Goal: Task Accomplishment & Management: Use online tool/utility

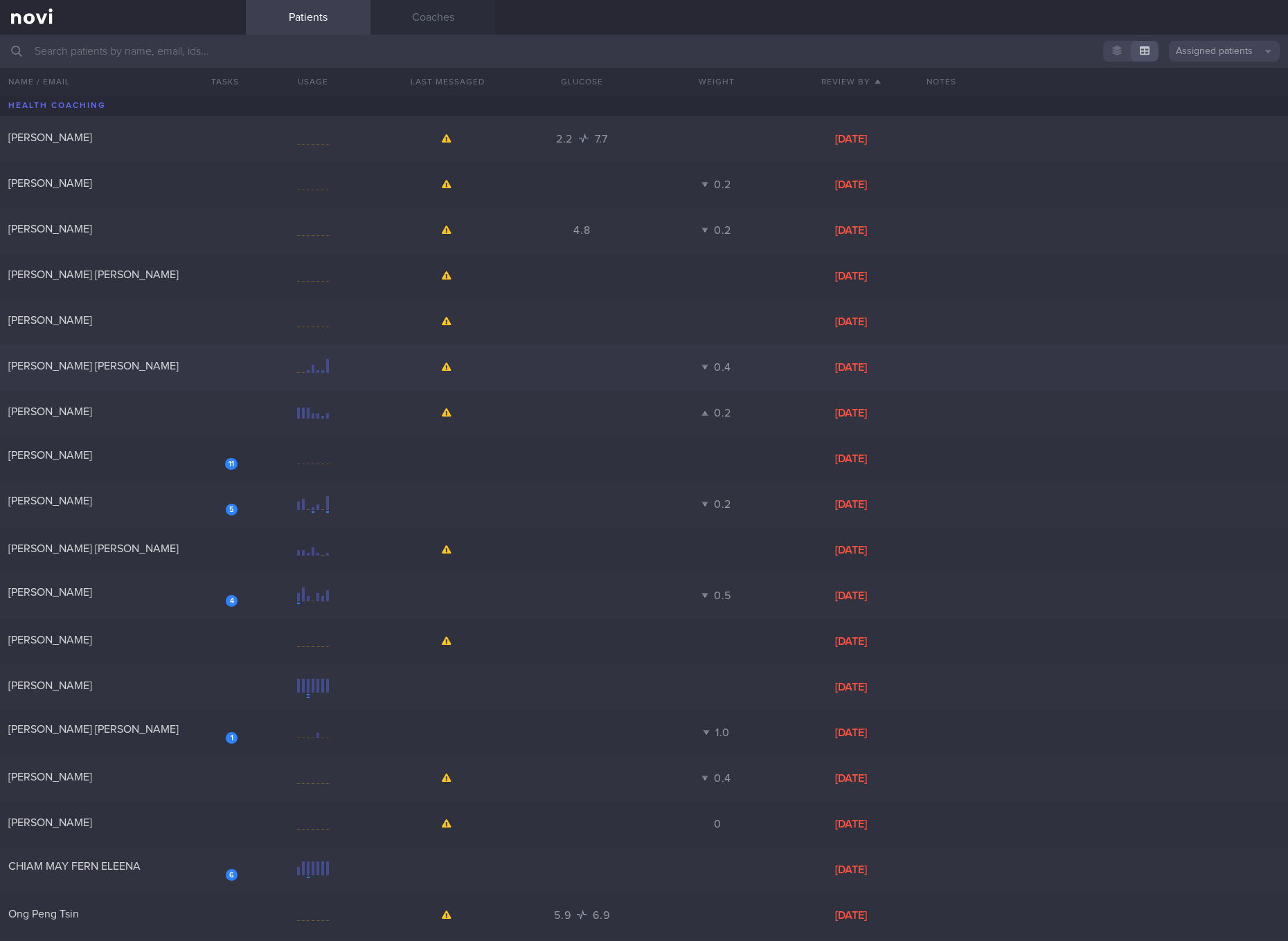
click at [259, 372] on div at bounding box center [312, 368] width 134 height 18
select select "3"
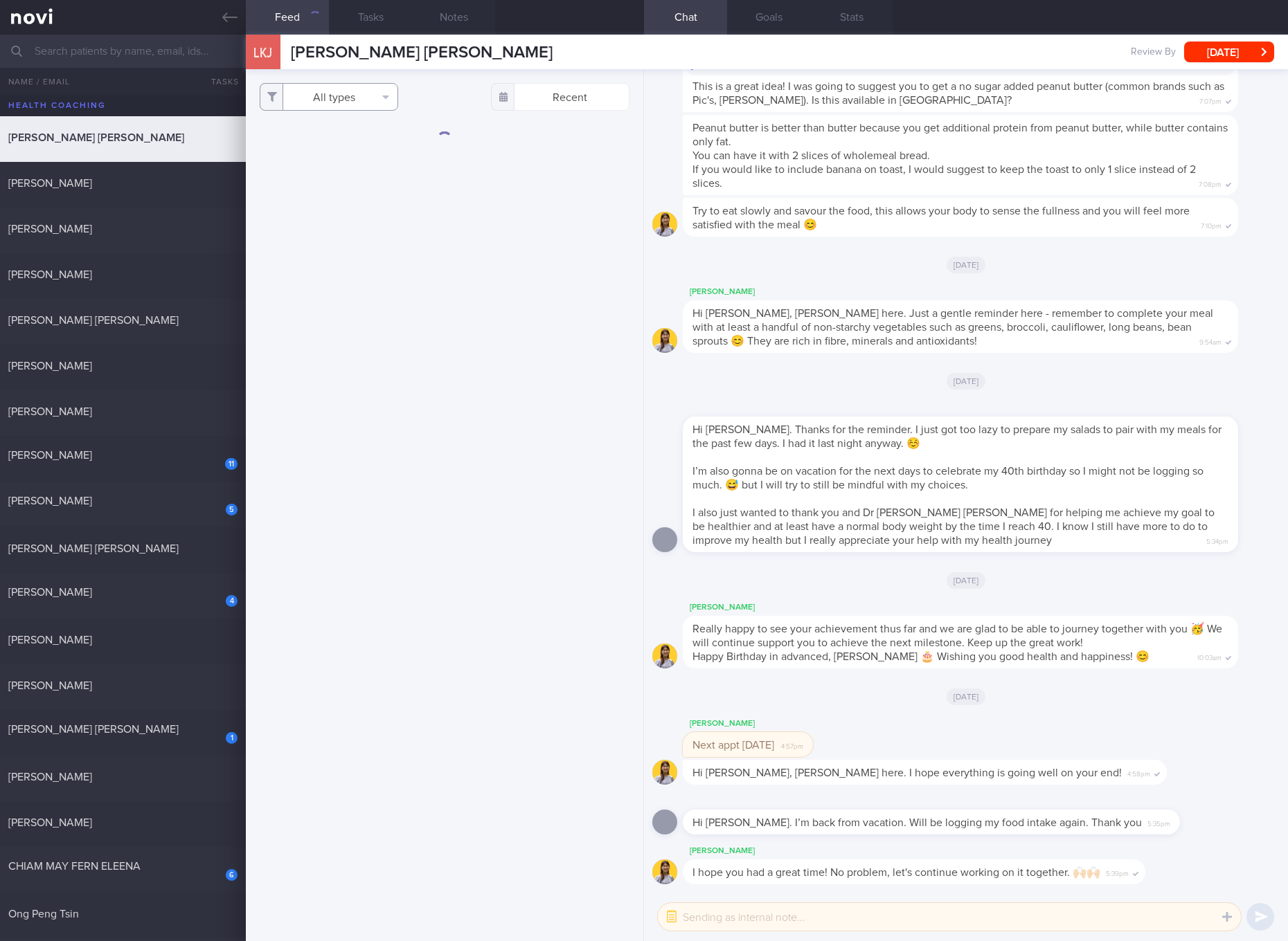
click at [343, 106] on button "All types" at bounding box center [328, 96] width 138 height 27
click at [328, 143] on button "Activity" at bounding box center [328, 145] width 137 height 21
checkbox input "false"
click at [309, 160] on button "Glucose" at bounding box center [328, 166] width 137 height 21
checkbox input "false"
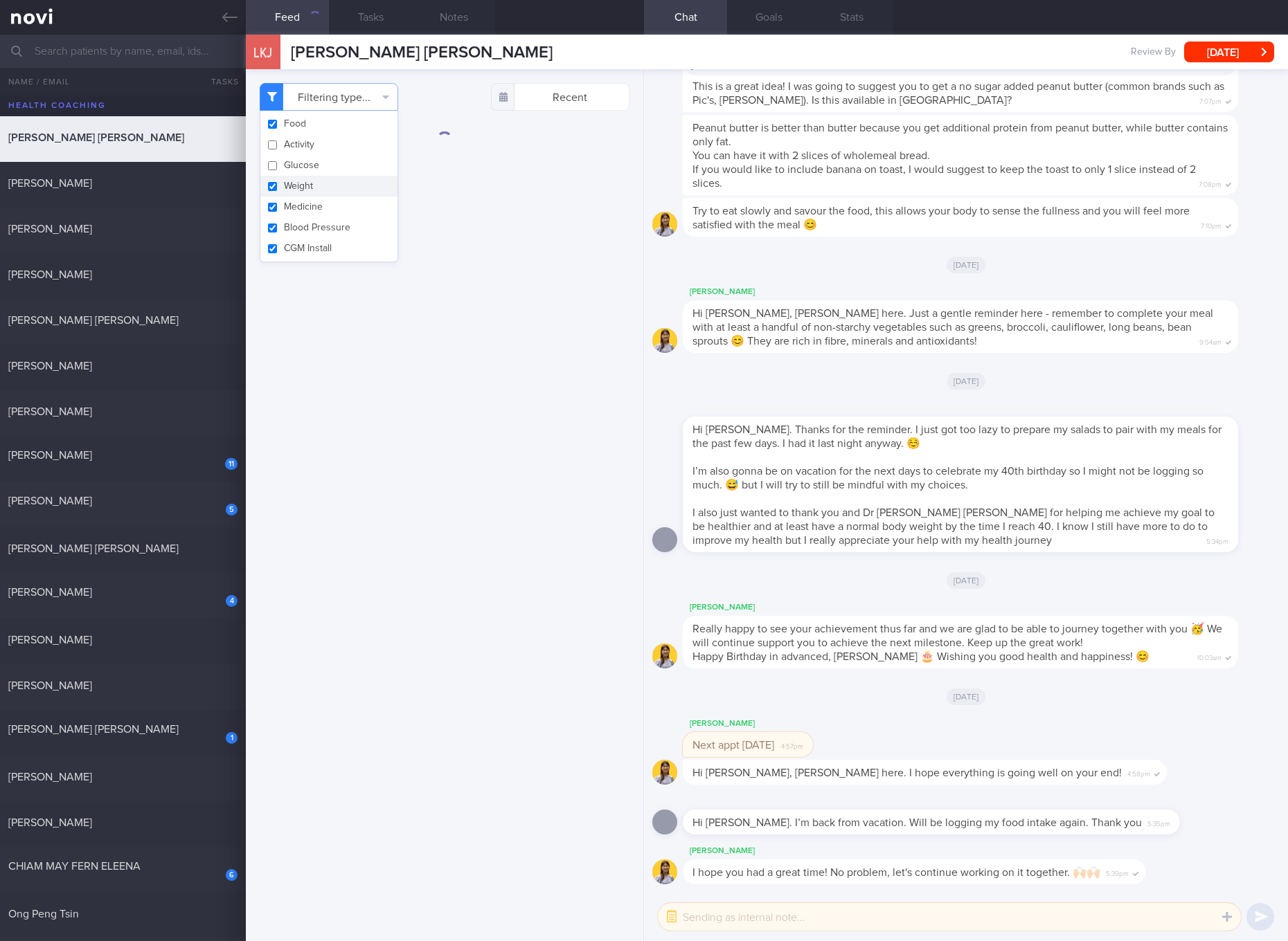
click at [296, 183] on button "Weight" at bounding box center [328, 187] width 137 height 21
checkbox input "false"
click at [295, 206] on button "Medicine" at bounding box center [328, 207] width 137 height 21
checkbox input "false"
click at [295, 231] on button "Blood Pressure" at bounding box center [328, 228] width 137 height 21
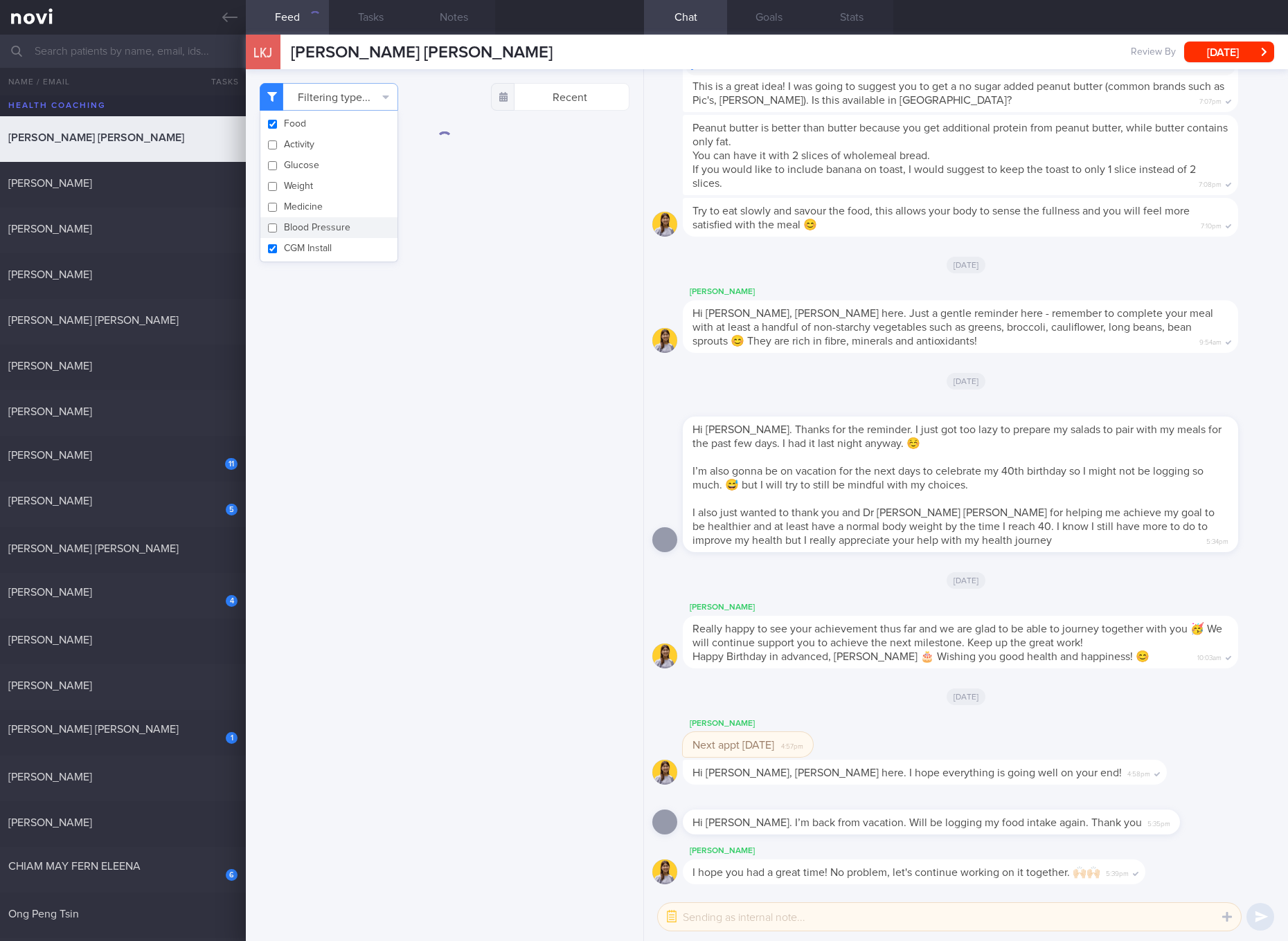
checkbox input "false"
click at [295, 255] on button "CGM Install" at bounding box center [328, 248] width 137 height 21
checkbox input "false"
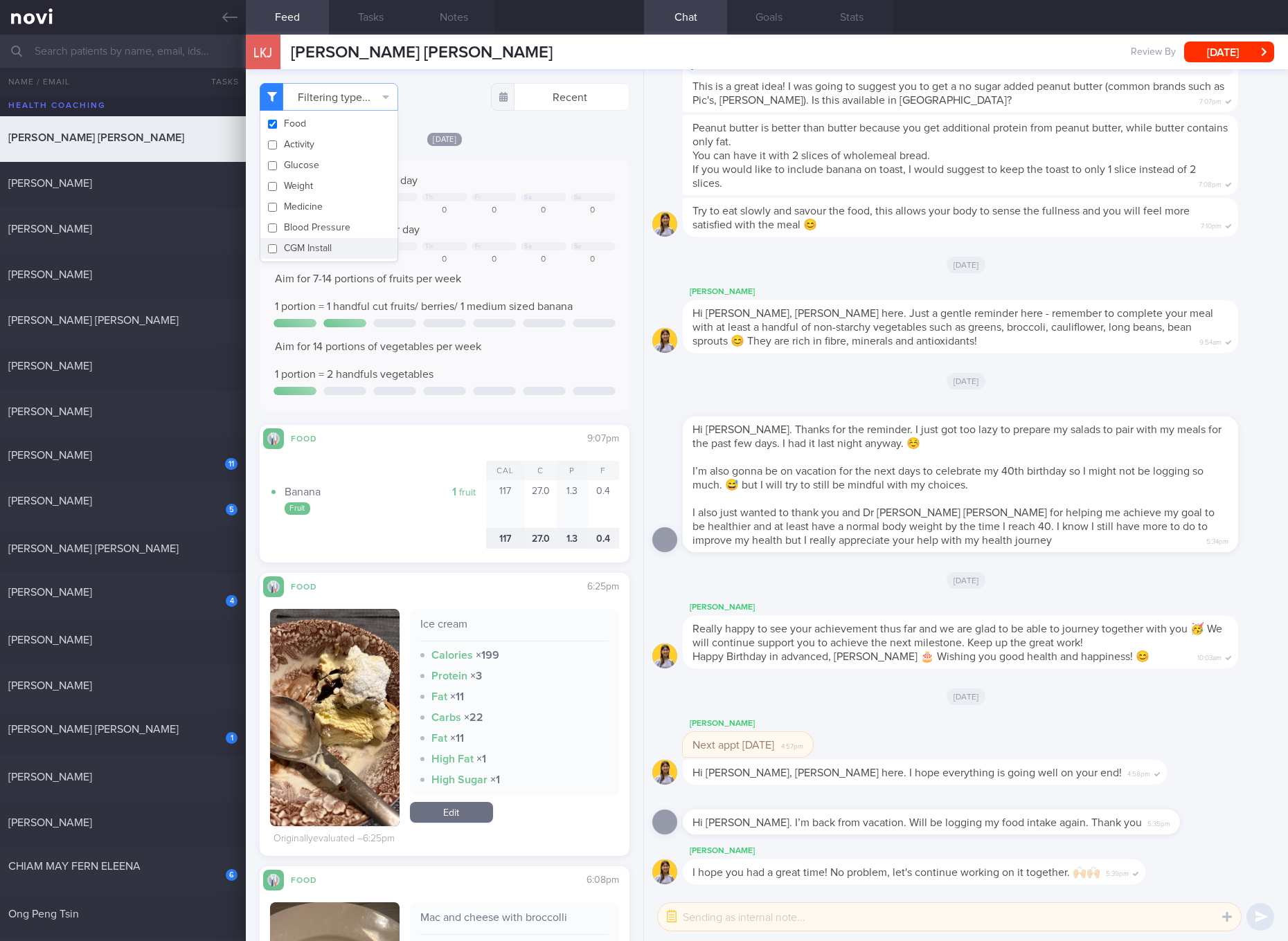
click at [528, 373] on div "Aim for 14 portions of vegetables per week 1 portion = 2 handfuls vegetables" at bounding box center [444, 360] width 342 height 41
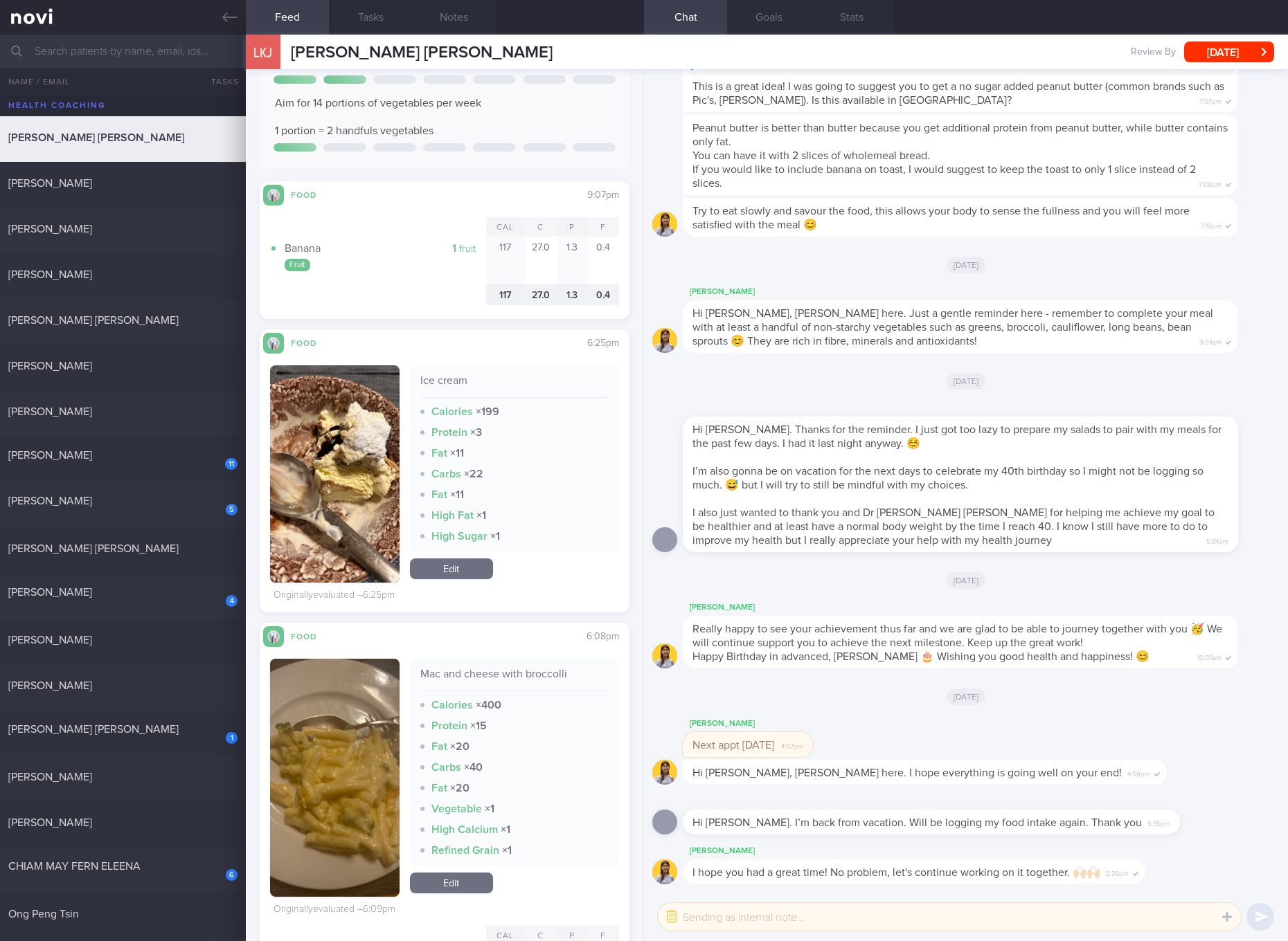
scroll to position [260, 0]
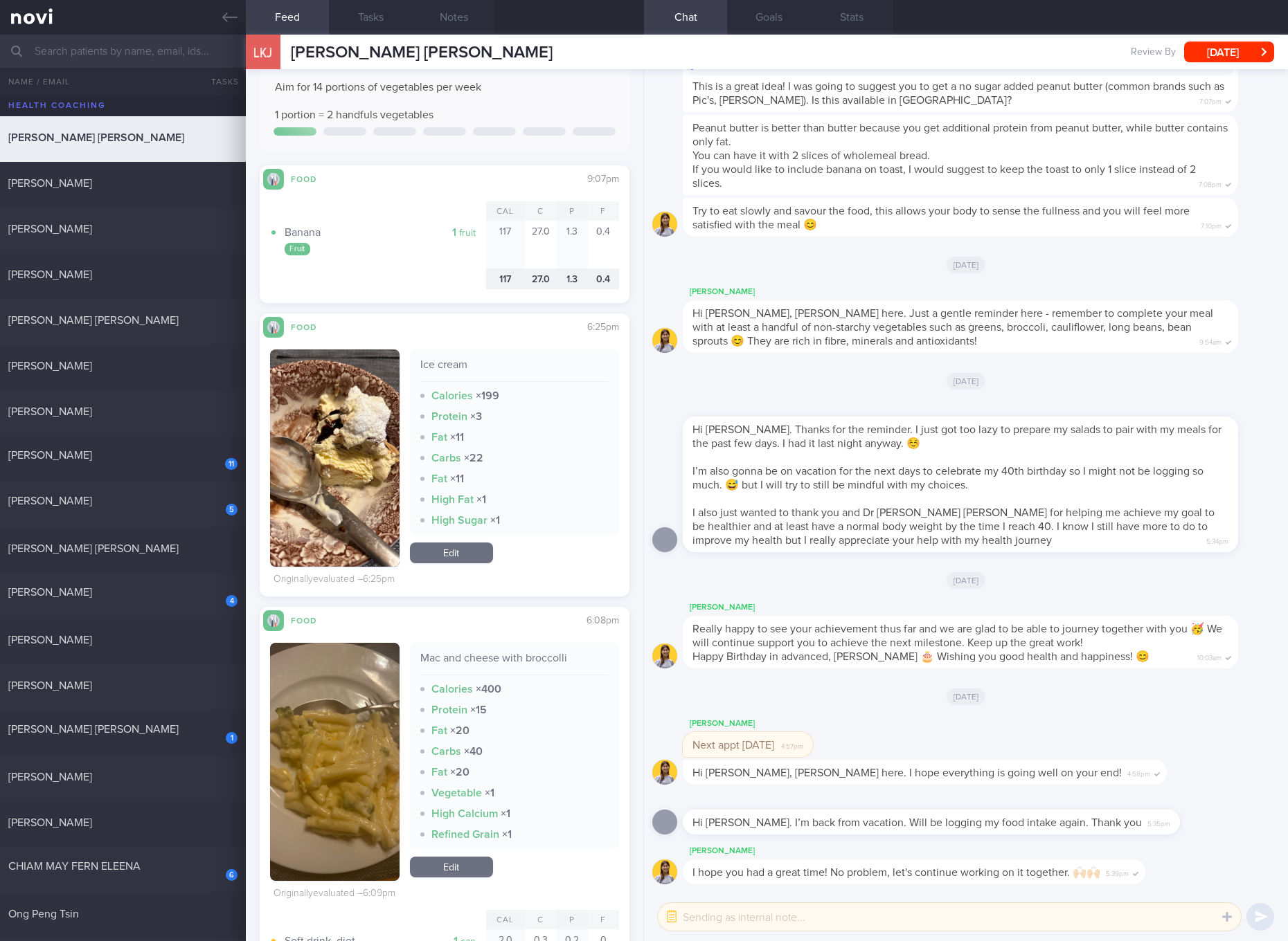
click at [444, 359] on div "Ice cream" at bounding box center [514, 370] width 188 height 25
copy div "Ice cream"
click at [361, 431] on button "button" at bounding box center [335, 458] width 129 height 218
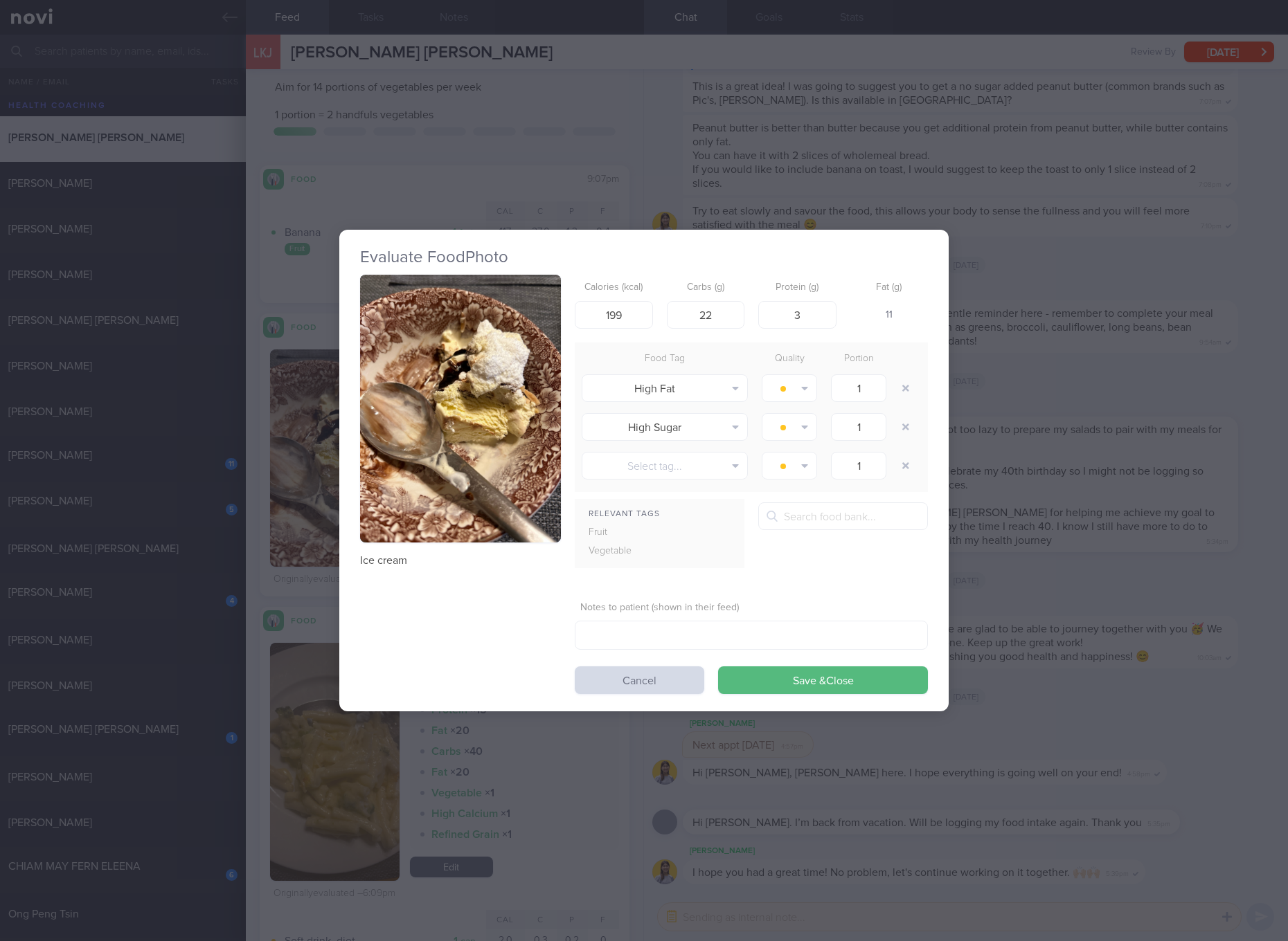
click at [463, 347] on button "button" at bounding box center [460, 409] width 201 height 268
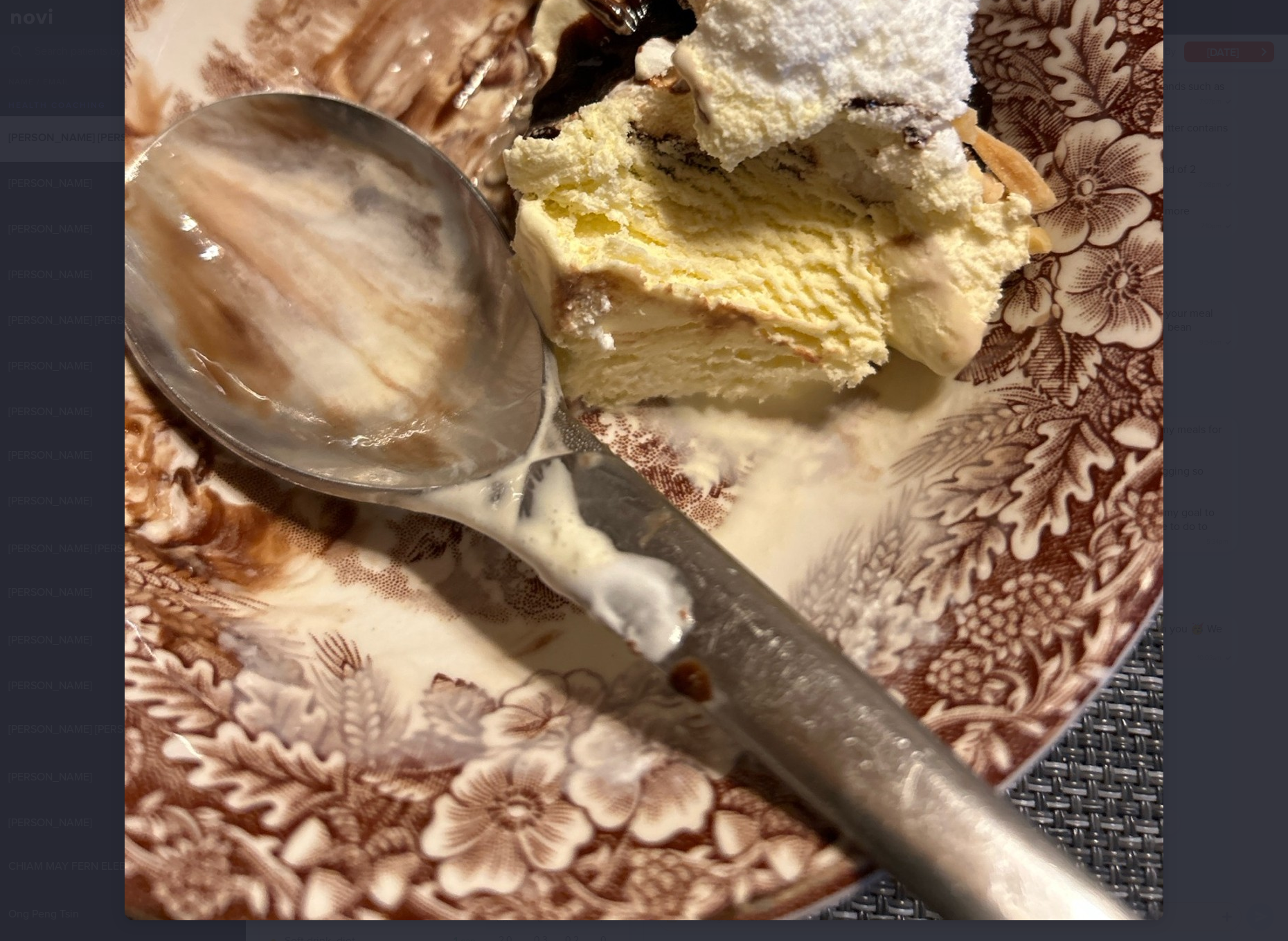
scroll to position [260, 0]
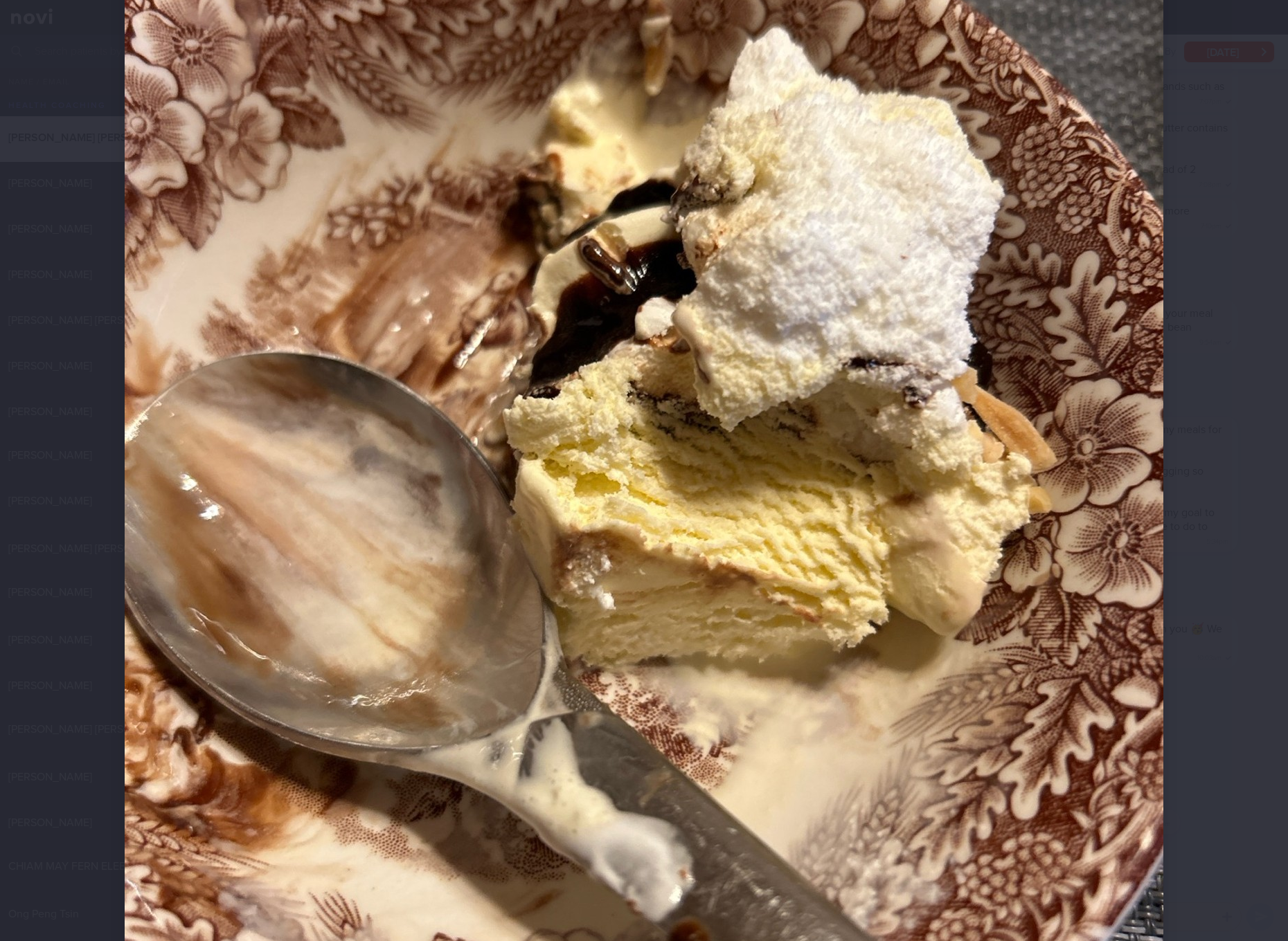
click at [788, 299] on img at bounding box center [644, 488] width 1038 height 1384
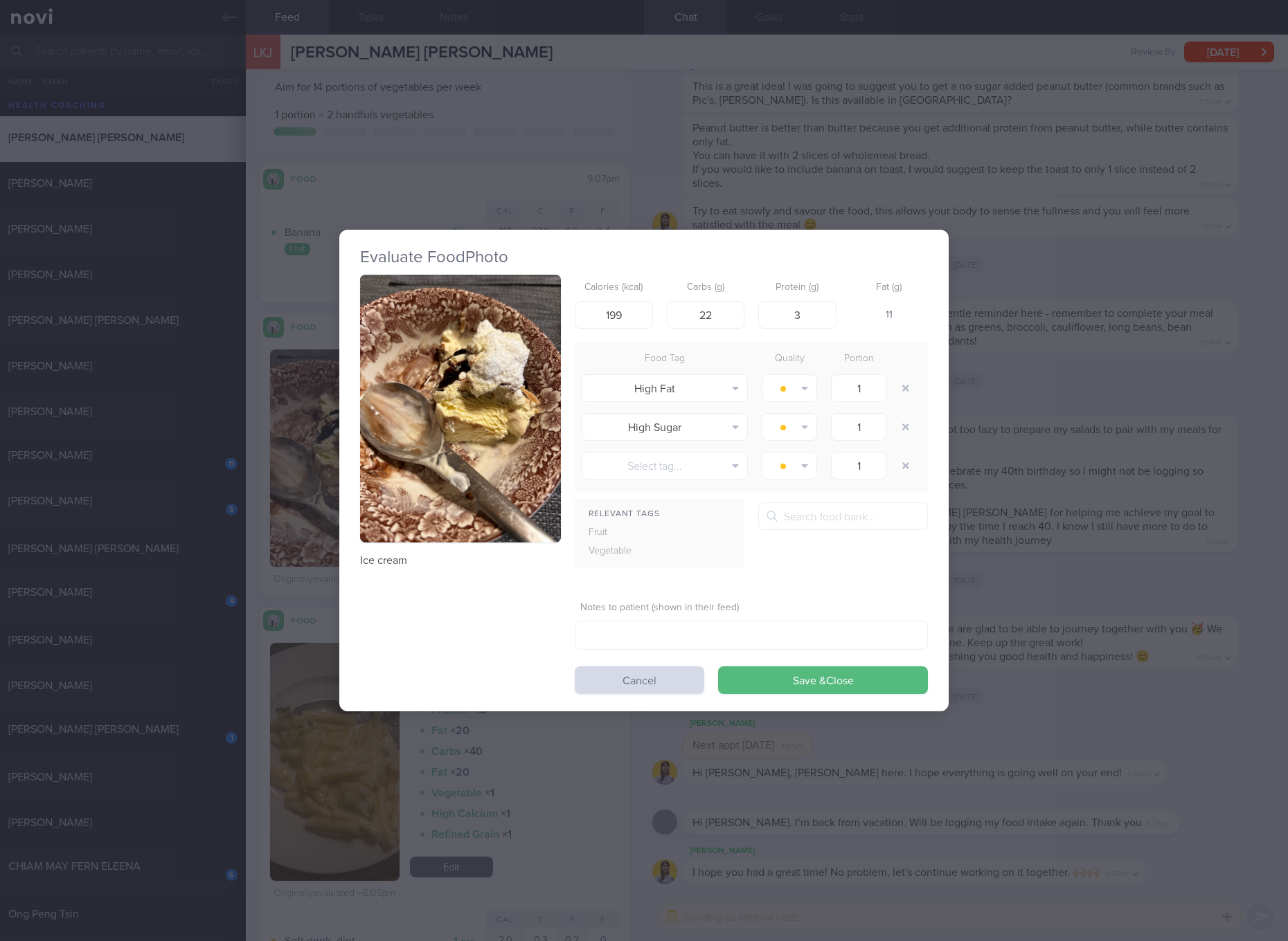
click at [1070, 380] on div "Evaluate Food Photo Ice cream Calories (kcal) 199 Carbs (g) 22 Protein (g) 3 Fa…" at bounding box center [644, 470] width 1288 height 941
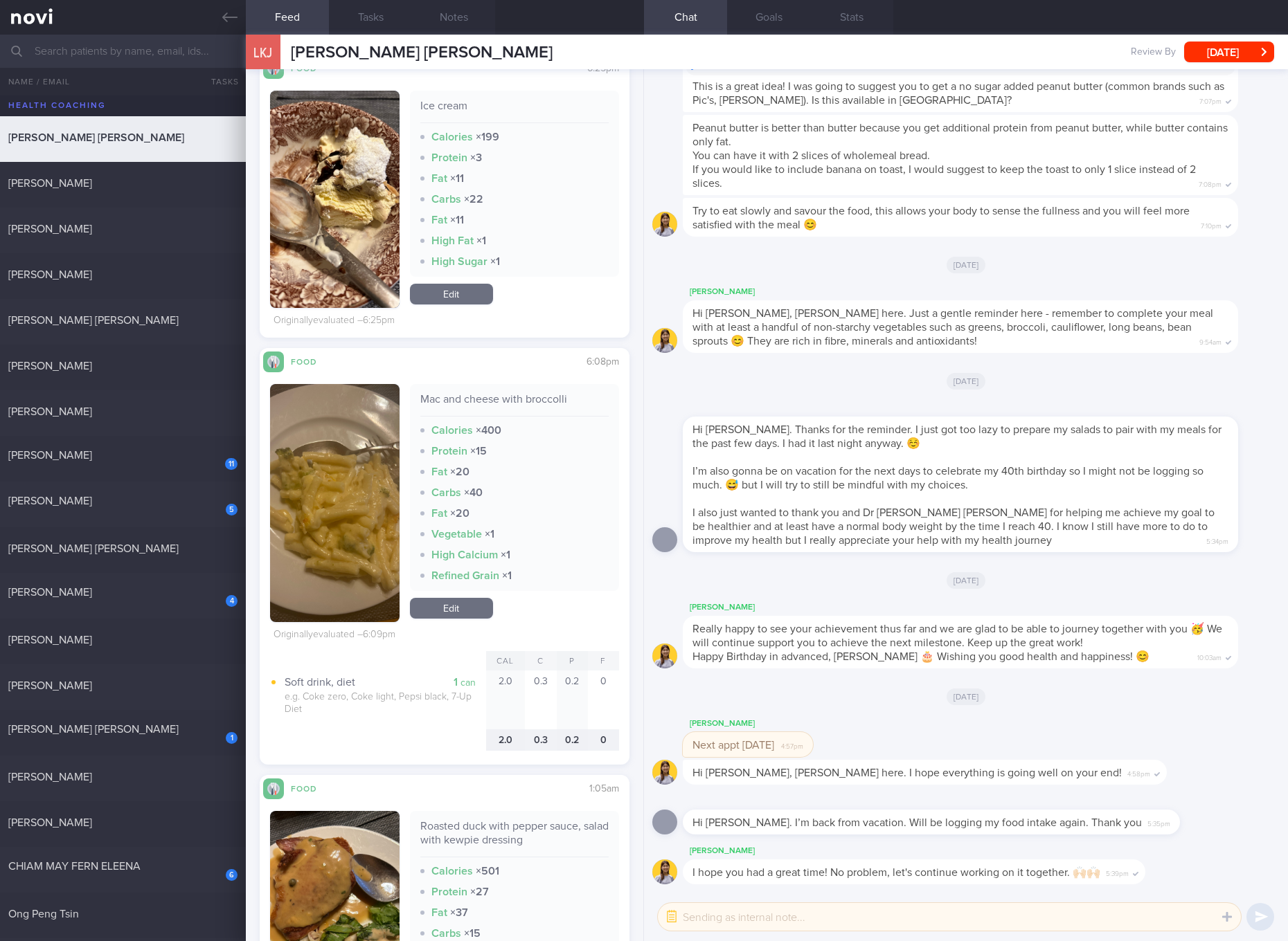
scroll to position [519, 0]
click at [354, 488] on button "button" at bounding box center [335, 502] width 129 height 238
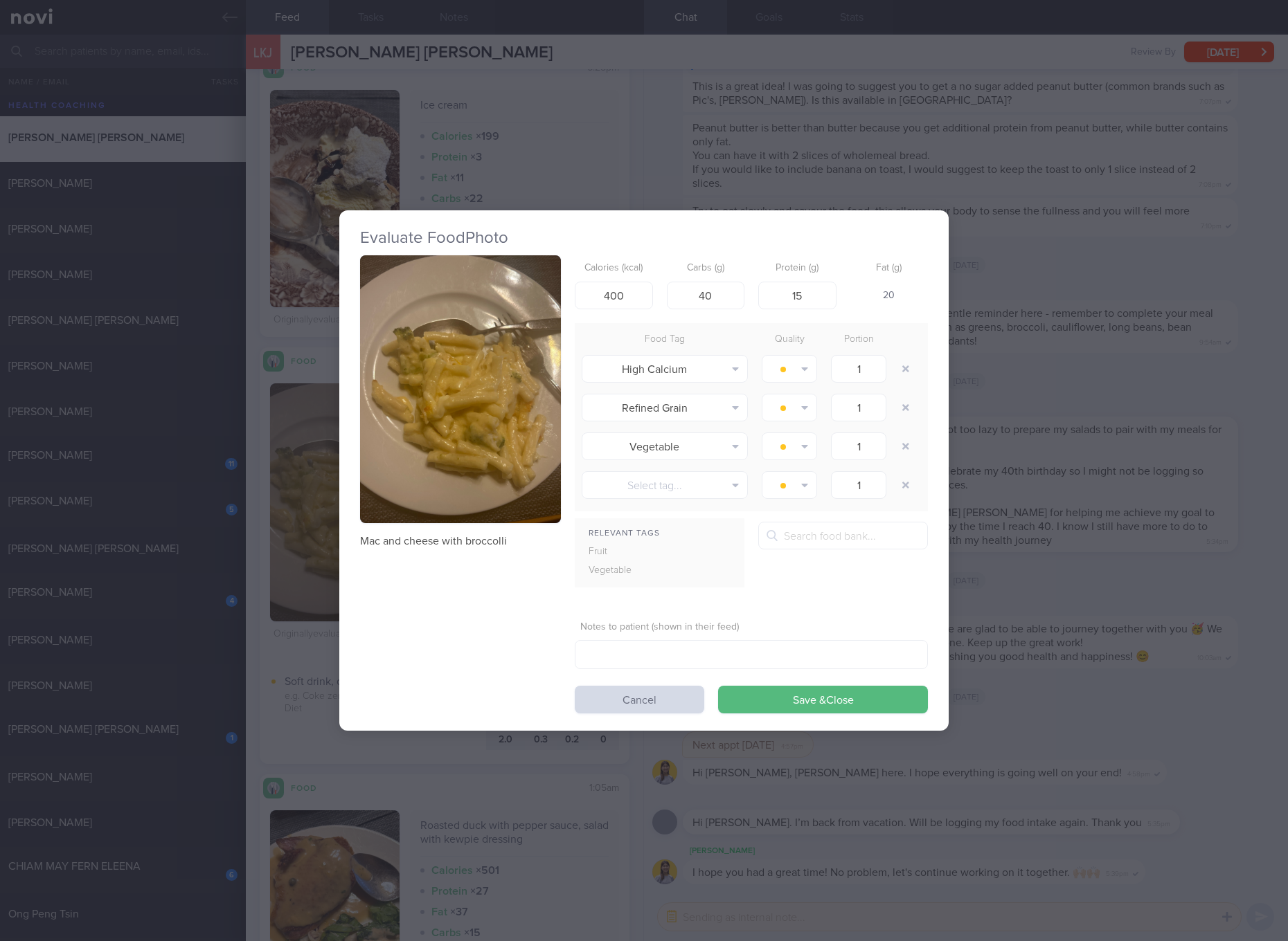
click at [507, 364] on button "button" at bounding box center [460, 389] width 201 height 268
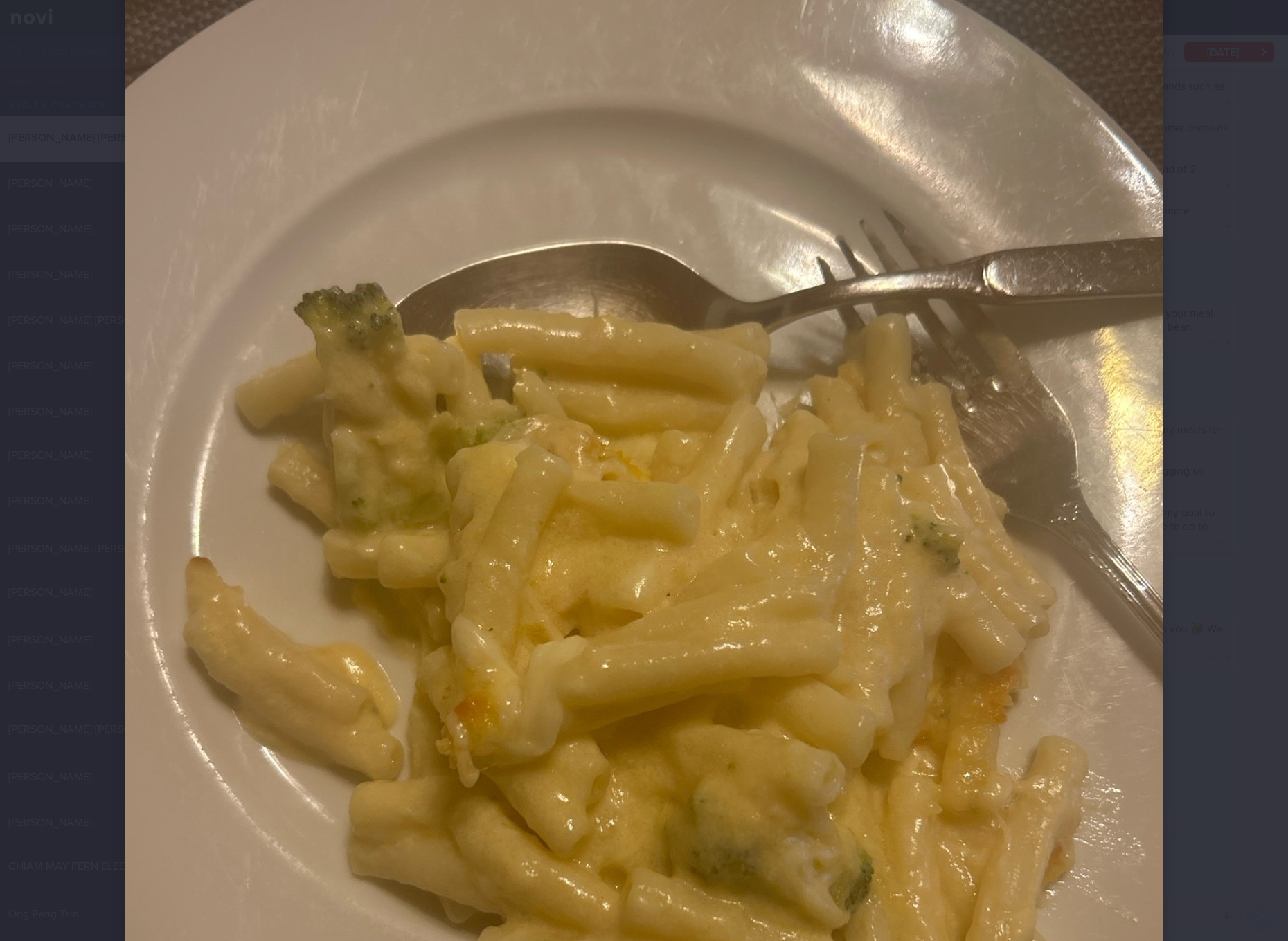
scroll to position [260, 0]
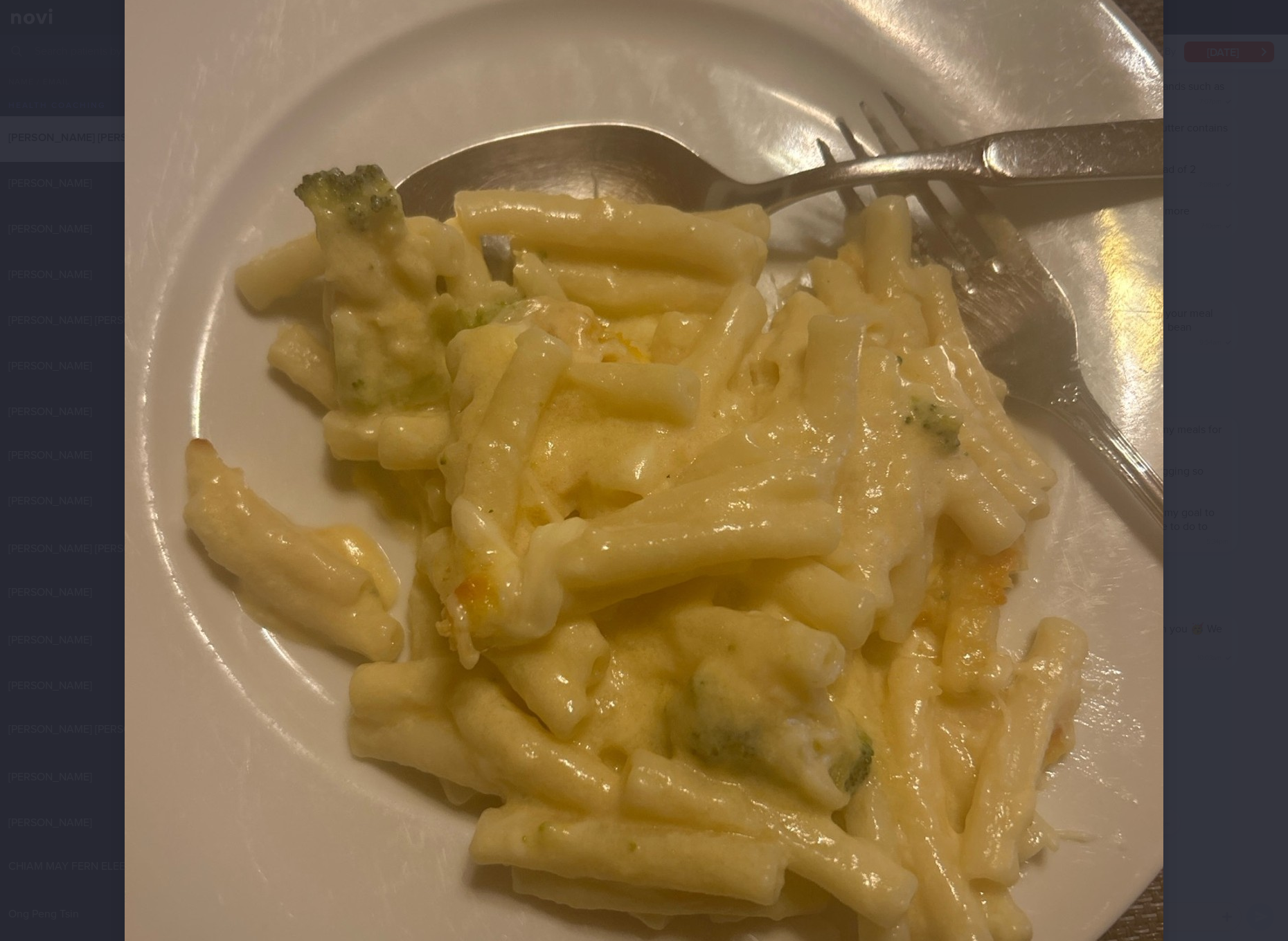
click at [713, 364] on img at bounding box center [644, 488] width 1038 height 1384
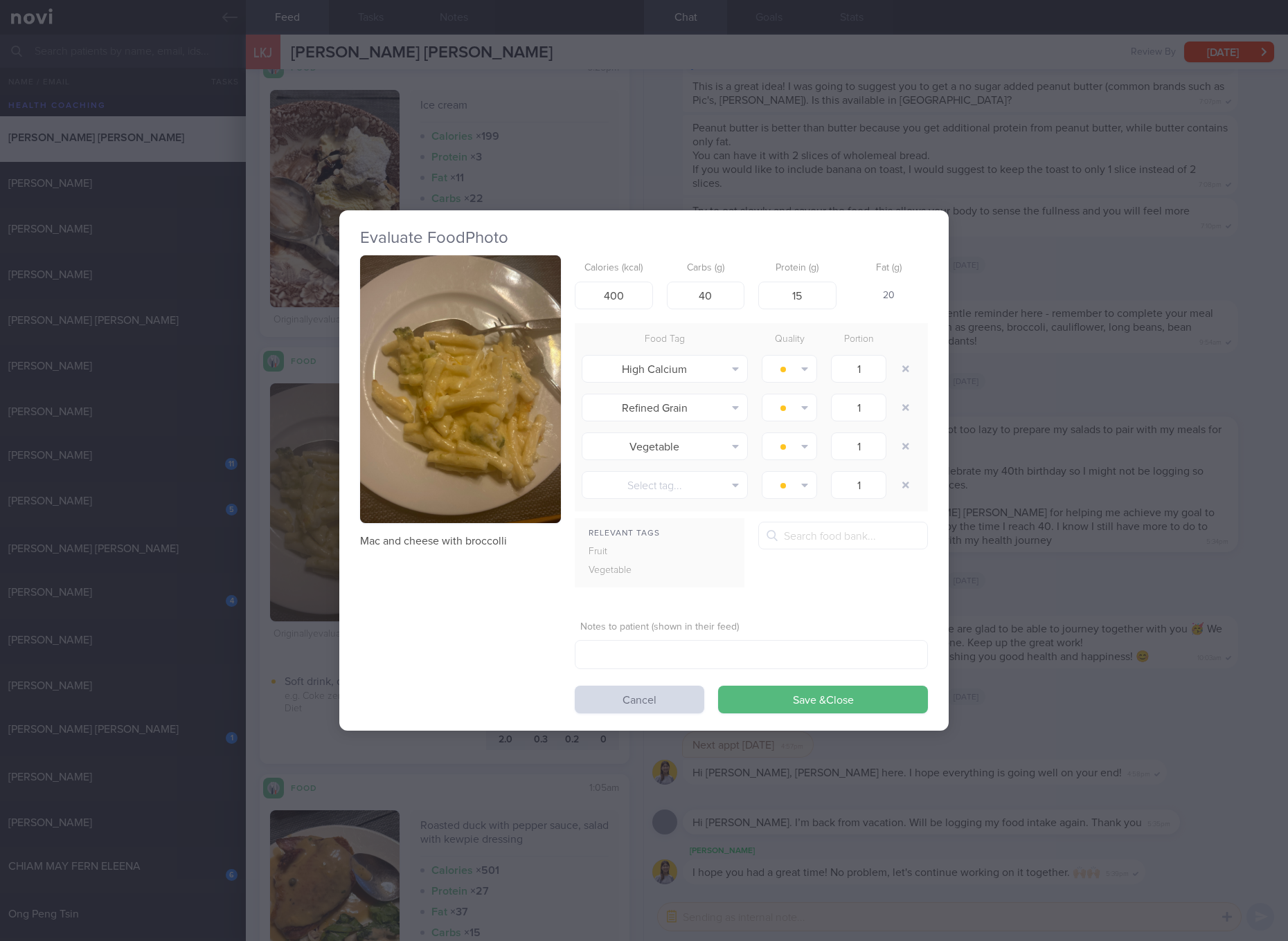
click at [453, 538] on p "Mac and cheese with broccolli" at bounding box center [460, 541] width 201 height 14
copy div "Mac and cheese with broccolli"
drag, startPoint x: 1204, startPoint y: 554, endPoint x: 1175, endPoint y: 550, distance: 29.3
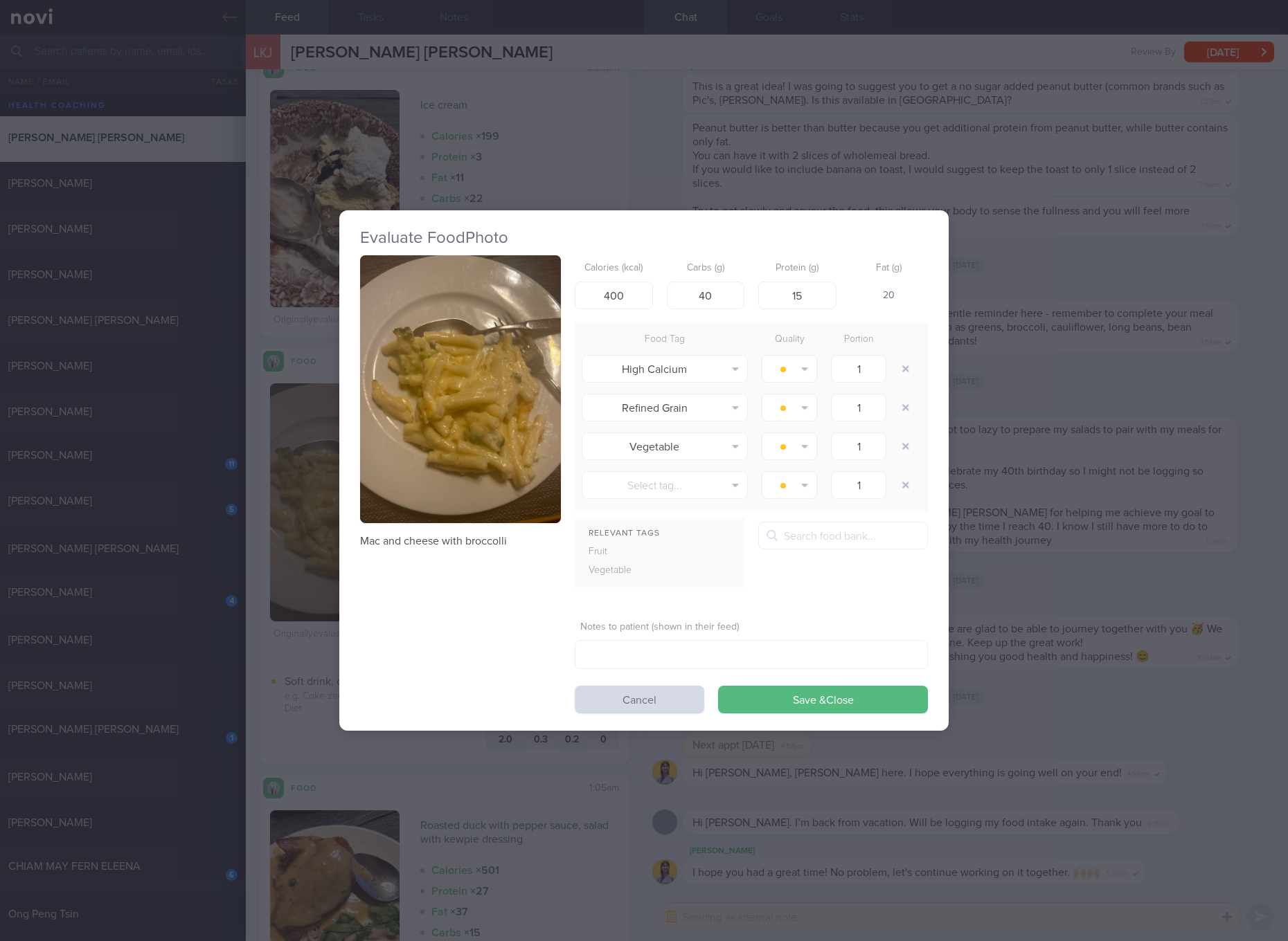
click at [1204, 554] on div "Evaluate Food Photo Mac and cheese with broccolli Calories (kcal) 400 Carbs (g)…" at bounding box center [644, 470] width 1288 height 941
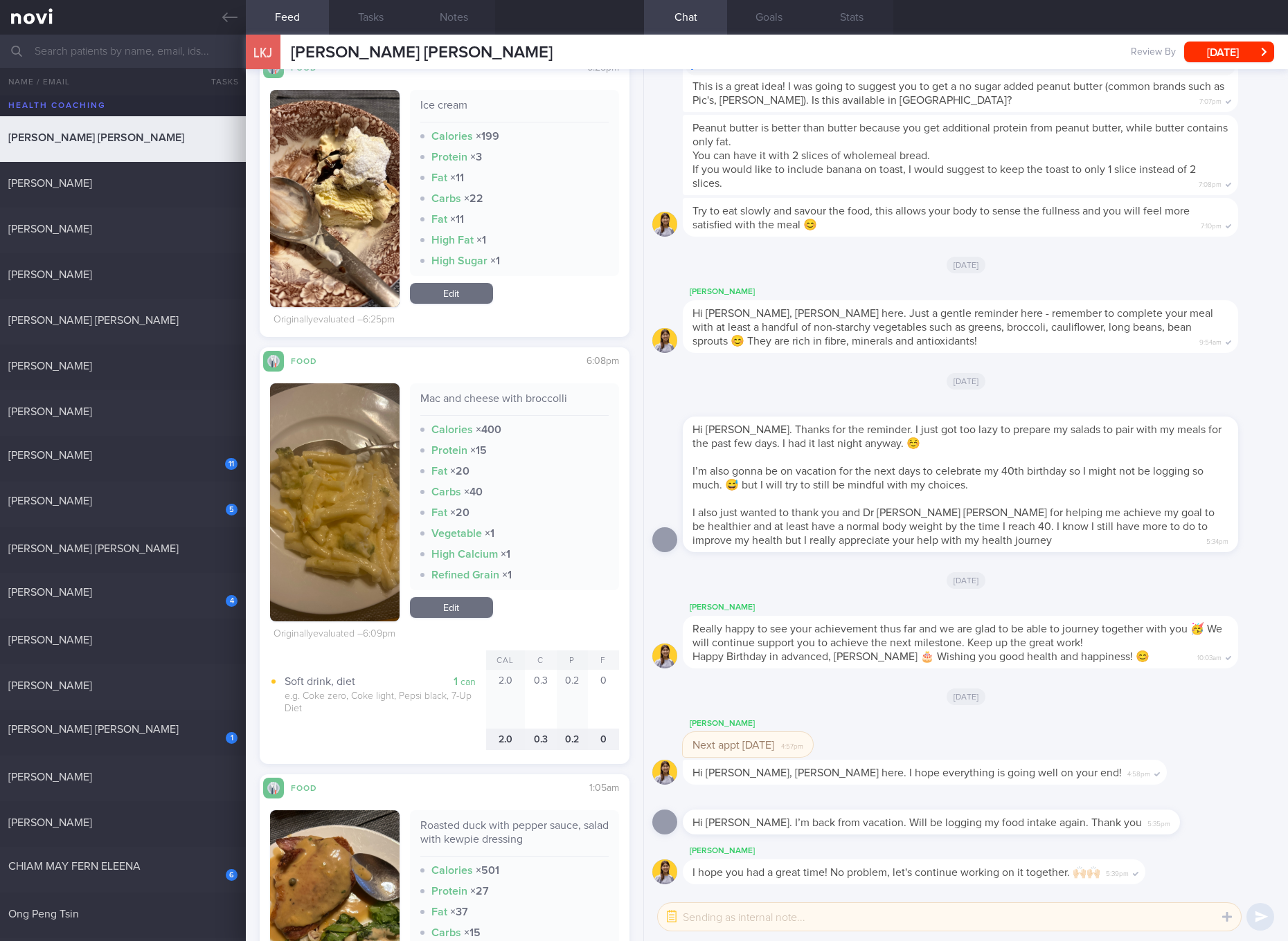
click at [479, 607] on link "Edit" at bounding box center [451, 608] width 83 height 21
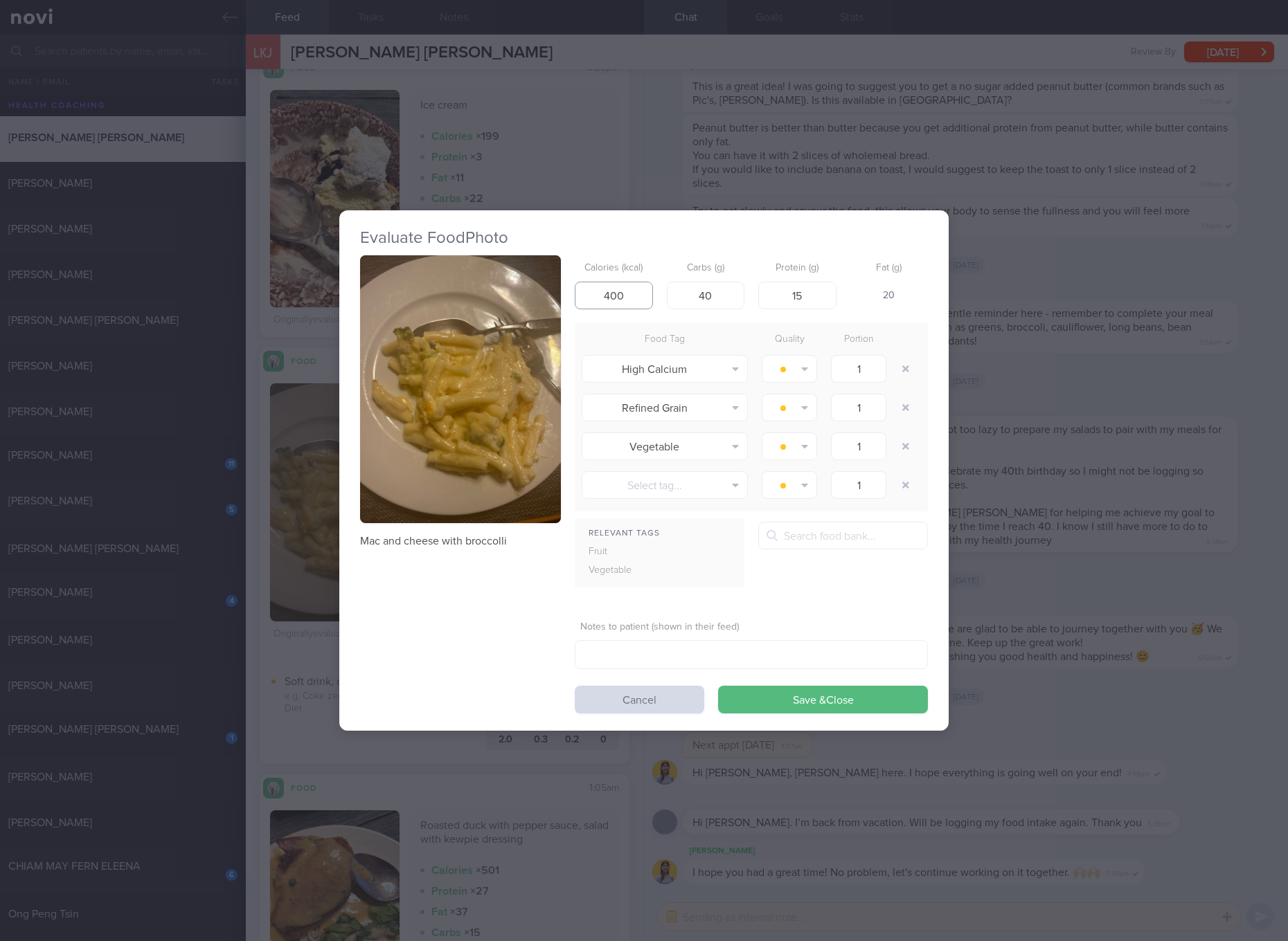
click at [620, 300] on input "400" at bounding box center [613, 295] width 78 height 27
type input "223"
type input "30"
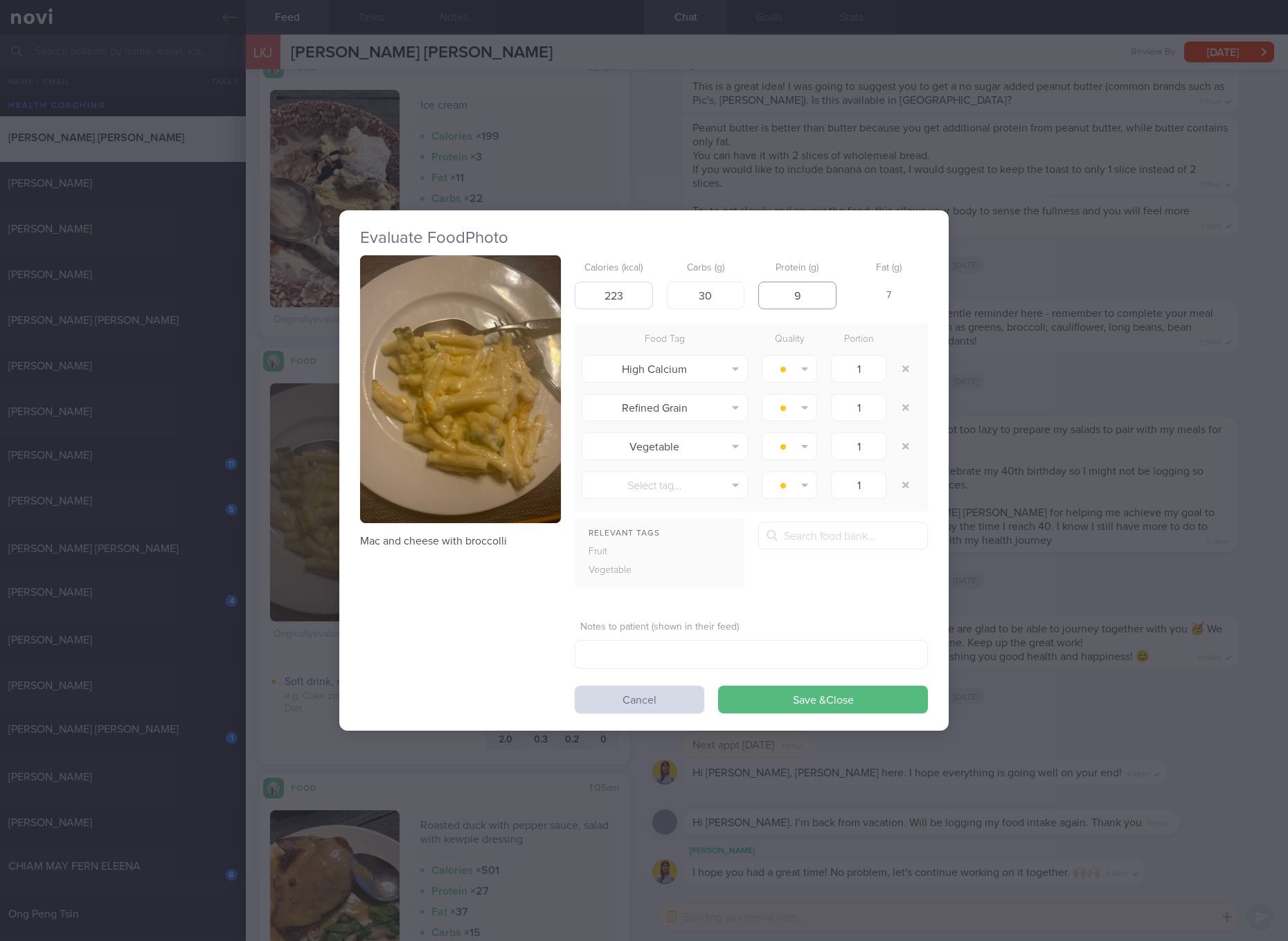
type input "9"
click at [718, 686] on button "Save & Close" at bounding box center [823, 699] width 210 height 27
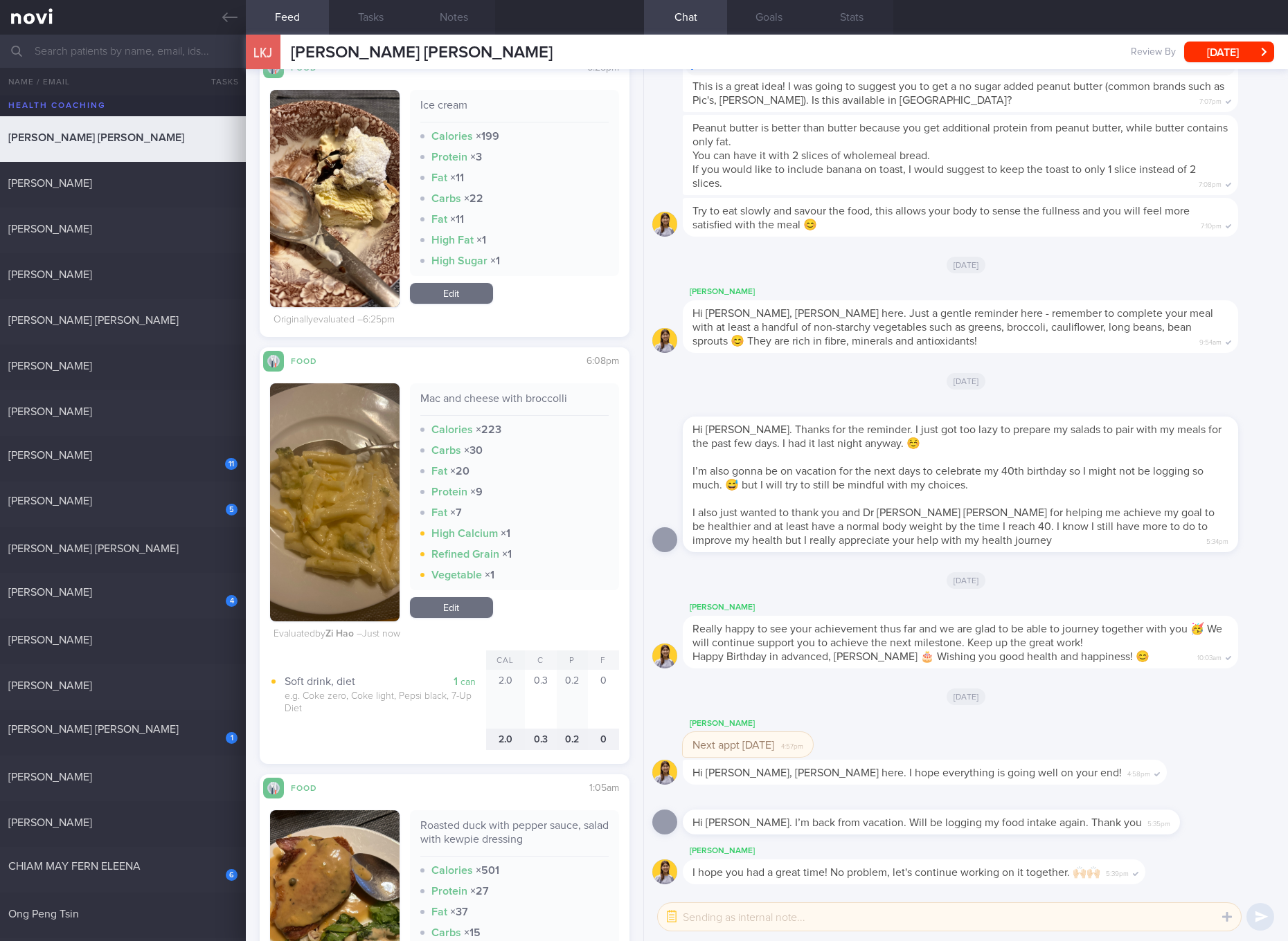
drag, startPoint x: 1033, startPoint y: 230, endPoint x: 1006, endPoint y: 230, distance: 27.0
click at [1033, 230] on div "Try to eat slowly and savour the food, this allows your body to sense the fulln…" at bounding box center [960, 217] width 555 height 39
click at [471, 285] on link "Edit" at bounding box center [451, 293] width 83 height 21
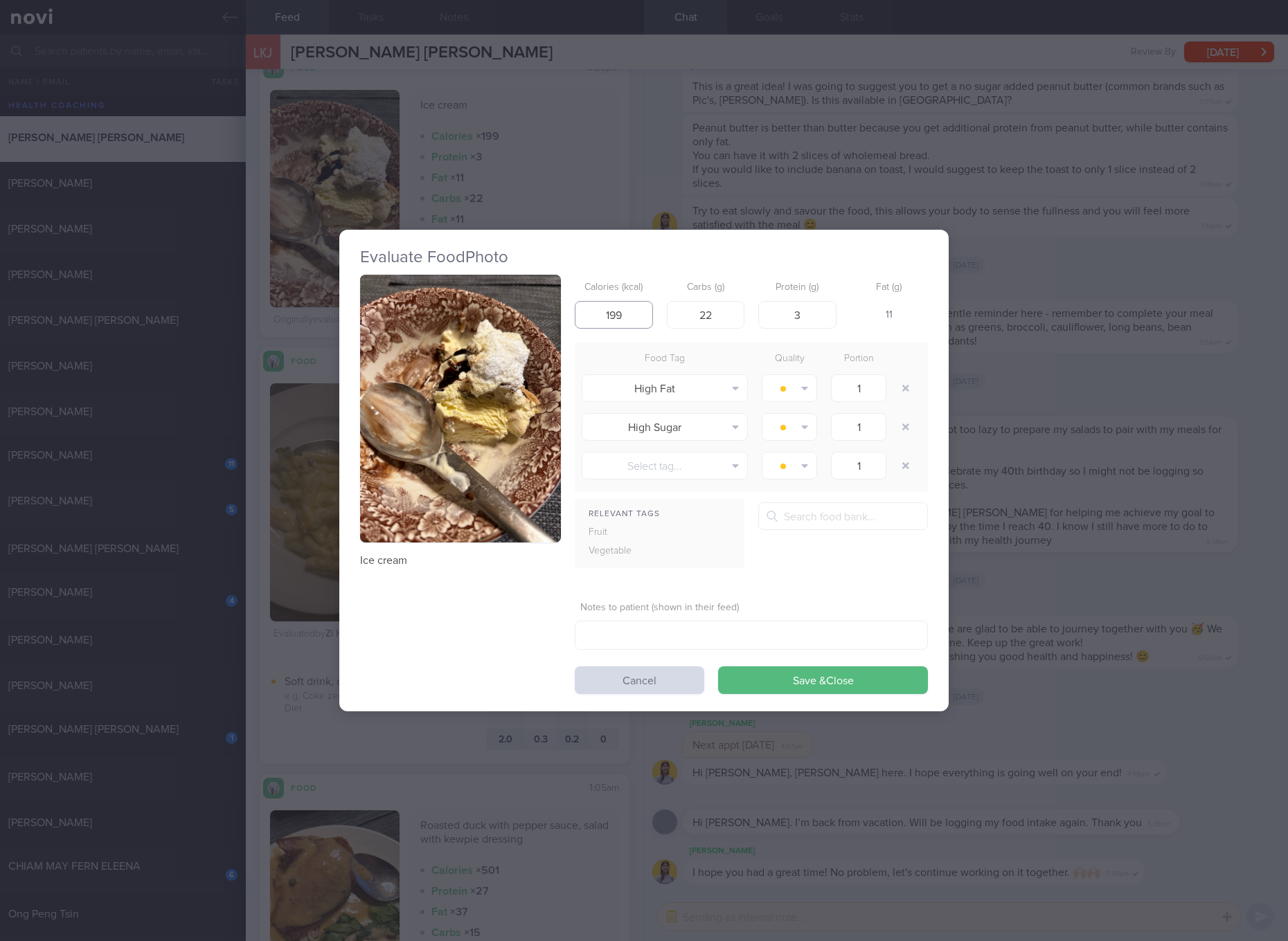
click at [621, 305] on input "199" at bounding box center [613, 314] width 78 height 27
type input "121"
type input "15"
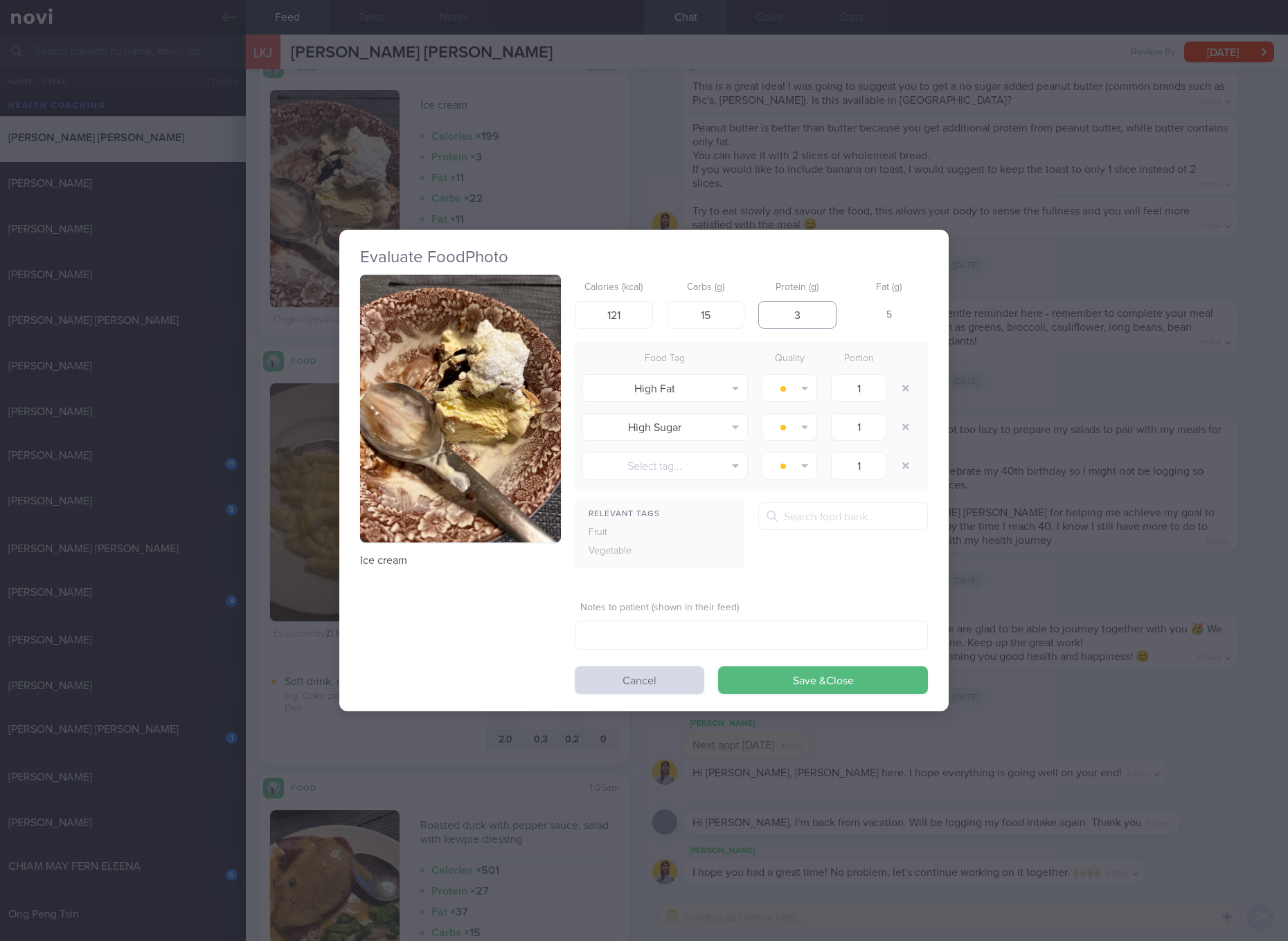
click at [812, 313] on input "3" at bounding box center [797, 314] width 78 height 27
type input "2"
click at [718, 667] on button "Save & Close" at bounding box center [823, 680] width 210 height 27
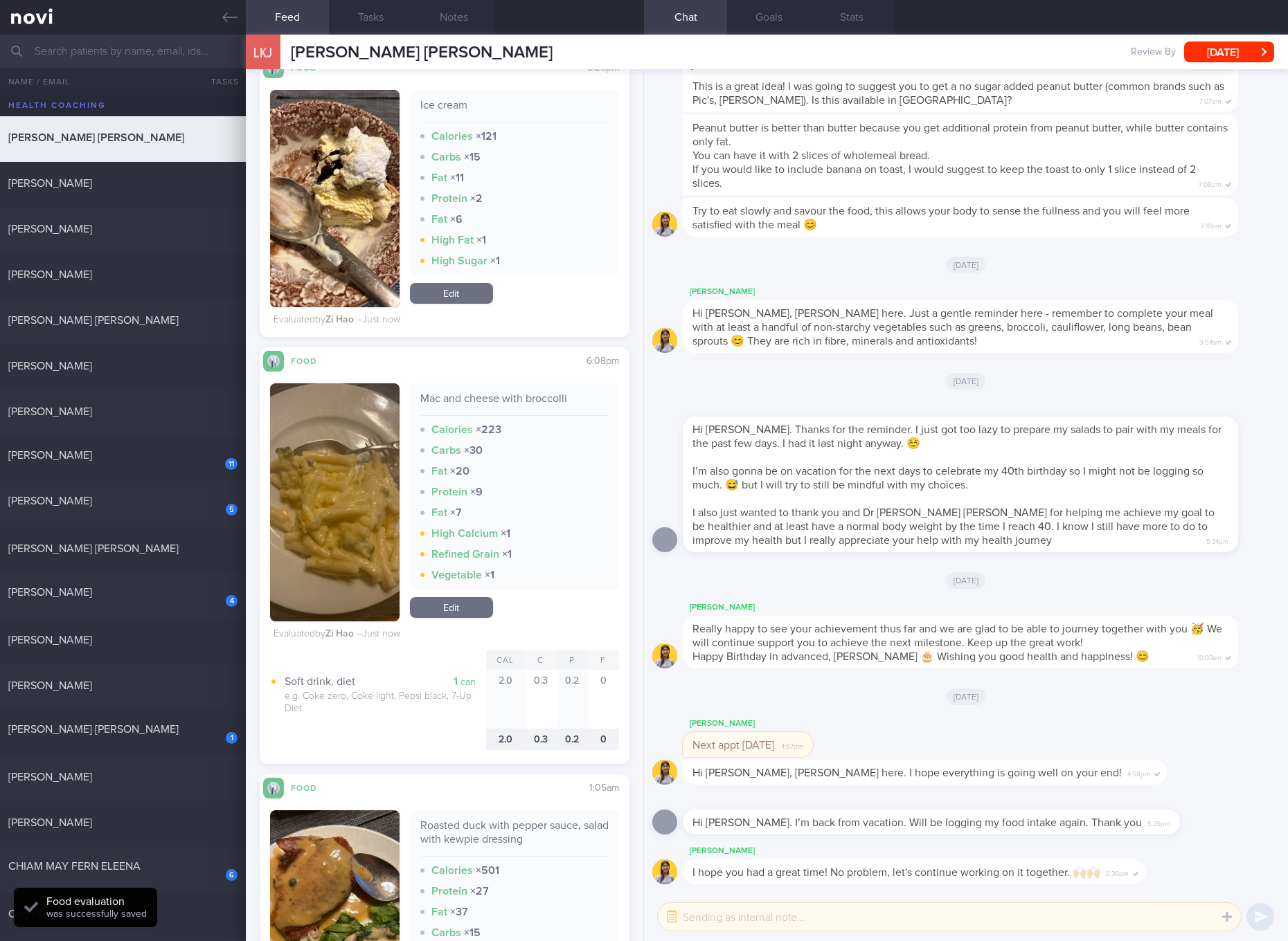
scroll to position [1038, 0]
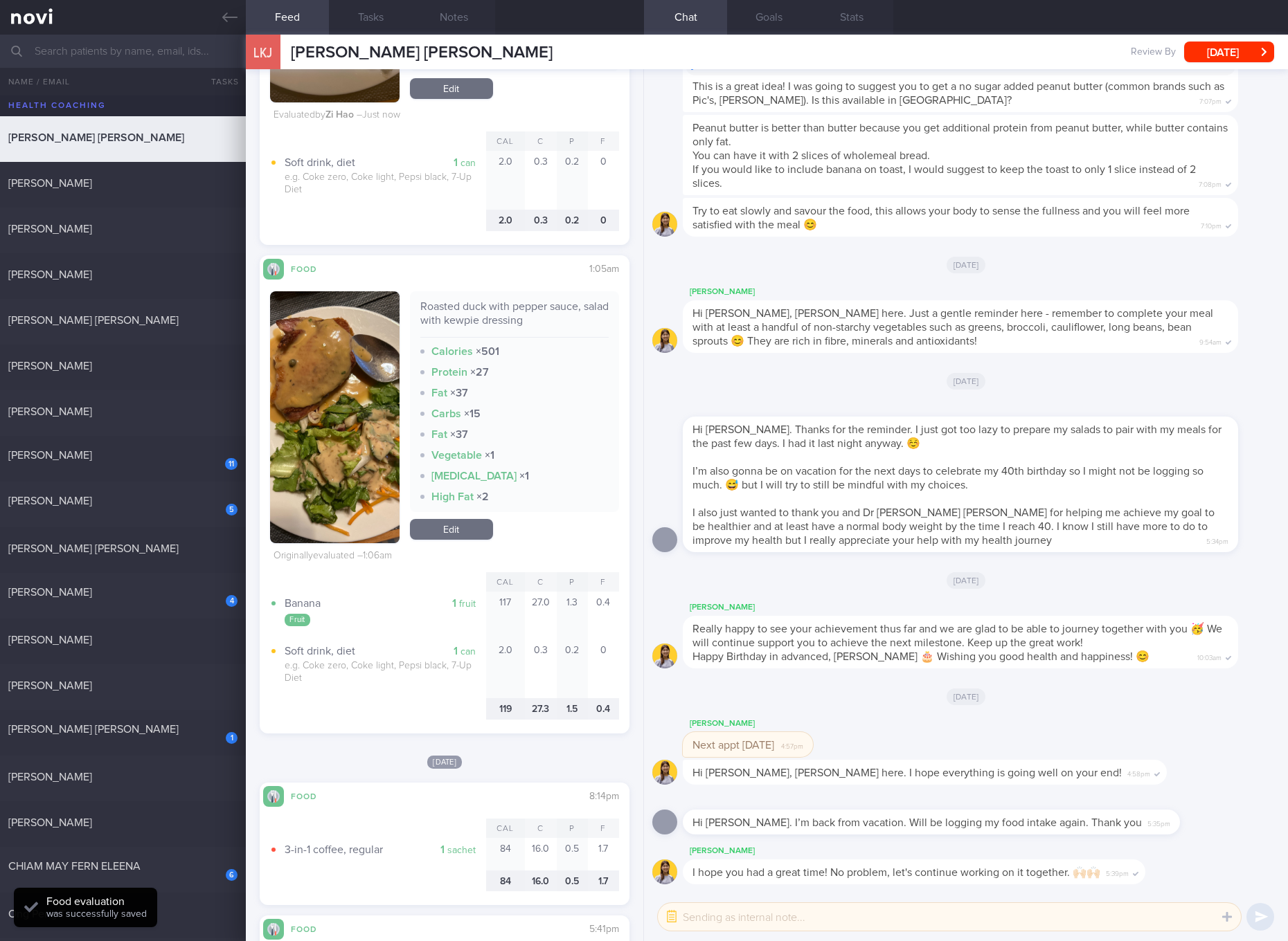
click at [505, 311] on div "Roasted duck with pepper sauce, salad with kewpie dressing" at bounding box center [514, 319] width 188 height 38
copy div "Roasted duck with pepper sauce, salad with kewpie dressing"
click at [347, 401] on button "button" at bounding box center [335, 417] width 129 height 252
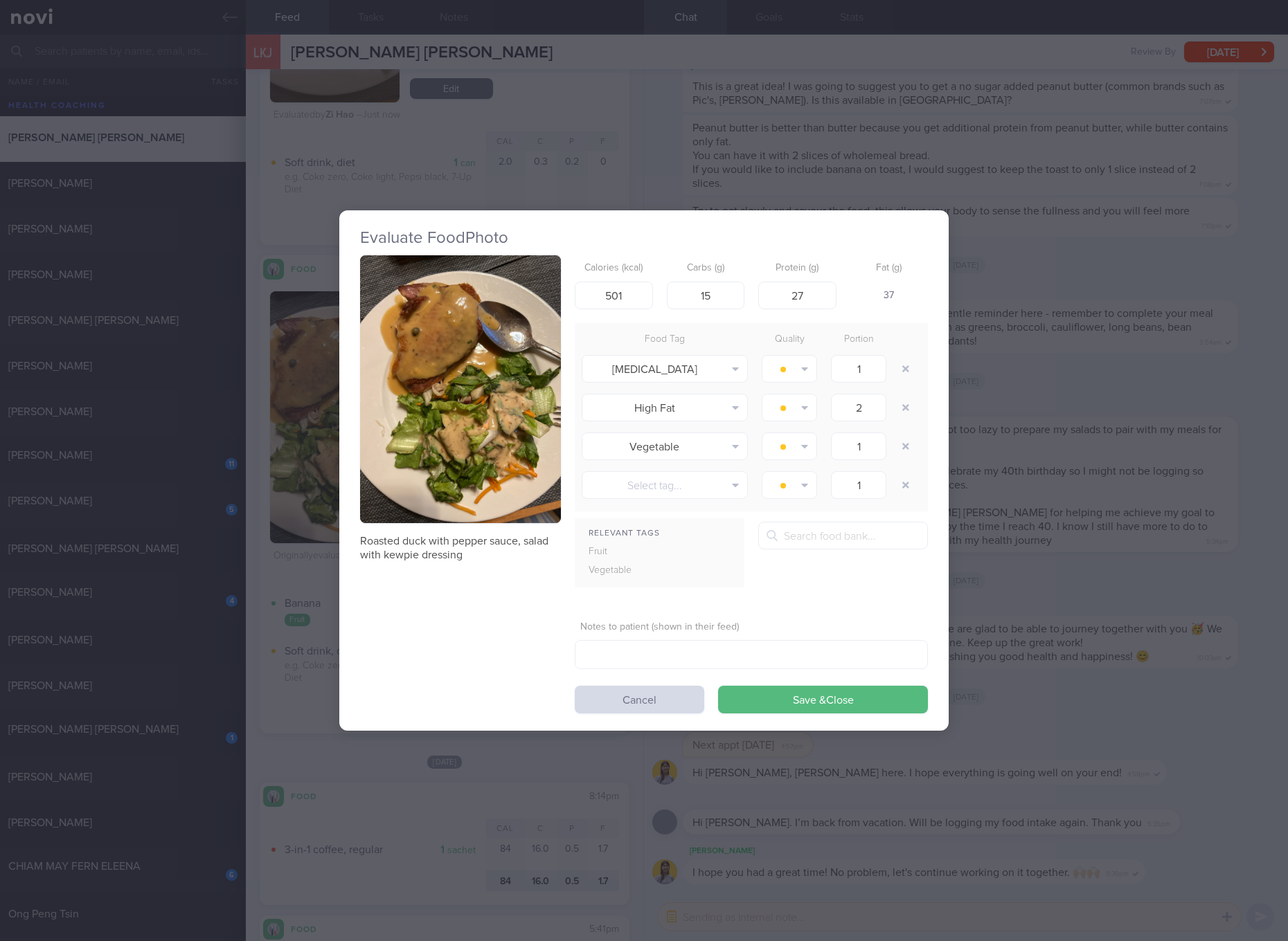
click at [472, 376] on img "button" at bounding box center [460, 389] width 201 height 268
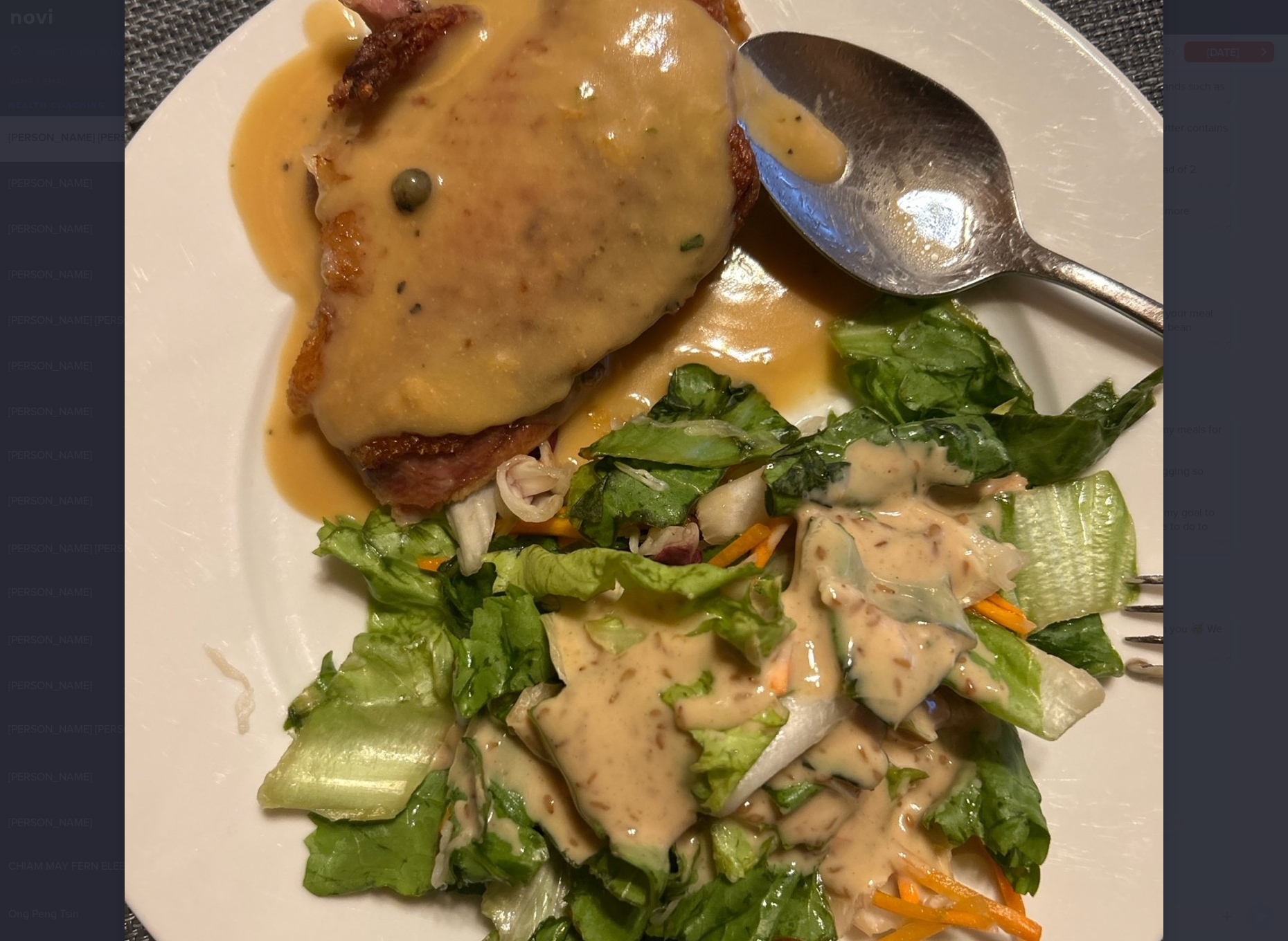
scroll to position [519, 0]
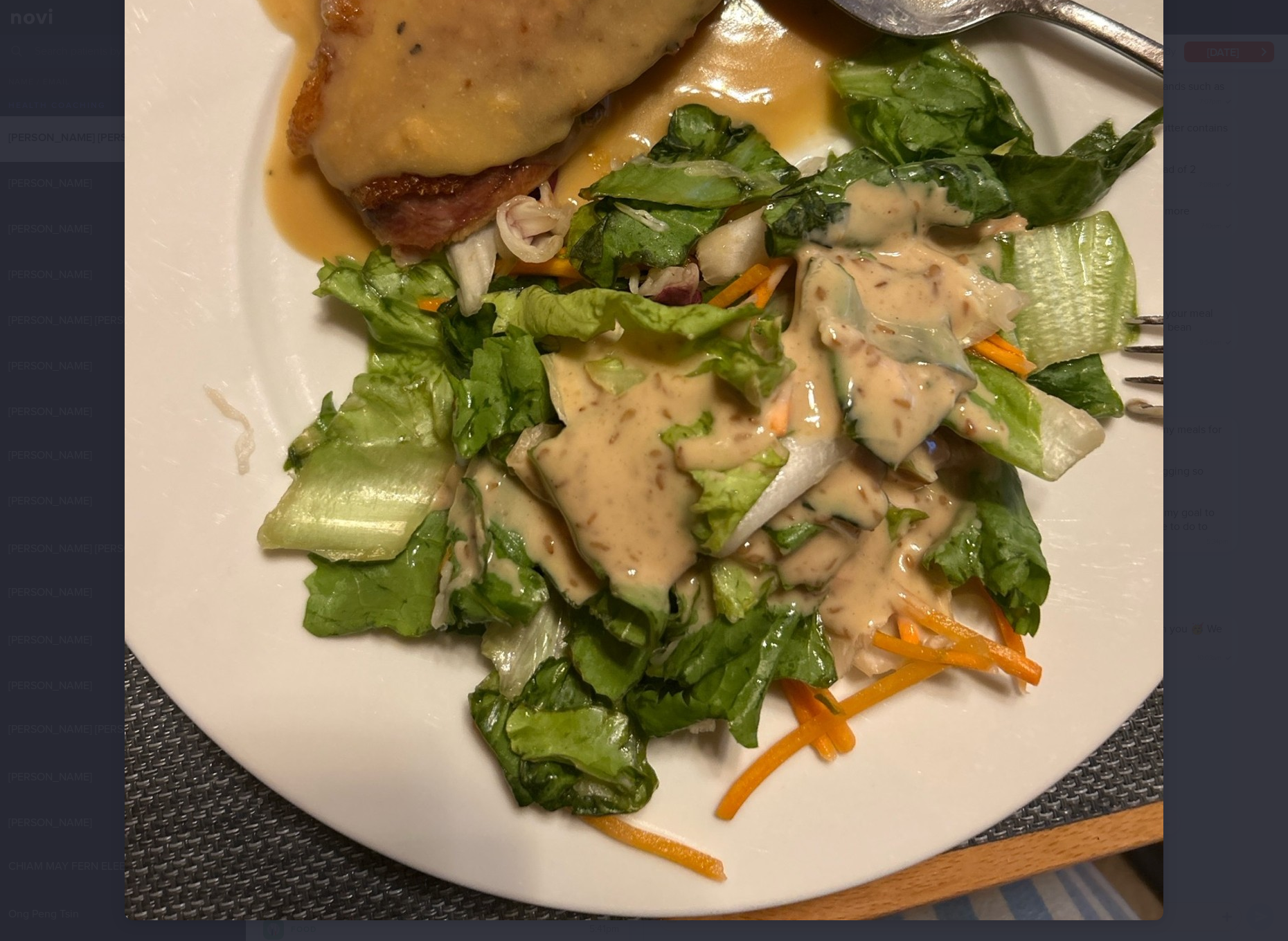
click at [920, 482] on img at bounding box center [644, 228] width 1038 height 1384
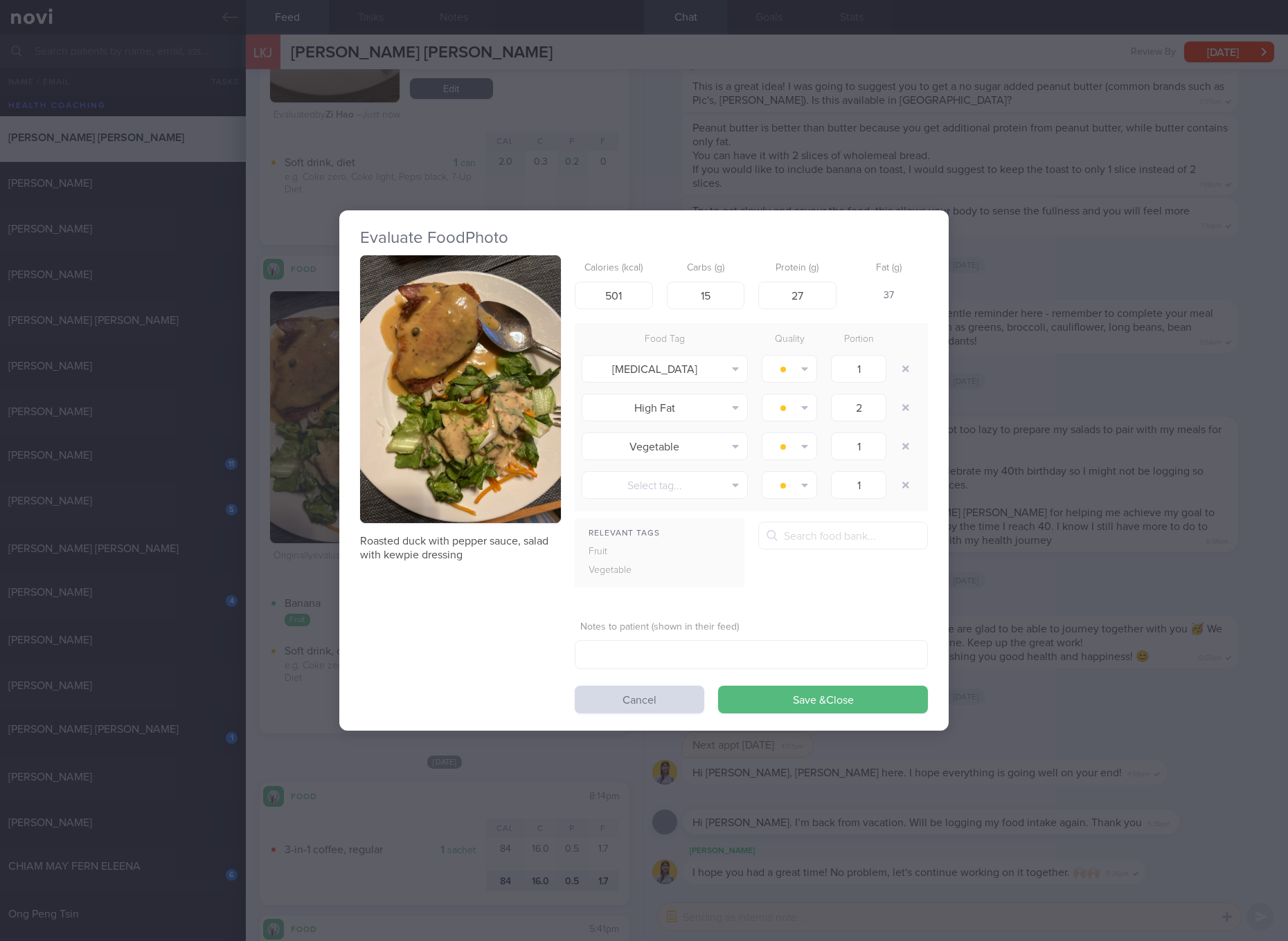
click at [1102, 477] on div "Evaluate Food Photo Roasted duck with pepper sauce, salad with kewpie dressing …" at bounding box center [644, 470] width 1288 height 941
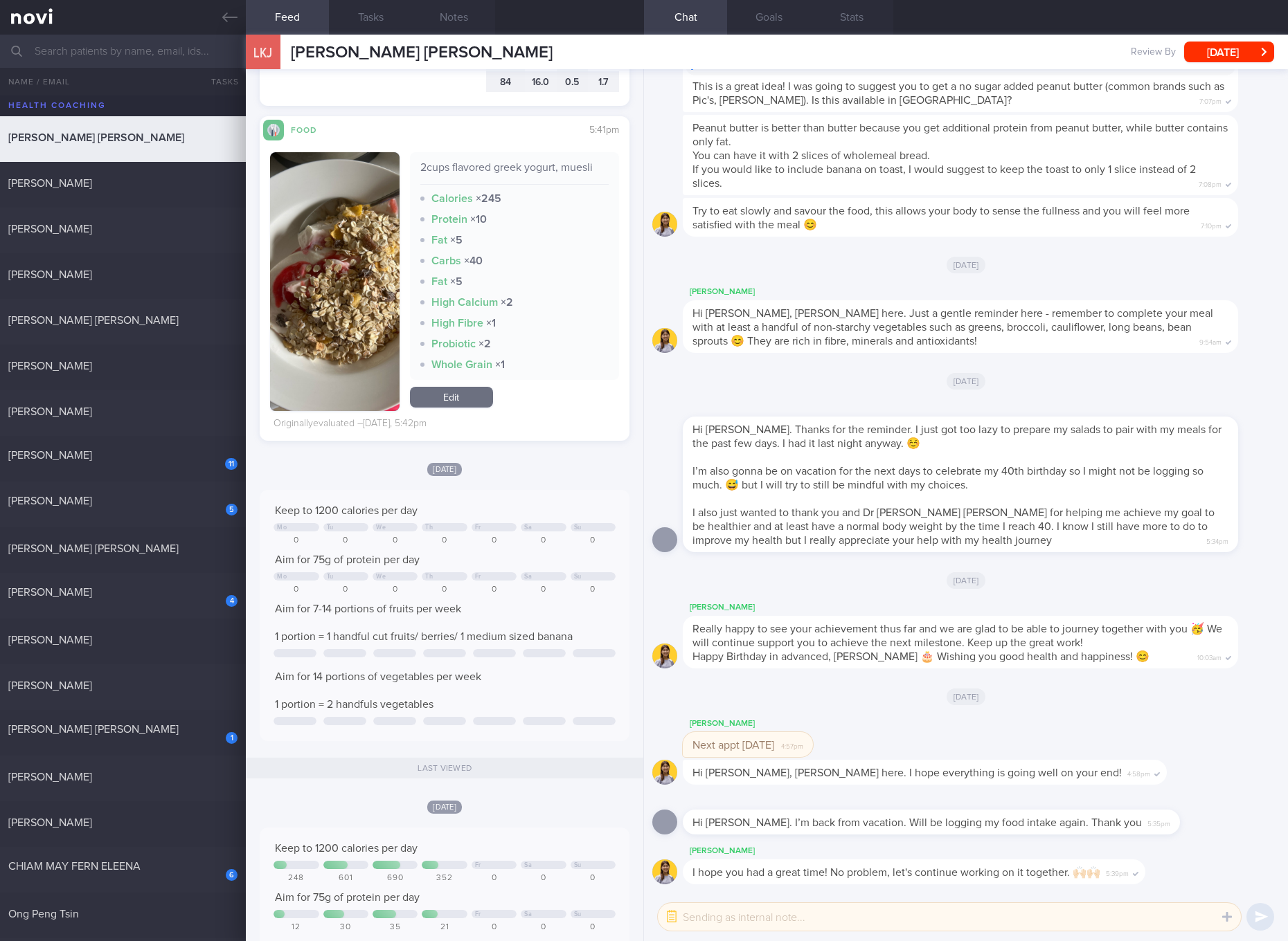
scroll to position [1557, 0]
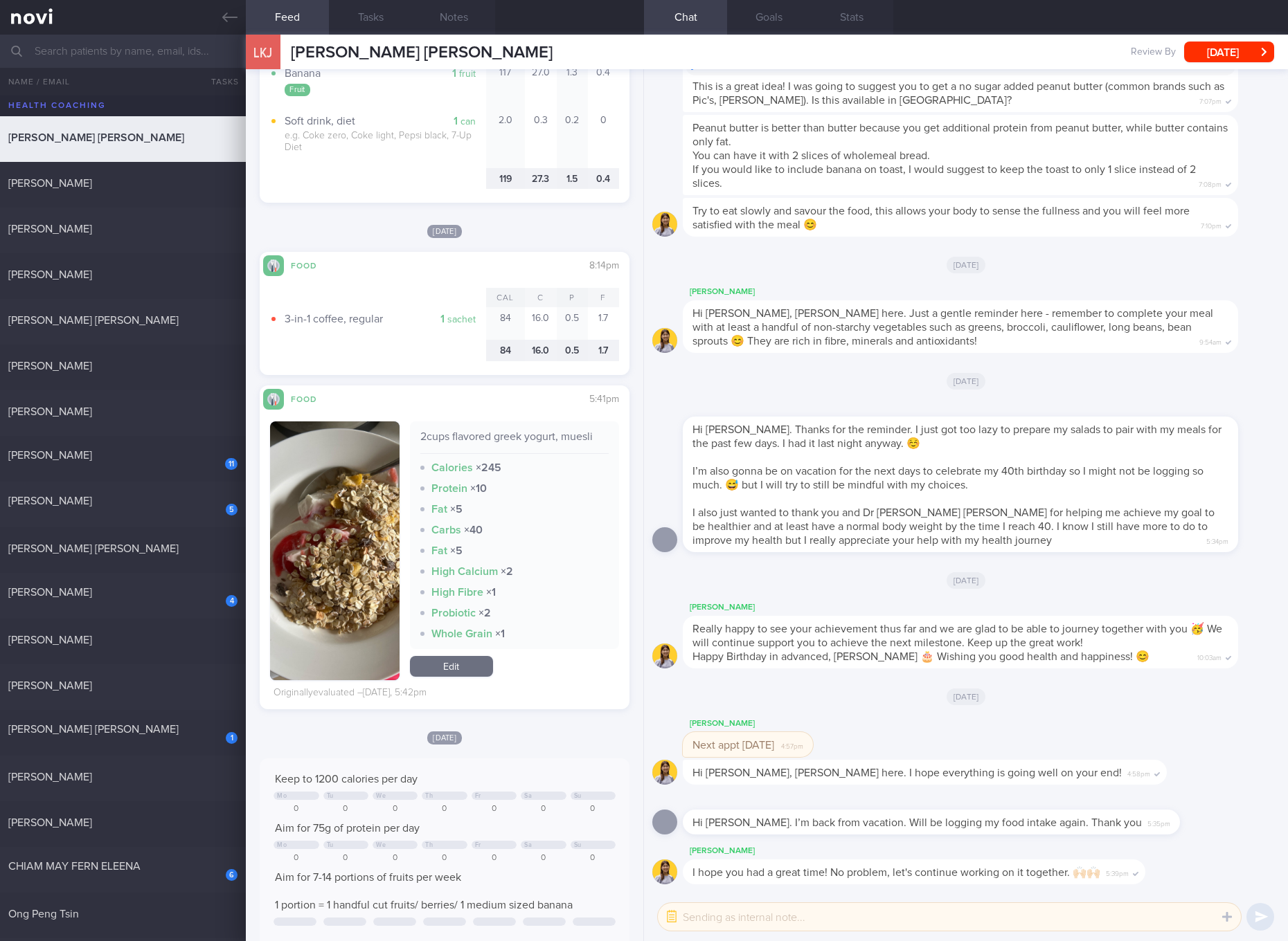
click at [493, 419] on div "2cups flavored greek yogurt, muesli Calories × 245 Protein × 10 Fat × 5 Carbs ×…" at bounding box center [444, 556] width 349 height 293
click at [509, 436] on div "2cups flavored greek yogurt, muesli" at bounding box center [514, 442] width 188 height 25
copy div "2cups flavored greek yogurt, muesli"
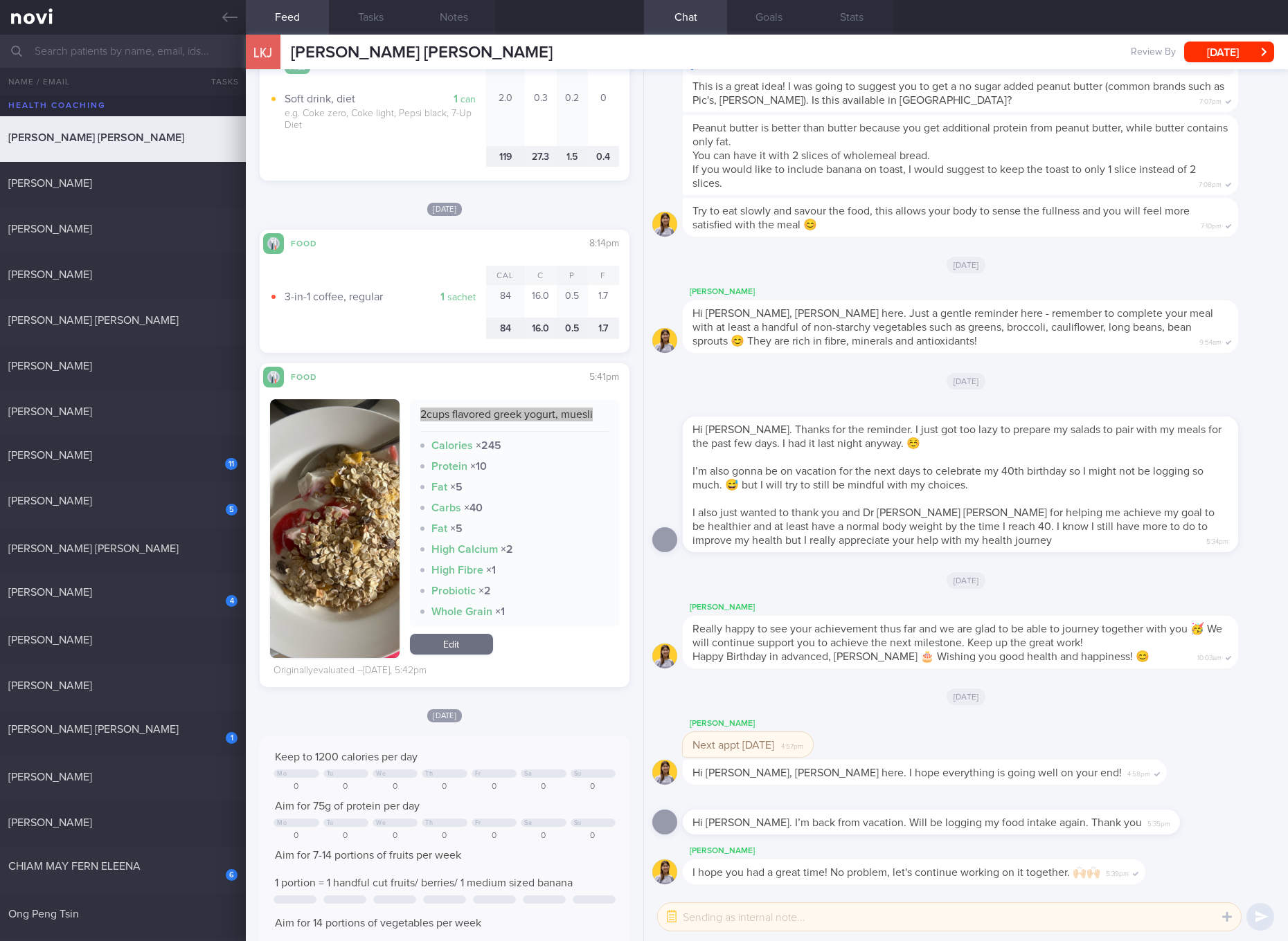
scroll to position [1568, 0]
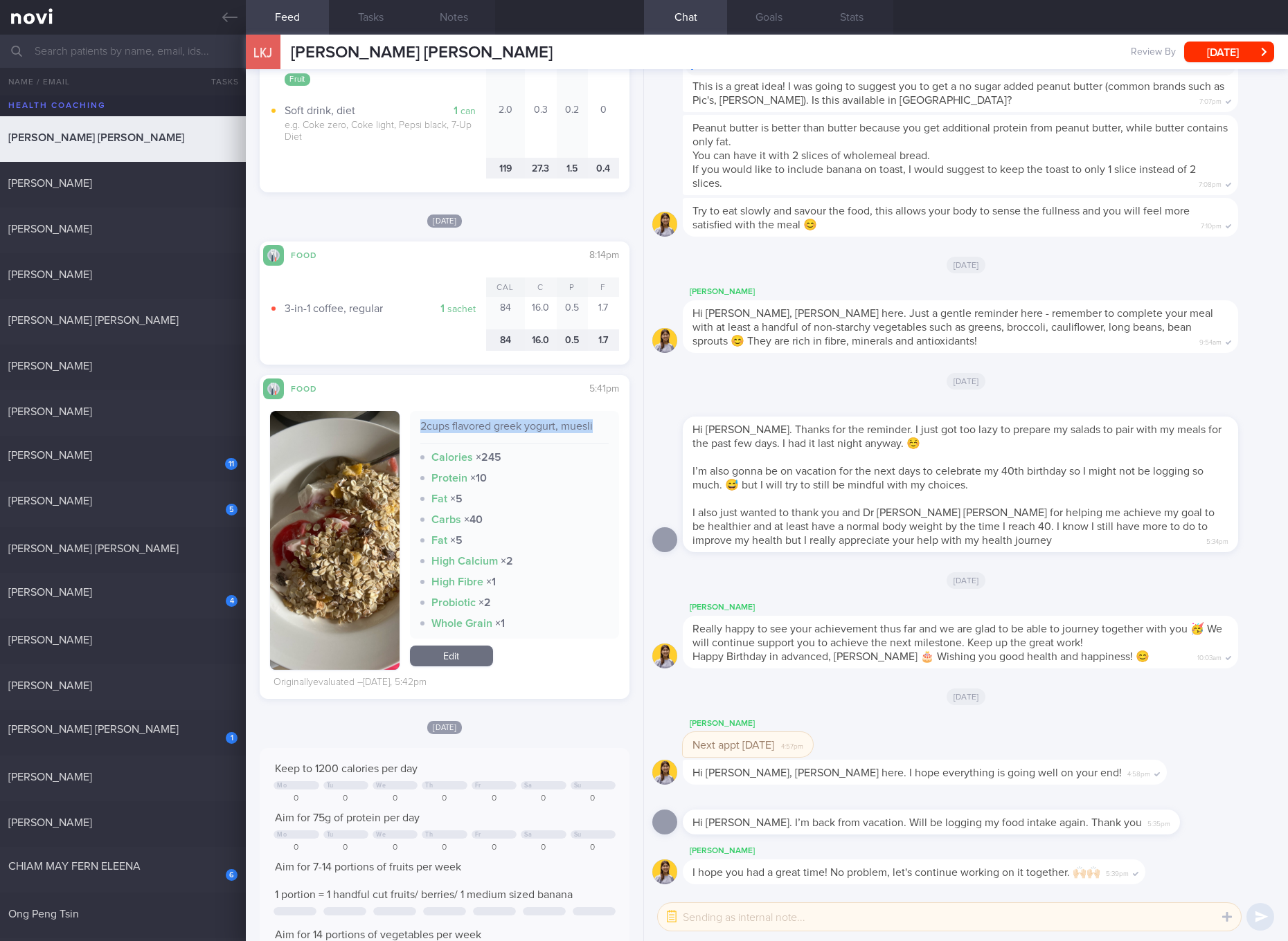
click at [464, 656] on link "Edit" at bounding box center [451, 656] width 83 height 21
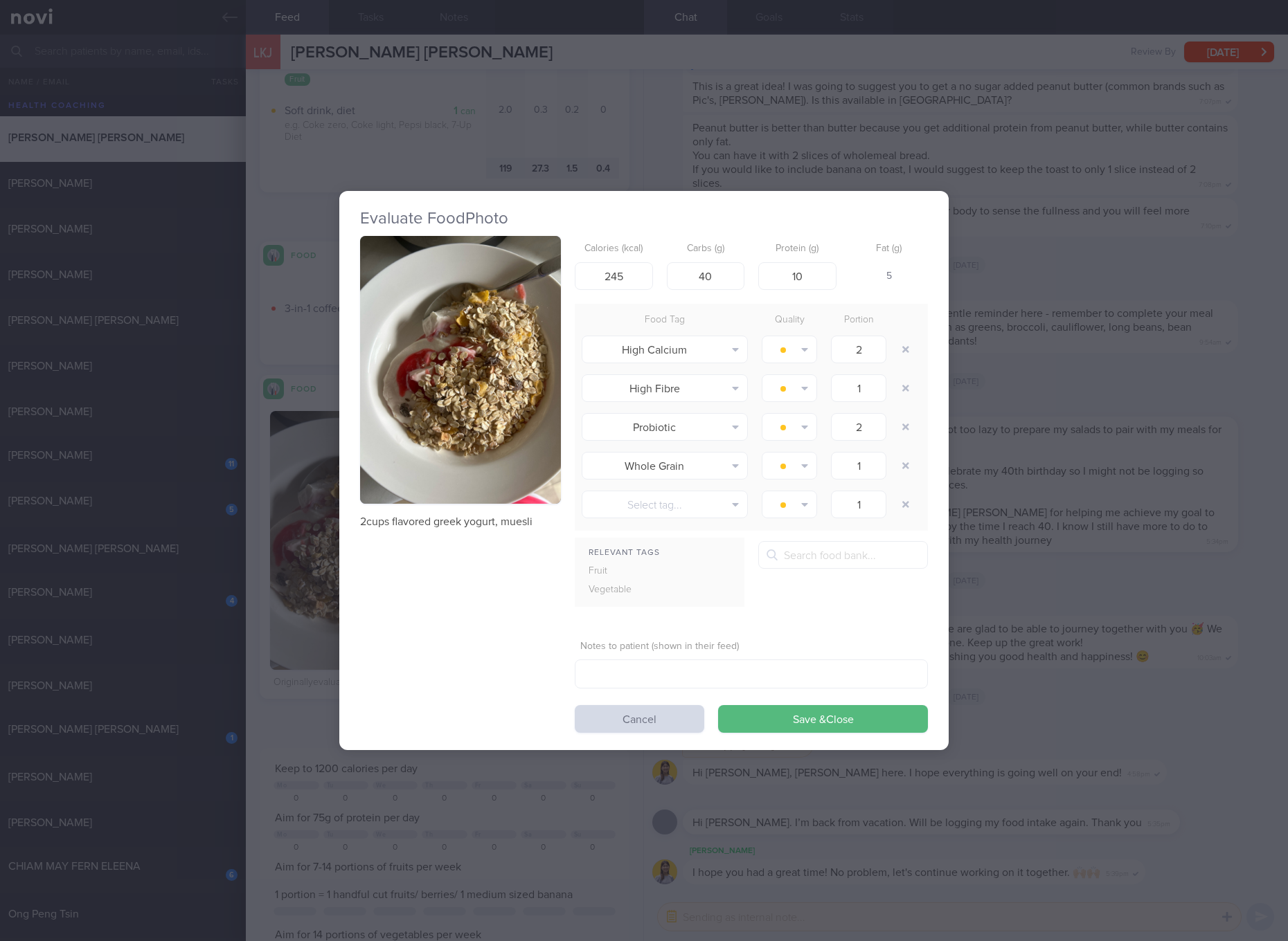
click at [1131, 514] on div "Evaluate Food Photo 2cups flavored greek yogurt, muesli Calories (kcal) 245 Car…" at bounding box center [644, 470] width 1288 height 941
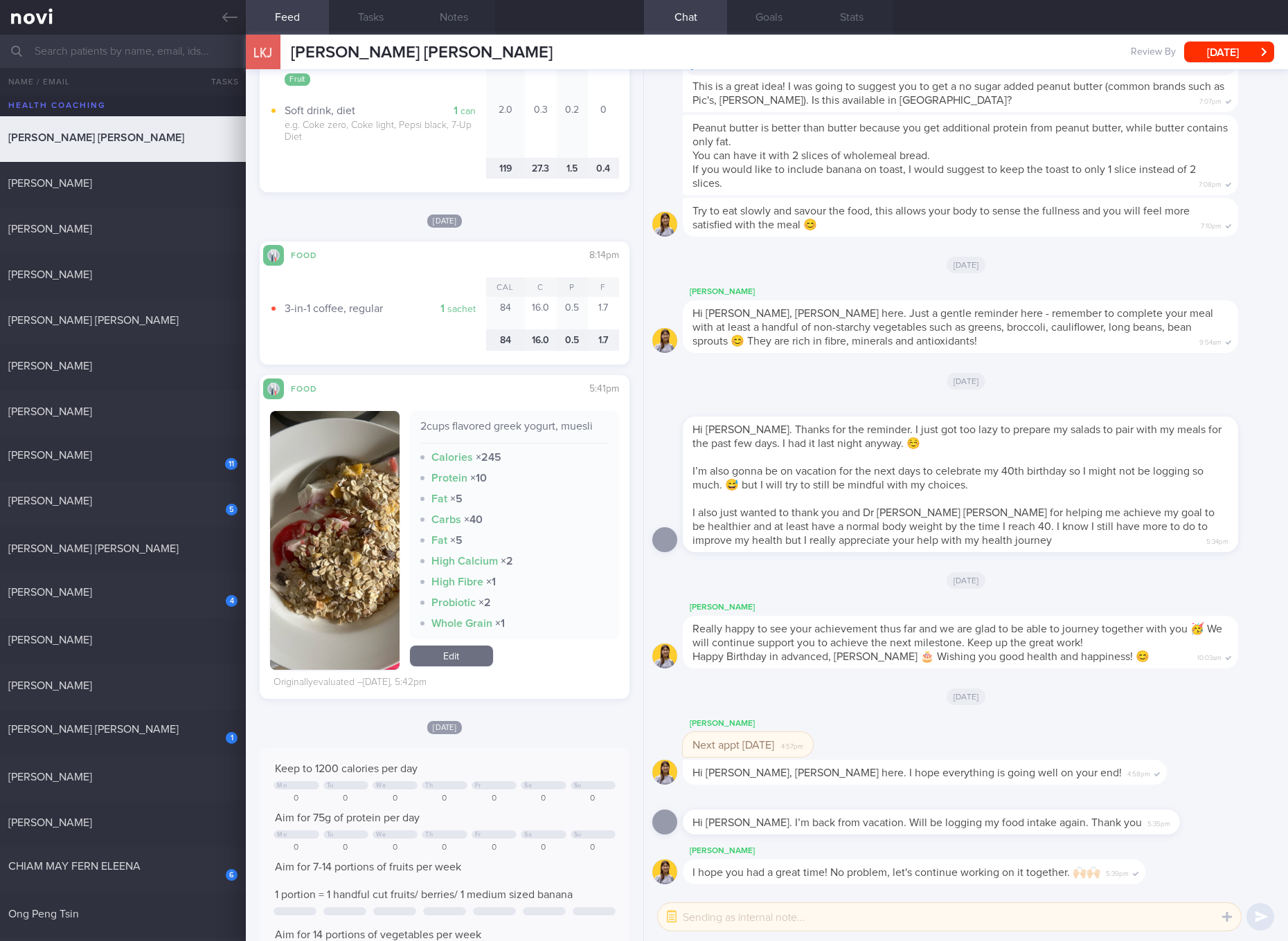
click at [354, 533] on button "button" at bounding box center [335, 540] width 129 height 259
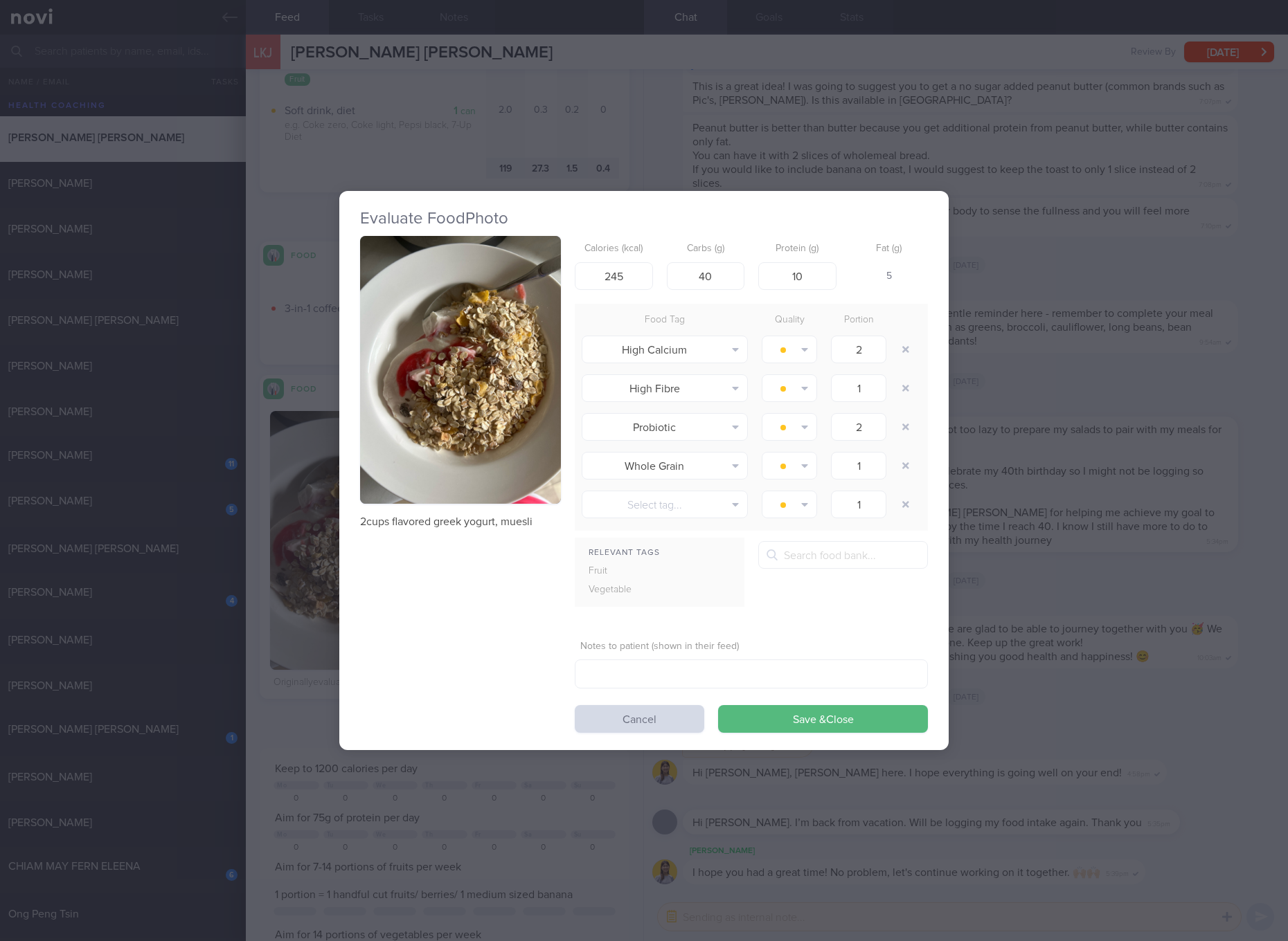
click at [491, 411] on button "button" at bounding box center [460, 370] width 201 height 268
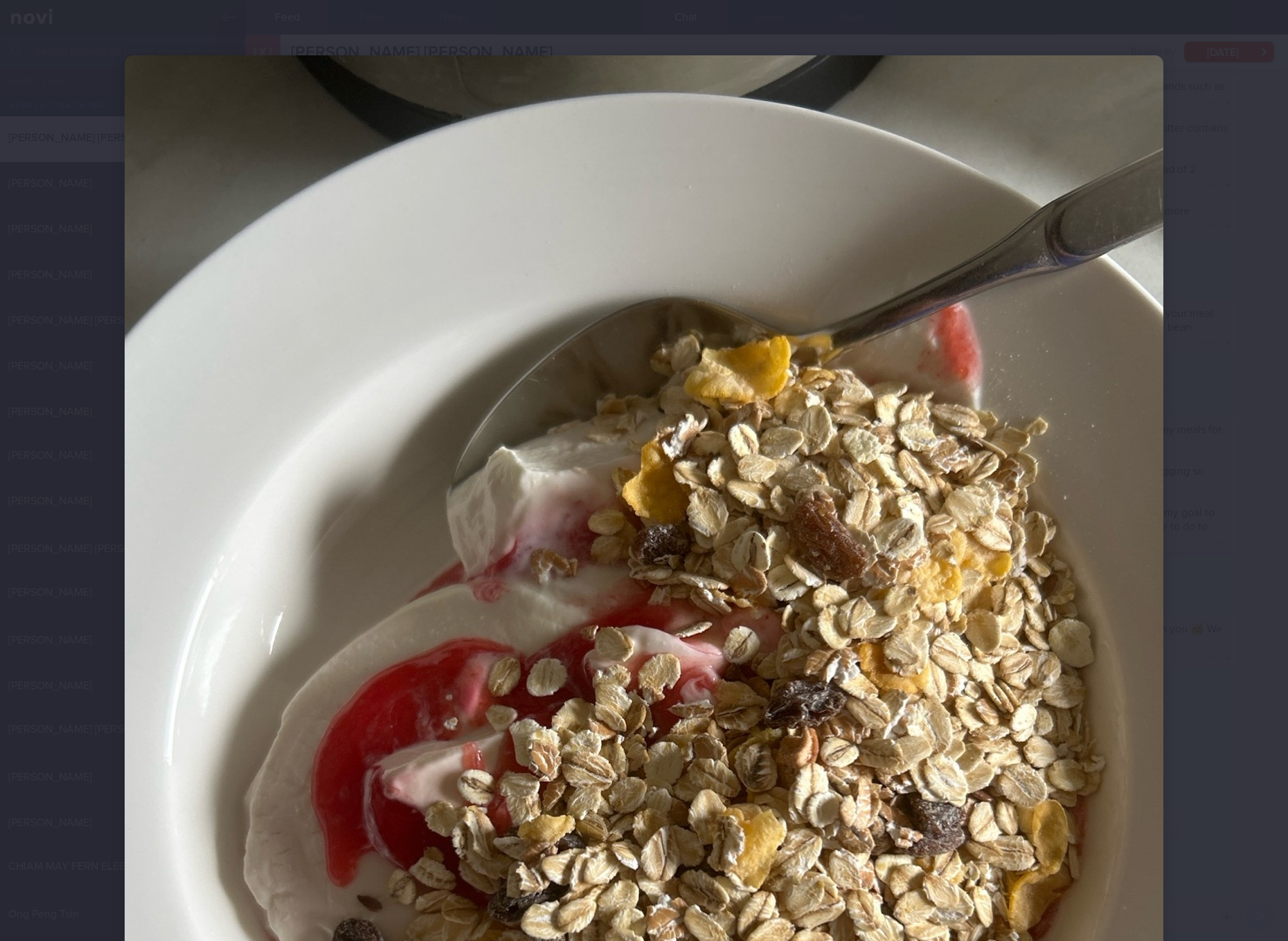
scroll to position [260, 0]
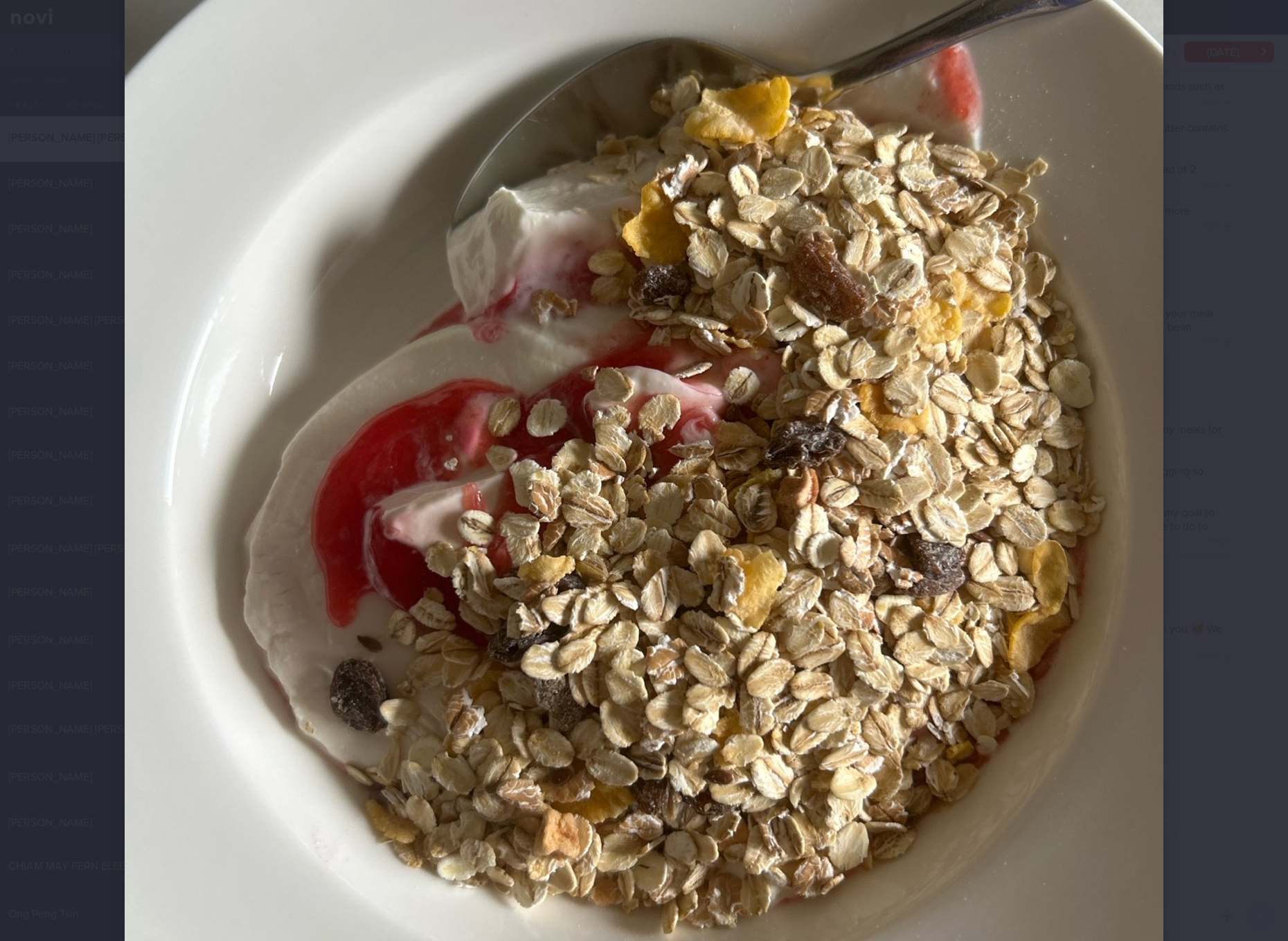
click at [790, 550] on img at bounding box center [644, 488] width 1038 height 1384
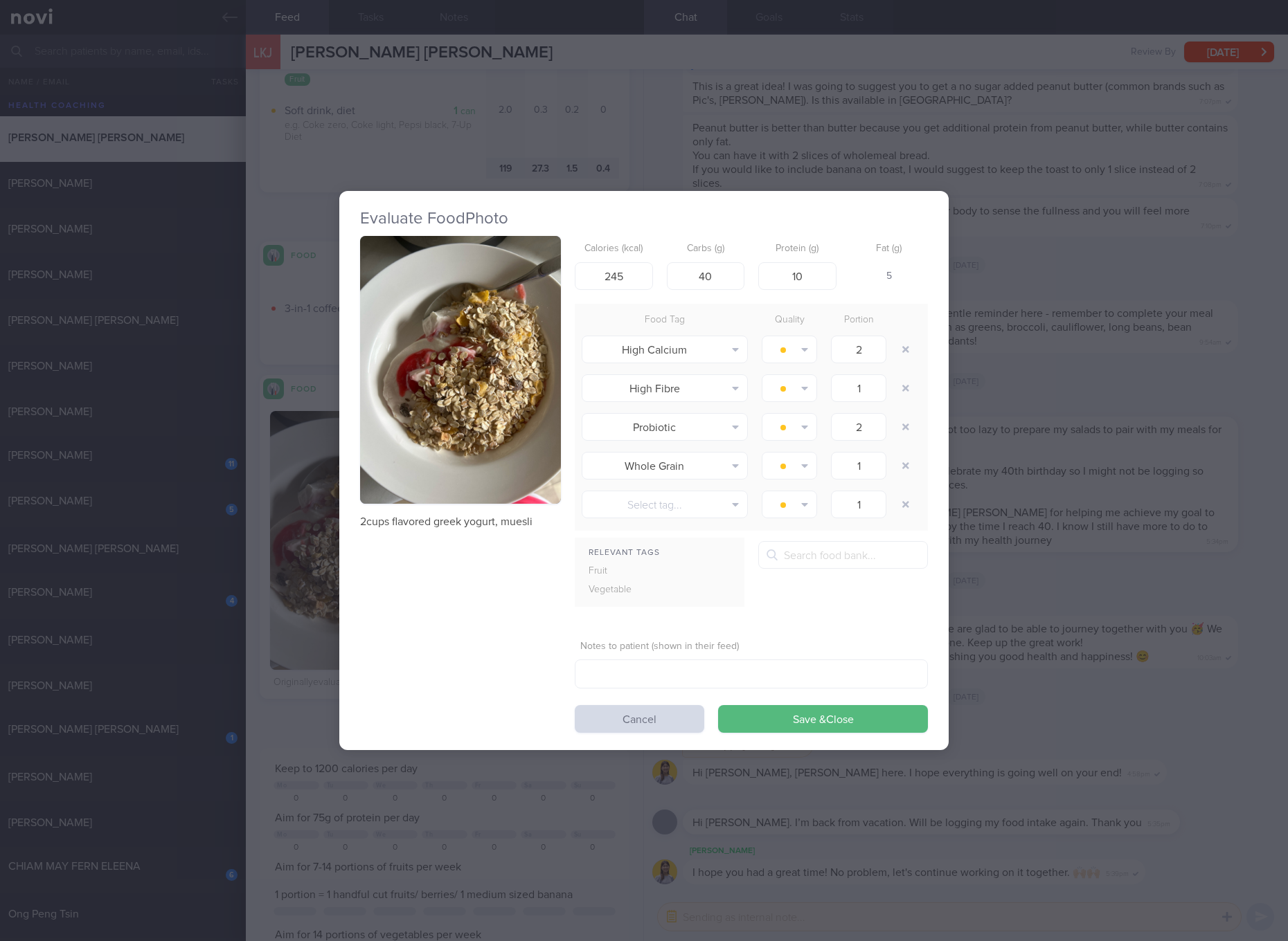
click at [476, 524] on p "2cups flavored greek yogurt, muesli" at bounding box center [460, 522] width 201 height 14
copy div "2cups flavored greek yogurt, muesli"
click at [1036, 426] on div "Evaluate Food Photo 2cups flavored greek yogurt, muesli Calories (kcal) 245 Car…" at bounding box center [644, 470] width 1288 height 941
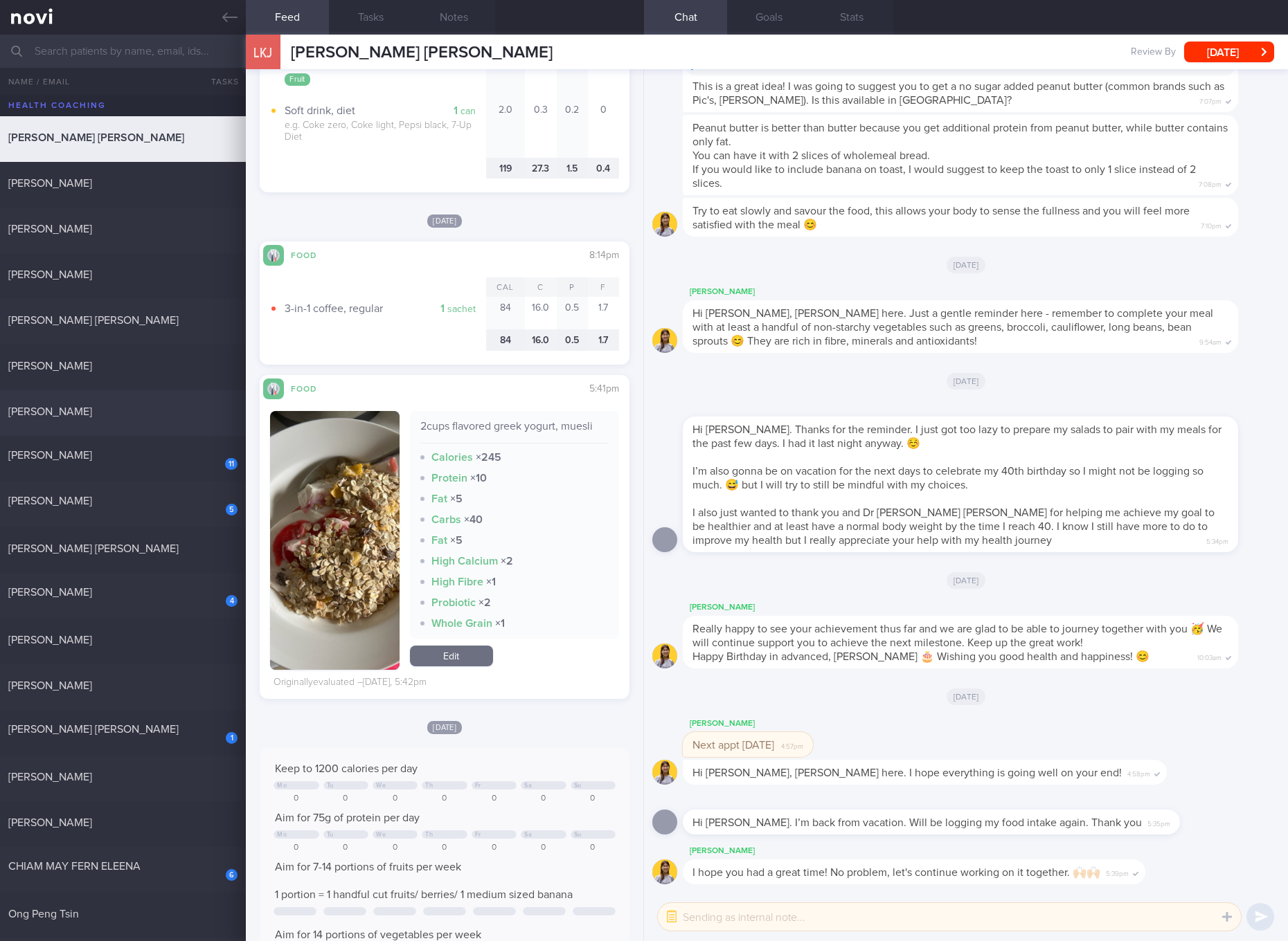
click at [144, 413] on div "[PERSON_NAME]" at bounding box center [121, 412] width 226 height 14
checkbox input "true"
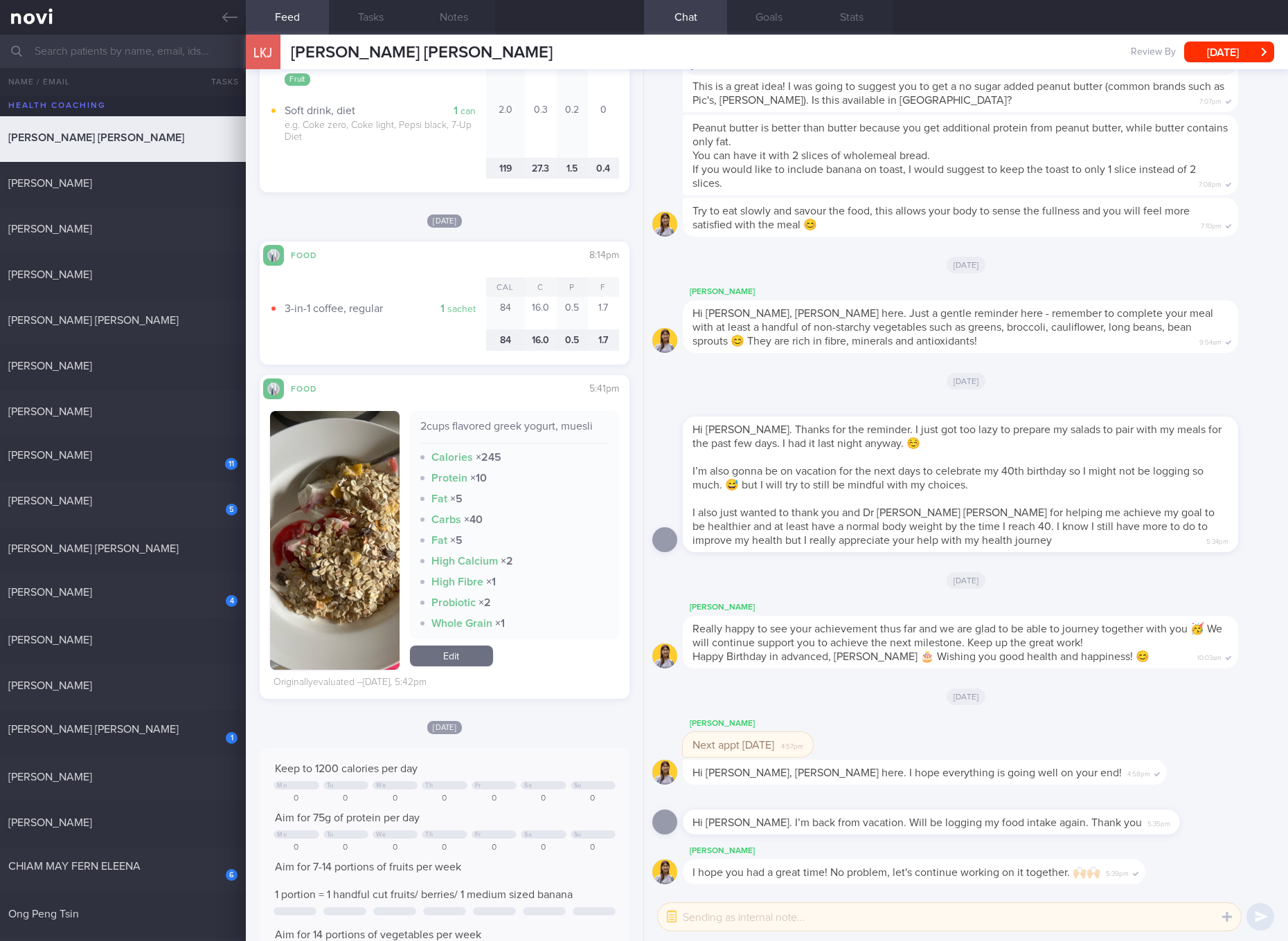
checkbox input "true"
select select "4"
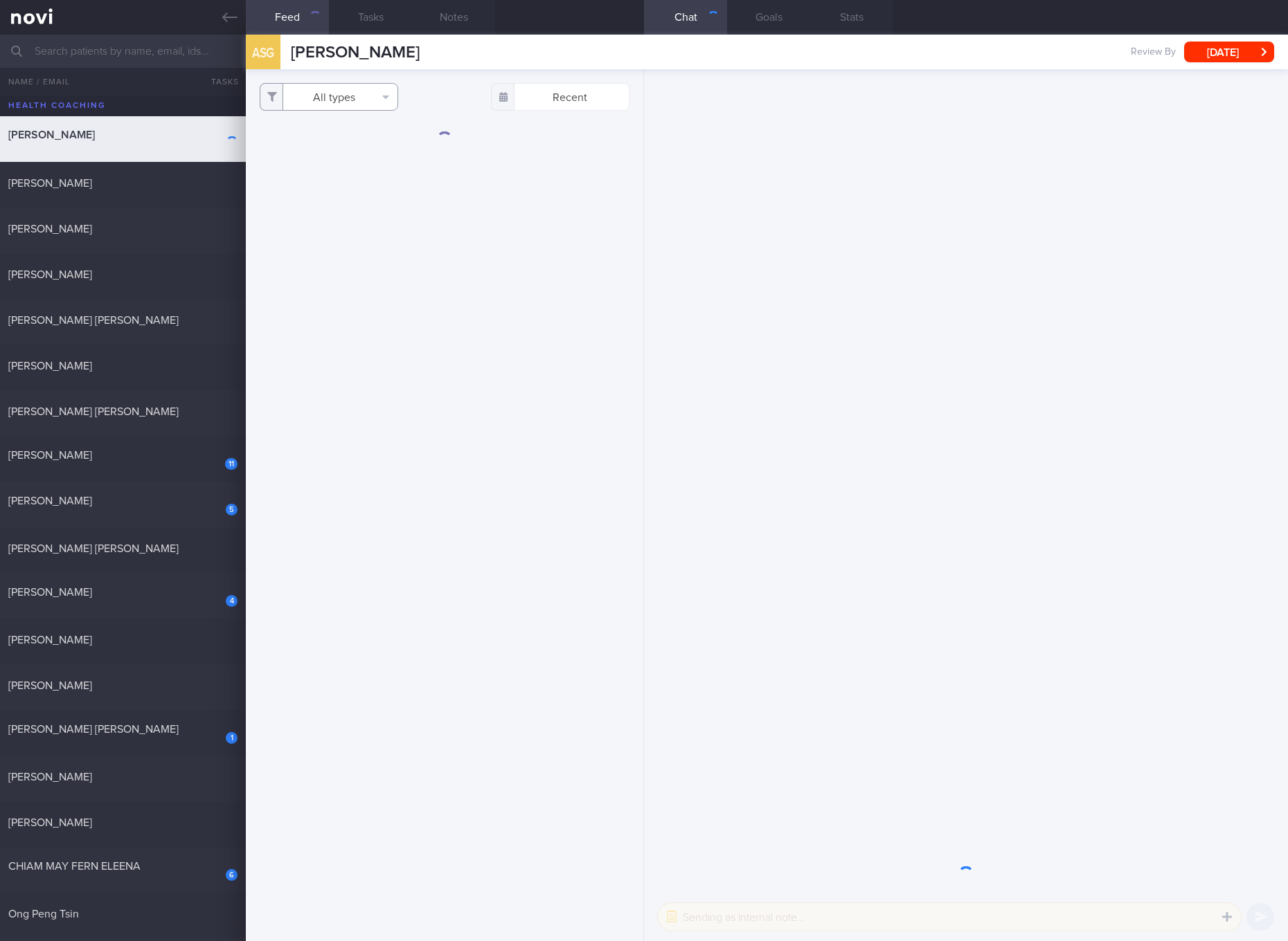
click at [352, 90] on button "All types" at bounding box center [328, 96] width 138 height 27
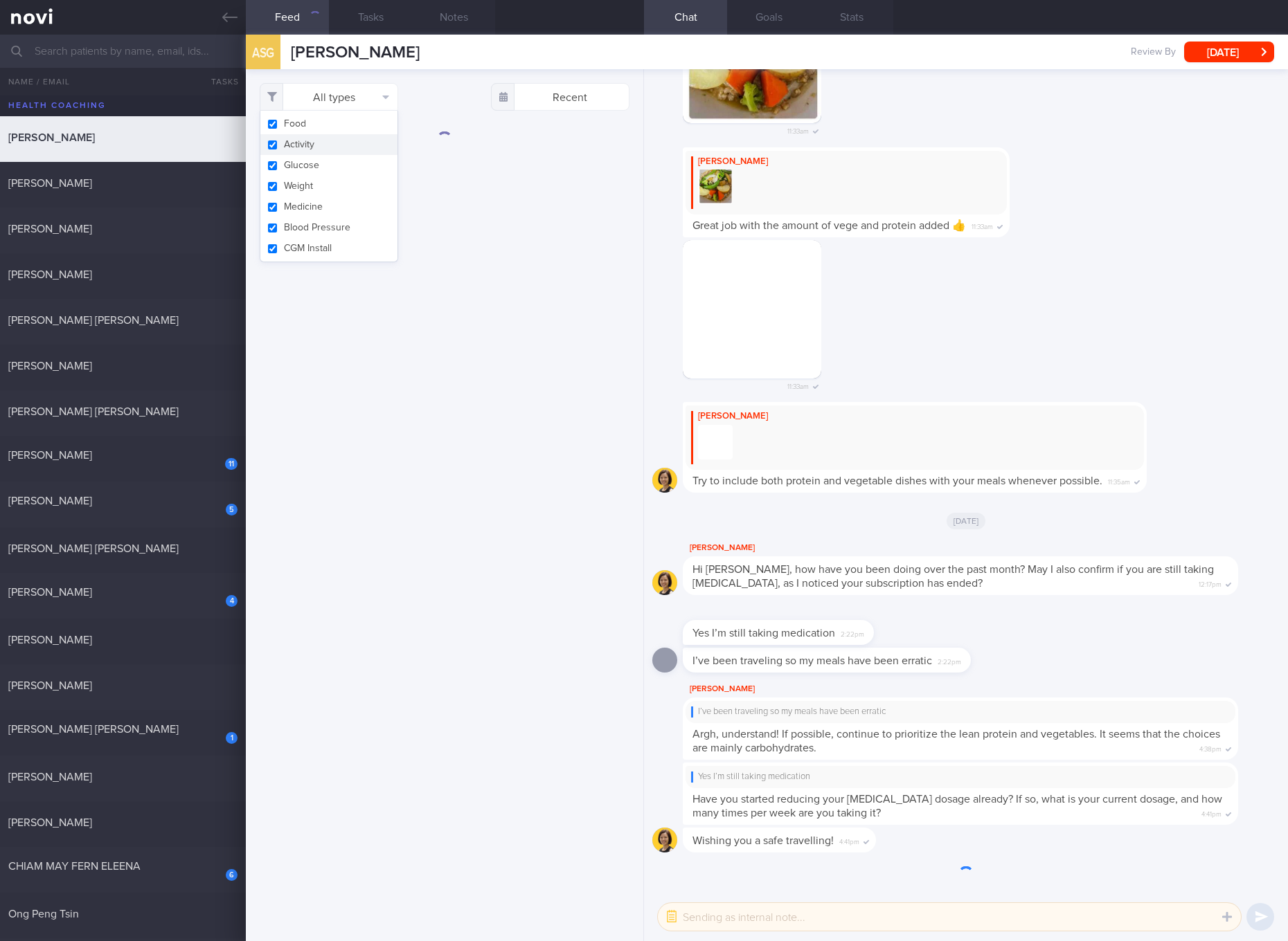
click at [328, 145] on button "Activity" at bounding box center [328, 145] width 137 height 21
checkbox input "false"
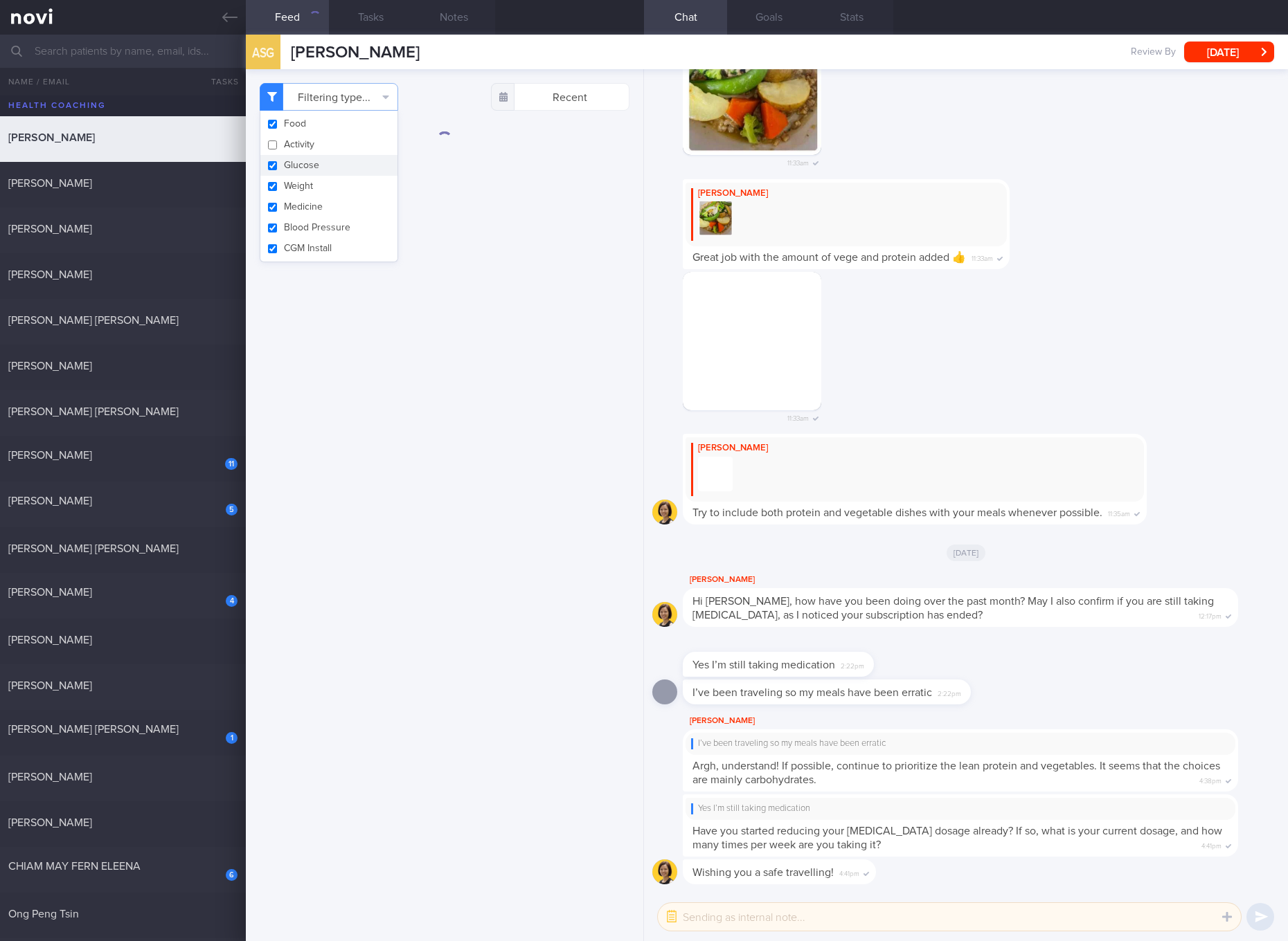
click at [317, 173] on button "Glucose" at bounding box center [328, 166] width 137 height 21
checkbox input "false"
click at [312, 193] on button "Weight" at bounding box center [328, 187] width 137 height 21
checkbox input "false"
click at [312, 206] on button "Medicine" at bounding box center [328, 207] width 137 height 21
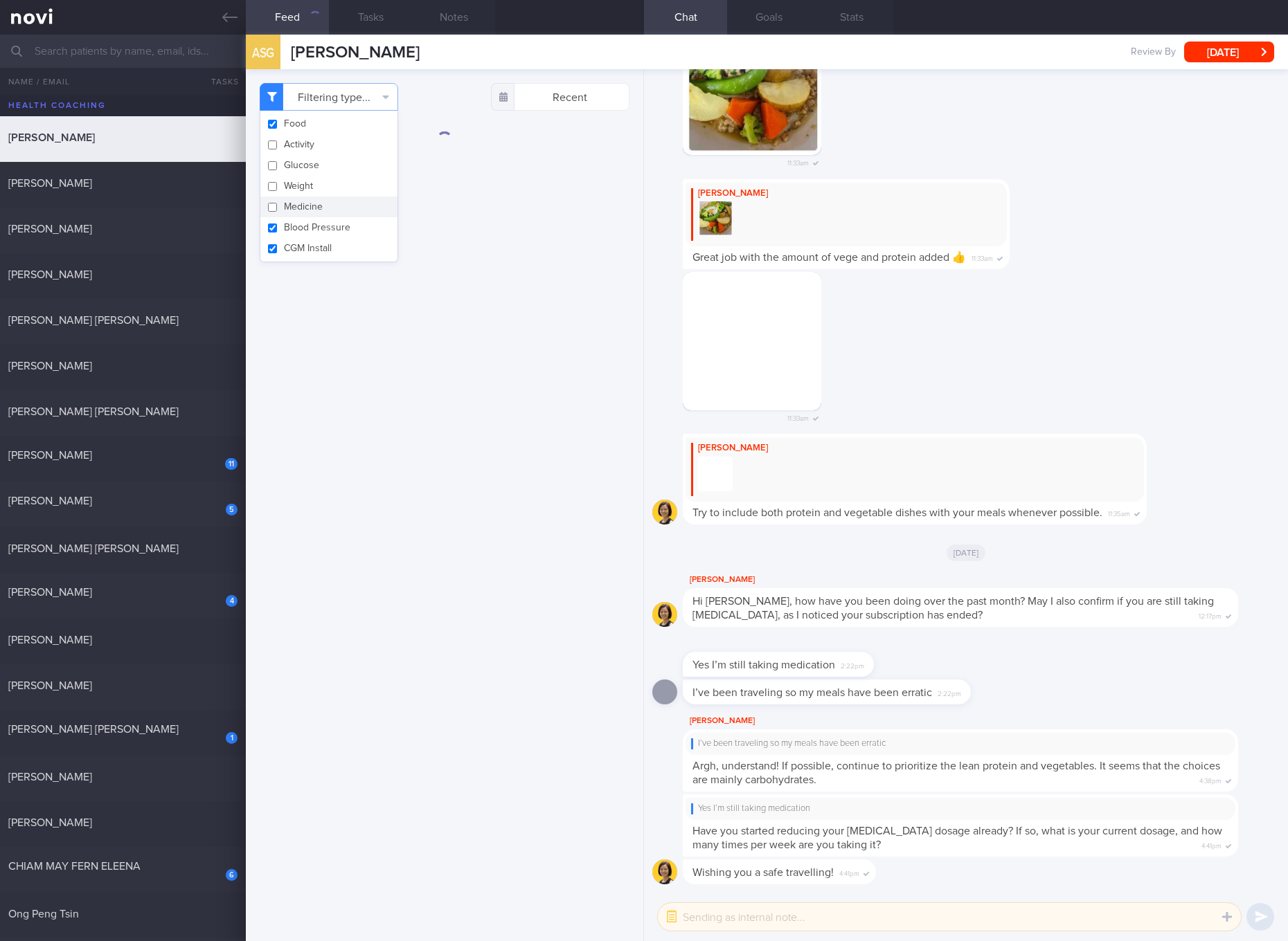
checkbox input "false"
click at [300, 239] on button "CGM Install" at bounding box center [328, 248] width 137 height 21
checkbox input "false"
click at [301, 232] on button "Blood Pressure" at bounding box center [328, 228] width 137 height 21
checkbox input "false"
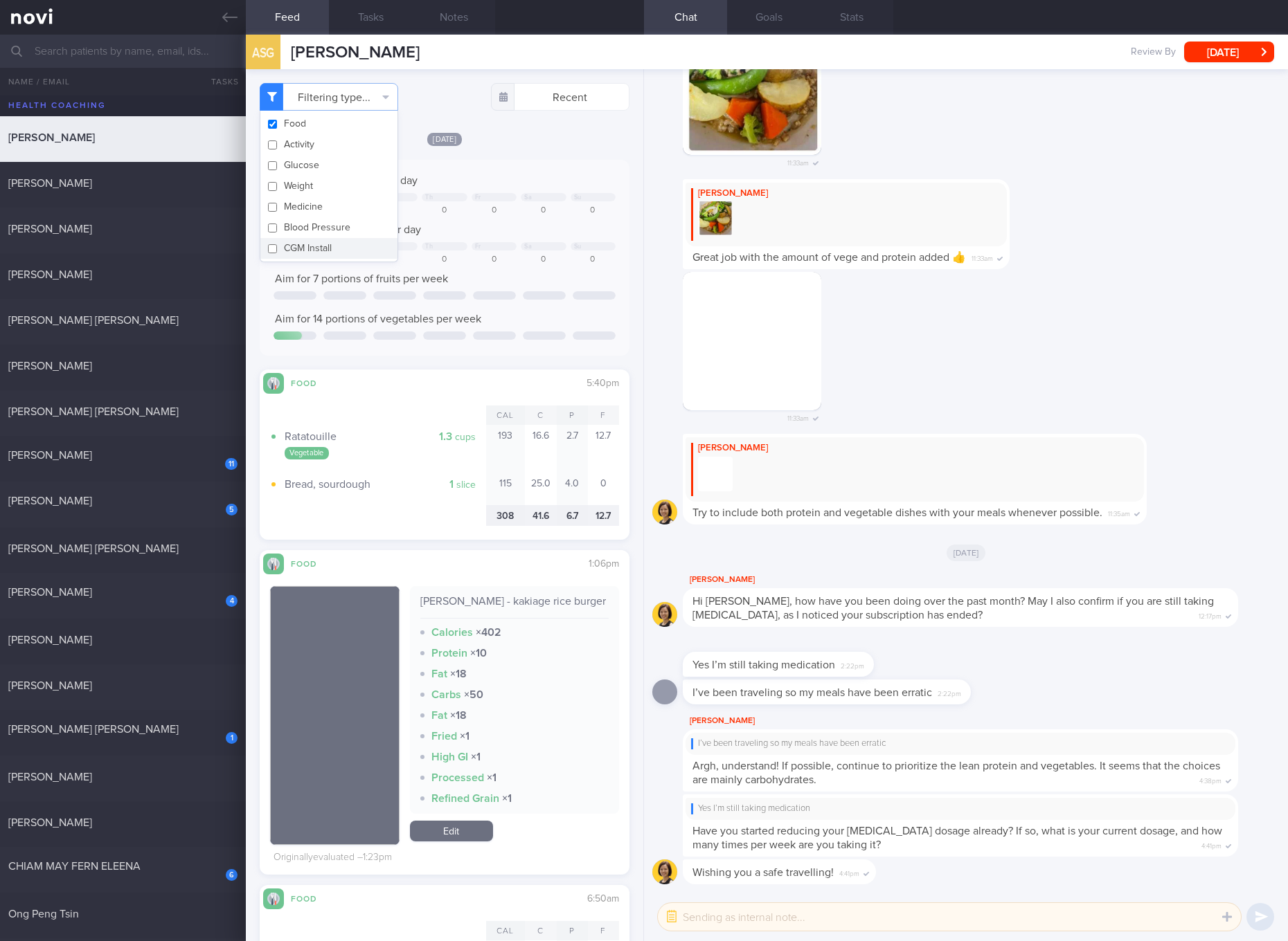
click at [555, 614] on div "[PERSON_NAME] - kakiage rice burger" at bounding box center [514, 606] width 188 height 25
click at [530, 602] on div "[PERSON_NAME] - kakiage rice burger" at bounding box center [514, 606] width 188 height 25
copy div "[PERSON_NAME] - kakiage rice burger"
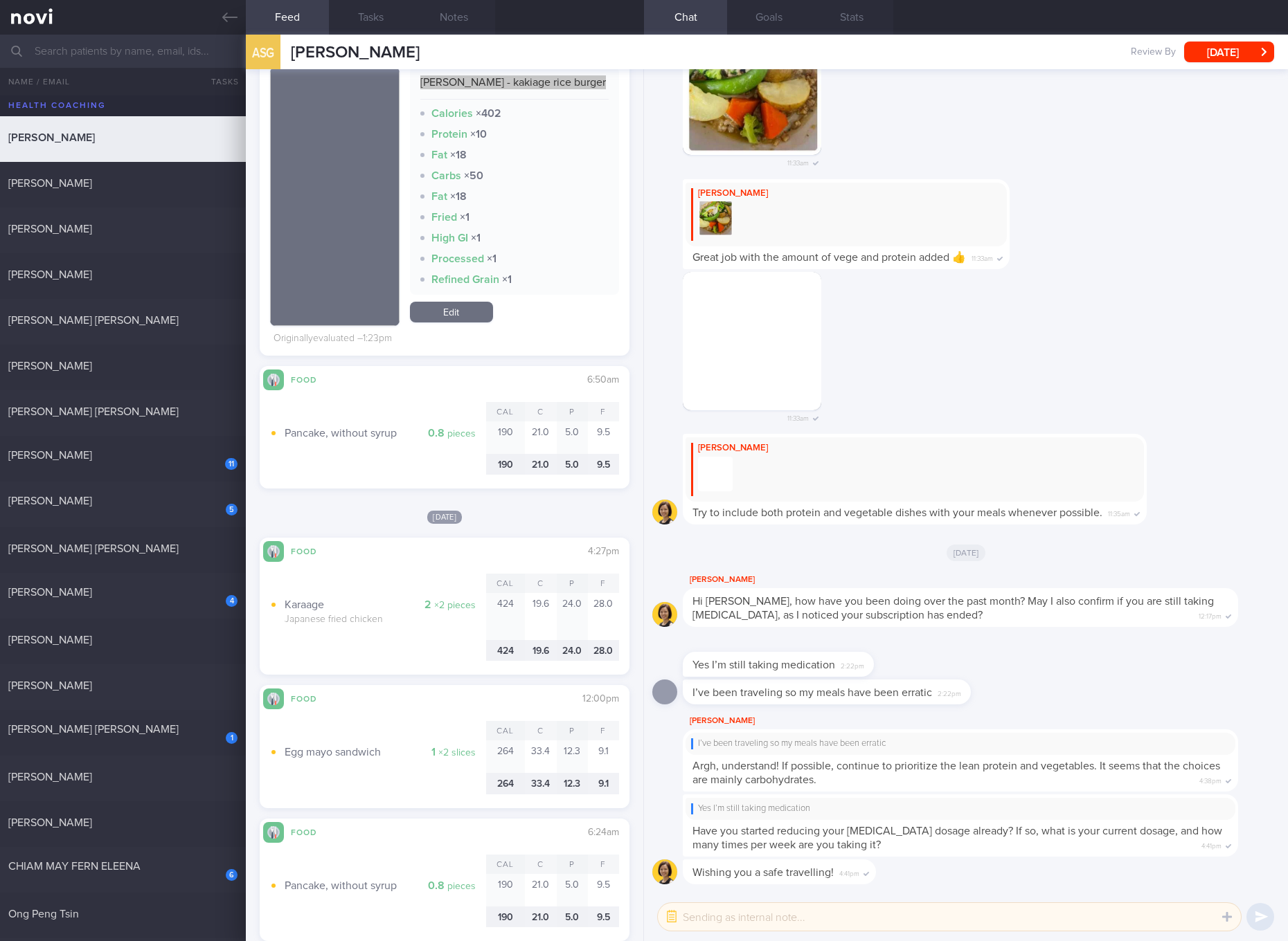
scroll to position [260, 0]
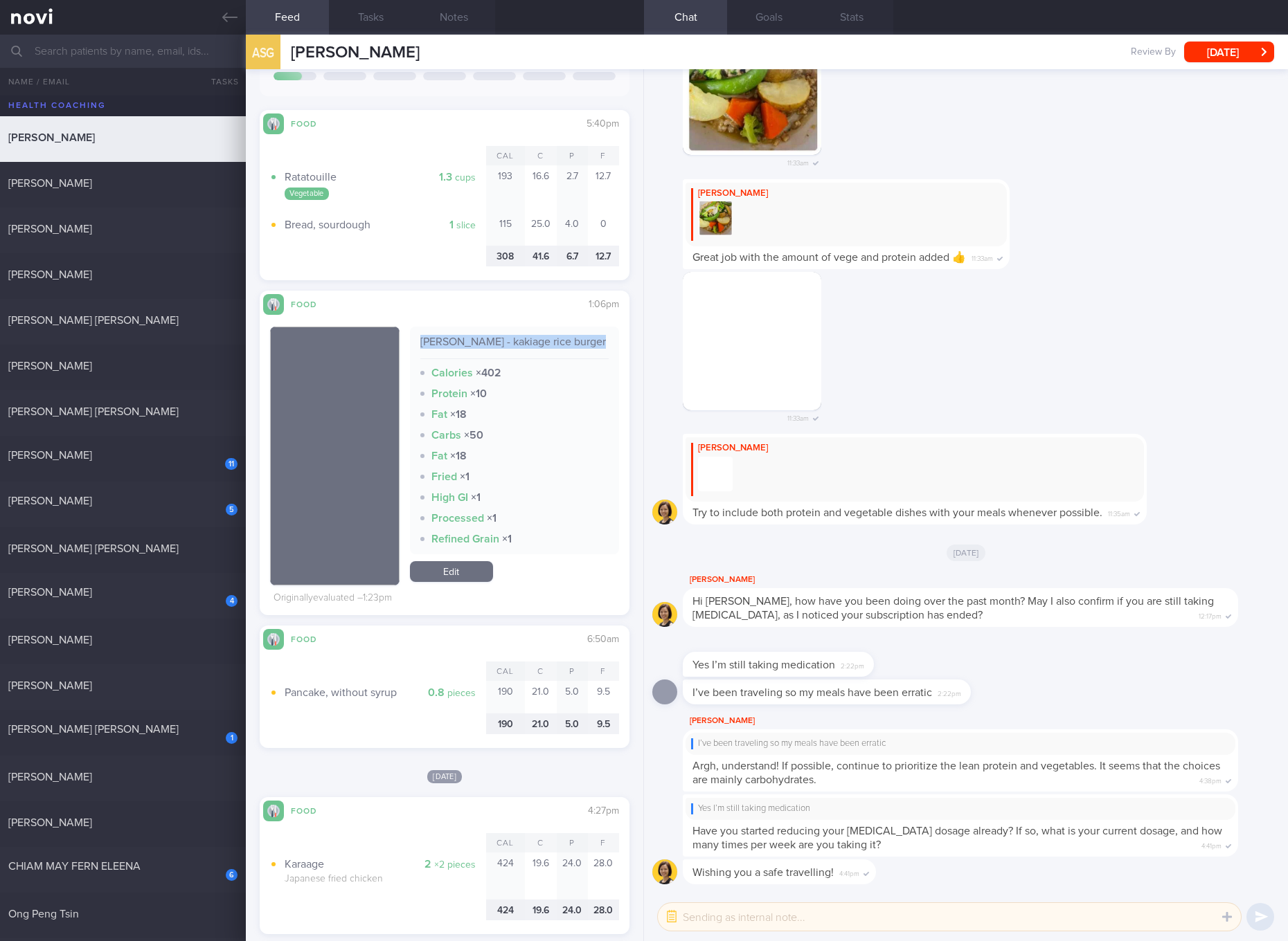
click at [463, 570] on link "Edit" at bounding box center [451, 572] width 83 height 21
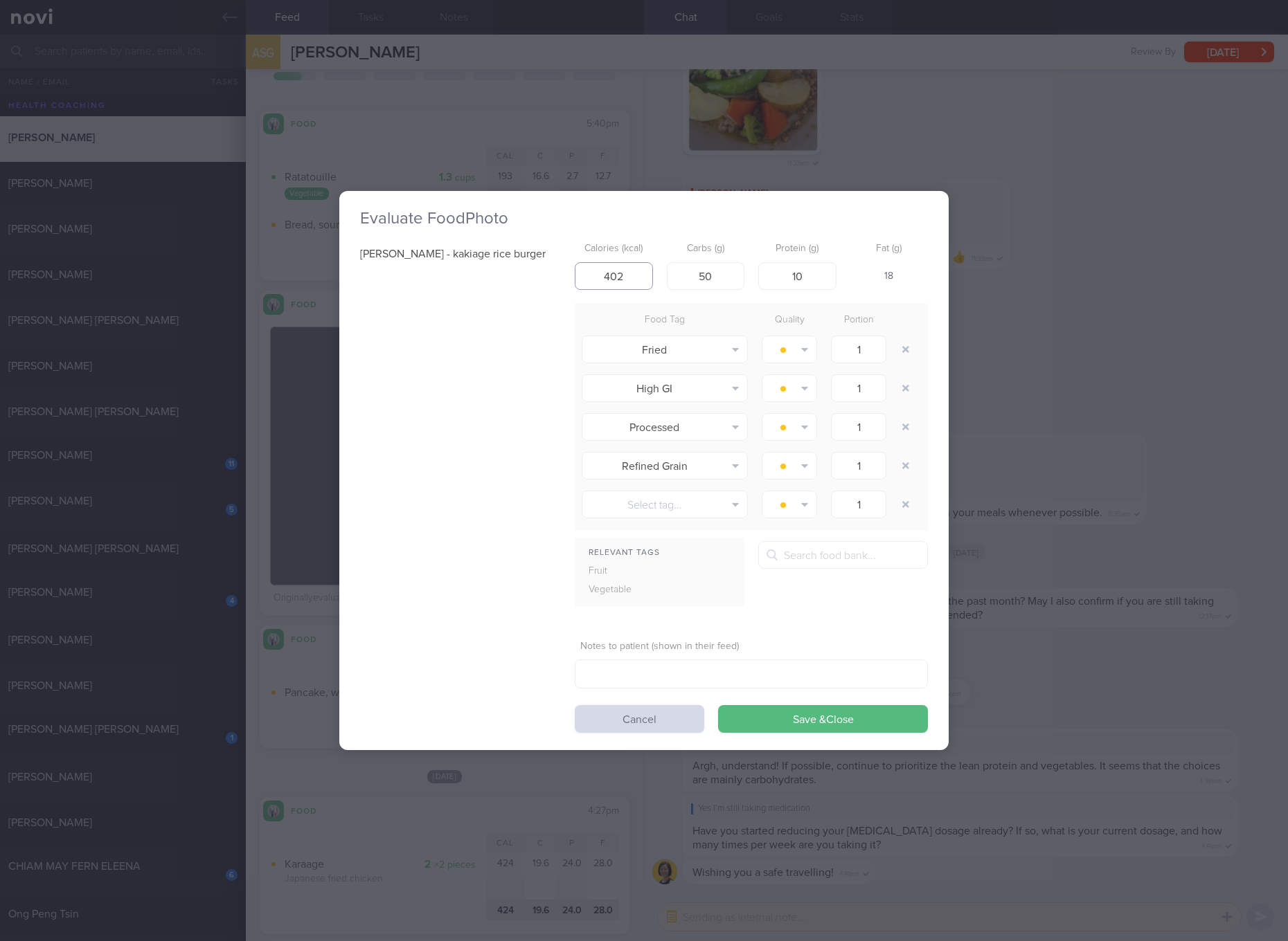
click at [618, 281] on input "402" at bounding box center [613, 276] width 78 height 27
type input "3"
type input "356"
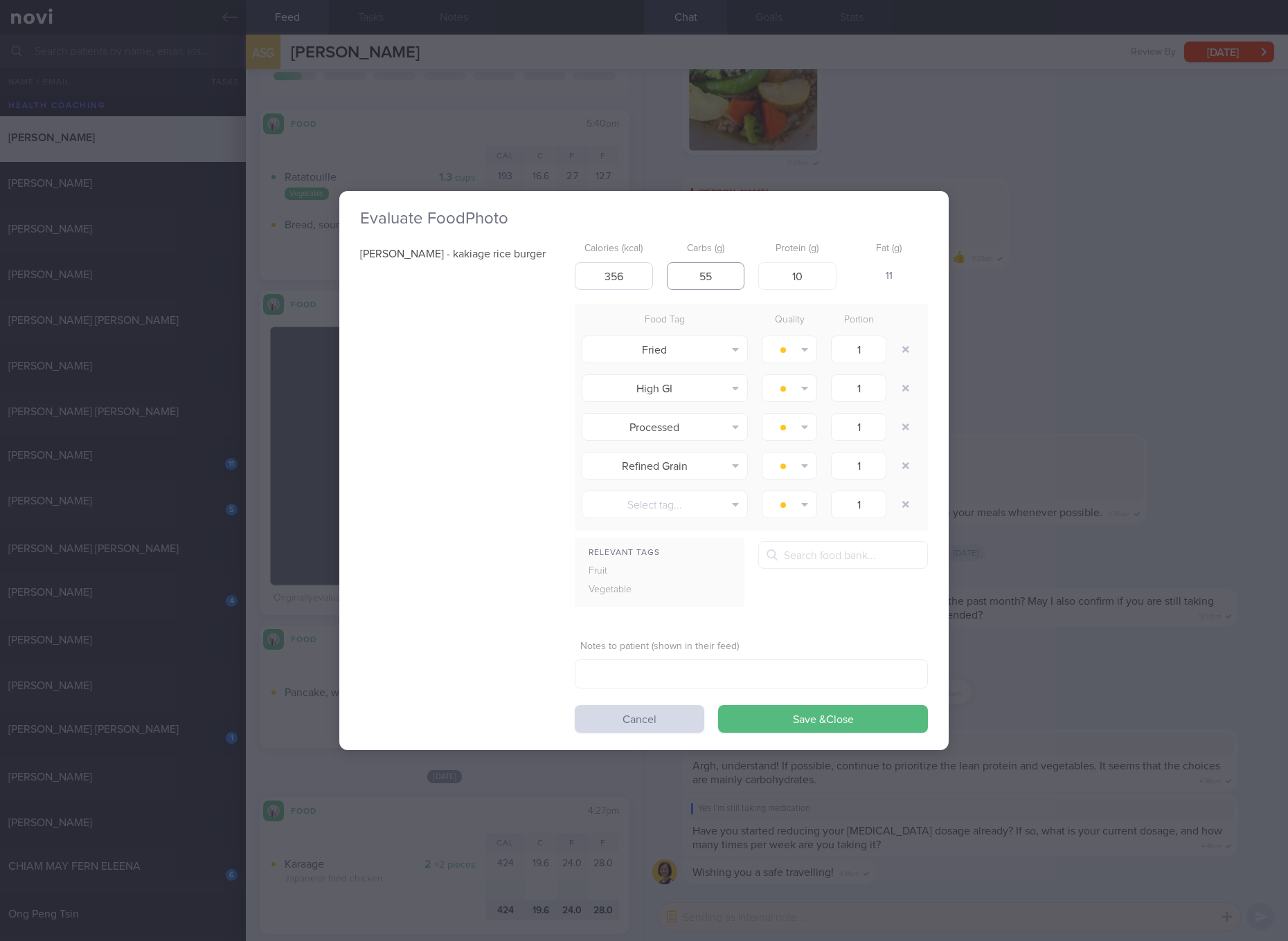
type input "55"
type input "8"
click at [718, 705] on button "Save & Close" at bounding box center [823, 719] width 210 height 27
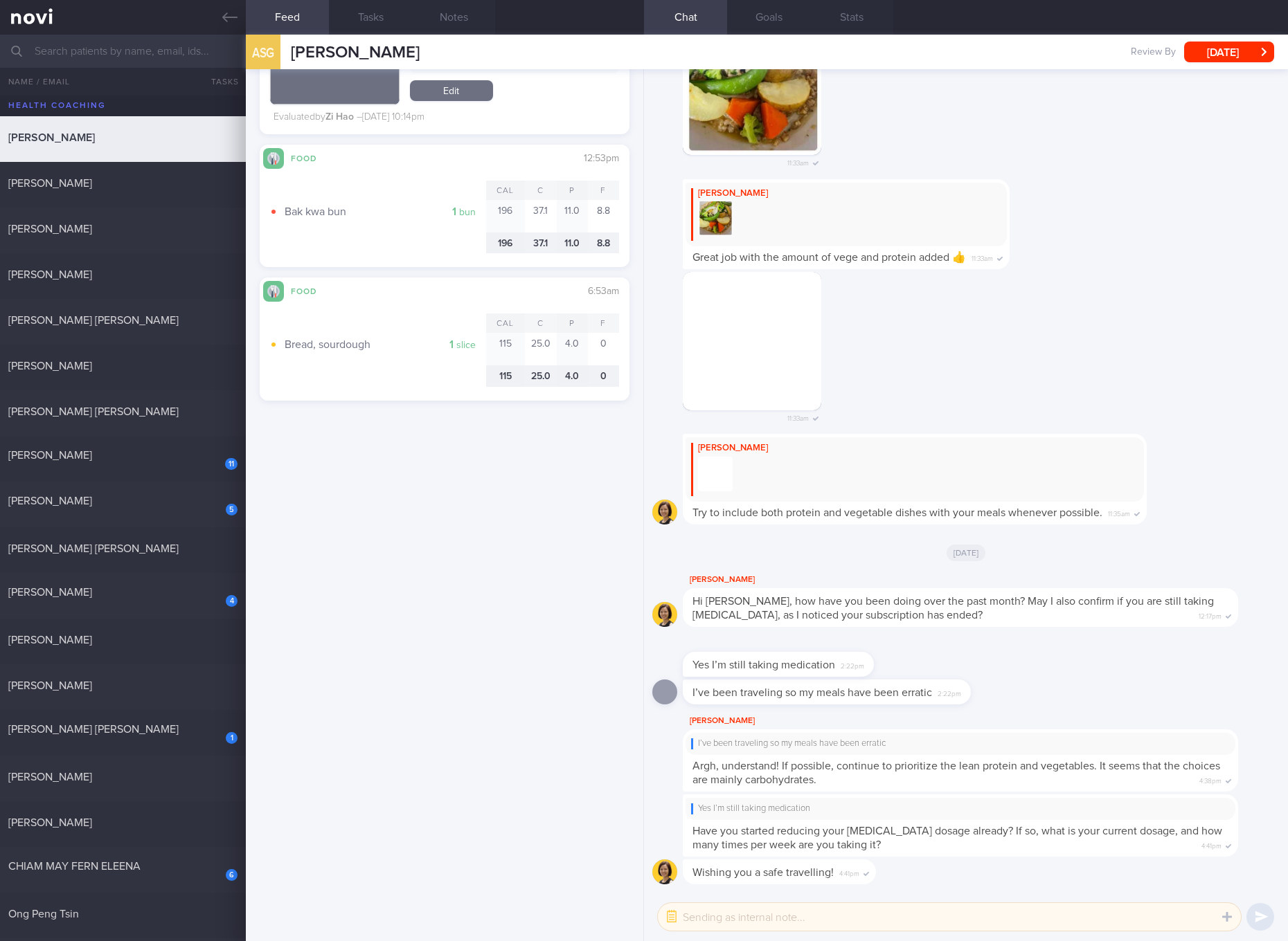
scroll to position [3732, 0]
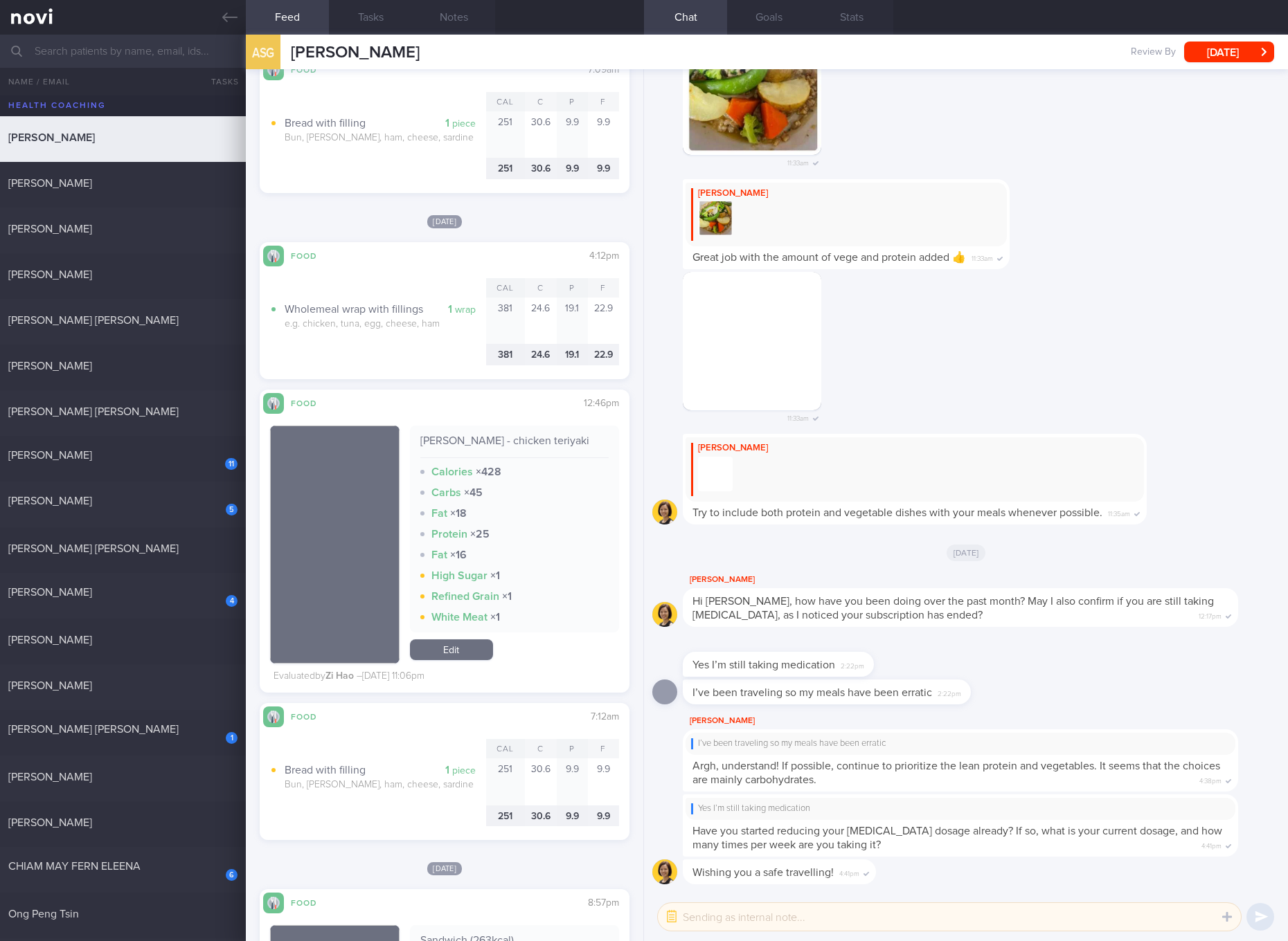
drag, startPoint x: 133, startPoint y: 602, endPoint x: 274, endPoint y: 199, distance: 427.0
click at [133, 602] on div "4 [PERSON_NAME]" at bounding box center [123, 596] width 246 height 22
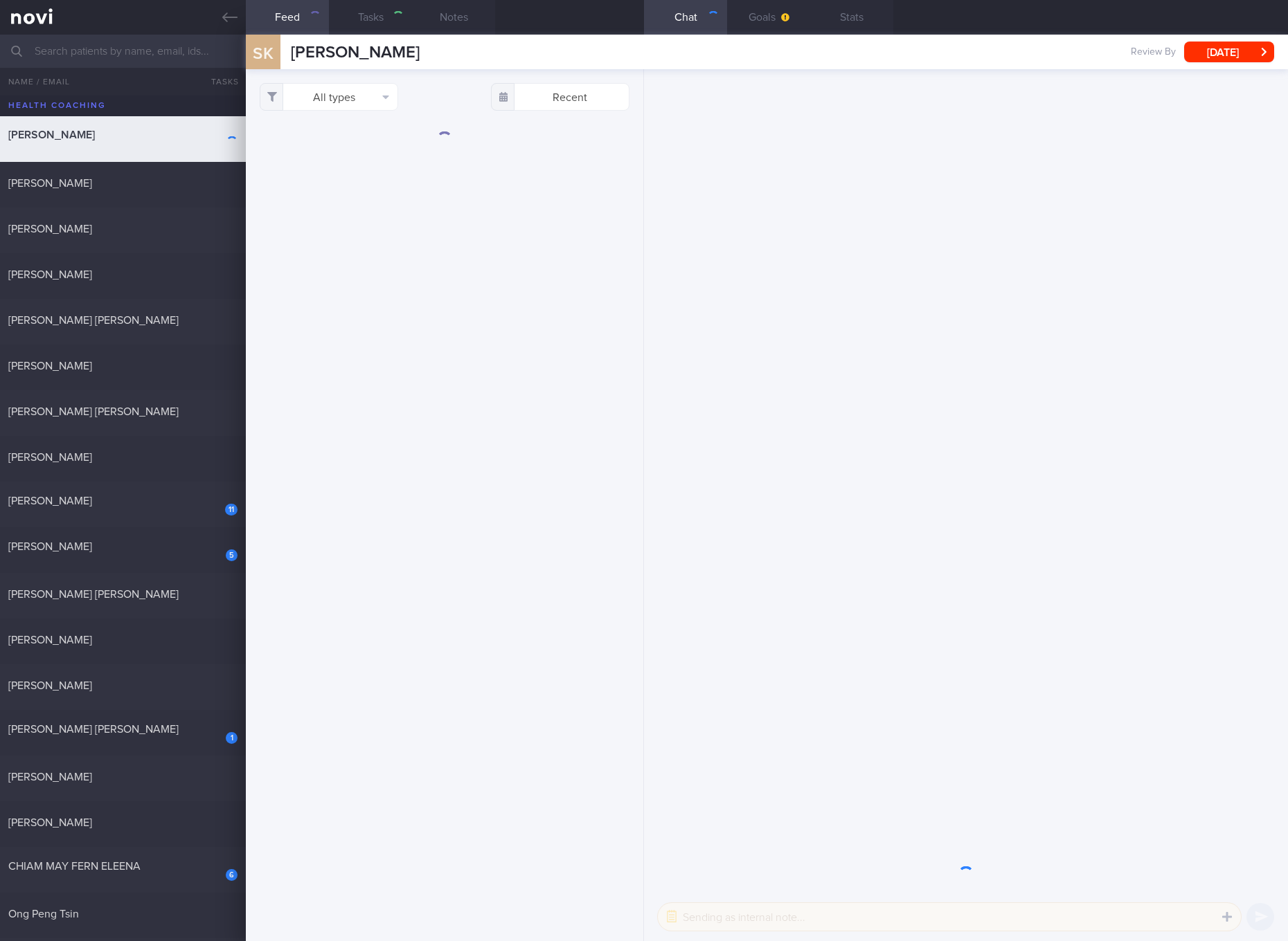
select select "5"
checkbox input "true"
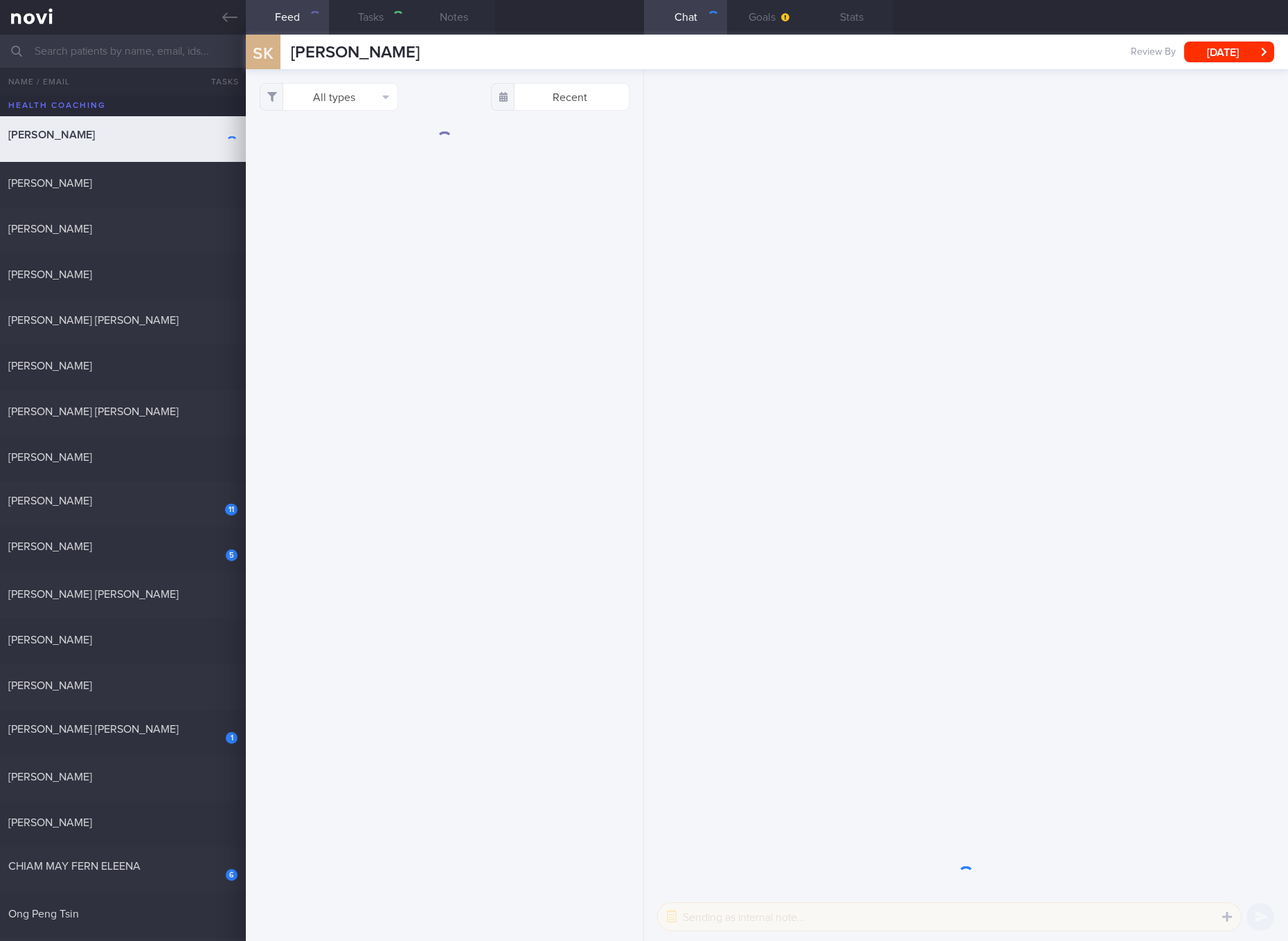
checkbox input "true"
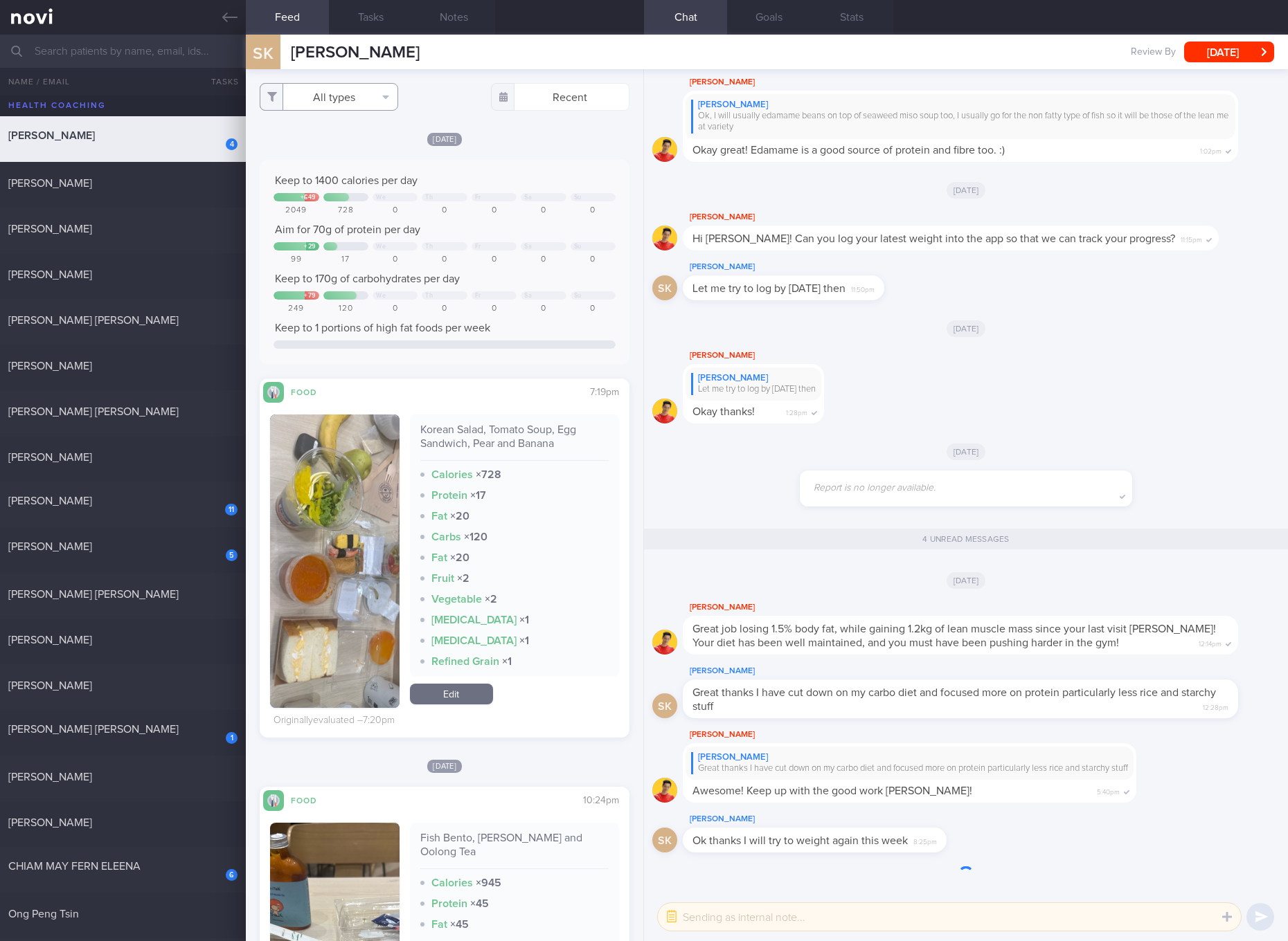
click at [369, 105] on button "All types" at bounding box center [328, 96] width 138 height 27
click at [362, 134] on button "Activity" at bounding box center [328, 145] width 137 height 21
checkbox input "false"
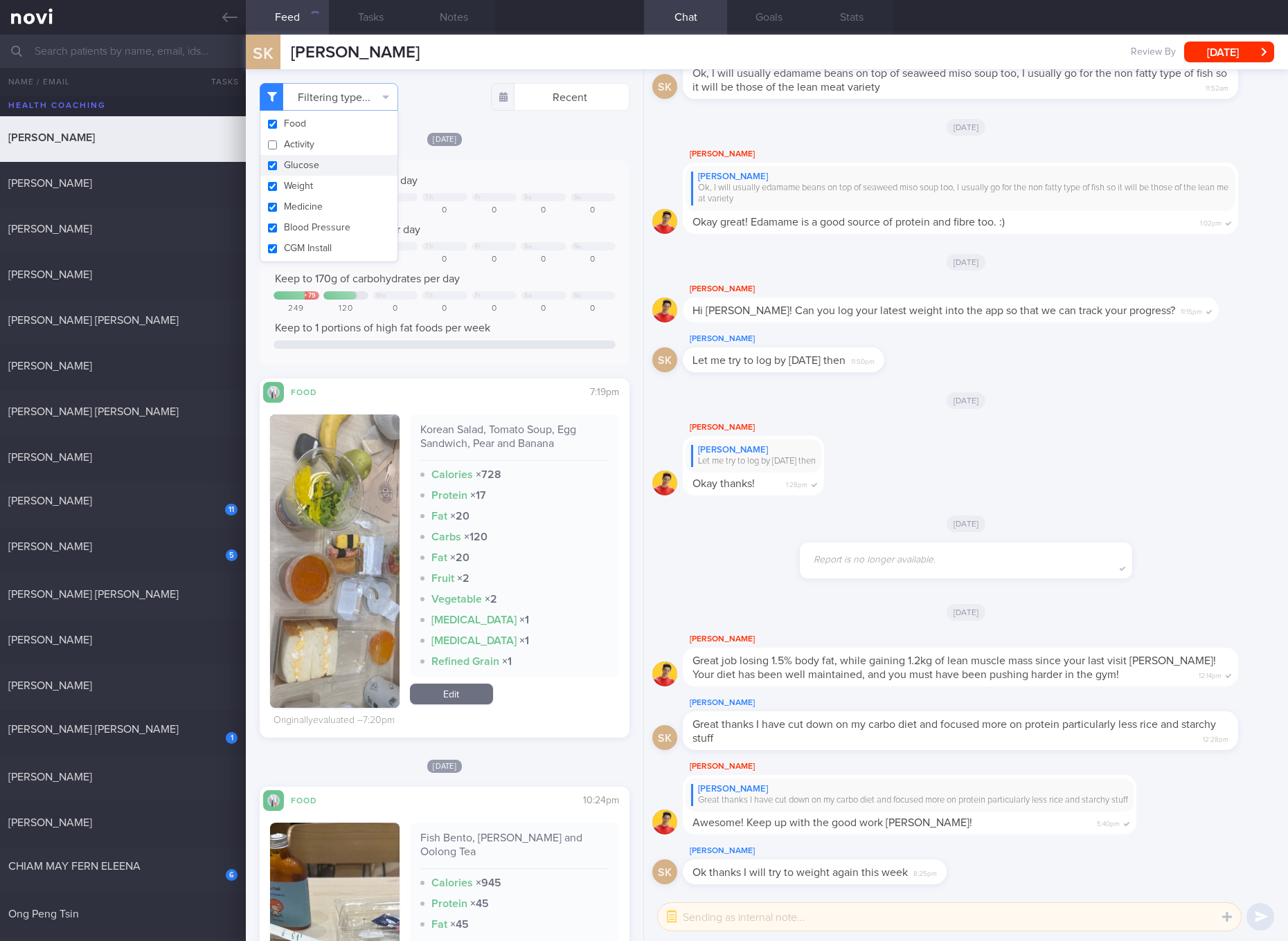
click at [338, 161] on button "Glucose" at bounding box center [328, 166] width 137 height 21
checkbox input "false"
click at [336, 184] on button "Weight" at bounding box center [328, 187] width 137 height 21
checkbox input "false"
click at [336, 205] on button "Medicine" at bounding box center [328, 207] width 137 height 21
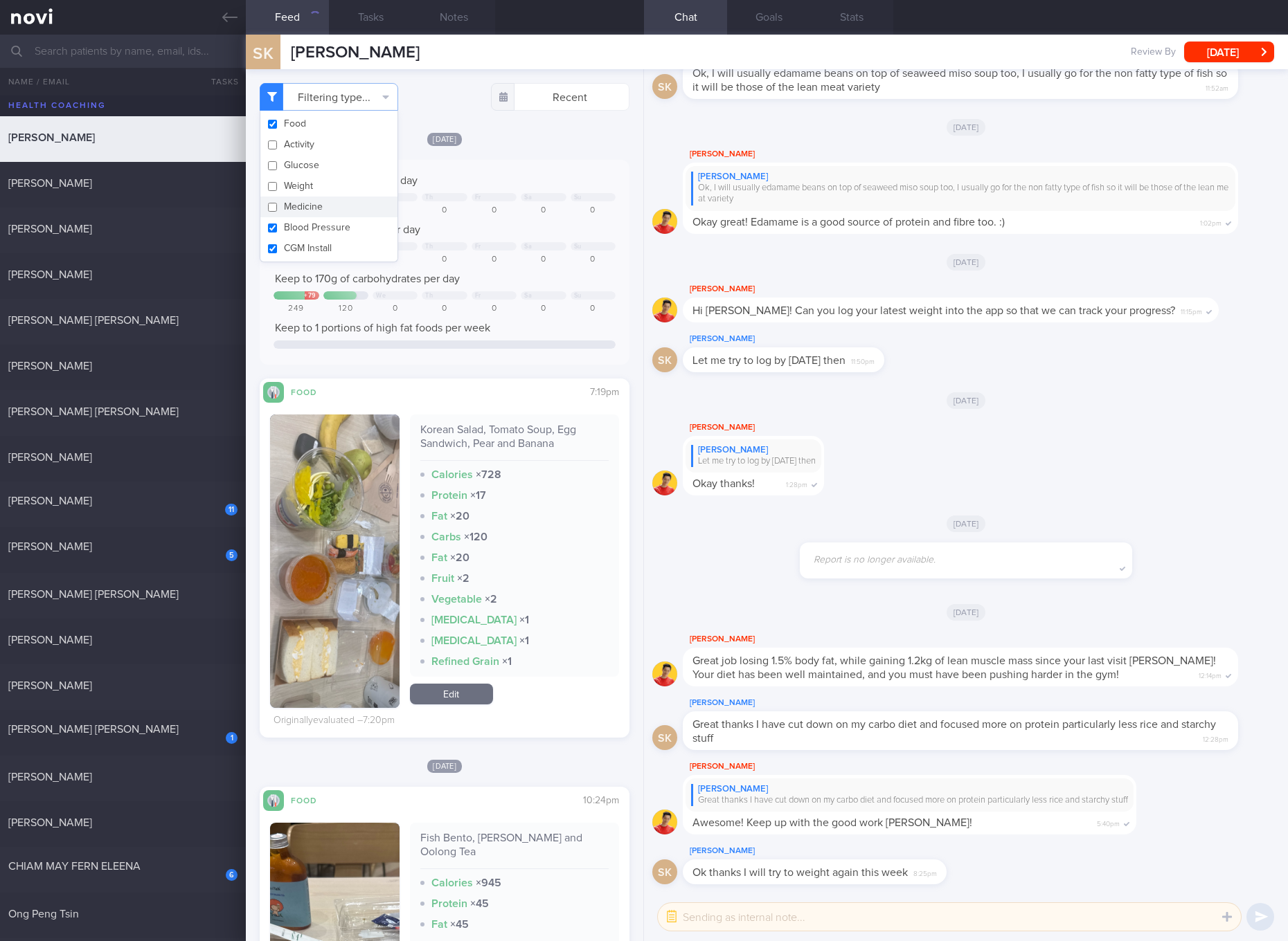
click at [333, 211] on button "Medicine" at bounding box center [328, 207] width 137 height 21
checkbox input "true"
click at [329, 222] on button "Blood Pressure" at bounding box center [328, 228] width 137 height 21
checkbox input "false"
click at [329, 215] on button "Medicine" at bounding box center [328, 207] width 137 height 21
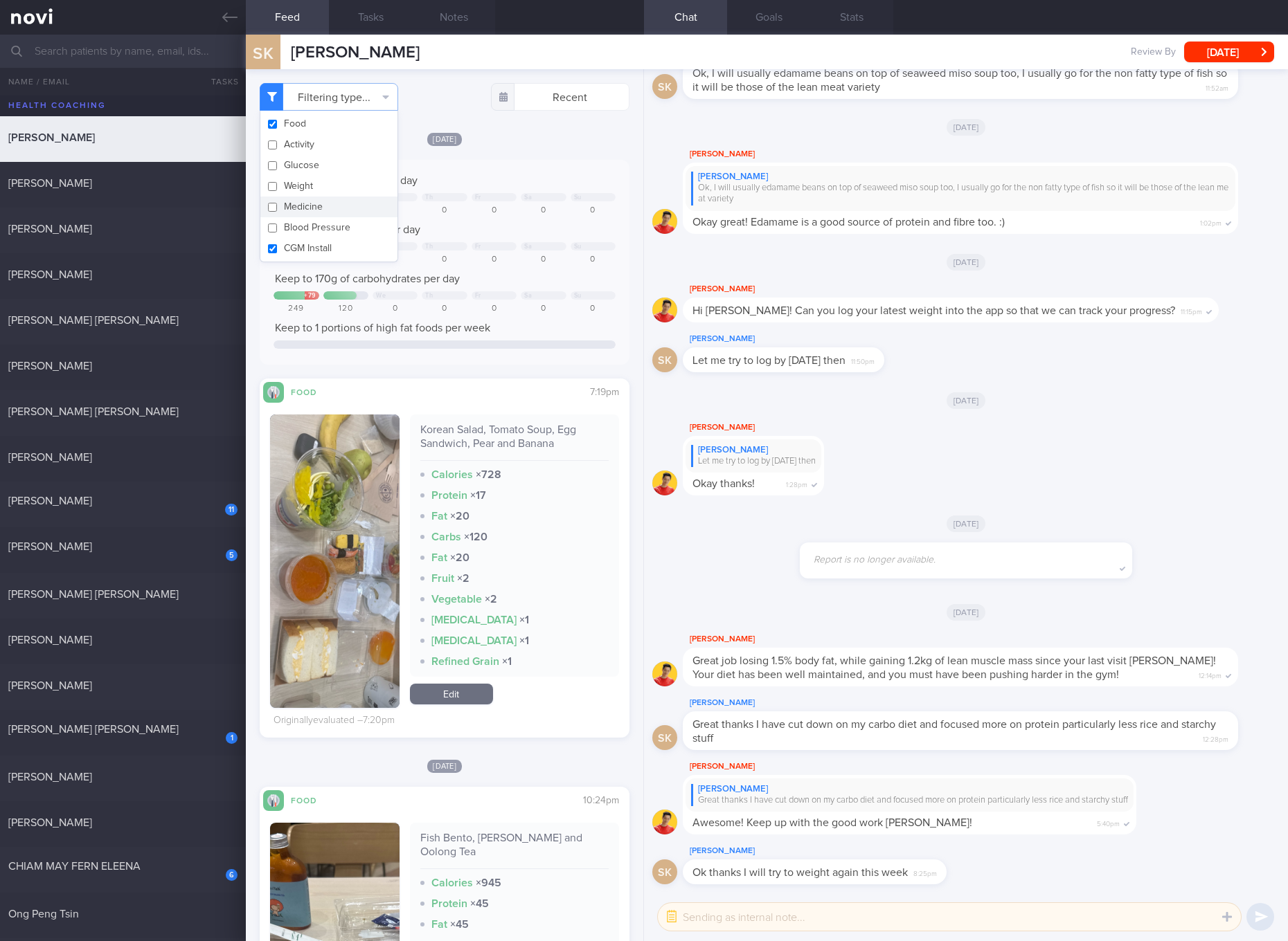
checkbox input "false"
click at [325, 243] on button "CGM Install" at bounding box center [328, 248] width 137 height 21
checkbox input "false"
click at [449, 418] on div "Korean Salad, Tomato Soup, Egg Sandwich, Pear and Banana Calories × 728 Protein…" at bounding box center [514, 546] width 209 height 262
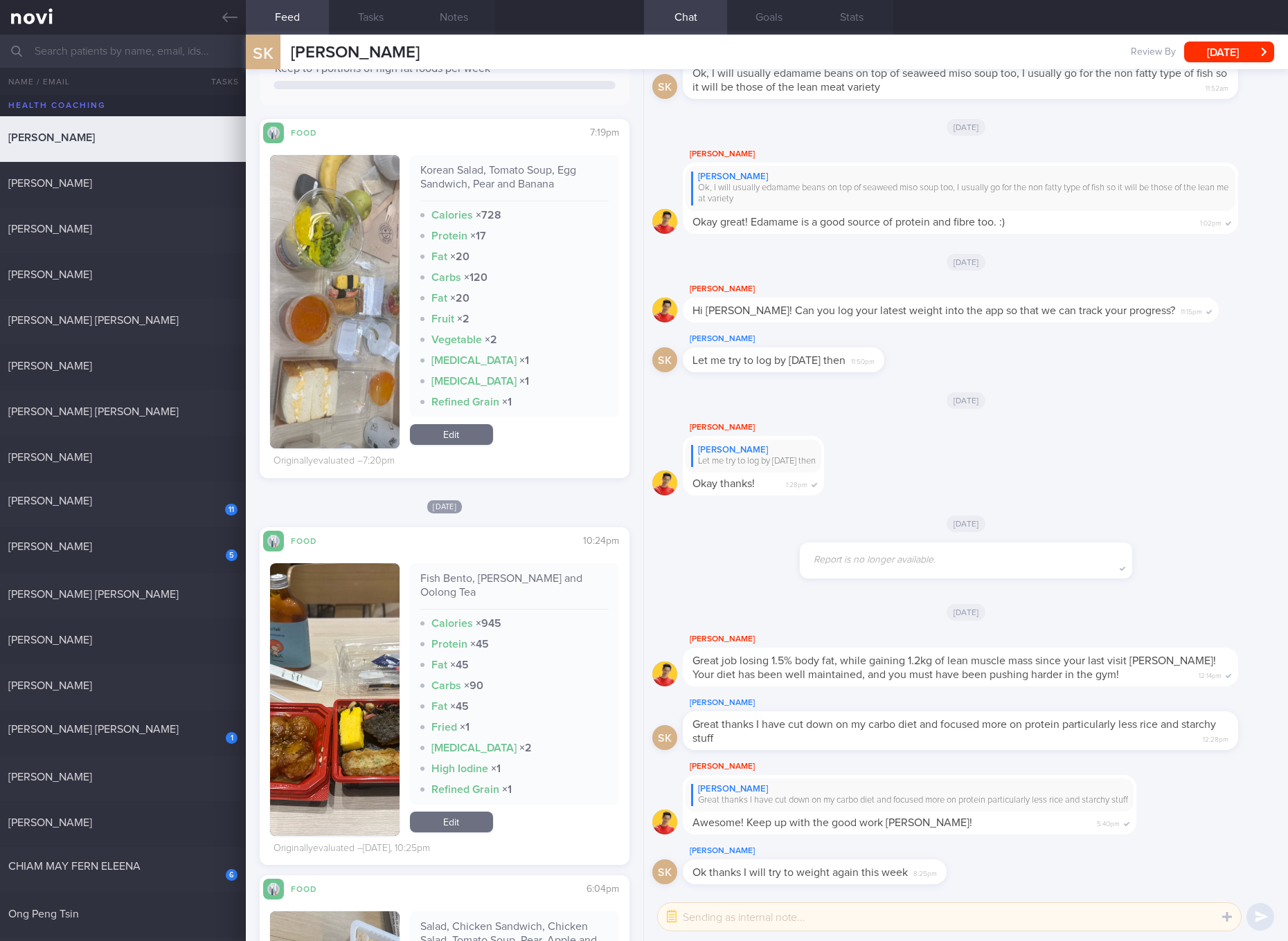
click at [519, 168] on div "Korean Salad, Tomato Soup, Egg Sandwich, Pear and Banana" at bounding box center [514, 182] width 188 height 38
copy div "Korean Salad, Tomato Soup, Egg Sandwich, Pear and Banana"
click at [382, 288] on button "button" at bounding box center [335, 302] width 129 height 293
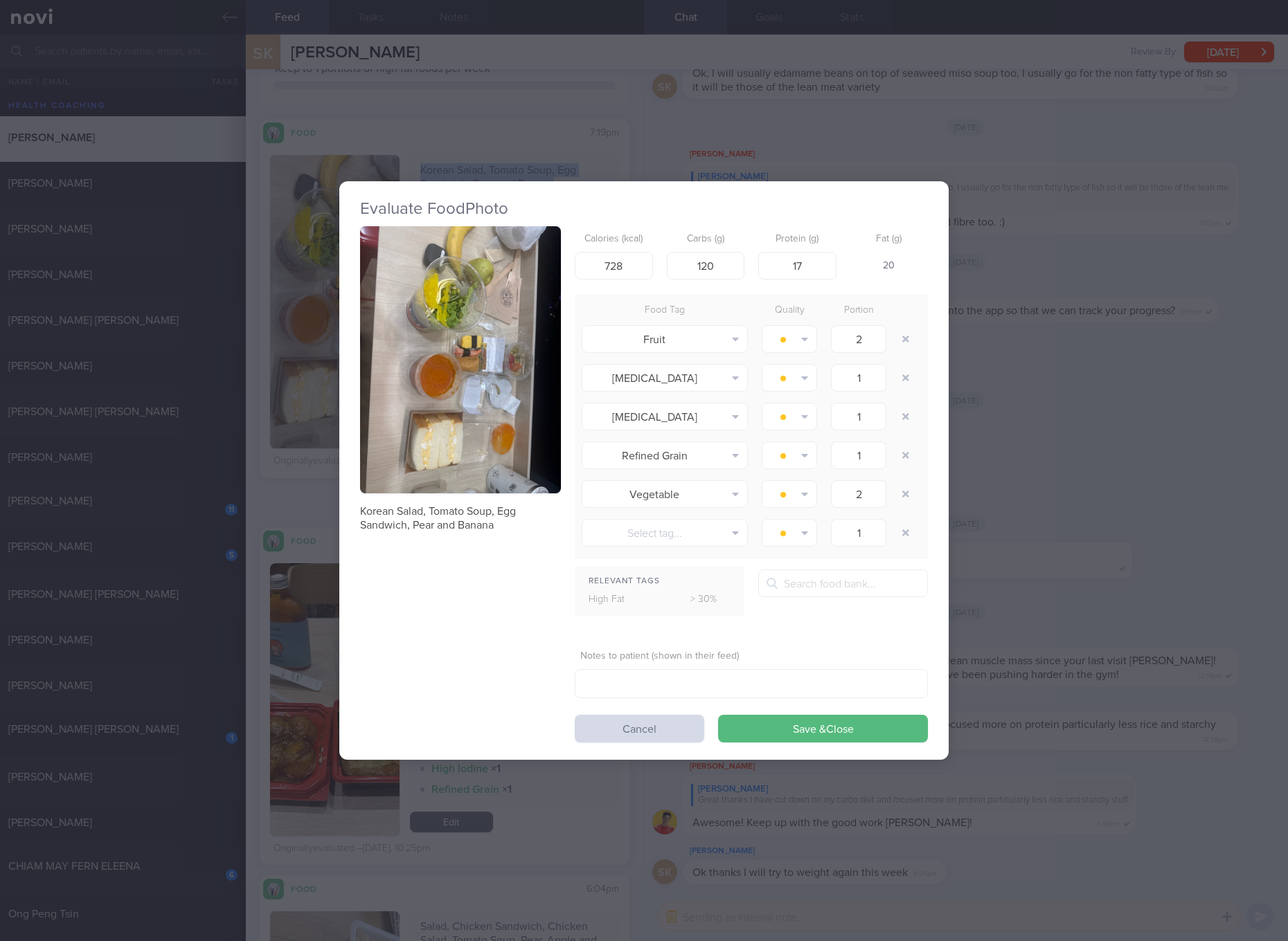
click at [419, 288] on button "button" at bounding box center [460, 361] width 201 height 268
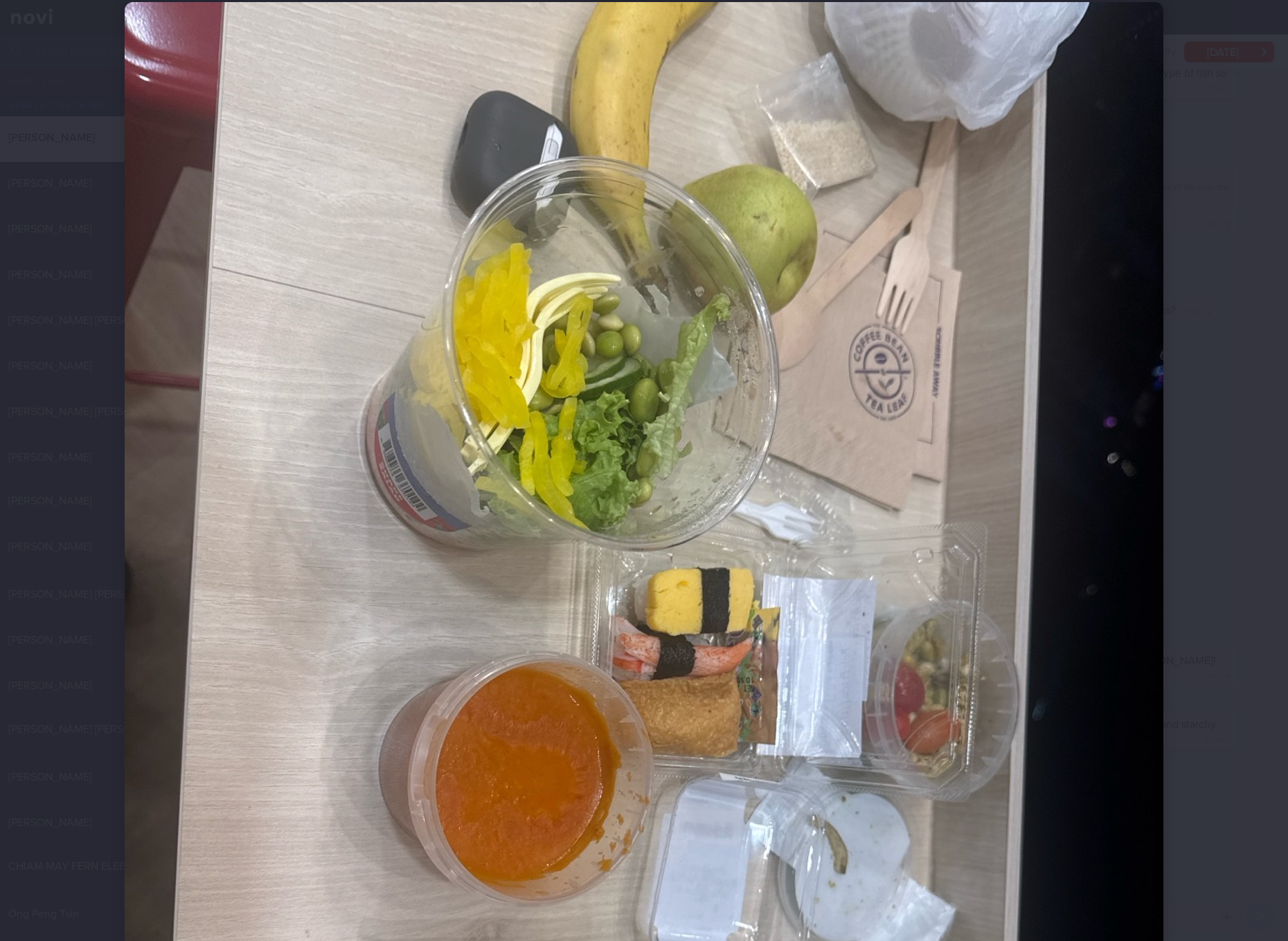
scroll to position [34, 0]
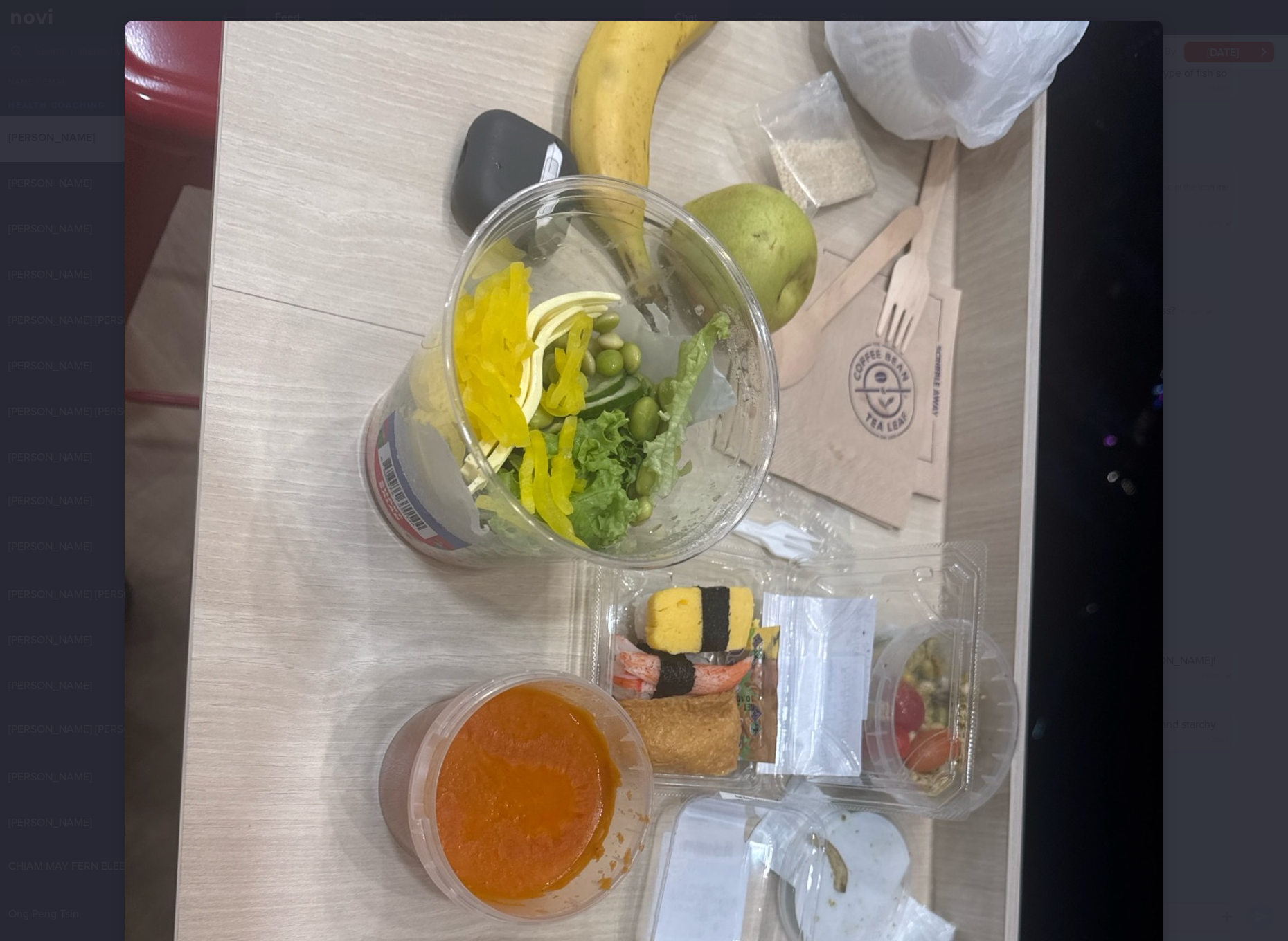
click at [791, 558] on img at bounding box center [644, 713] width 1038 height 1384
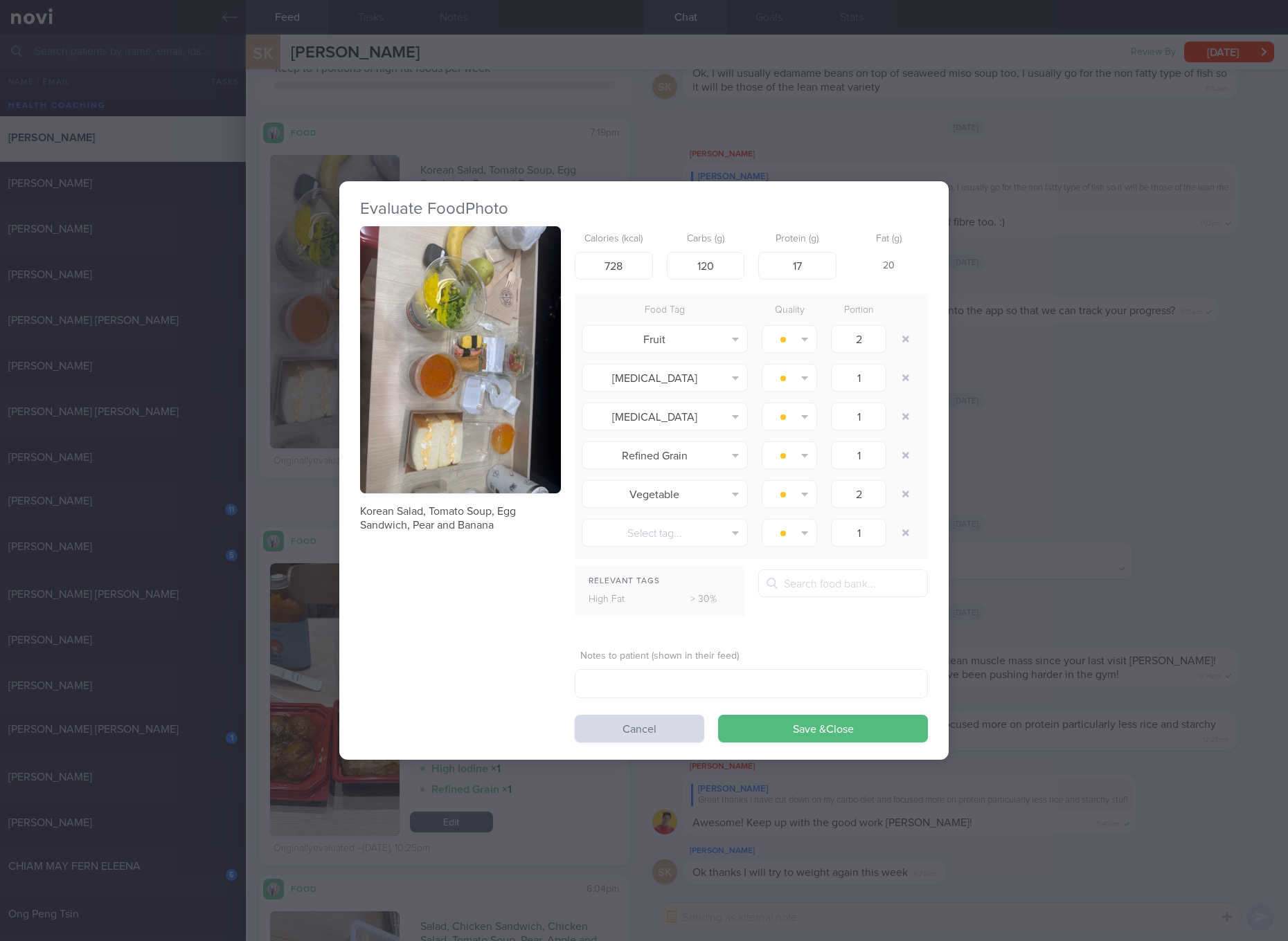
click at [1040, 495] on div "Evaluate Food Photo Korean Salad, Tomato Soup, Egg Sandwich, Pear and Banana Ca…" at bounding box center [644, 470] width 1288 height 941
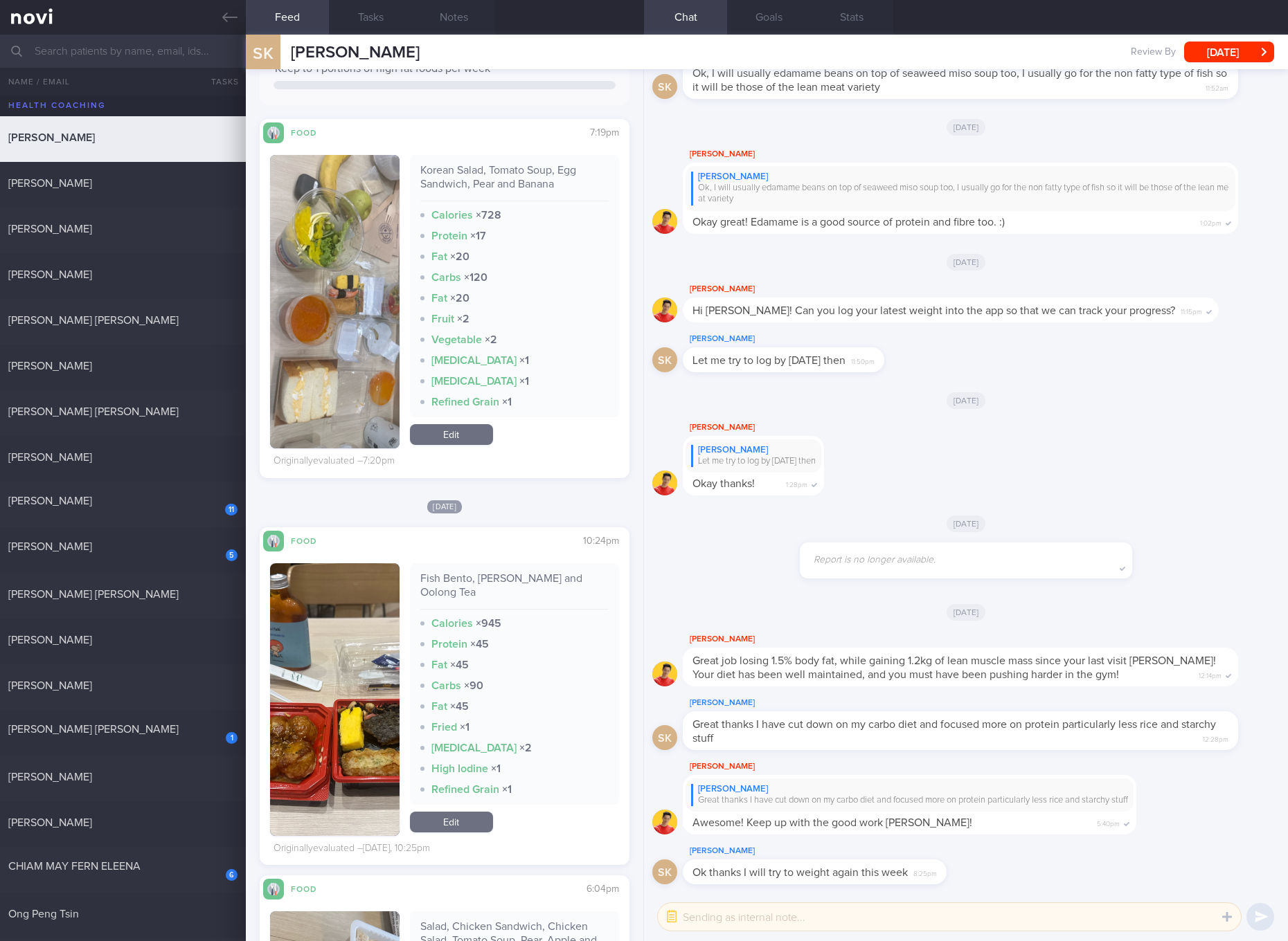
click at [441, 438] on link "Edit" at bounding box center [451, 435] width 83 height 21
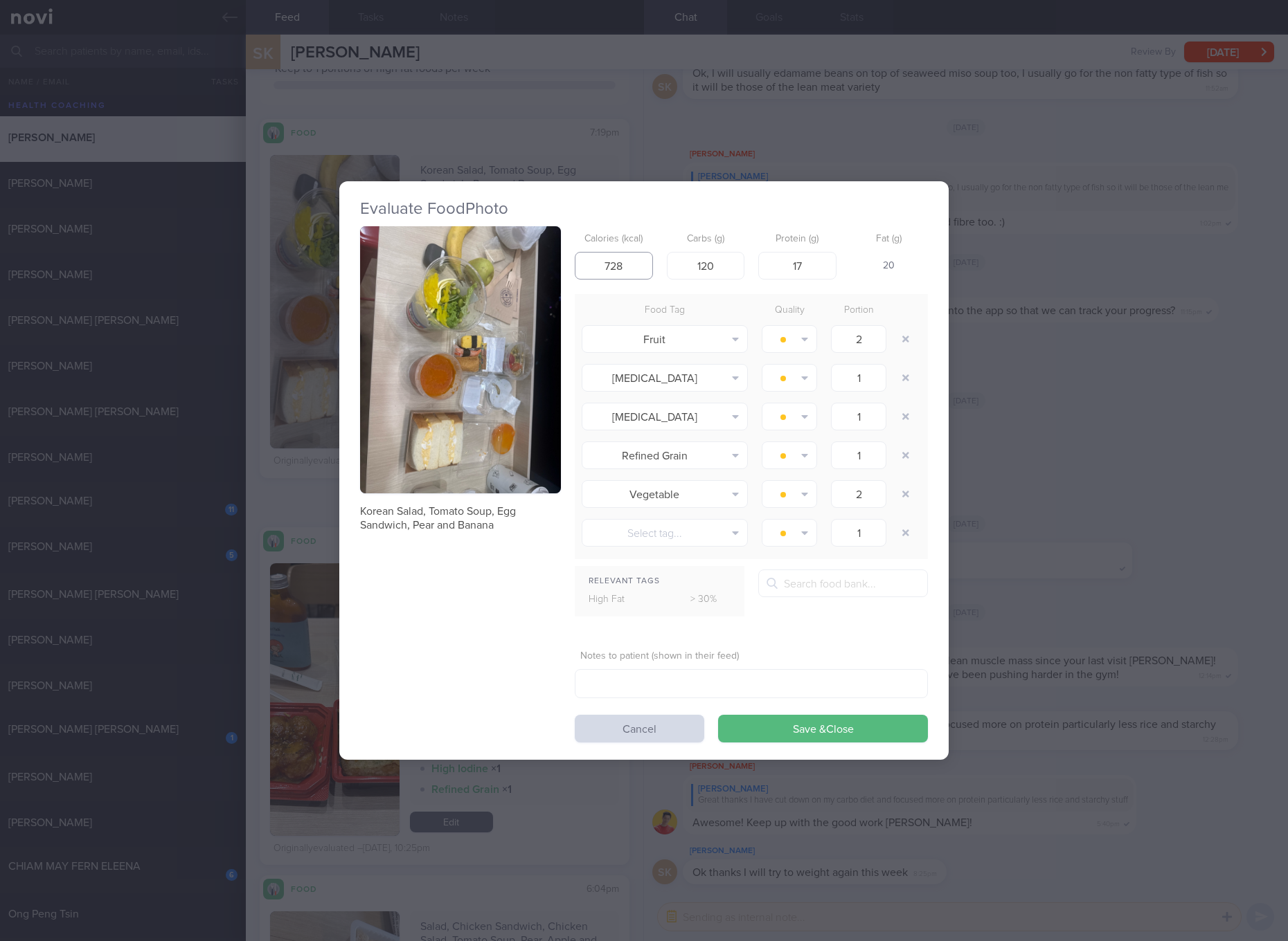
click at [642, 277] on input "728" at bounding box center [613, 265] width 78 height 27
type input "639"
type input "99"
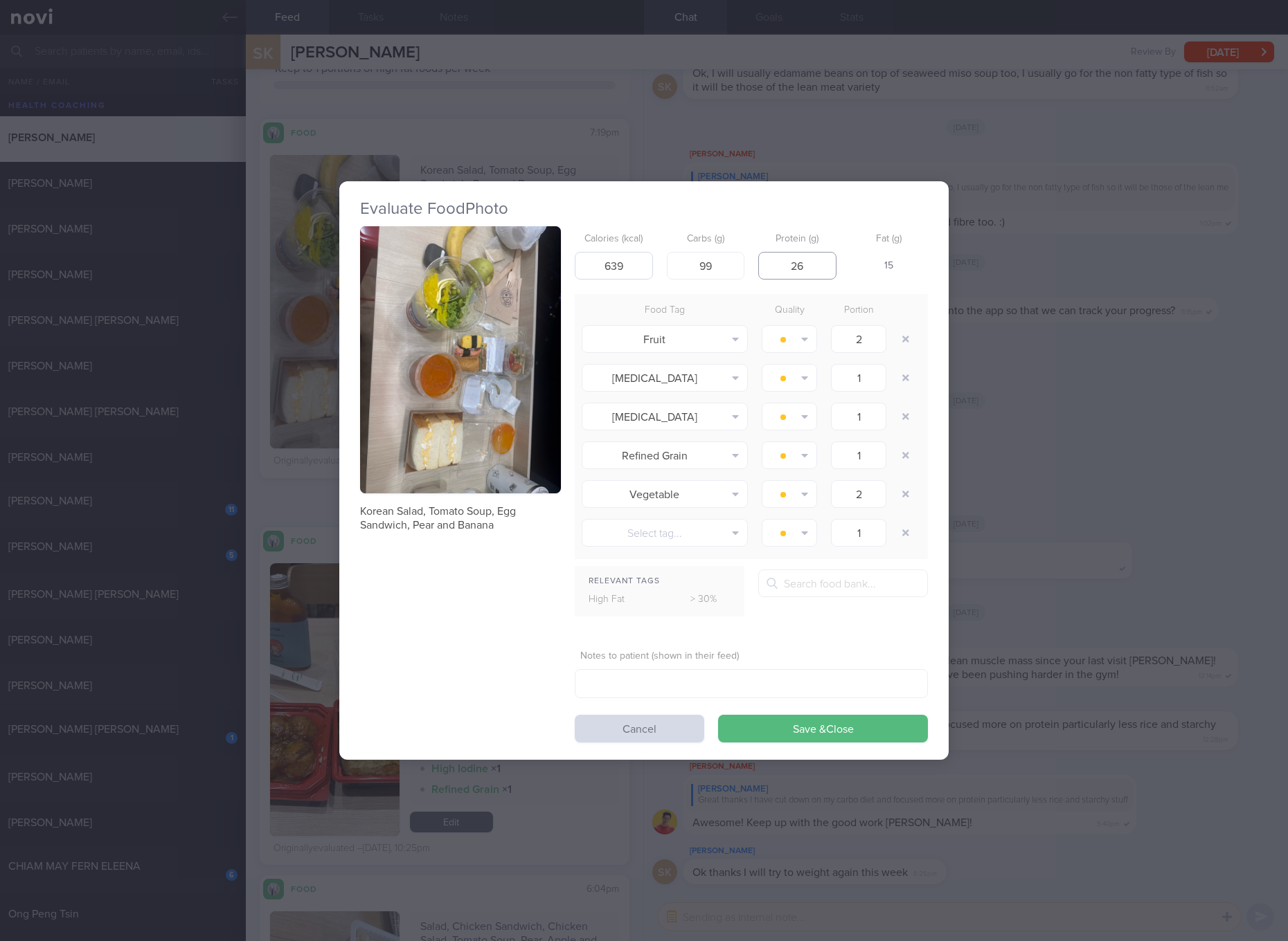
type input "26"
click at [718, 715] on button "Save & Close" at bounding box center [823, 728] width 210 height 27
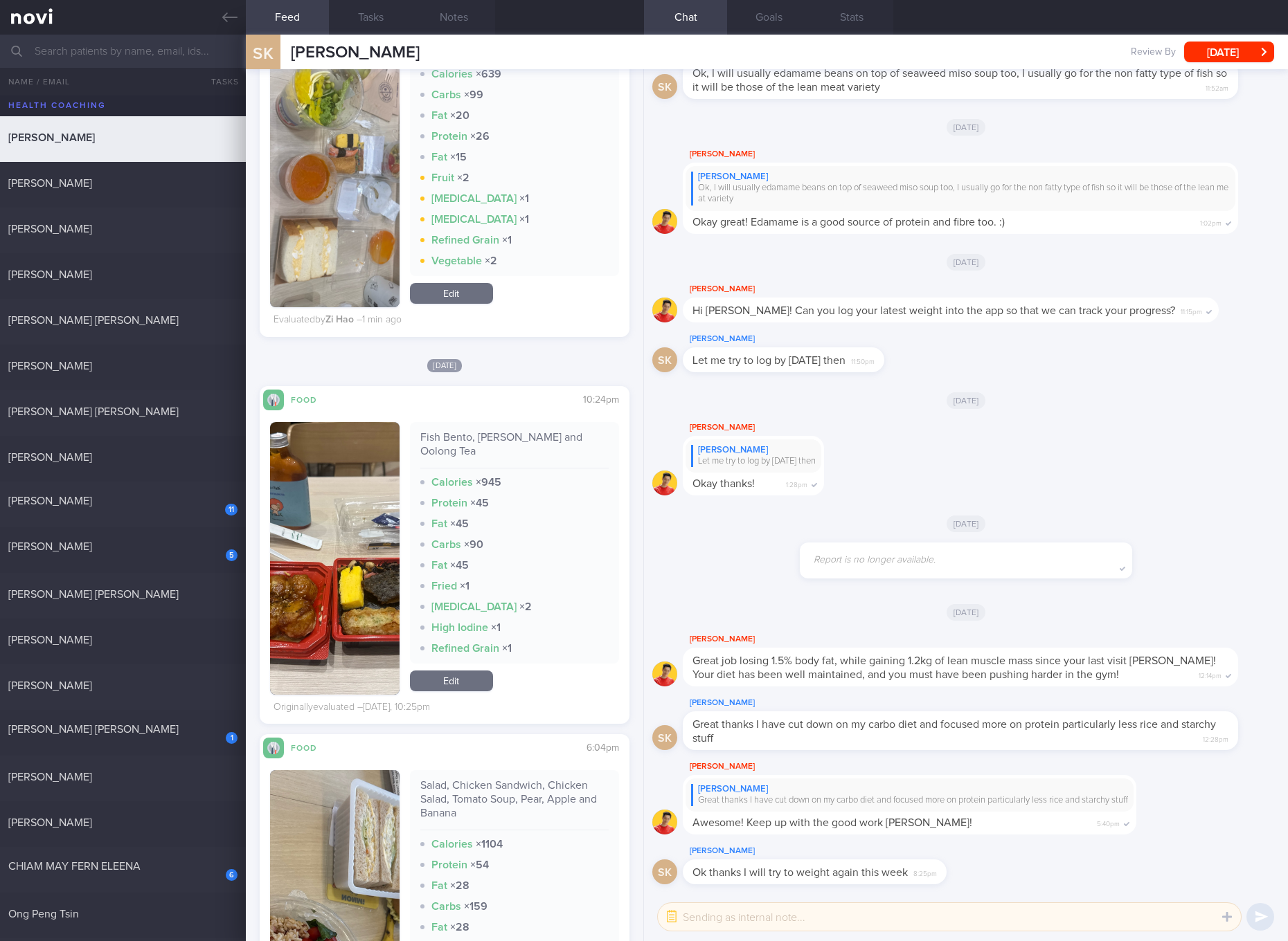
scroll to position [519, 0]
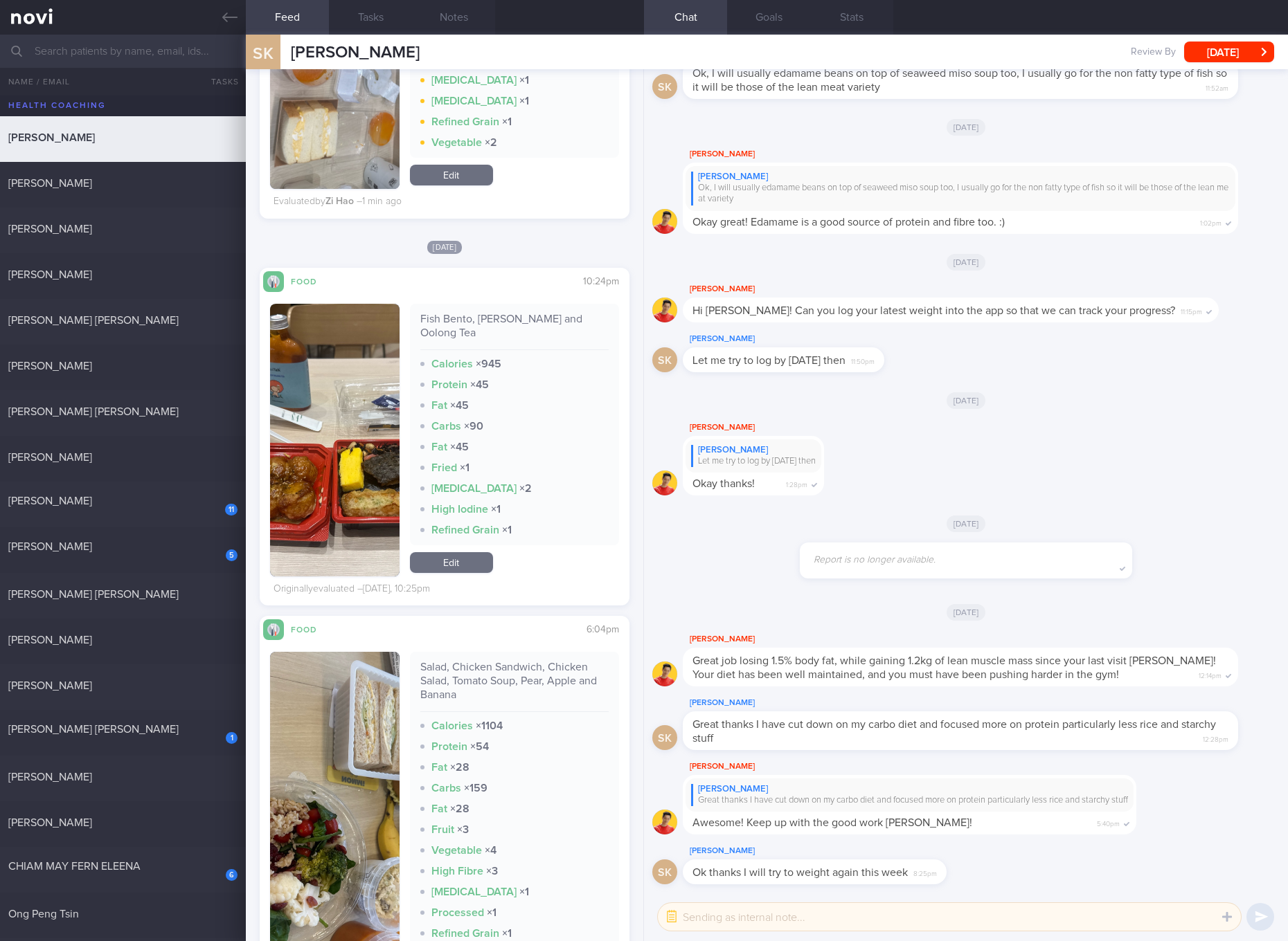
click at [553, 305] on div "Fish Bento, [PERSON_NAME] and Oolong Tea Calories × 945 Protein × 45 Fat × 45 C…" at bounding box center [514, 425] width 209 height 241
copy div "Fish Bento, [PERSON_NAME] and Oolong Tea"
click at [304, 409] on button "button" at bounding box center [335, 440] width 129 height 273
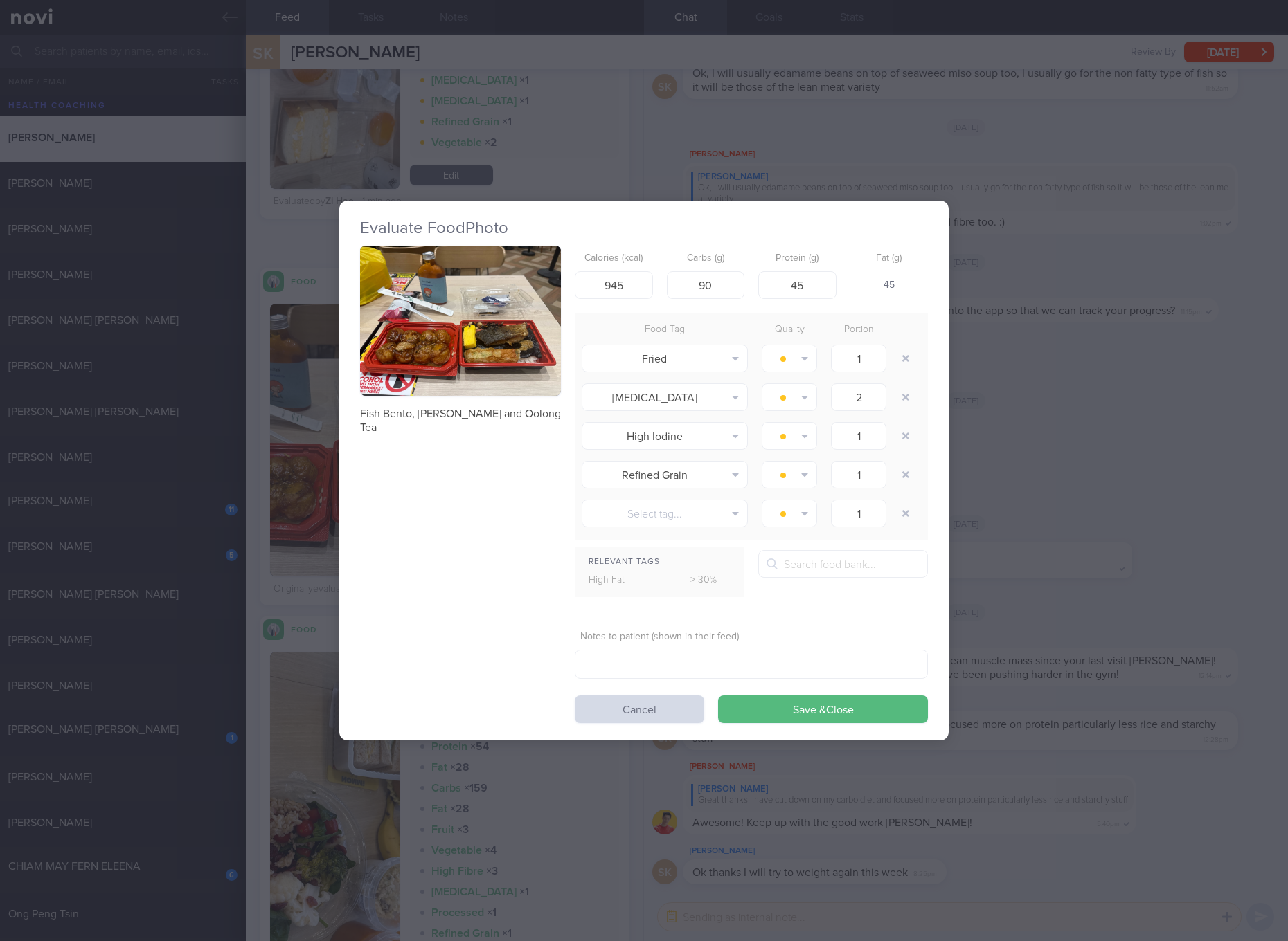
click at [406, 334] on button "button" at bounding box center [460, 321] width 201 height 151
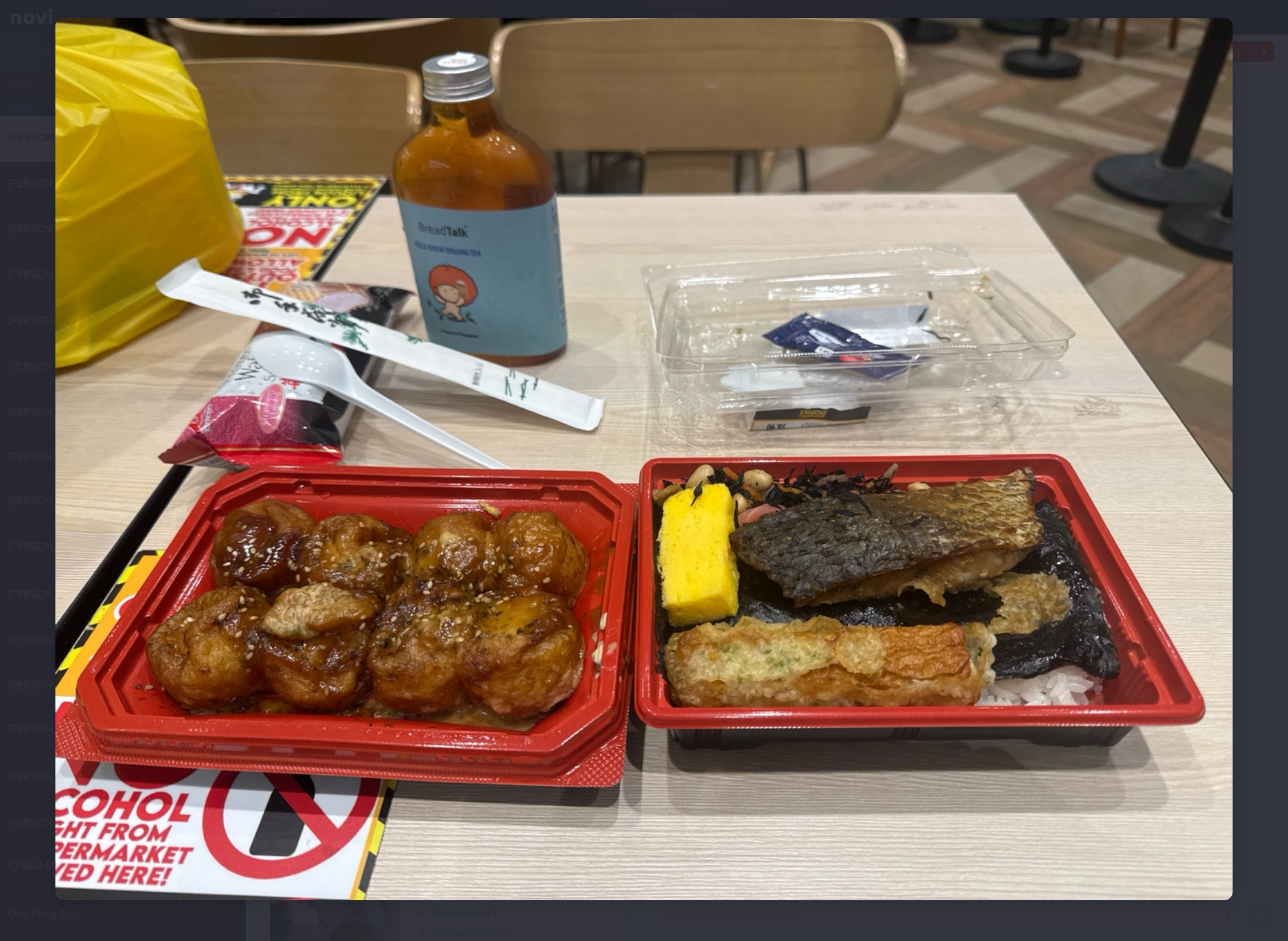
scroll to position [42, 0]
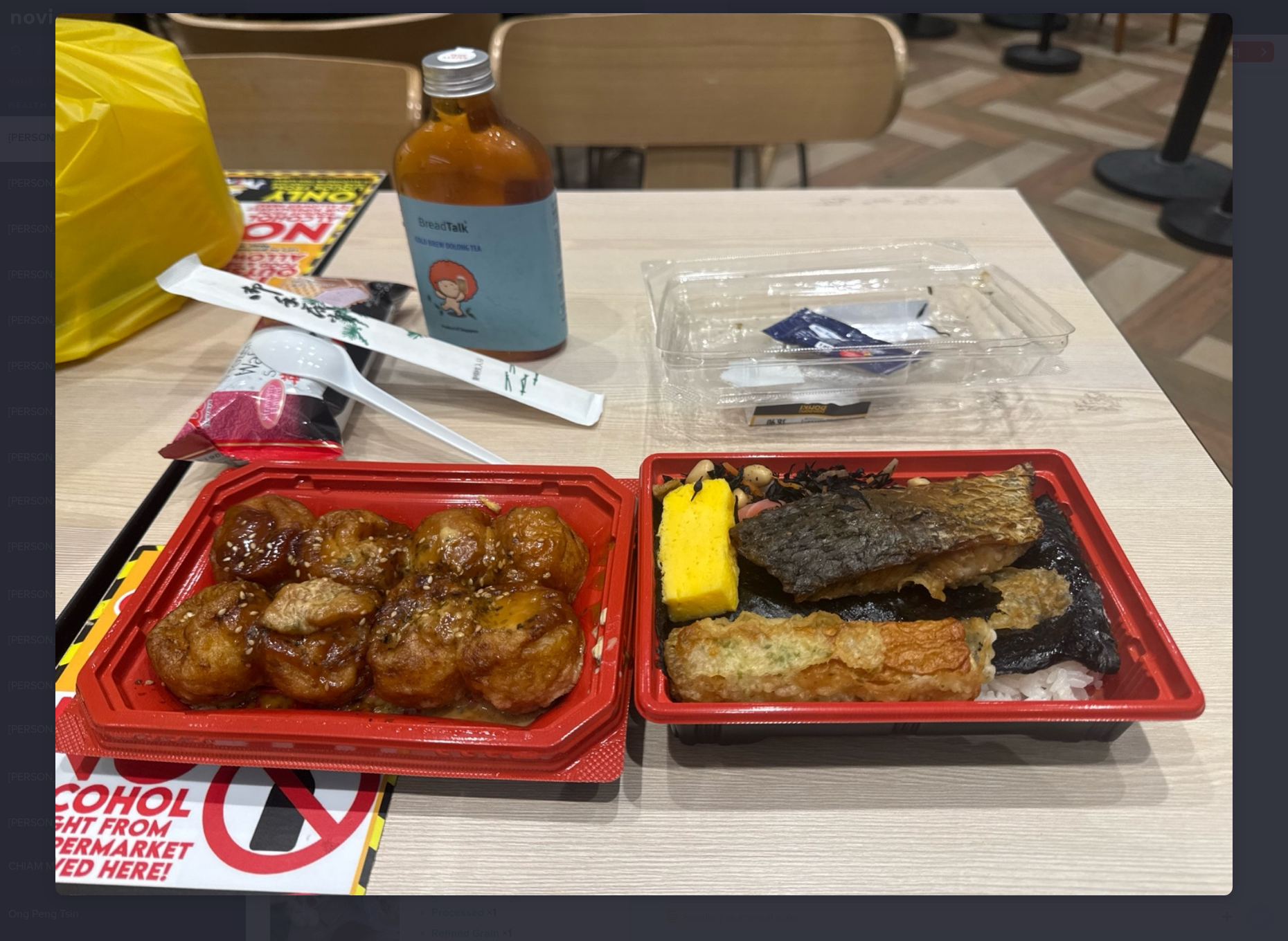
click at [900, 519] on img at bounding box center [644, 455] width 1177 height 883
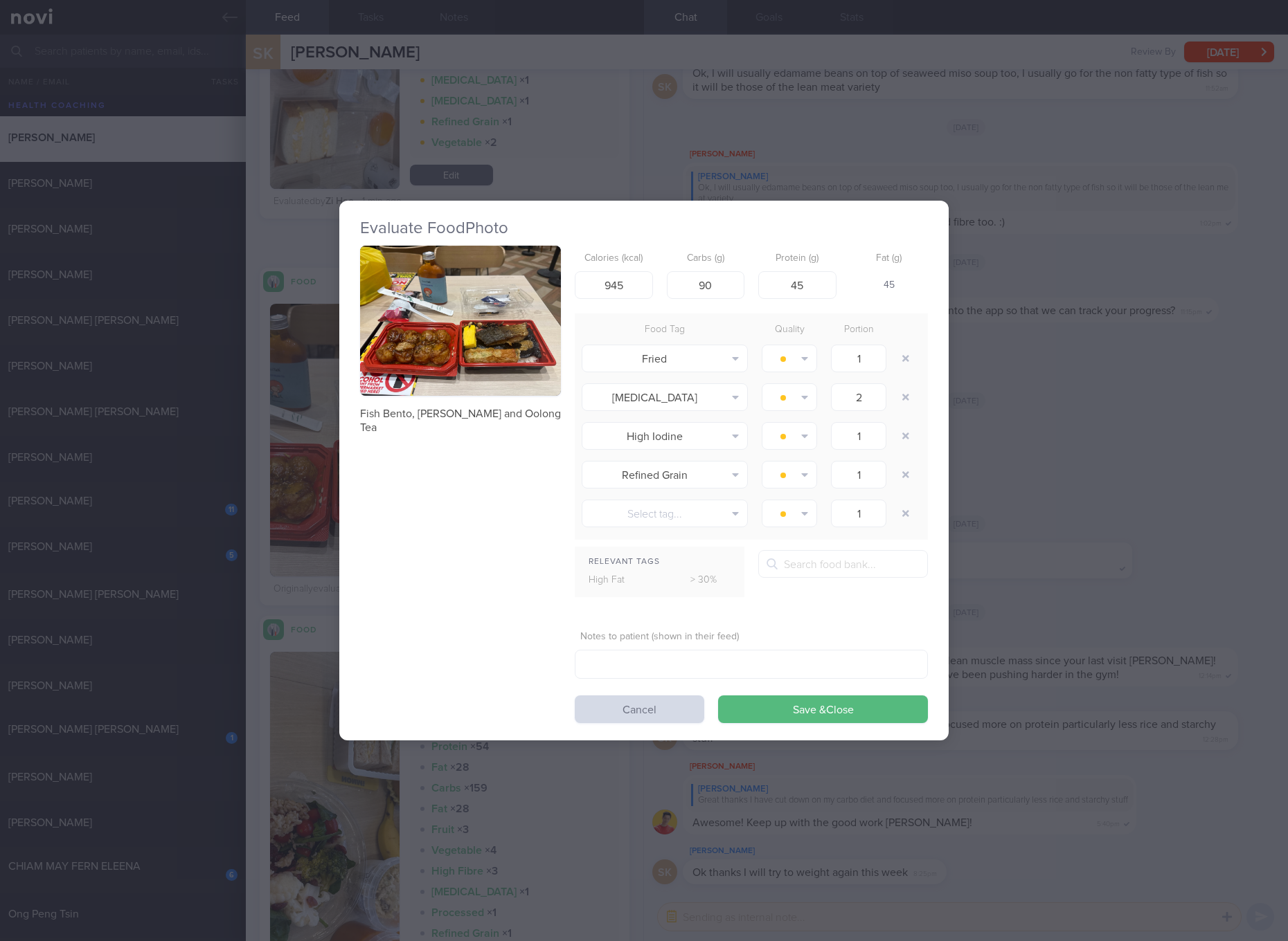
click at [1037, 439] on div "Evaluate Food Photo Fish Bento, [PERSON_NAME] and Oolong Tea Calories (kcal) 94…" at bounding box center [644, 470] width 1288 height 941
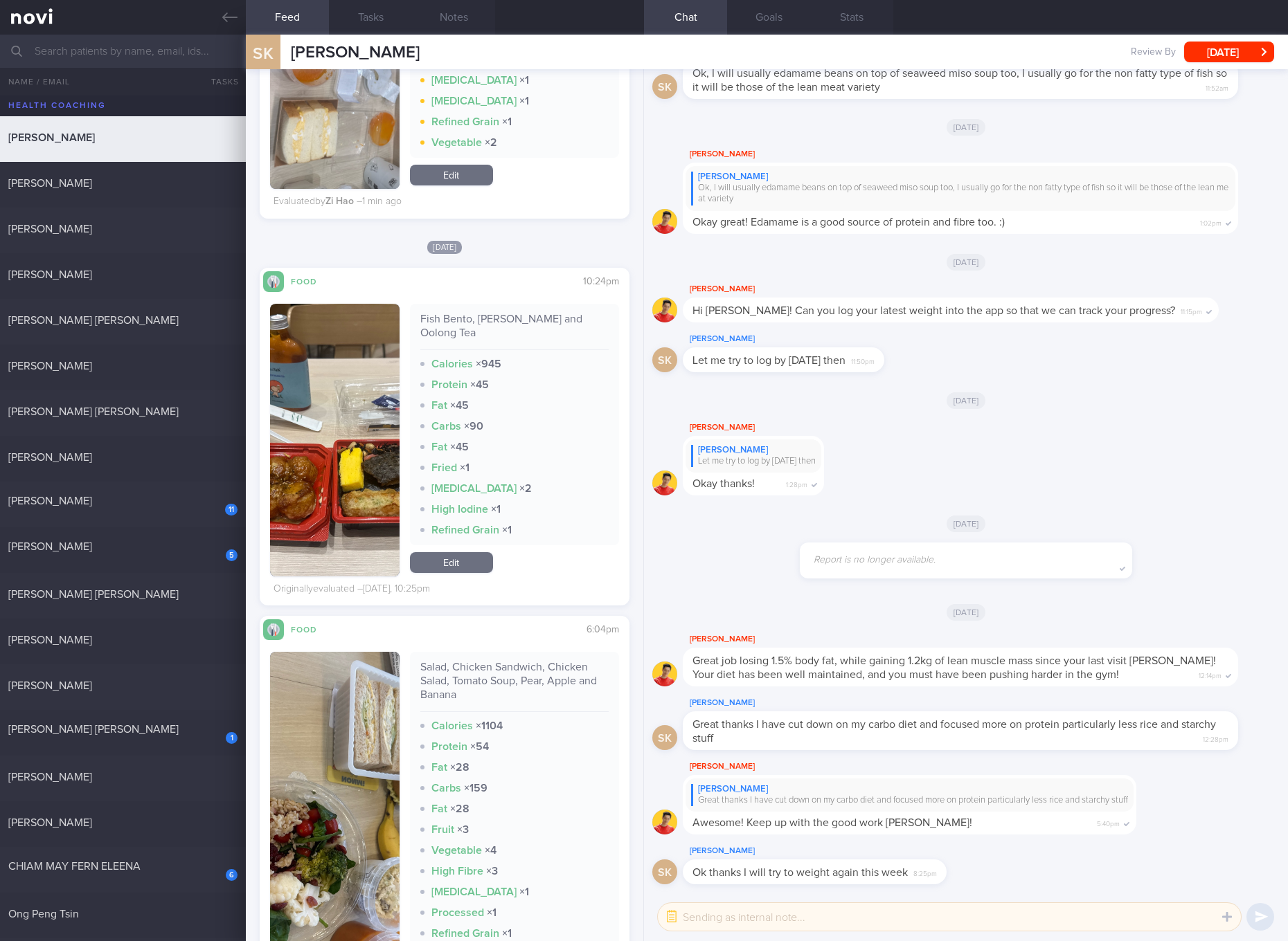
click at [443, 552] on link "Edit" at bounding box center [451, 563] width 83 height 21
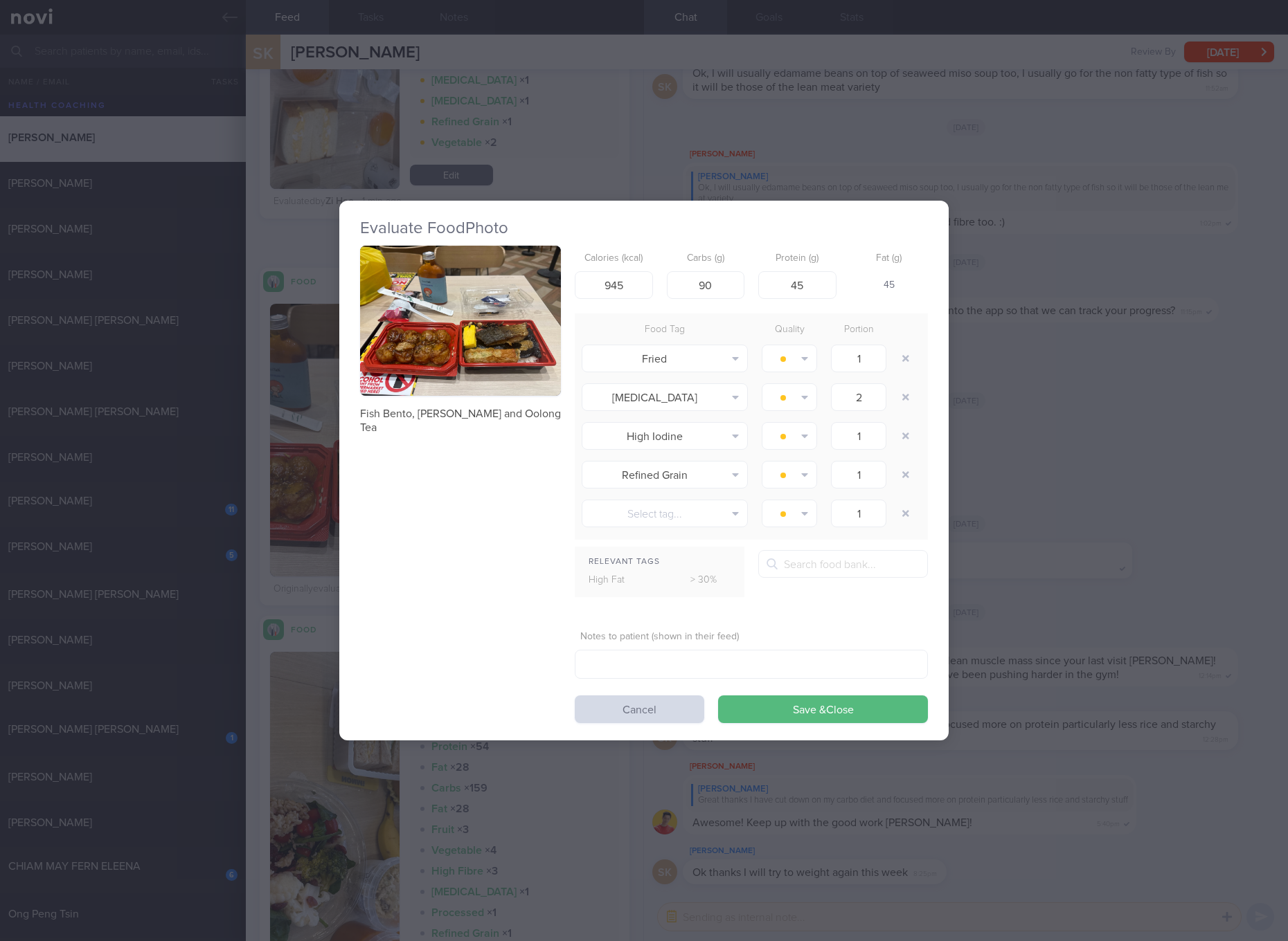
click at [627, 269] on div "Calories (kcal) 945" at bounding box center [613, 272] width 78 height 54
click at [617, 281] on input "945" at bounding box center [613, 285] width 78 height 27
type input "779"
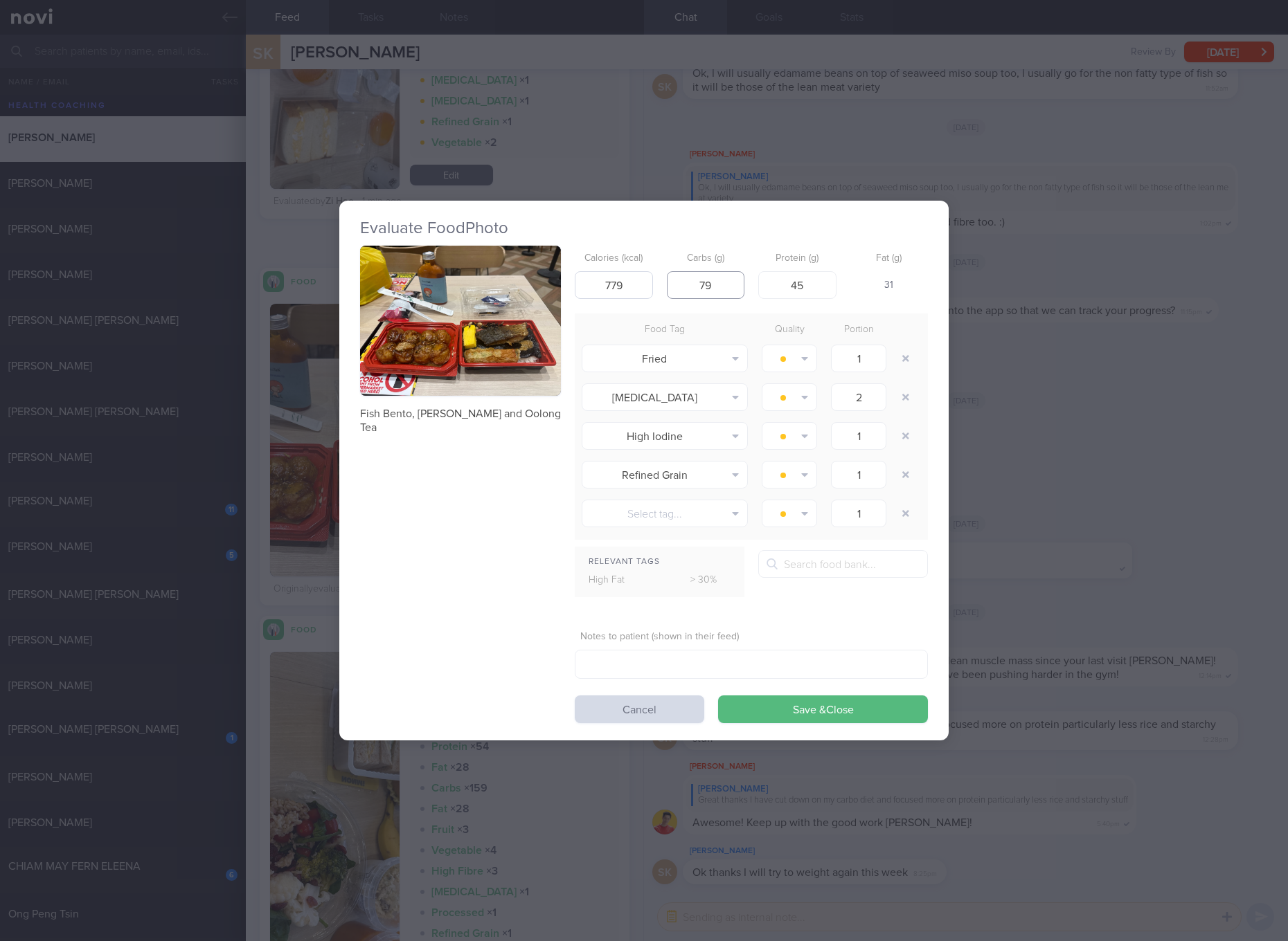
type input "79"
type input "42"
click at [718, 695] on button "Save & Close" at bounding box center [823, 709] width 210 height 27
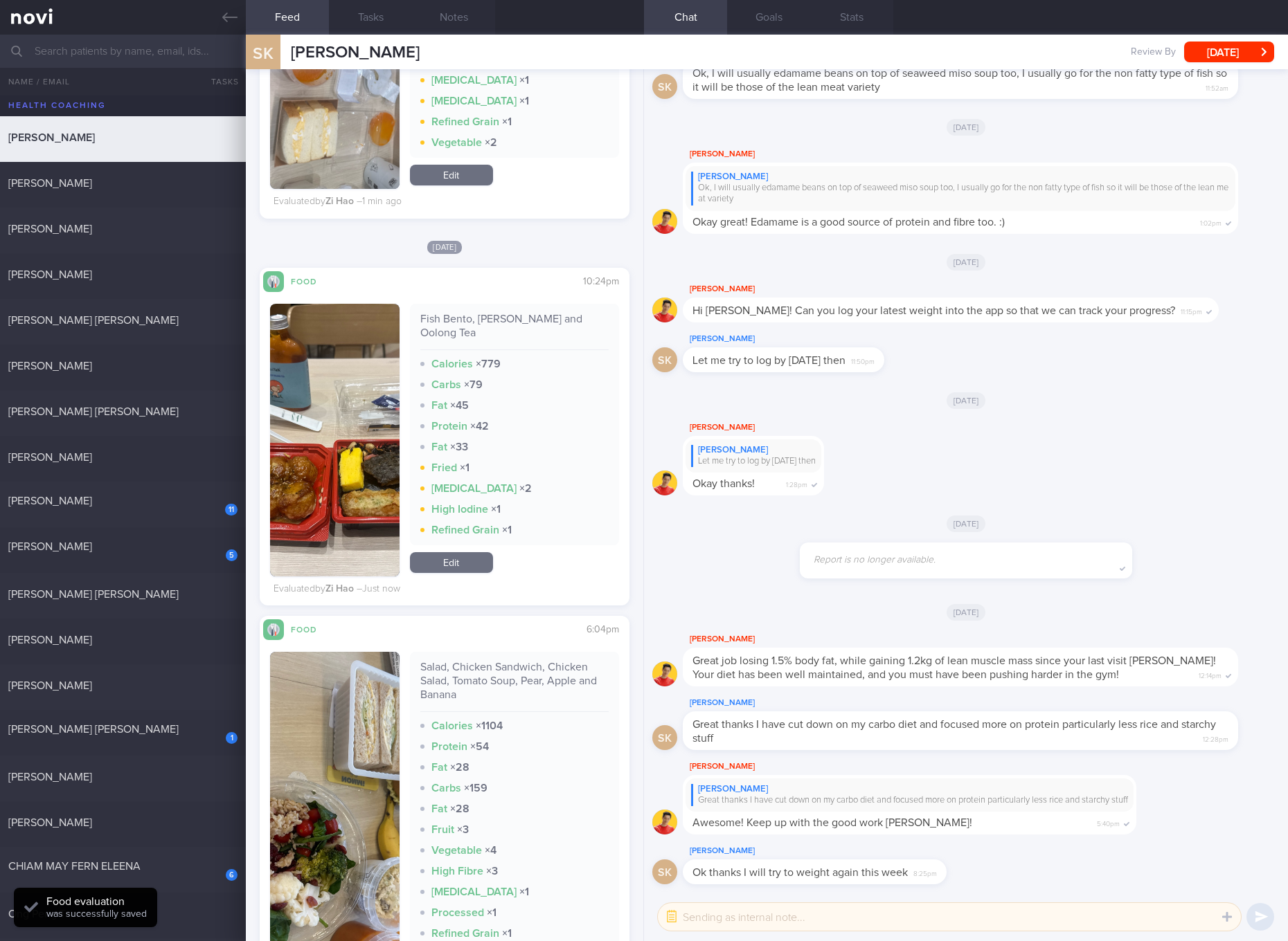
scroll to position [778, 0]
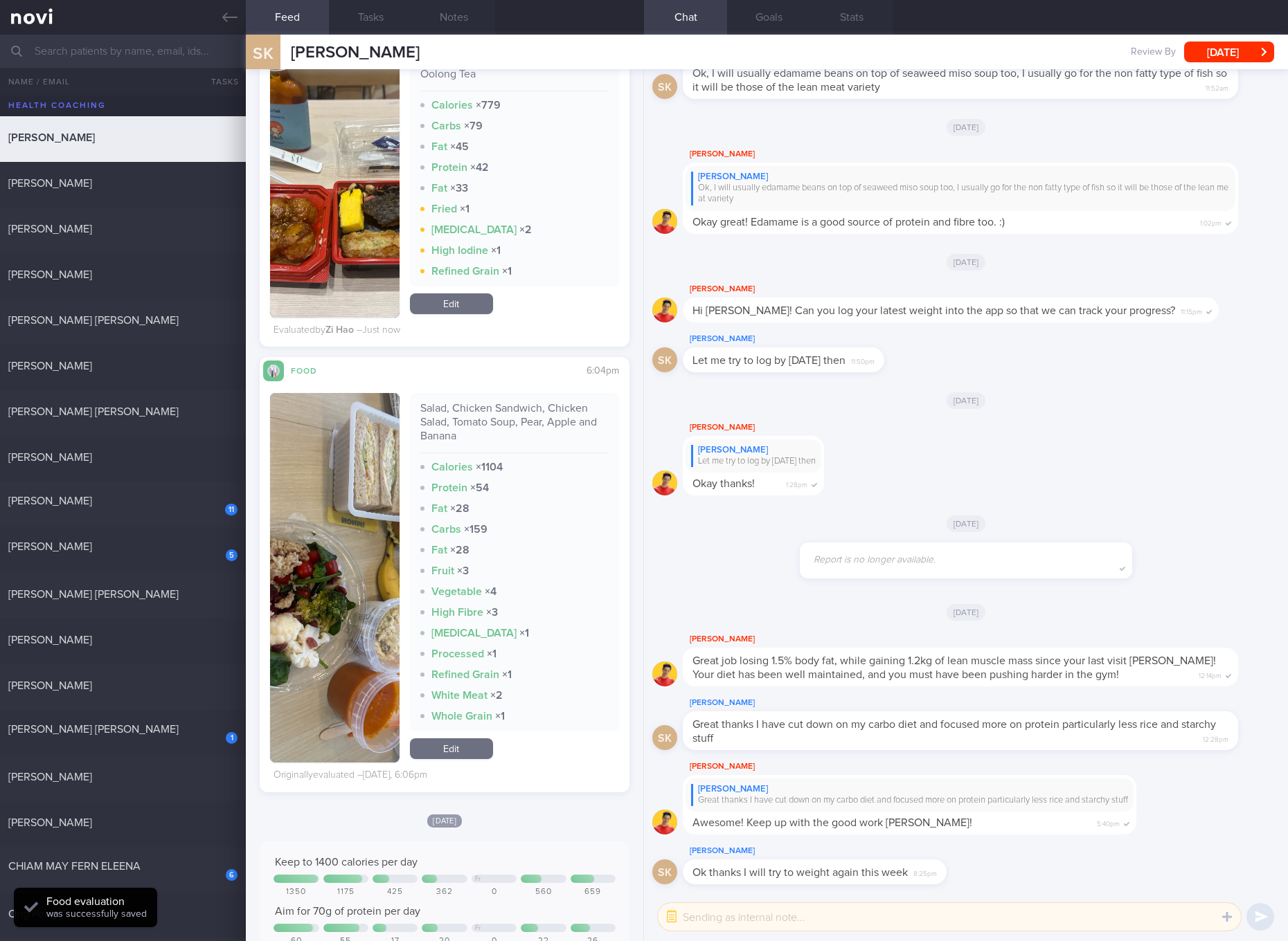
click at [495, 401] on div "Salad, Chicken Sandwich, Chicken Salad, Tomato Soup, Pear, Apple and Banana" at bounding box center [514, 427] width 188 height 52
copy div "Salad, Chicken Sandwich, Chicken Salad, Tomato Soup, Pear, Apple and Banana"
click at [354, 591] on button "button" at bounding box center [335, 578] width 129 height 370
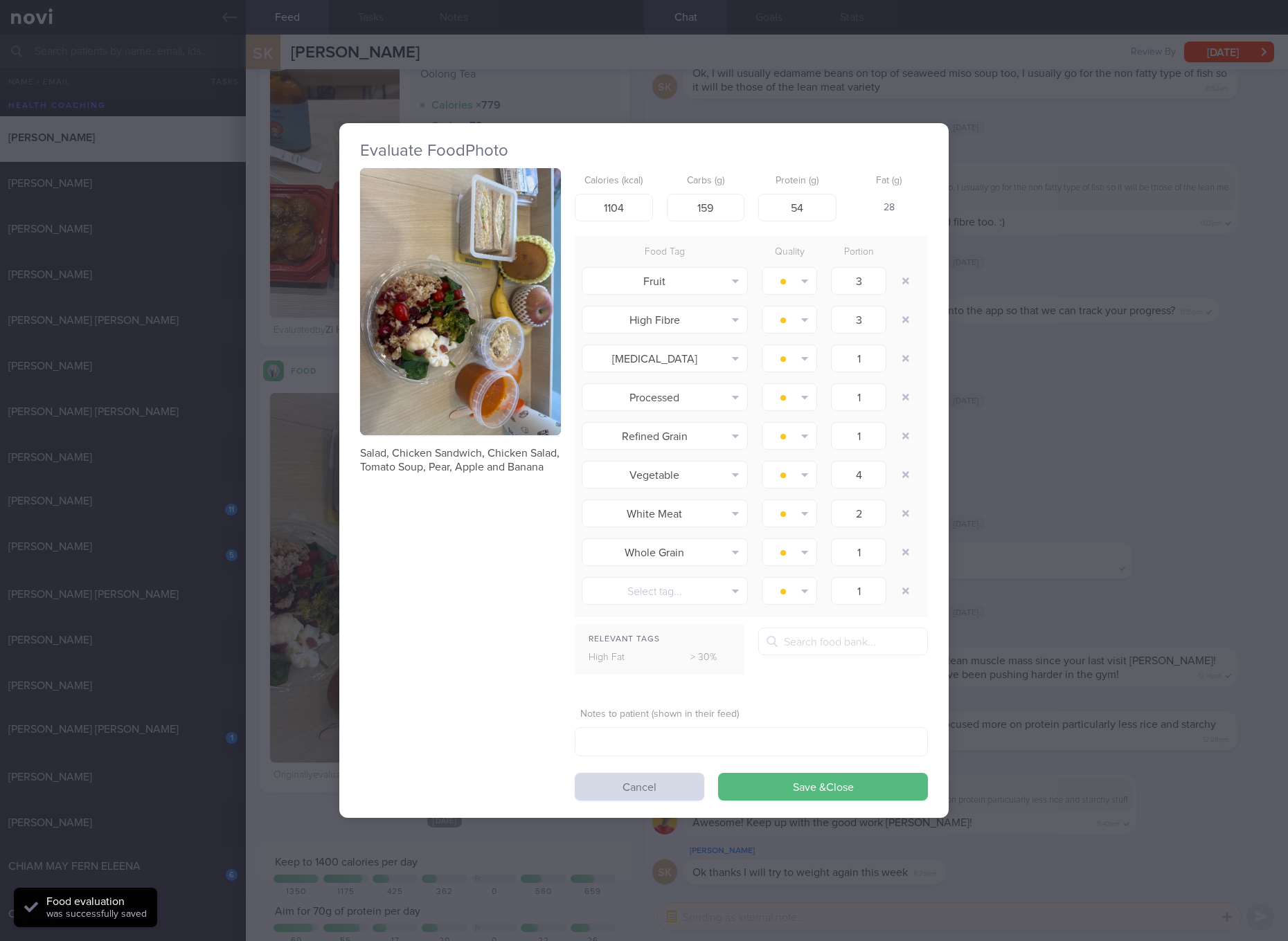
click at [492, 290] on button "button" at bounding box center [460, 302] width 201 height 268
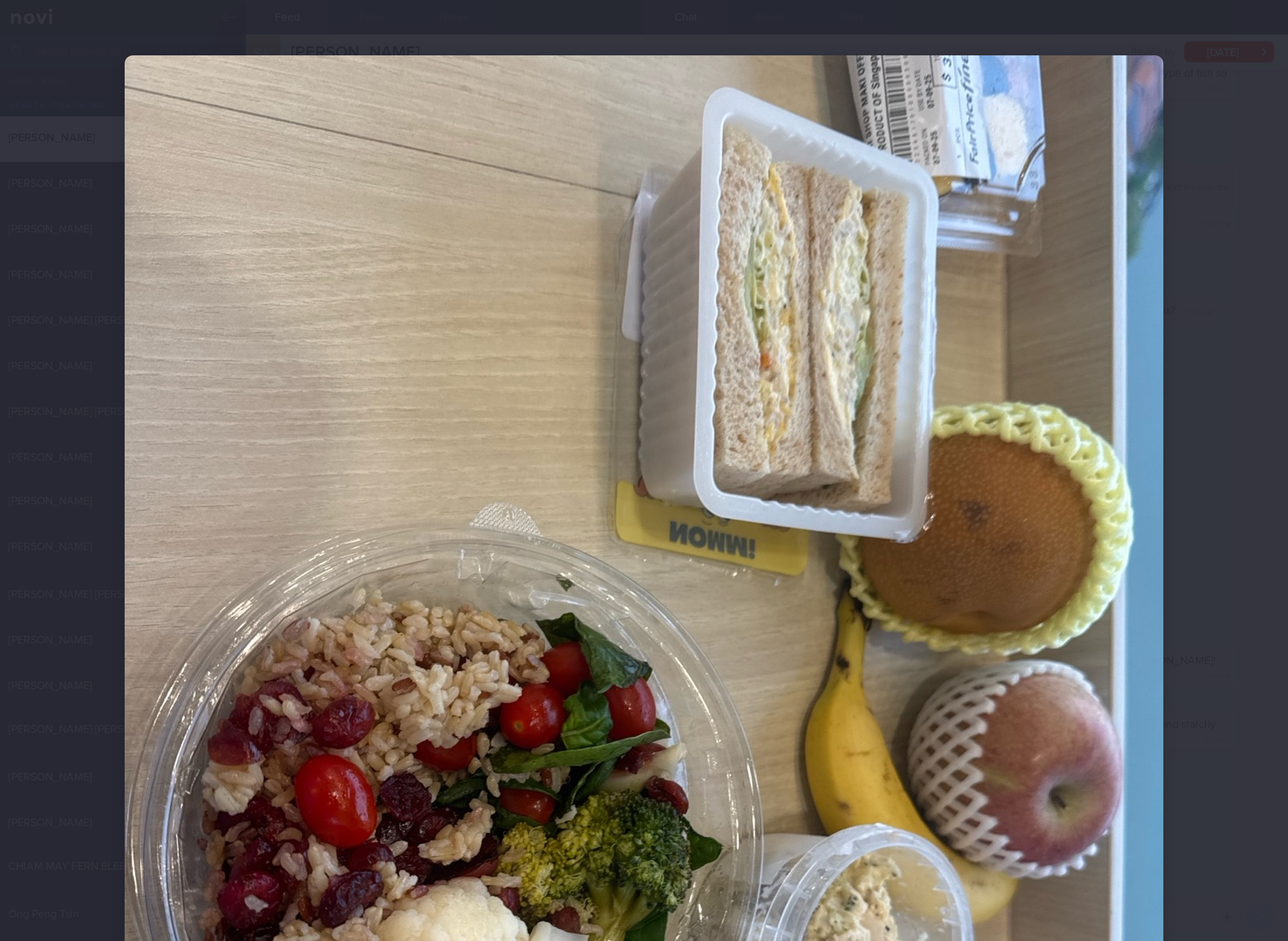
click at [882, 428] on img at bounding box center [644, 747] width 1038 height 1384
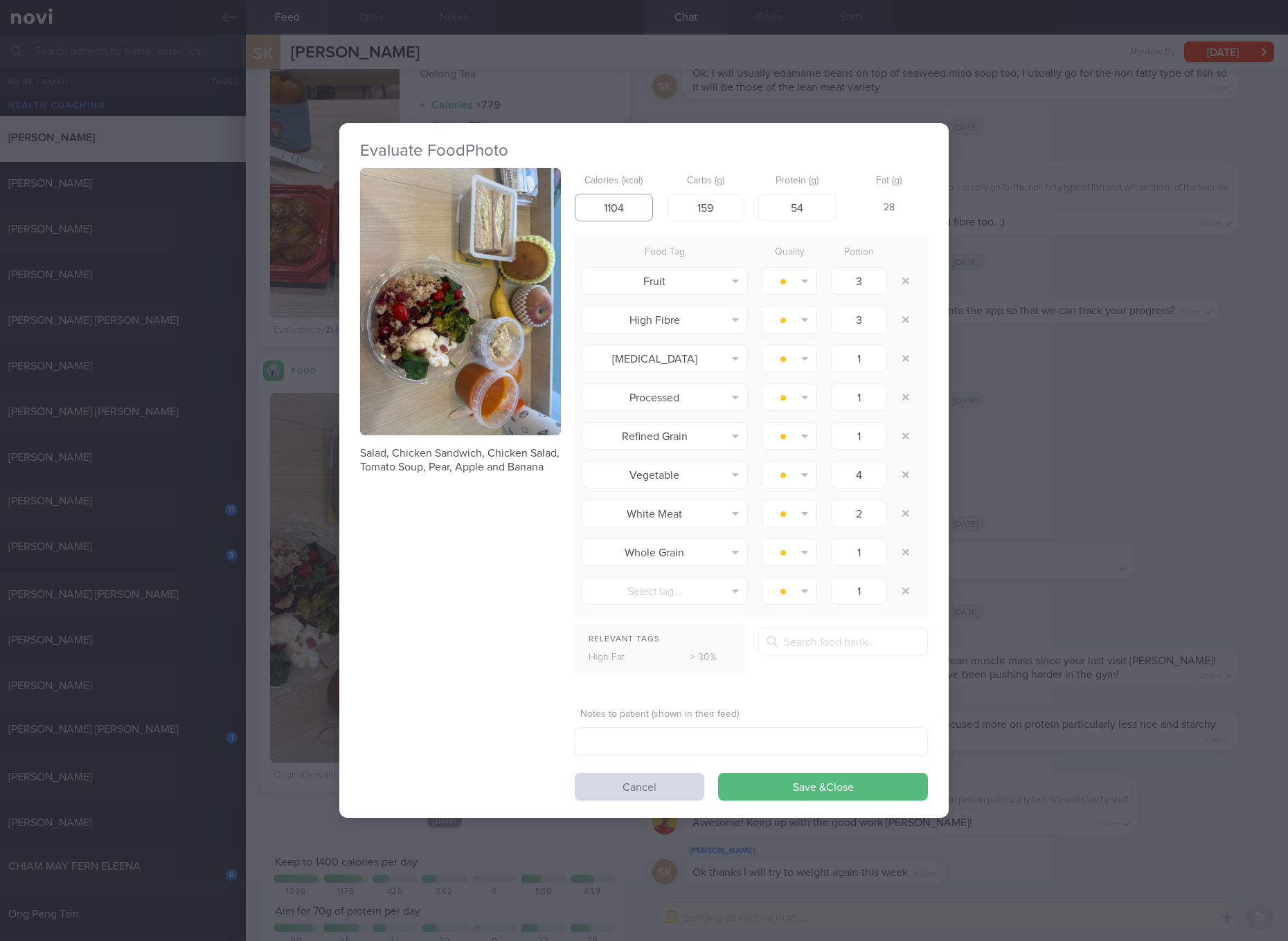
click at [606, 208] on input "1104" at bounding box center [613, 207] width 78 height 27
type input "882"
type input "143"
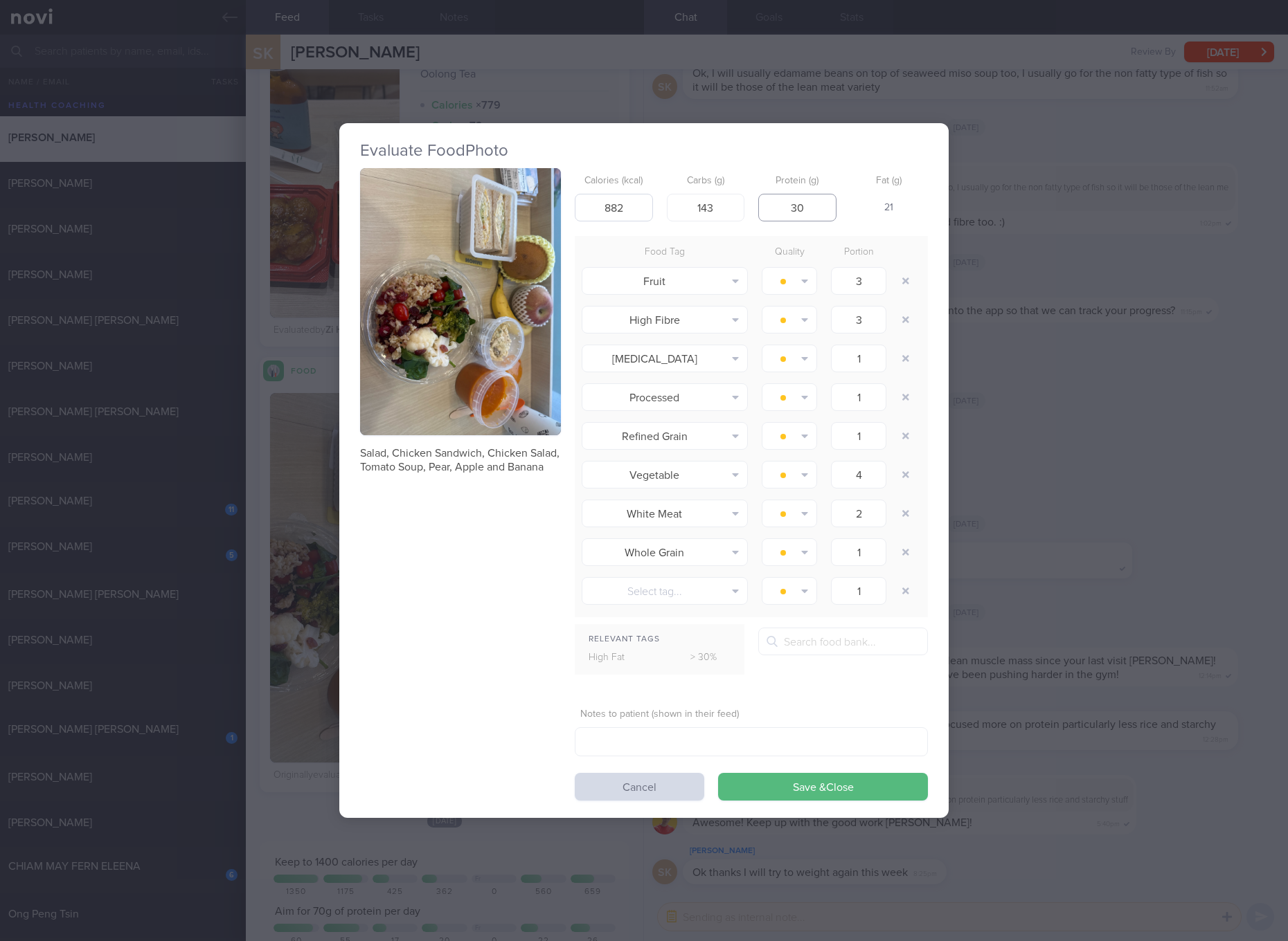
type input "30"
click at [718, 773] on button "Save & Close" at bounding box center [823, 787] width 210 height 27
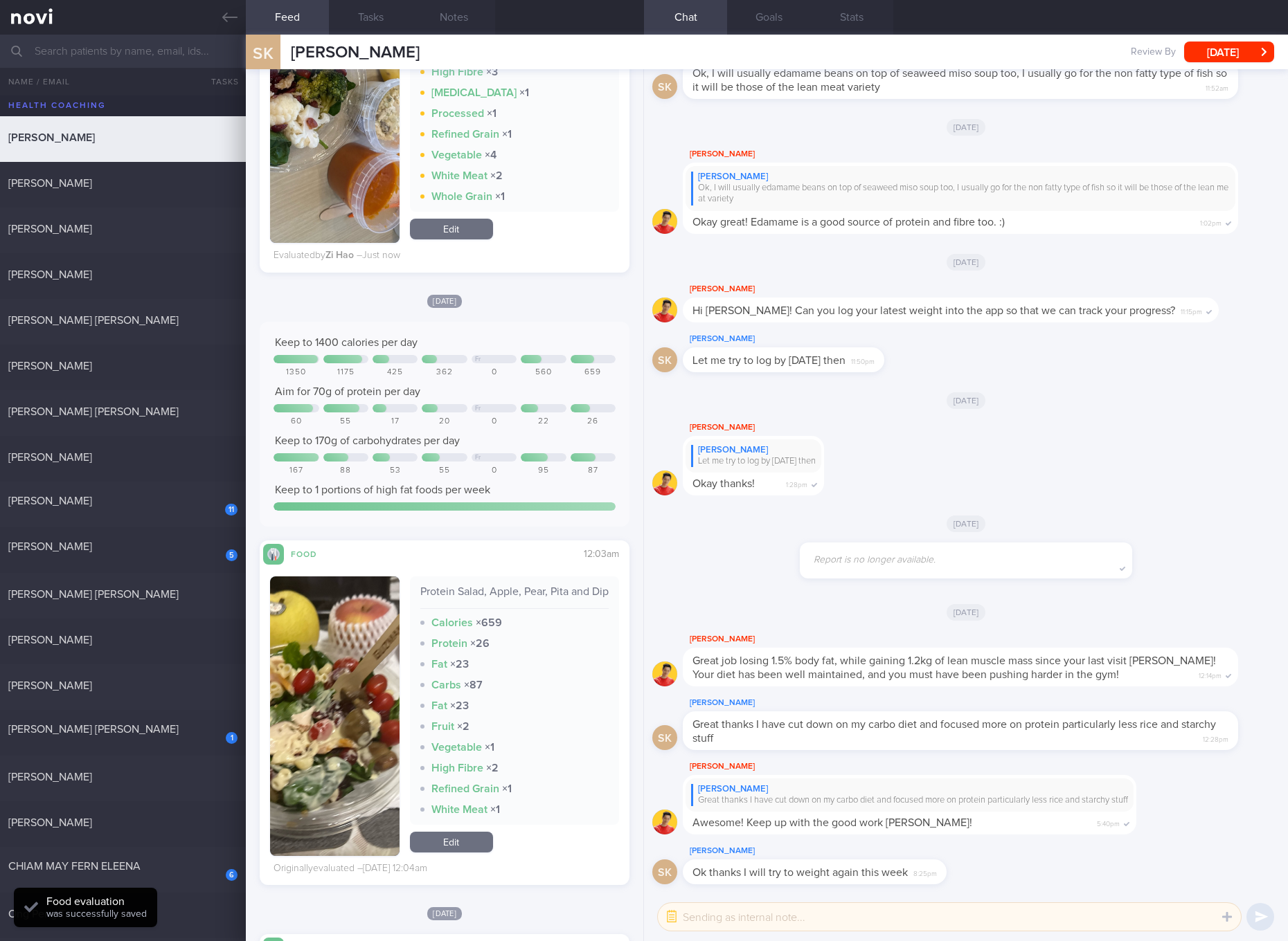
scroll to position [1557, 0]
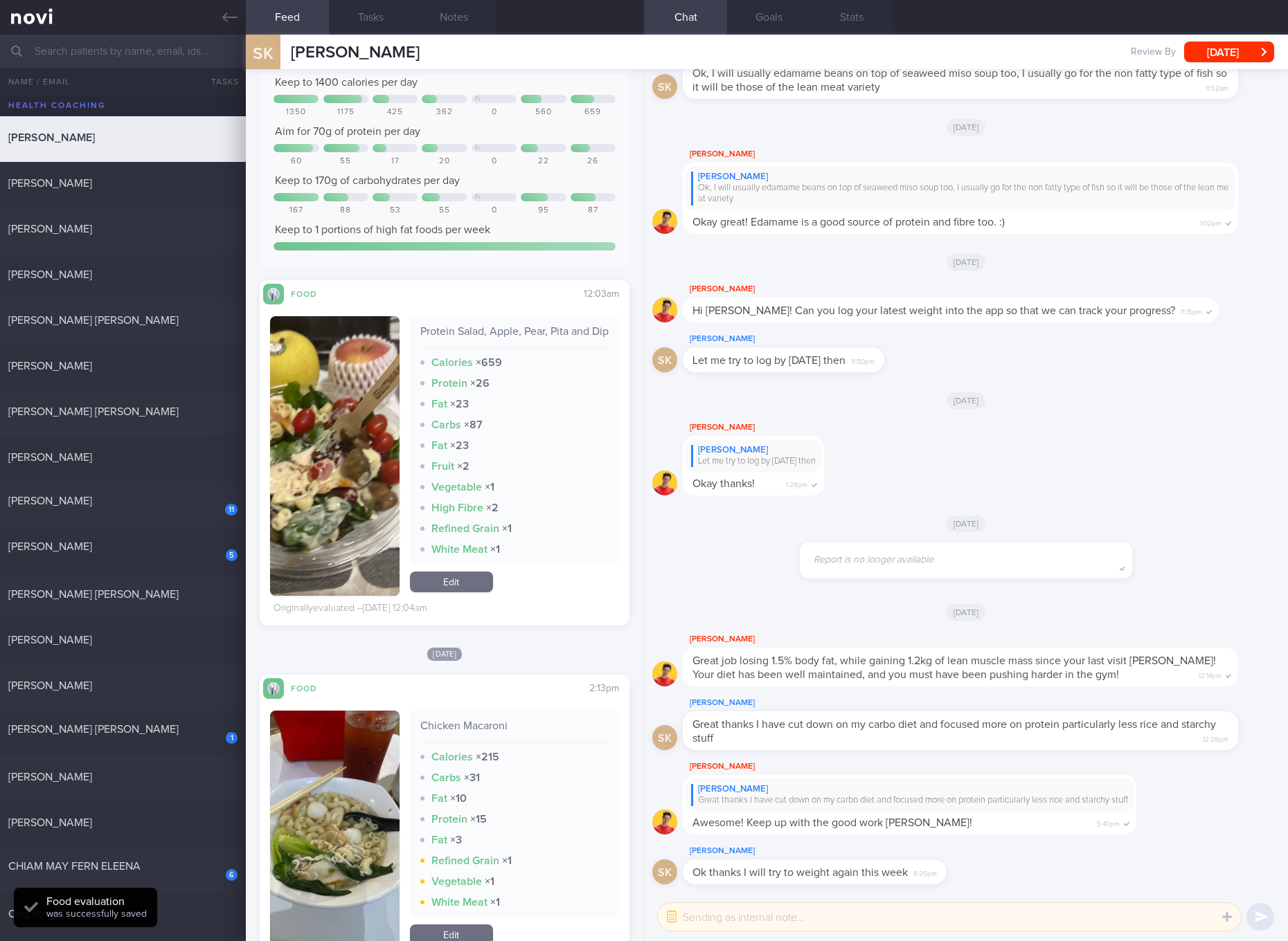
click at [519, 325] on div "Protein Salad, Apple, Pear, Pita and Dip" at bounding box center [514, 337] width 188 height 25
copy div "Protein Salad, Apple, Pear, Pita and Dip"
click at [331, 442] on button "button" at bounding box center [335, 456] width 129 height 279
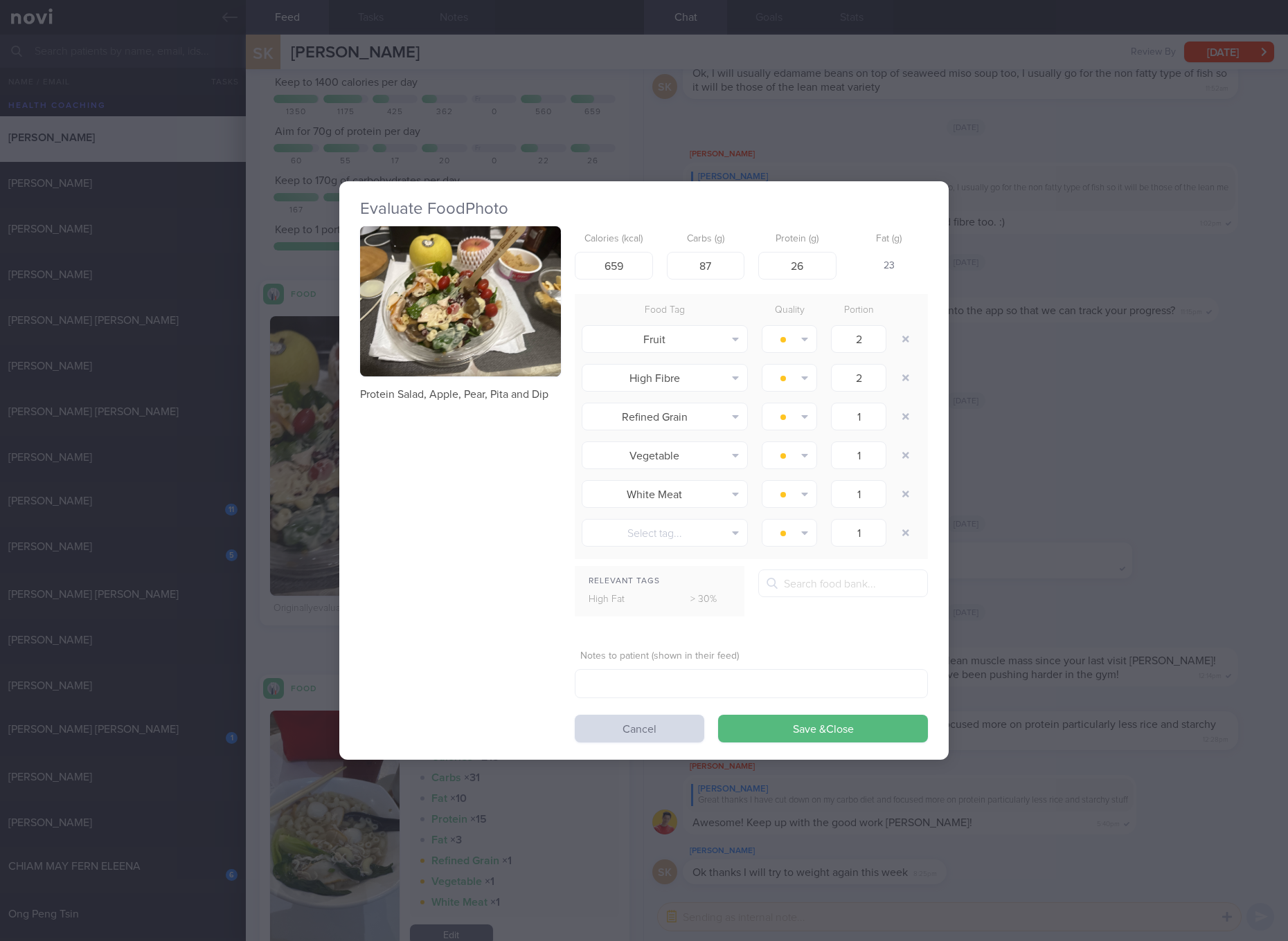
click at [1058, 457] on div "Evaluate Food Photo Protein Salad, Apple, Pear, Pita and Dip Calories (kcal) 65…" at bounding box center [644, 470] width 1288 height 941
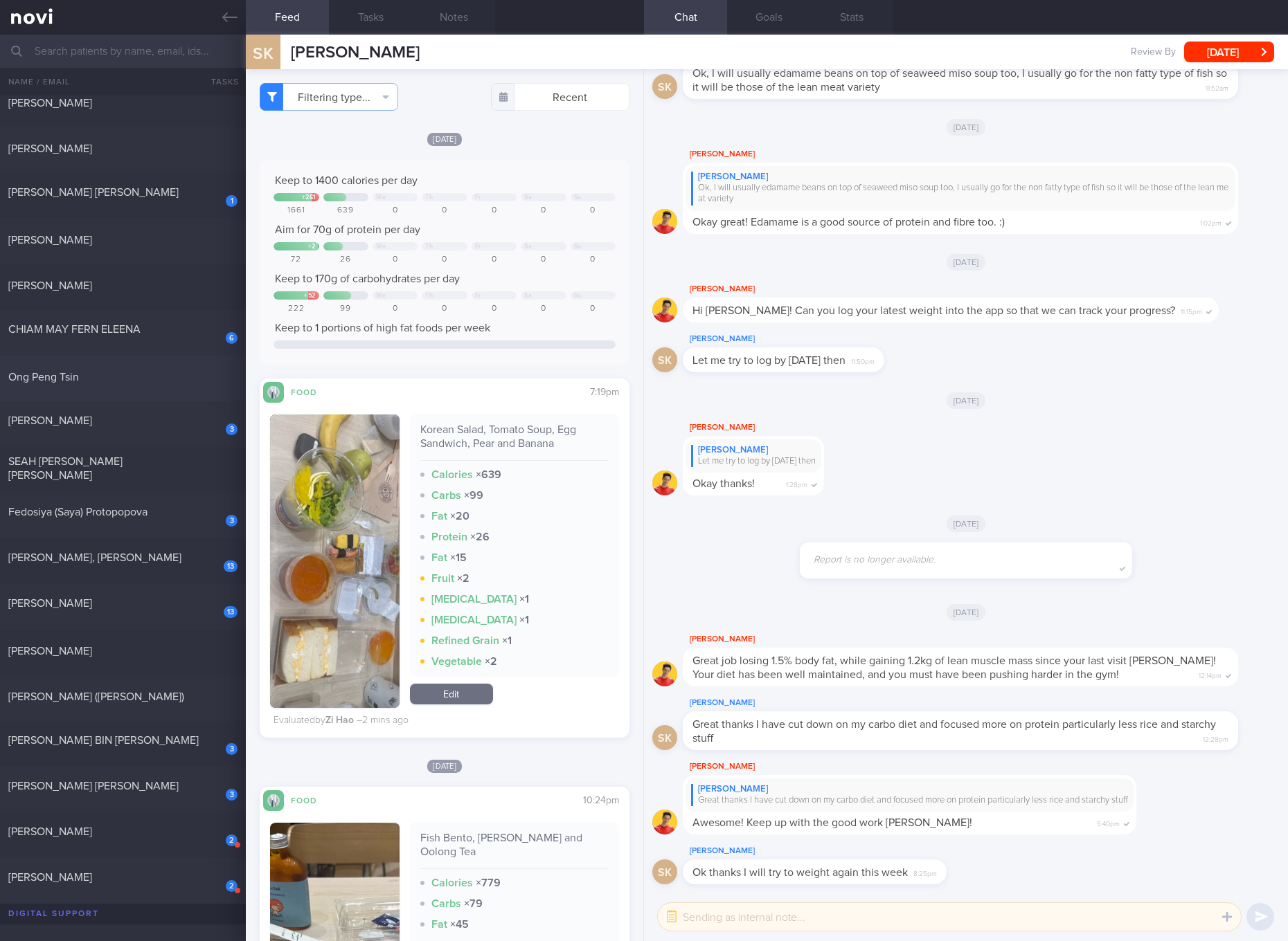
scroll to position [519, 0]
drag, startPoint x: 194, startPoint y: 690, endPoint x: 396, endPoint y: 209, distance: 521.7
click at [194, 690] on div "[PERSON_NAME] ([PERSON_NAME])" at bounding box center [121, 694] width 226 height 14
checkbox input "true"
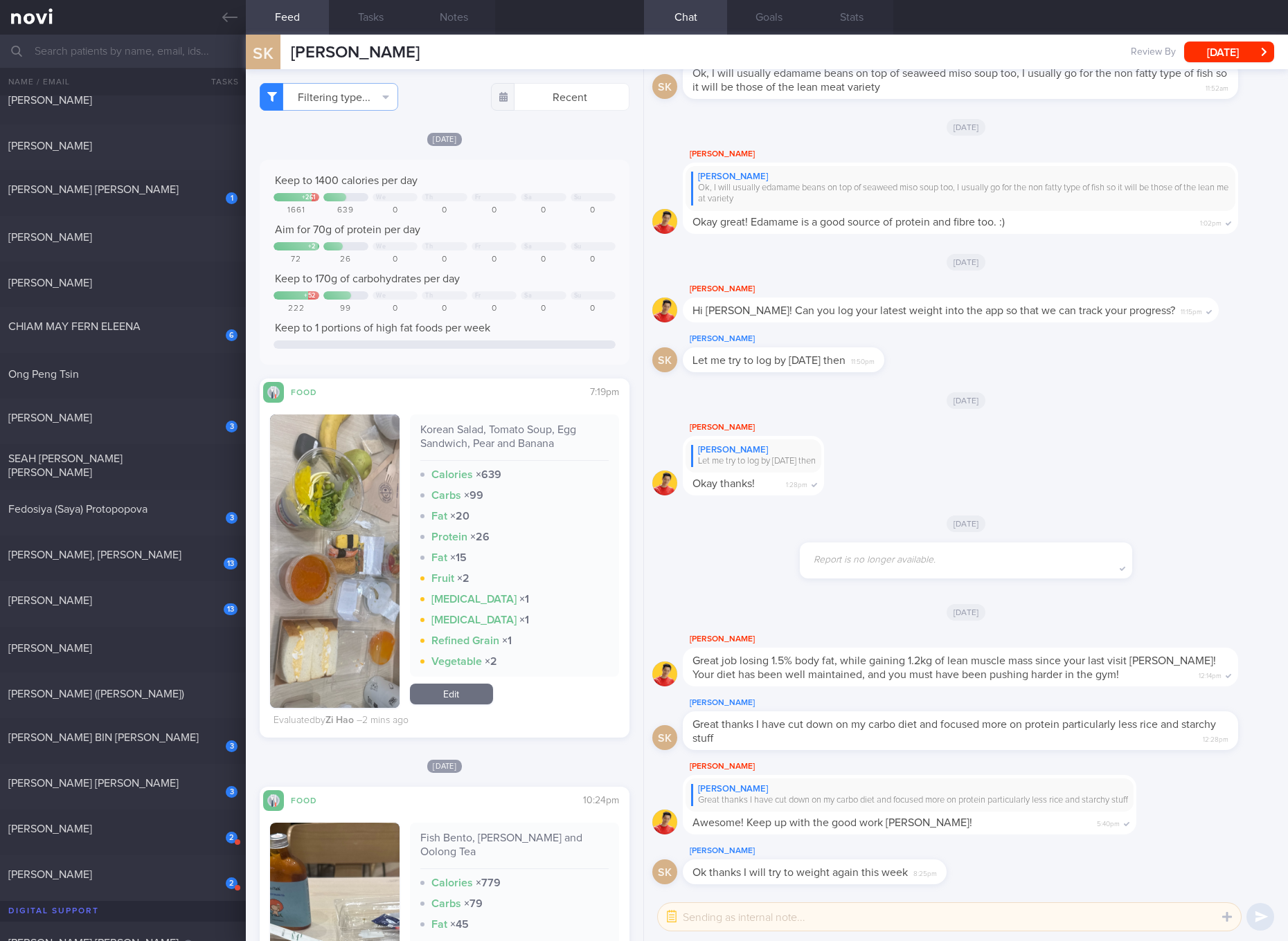
checkbox input "true"
select select "7"
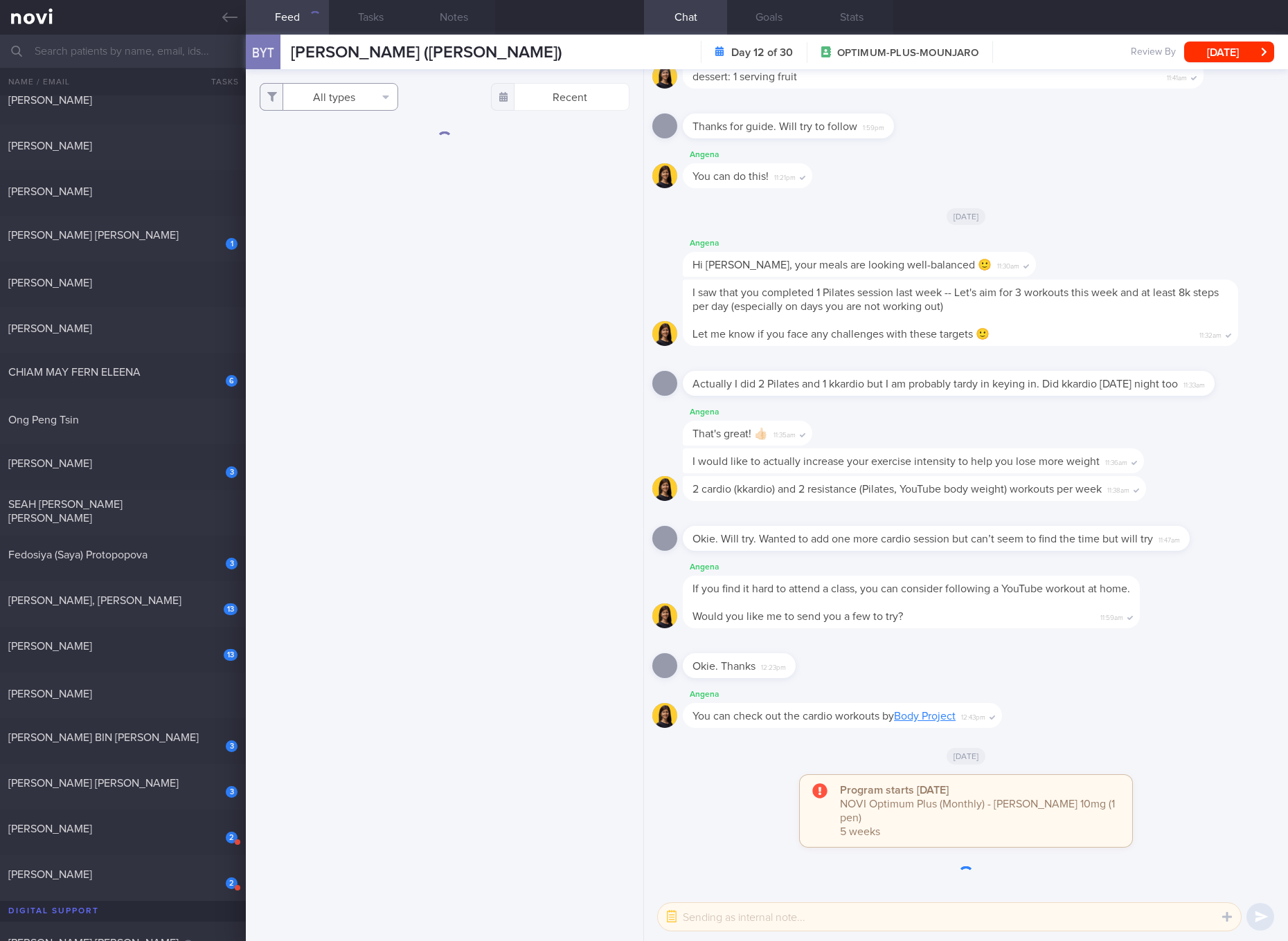
click at [372, 95] on button "All types" at bounding box center [328, 96] width 138 height 27
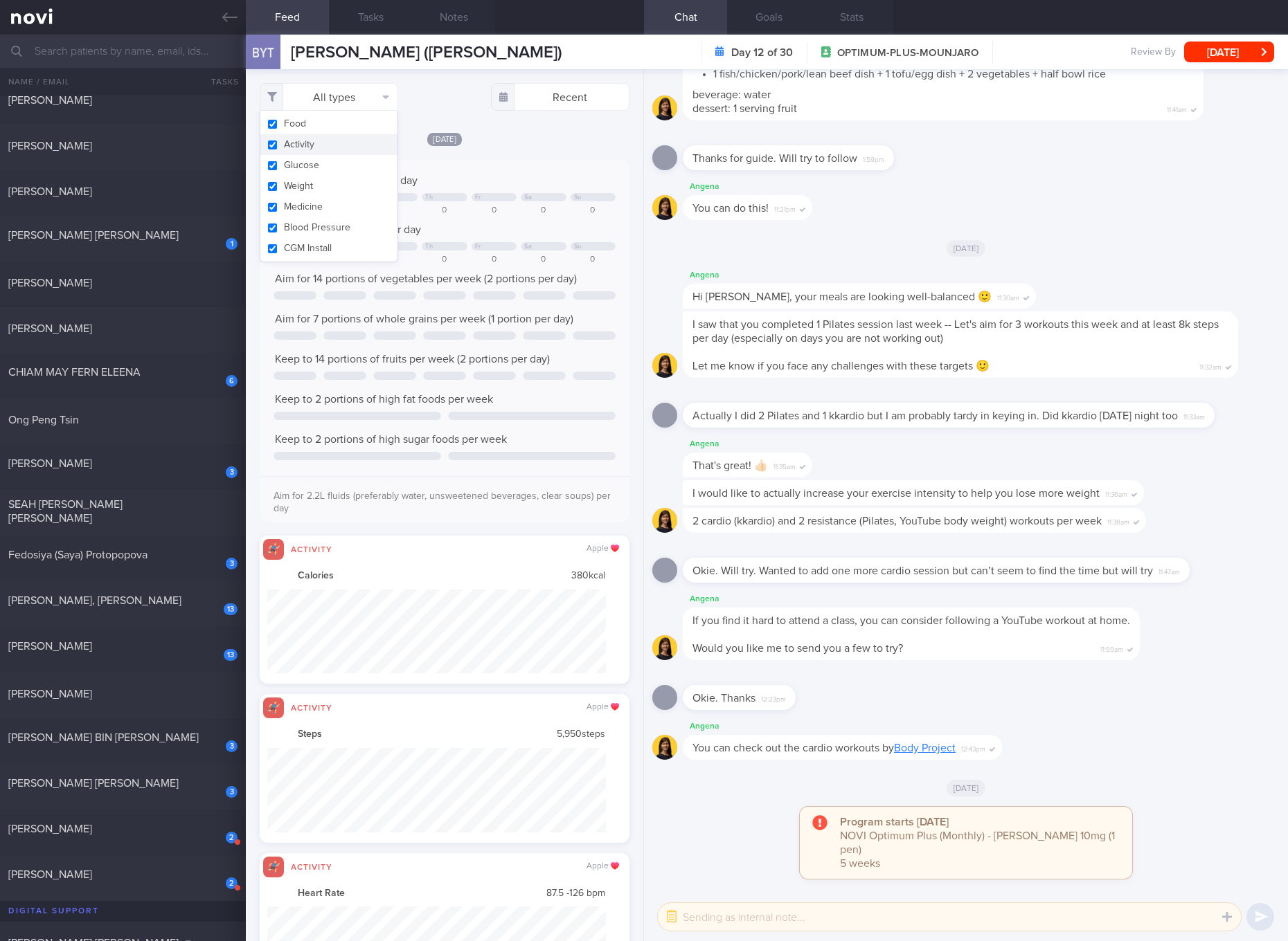
click at [347, 144] on button "Activity" at bounding box center [328, 145] width 137 height 21
checkbox input "false"
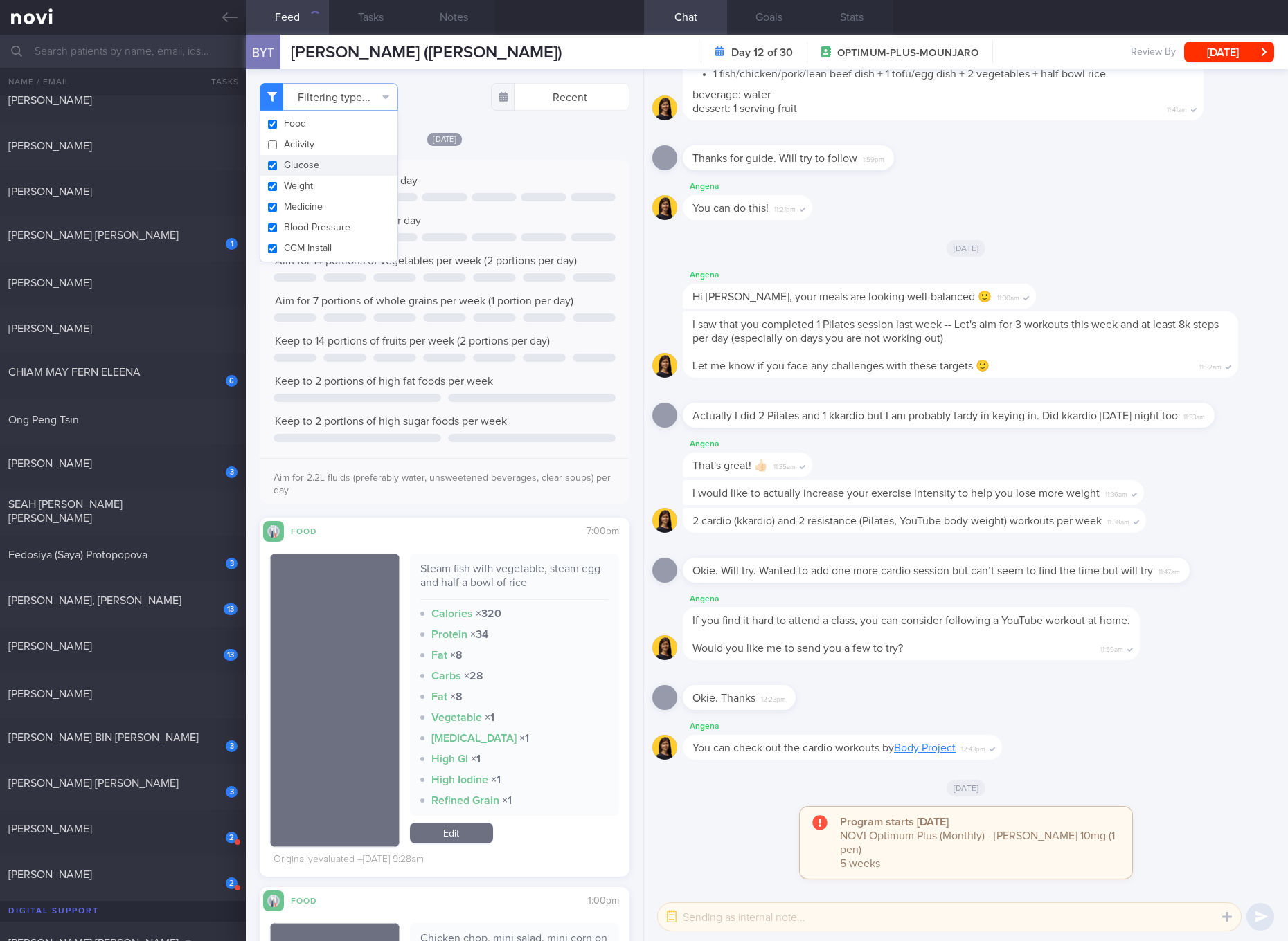
click at [312, 171] on button "Glucose" at bounding box center [328, 166] width 137 height 21
checkbox input "false"
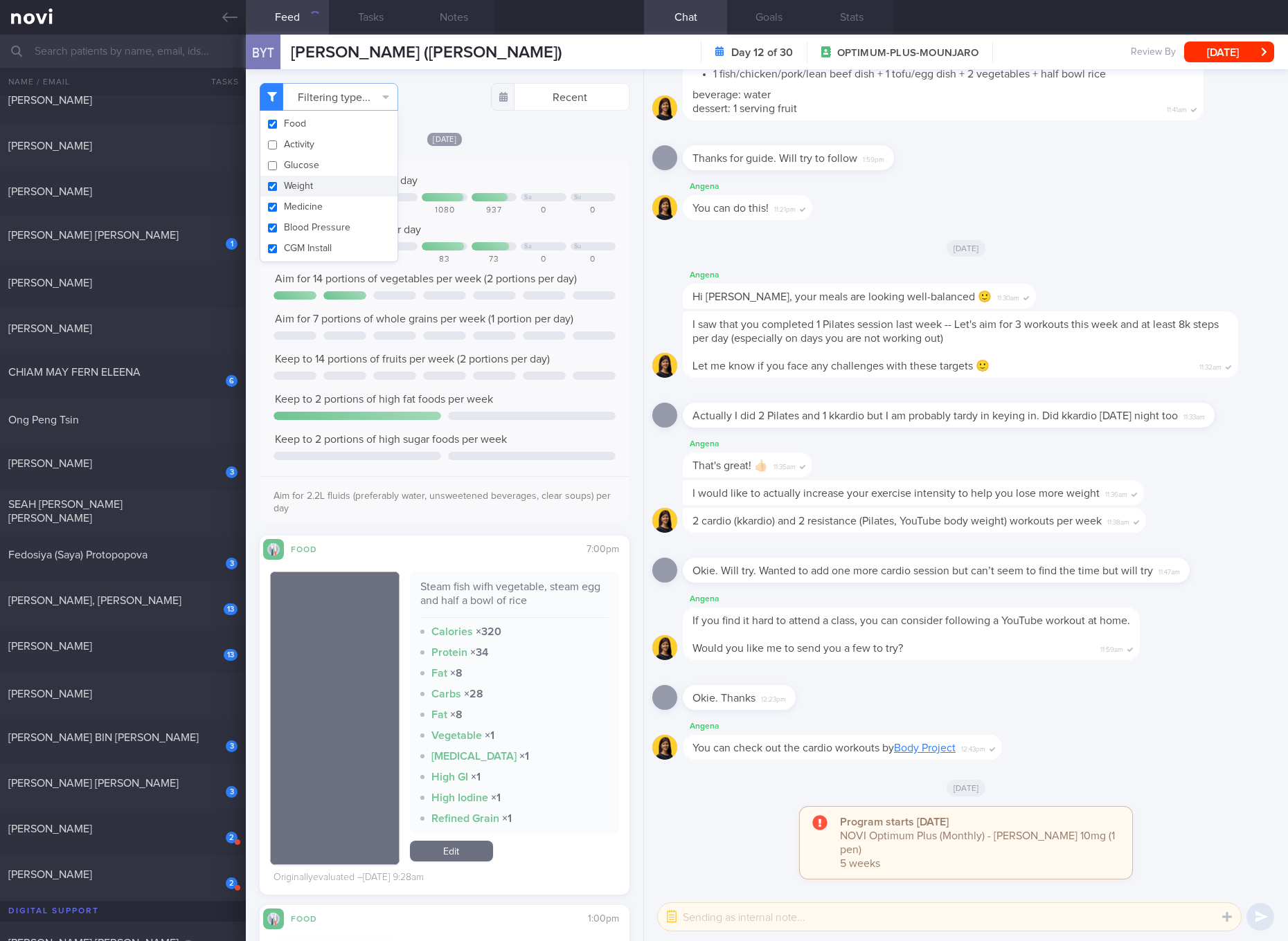
click at [307, 189] on button "Weight" at bounding box center [328, 187] width 137 height 21
checkbox input "false"
click at [305, 197] on button "Medicine" at bounding box center [328, 207] width 137 height 21
checkbox input "false"
click at [304, 220] on button "Blood Pressure" at bounding box center [328, 228] width 137 height 21
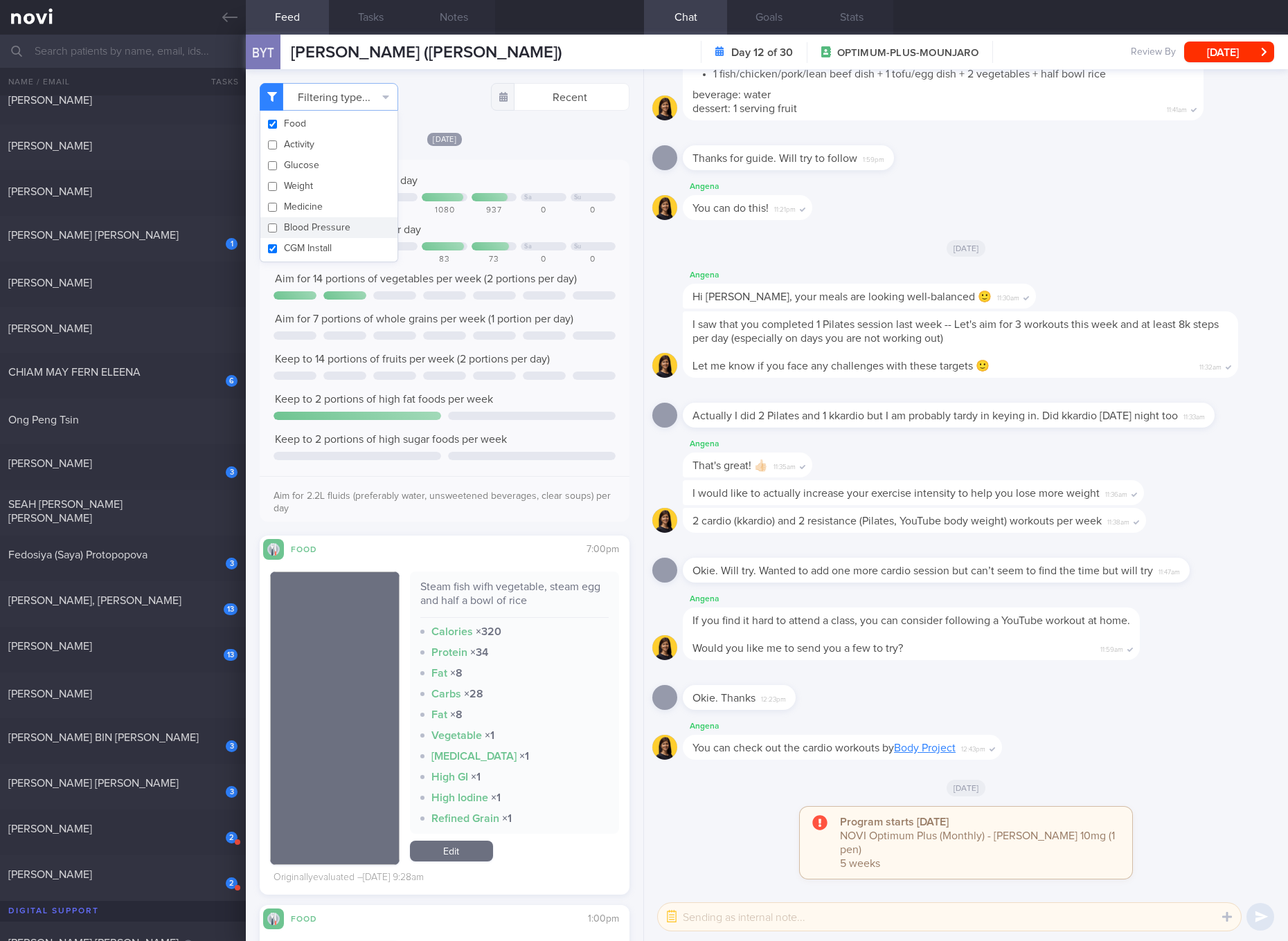
checkbox input "false"
click at [304, 239] on button "CGM Install" at bounding box center [328, 248] width 137 height 21
checkbox input "false"
click at [511, 284] on div "Aim for 14 portions of vegetables per week (2 portions per day)" at bounding box center [444, 279] width 342 height 14
drag, startPoint x: 197, startPoint y: 684, endPoint x: 534, endPoint y: 133, distance: 645.9
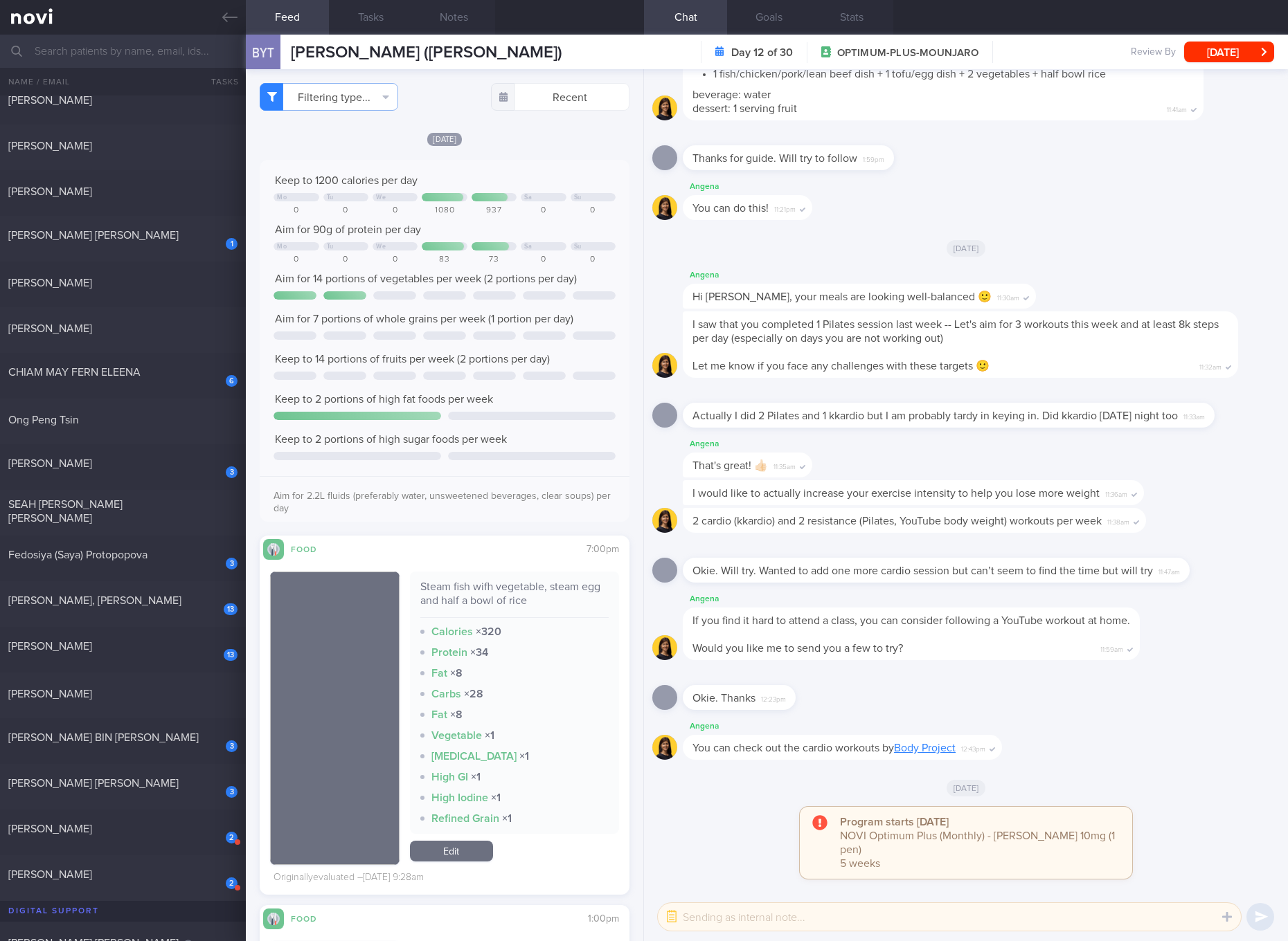
click at [197, 687] on div "[PERSON_NAME]" at bounding box center [121, 694] width 226 height 14
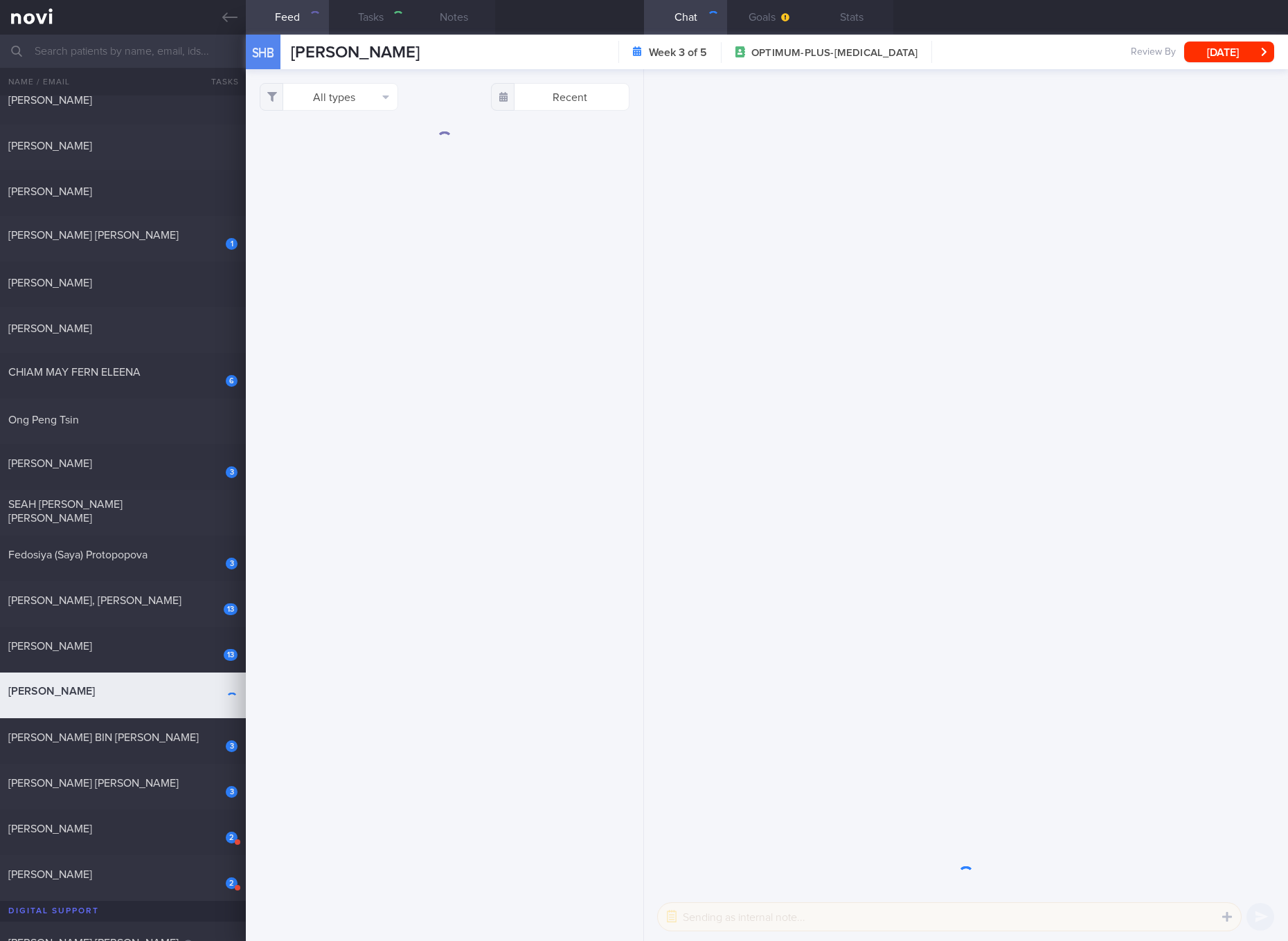
checkbox input "true"
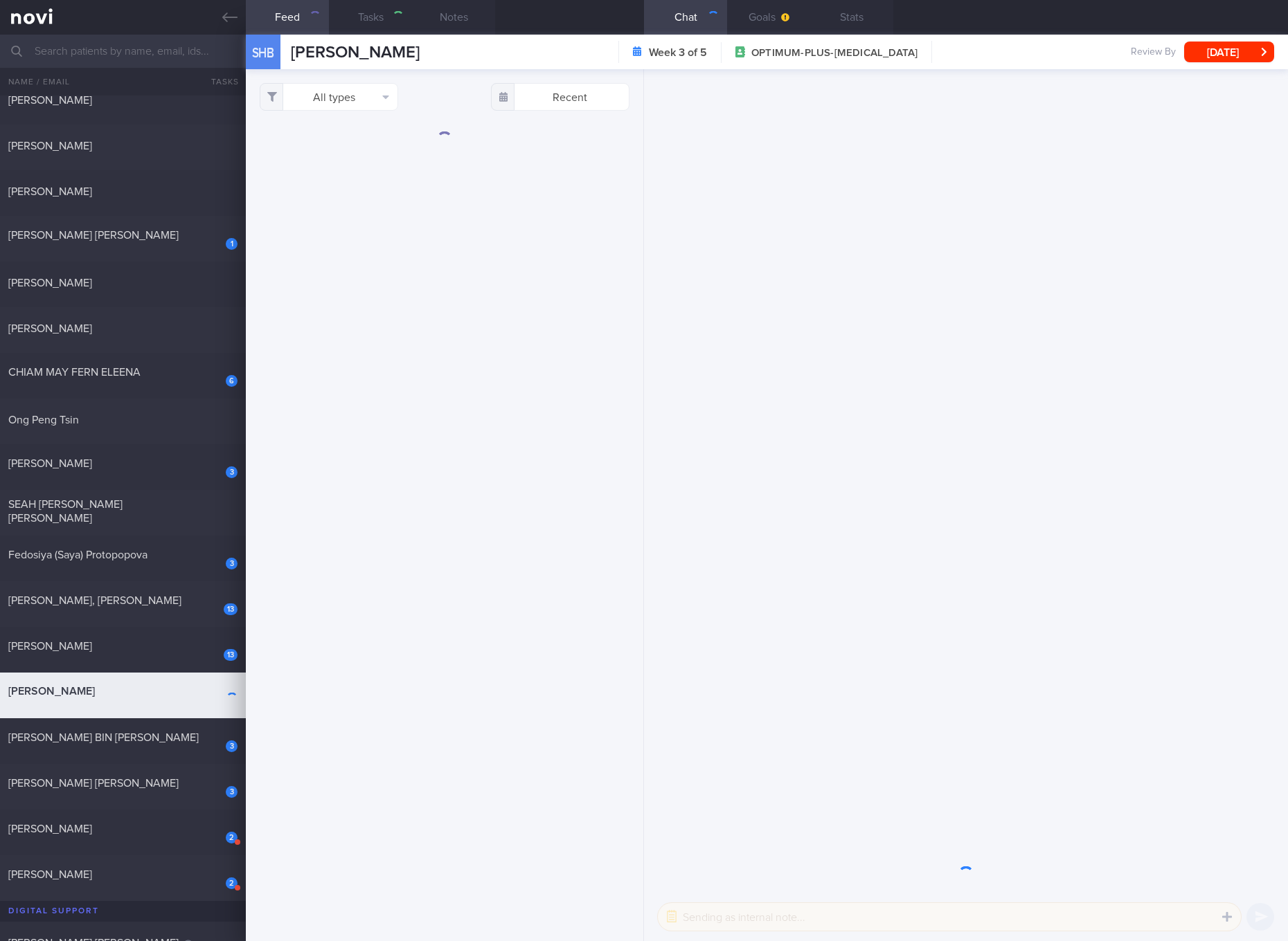
checkbox input "true"
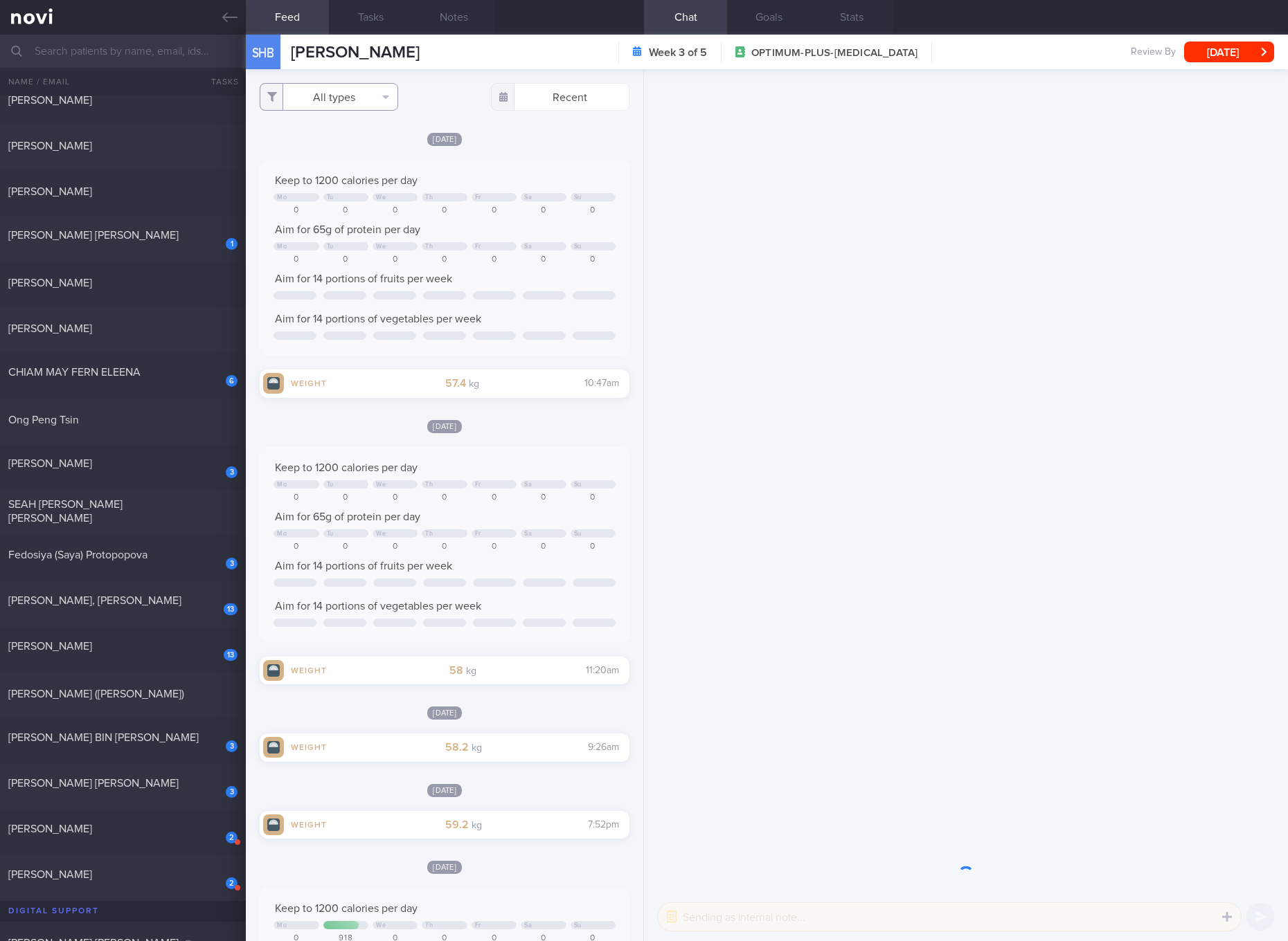
click at [338, 102] on button "All types" at bounding box center [328, 96] width 138 height 27
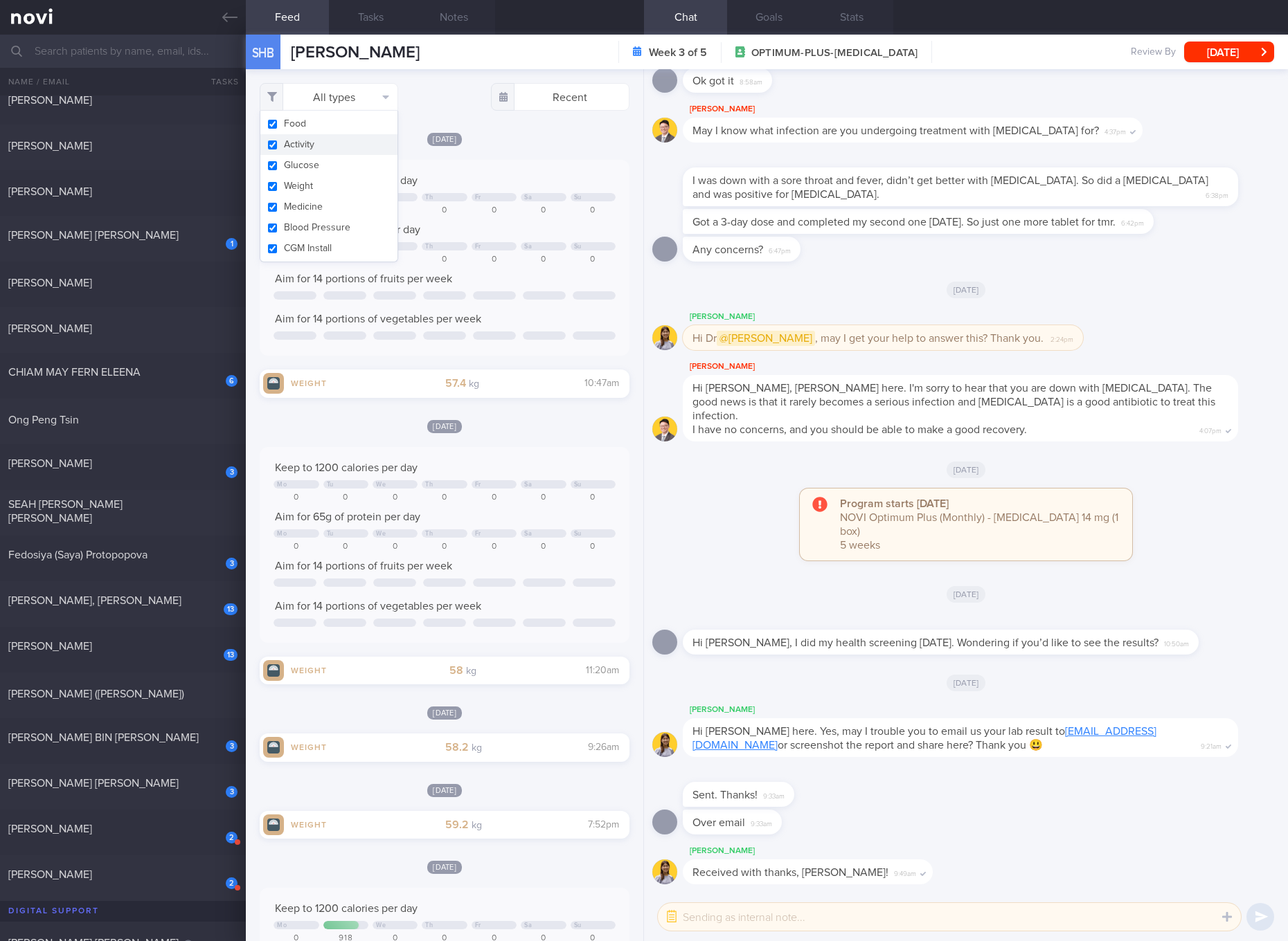
click at [337, 139] on button "Activity" at bounding box center [328, 145] width 137 height 21
checkbox input "false"
click at [319, 166] on button "Glucose" at bounding box center [328, 166] width 137 height 21
checkbox input "false"
click at [313, 192] on button "Weight" at bounding box center [328, 187] width 137 height 21
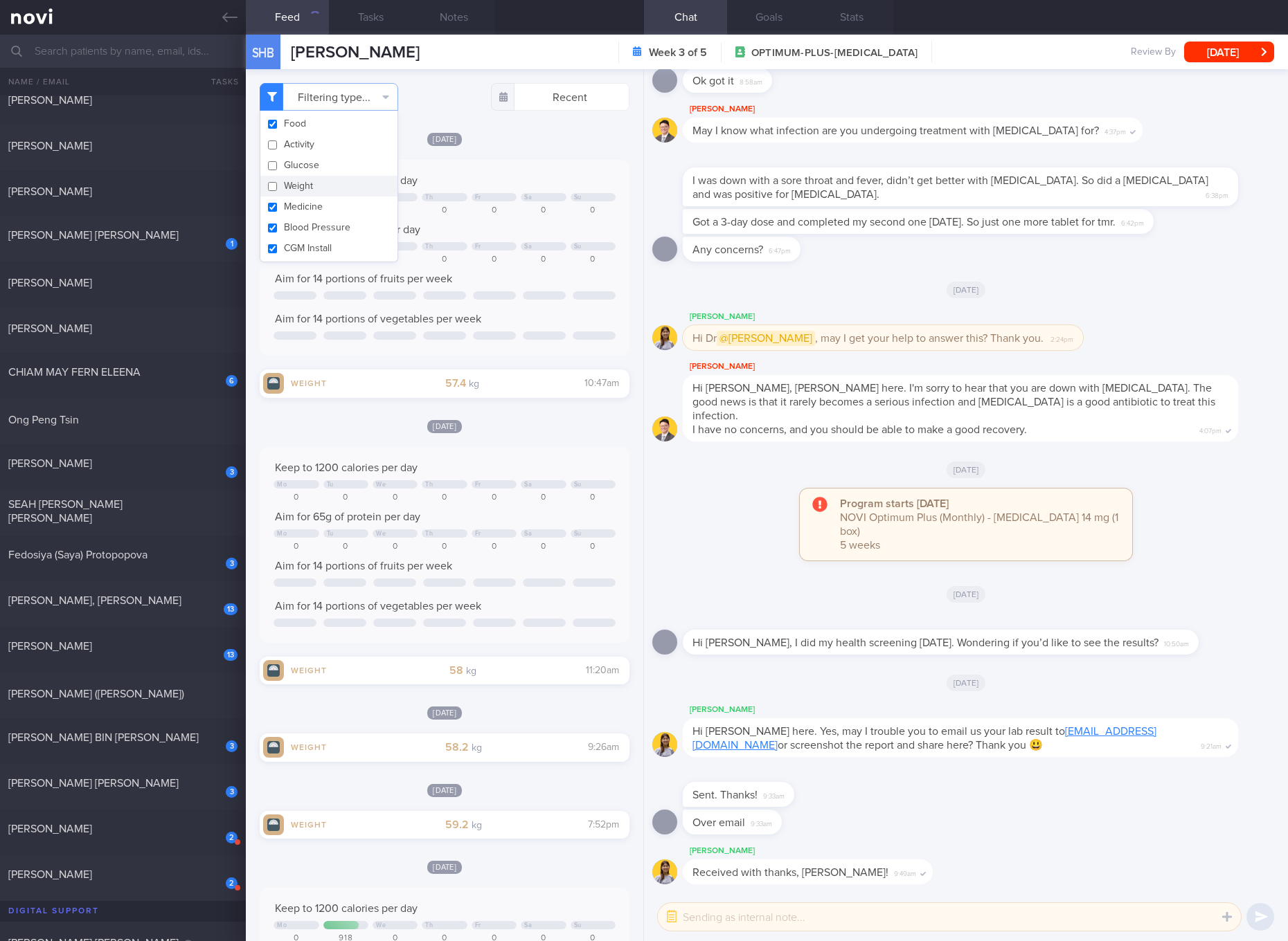
checkbox input "false"
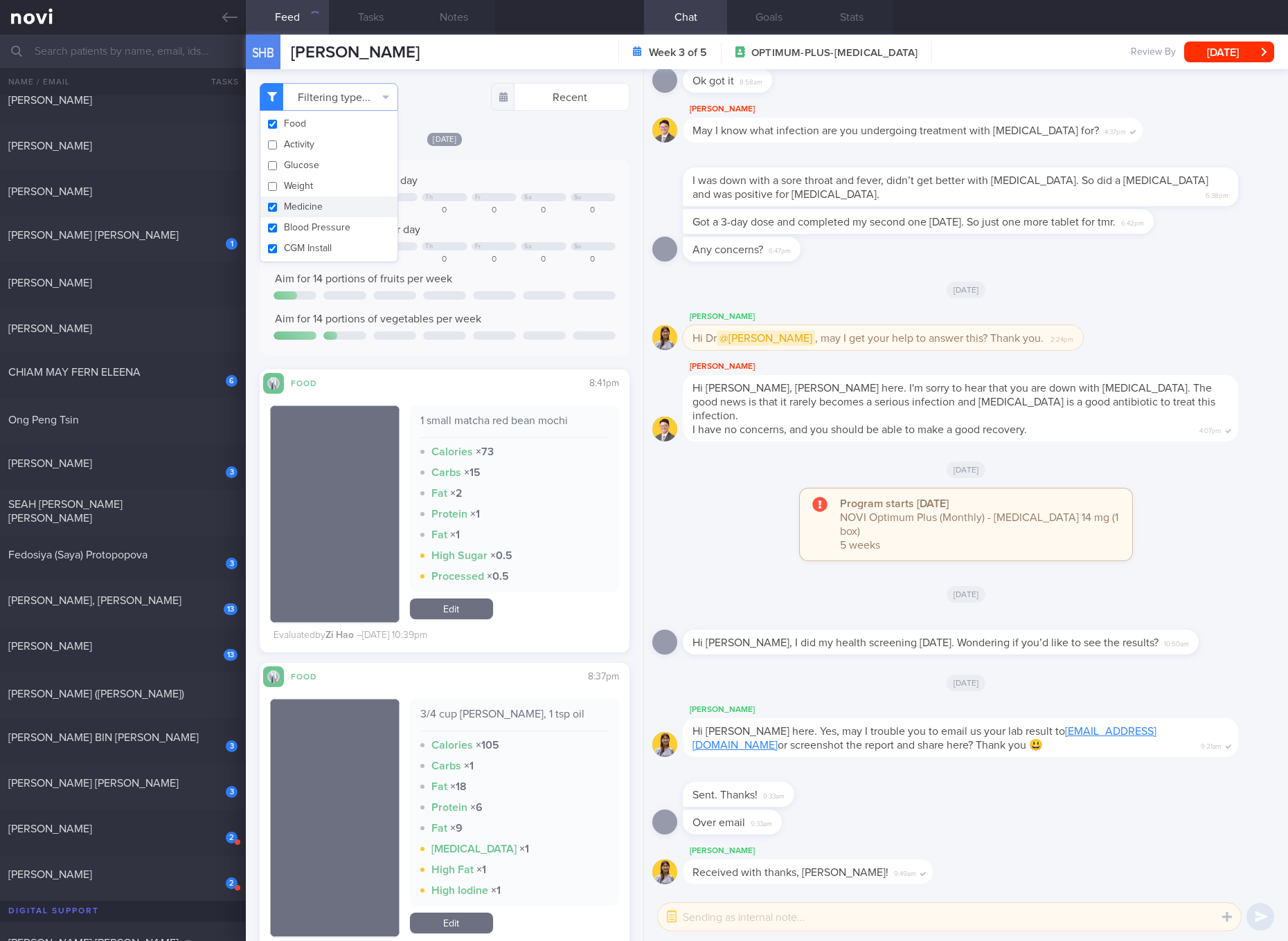
click at [314, 211] on button "Medicine" at bounding box center [328, 207] width 137 height 21
checkbox input "false"
click at [314, 227] on button "Blood Pressure" at bounding box center [328, 228] width 137 height 21
checkbox input "false"
click at [319, 238] on button "CGM Install" at bounding box center [328, 248] width 137 height 21
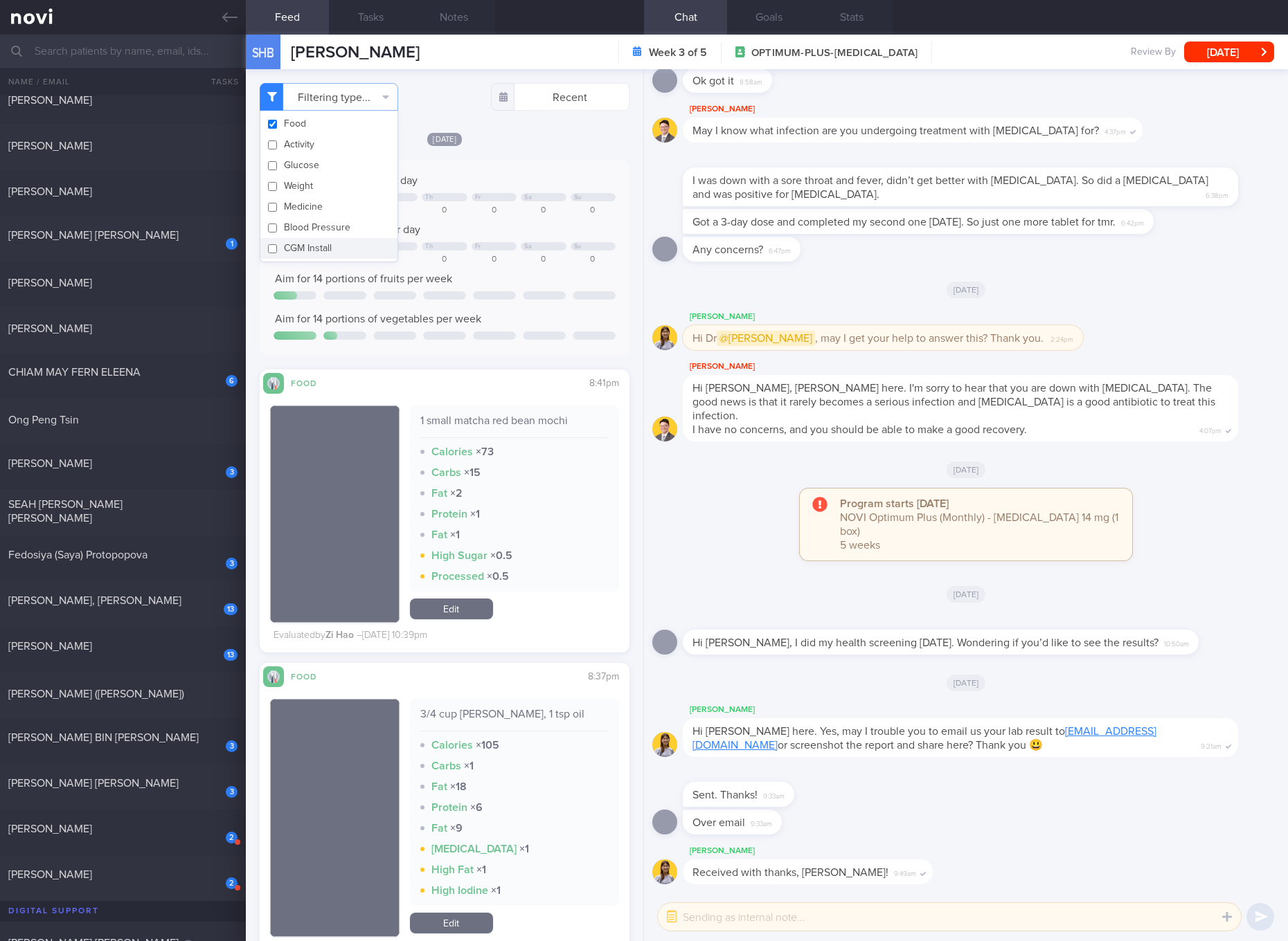
checkbox input "false"
click at [140, 195] on div "[PERSON_NAME]" at bounding box center [121, 192] width 226 height 14
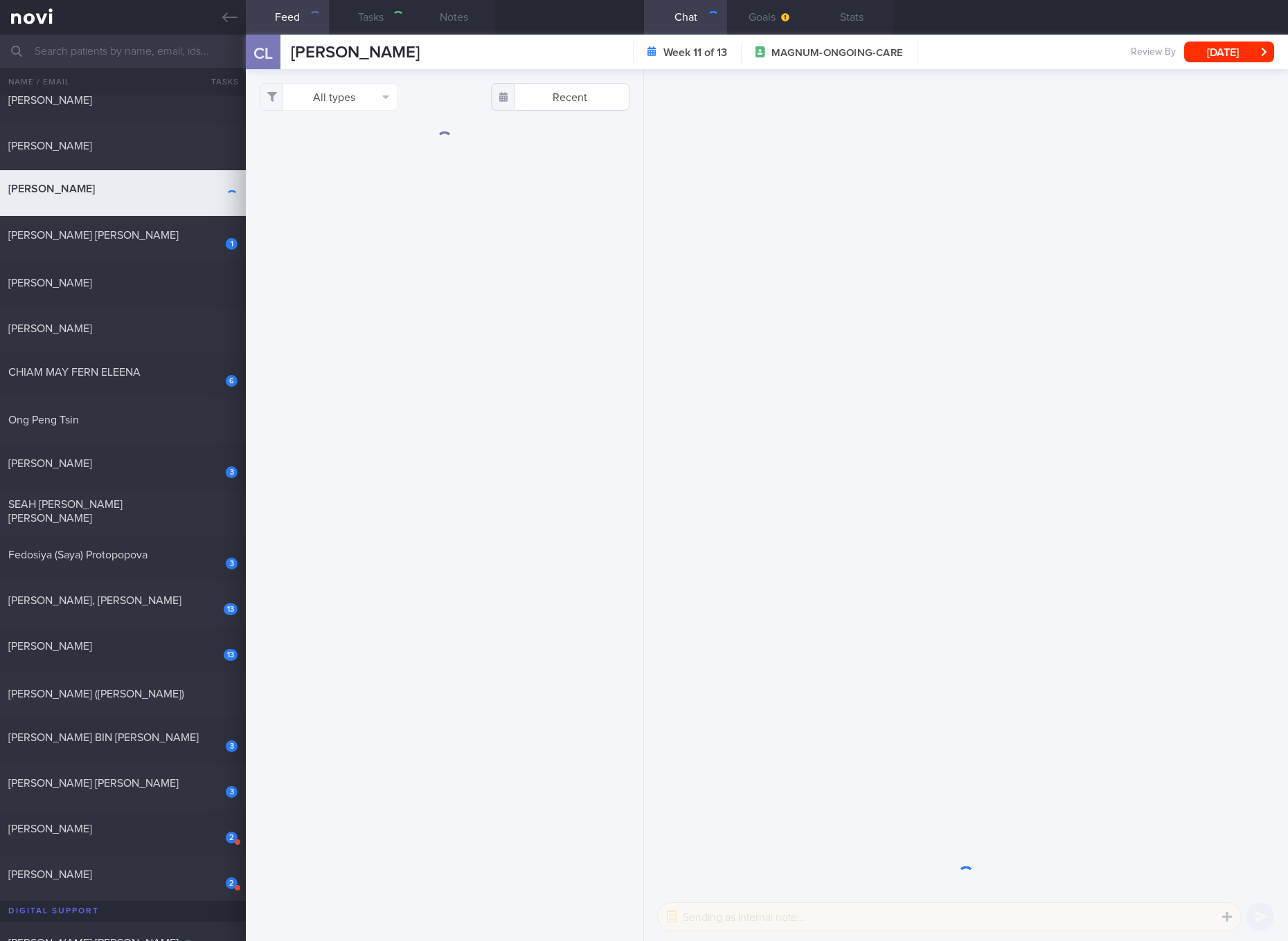
select select "5"
checkbox input "true"
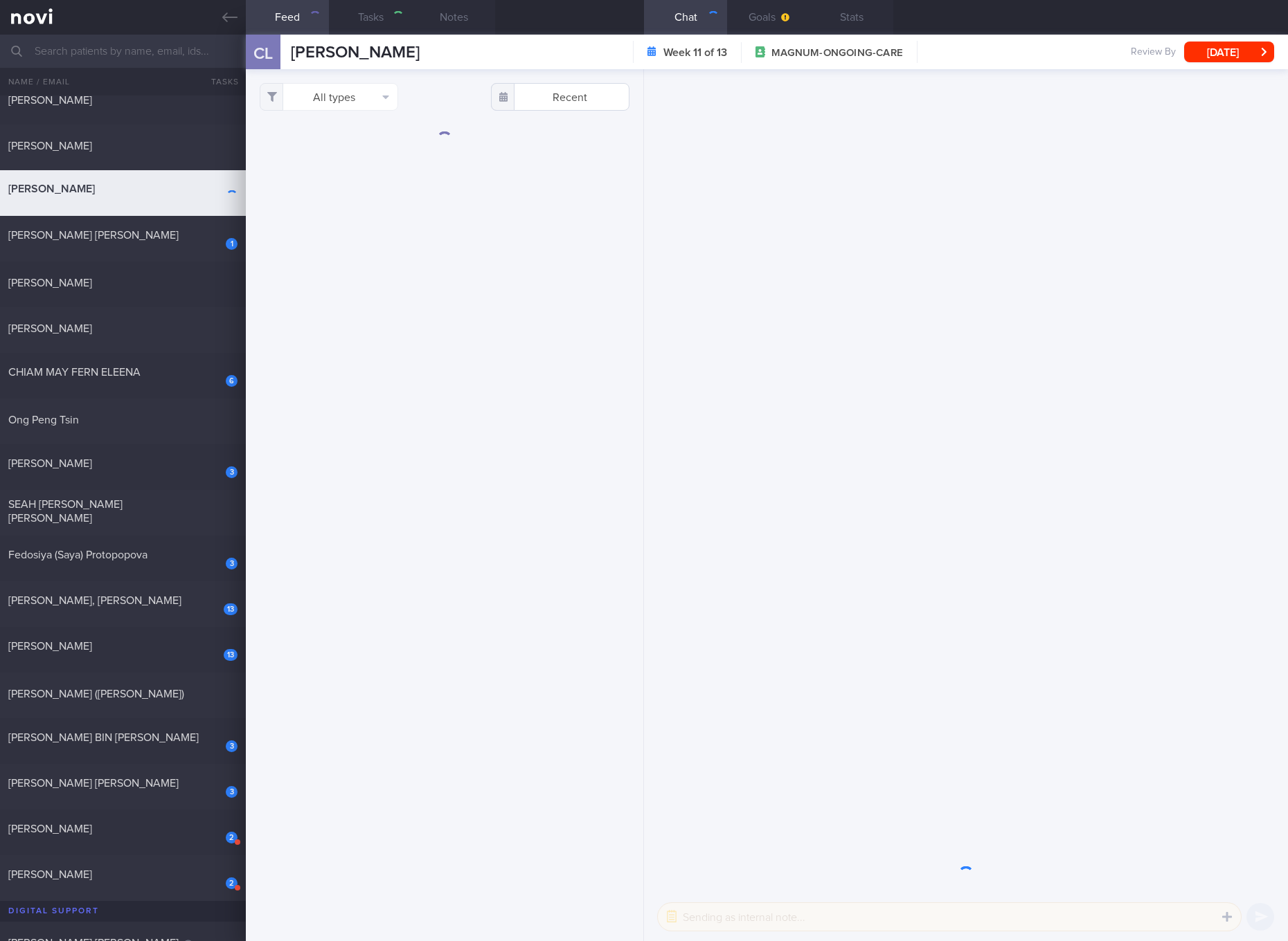
checkbox input "true"
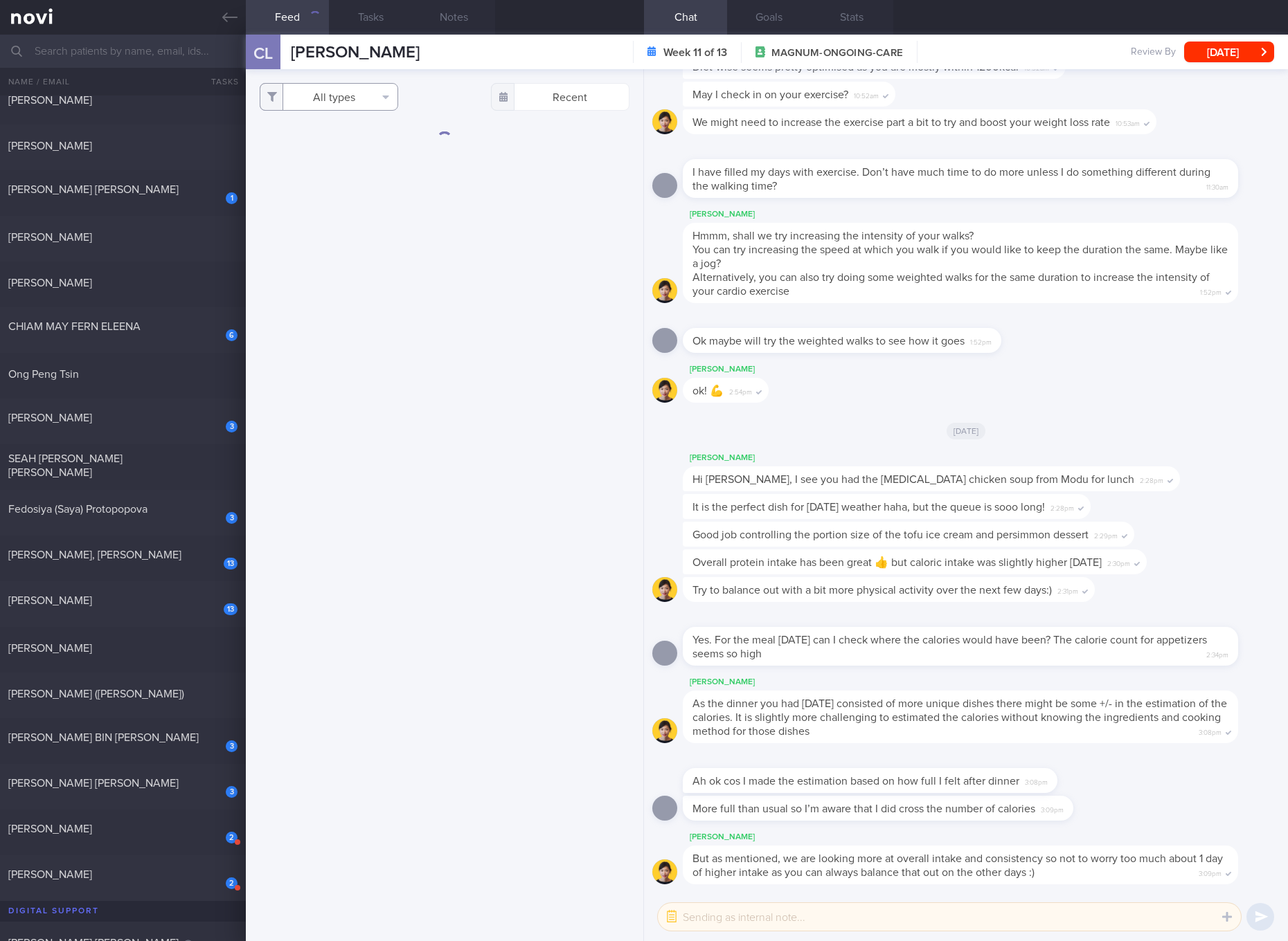
click at [347, 97] on button "All types" at bounding box center [328, 96] width 138 height 27
click at [343, 153] on button "Activity" at bounding box center [328, 145] width 137 height 21
checkbox input "false"
click at [333, 168] on button "Glucose" at bounding box center [328, 166] width 137 height 21
checkbox input "false"
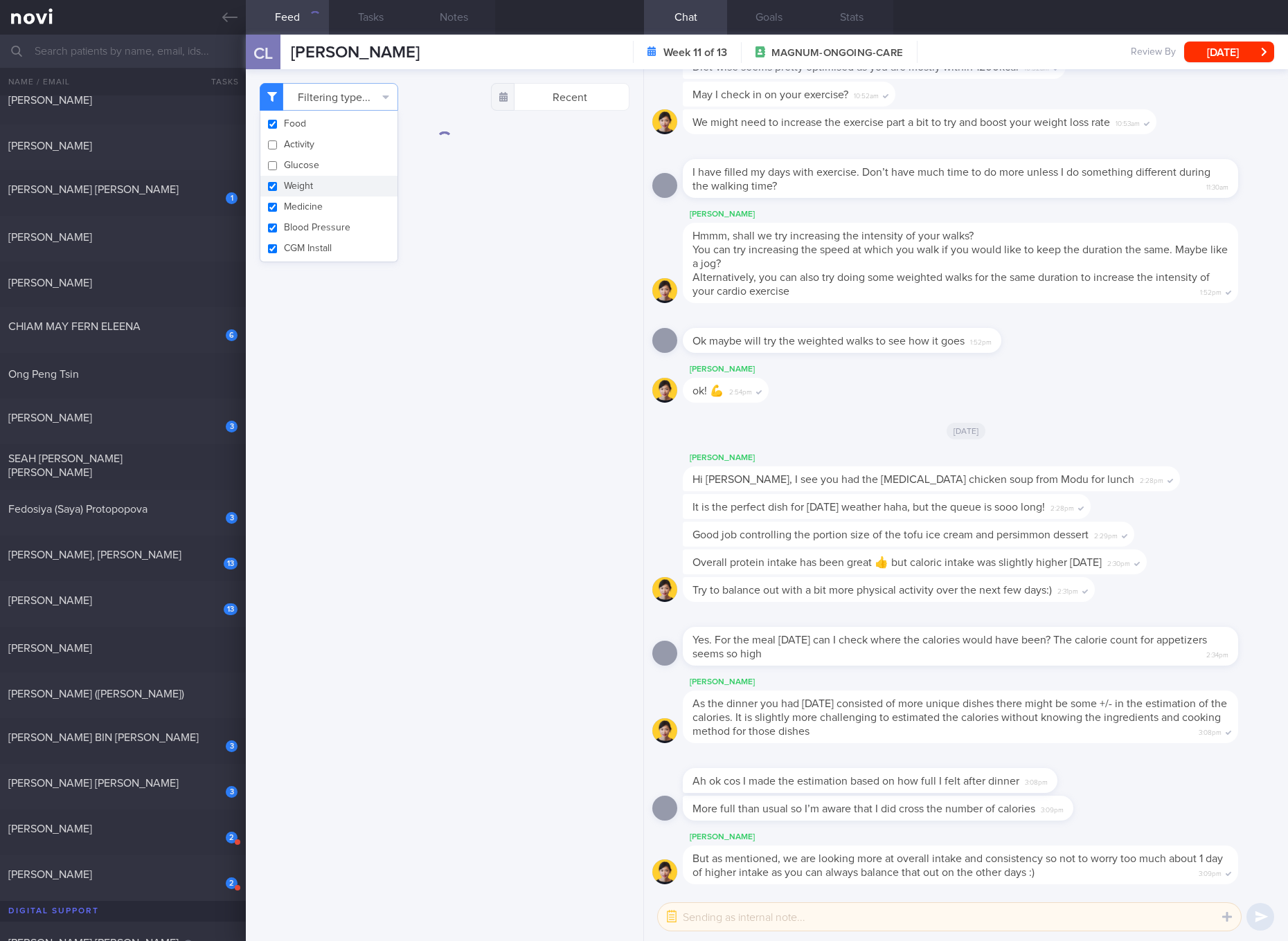
click at [329, 193] on button "Weight" at bounding box center [328, 187] width 137 height 21
checkbox input "false"
click at [326, 215] on button "Medicine" at bounding box center [328, 207] width 137 height 21
checkbox input "false"
click at [327, 228] on button "Blood Pressure" at bounding box center [328, 228] width 137 height 21
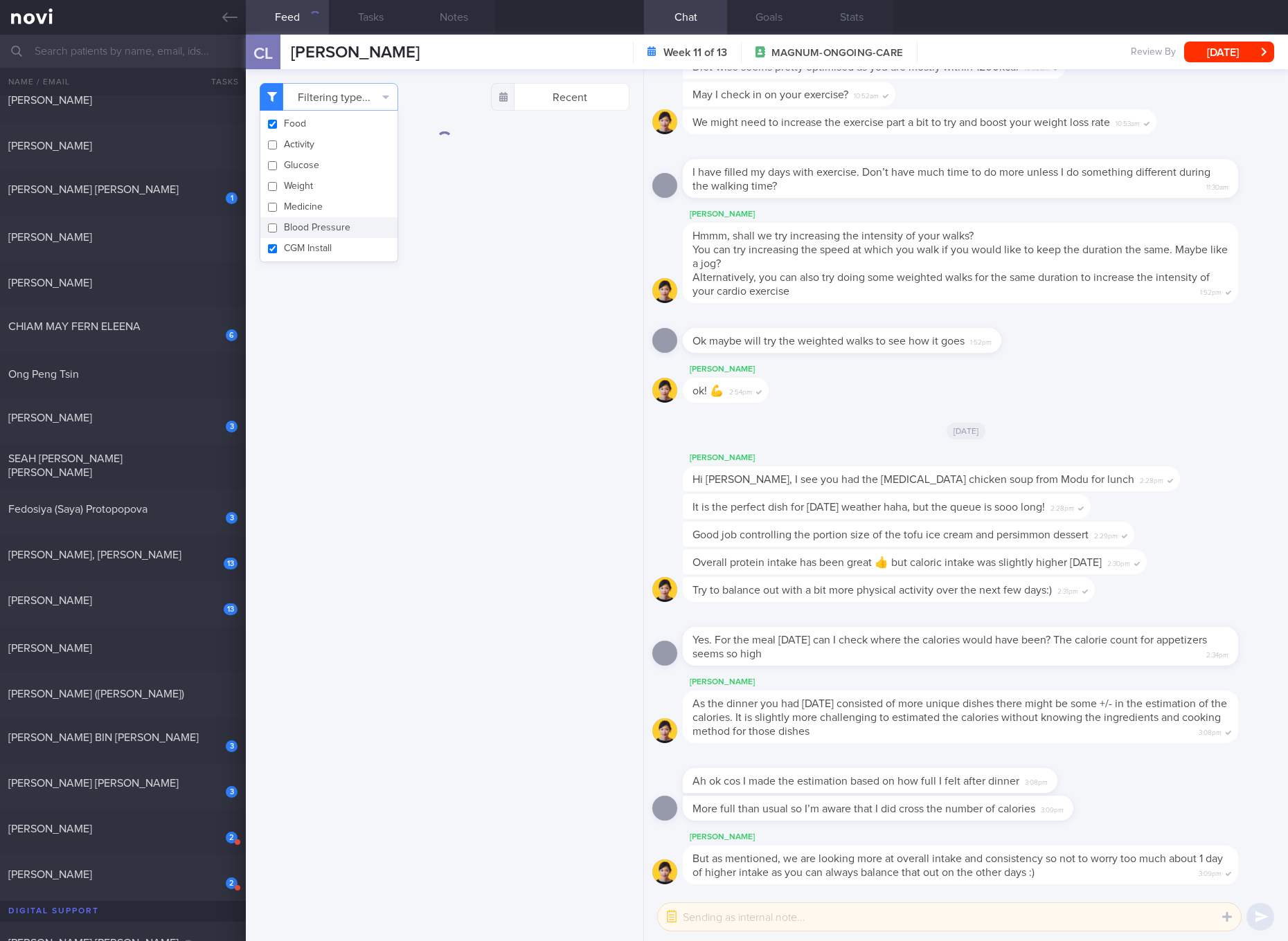
checkbox input "false"
click at [327, 244] on button "CGM Install" at bounding box center [328, 248] width 137 height 21
checkbox input "false"
click at [505, 288] on div "Filtering type... Food Activity Glucose Weight Medicine Blood Pressure [MEDICAL…" at bounding box center [444, 505] width 397 height 872
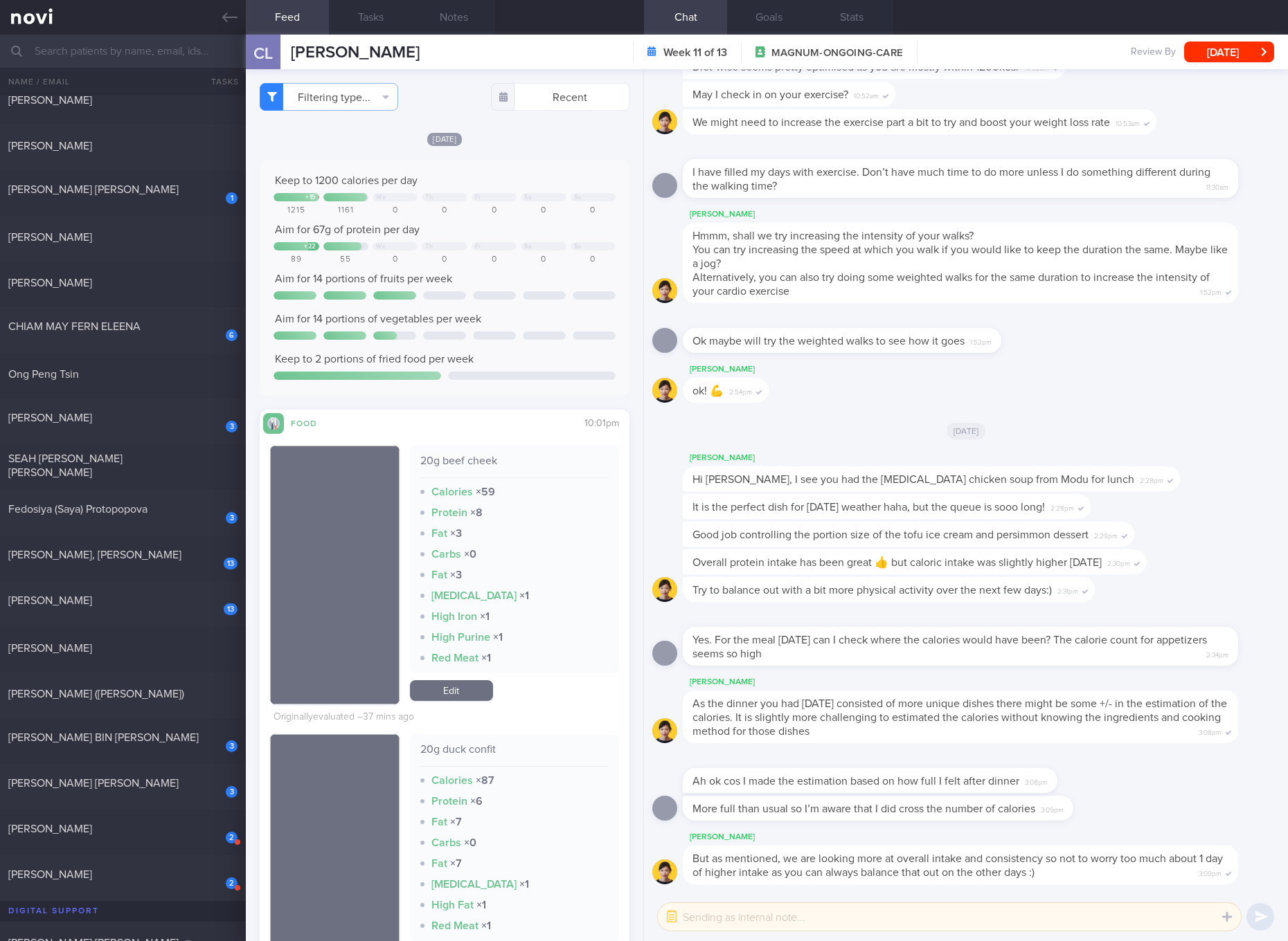
click at [485, 459] on div "20g beef cheek" at bounding box center [514, 466] width 188 height 25
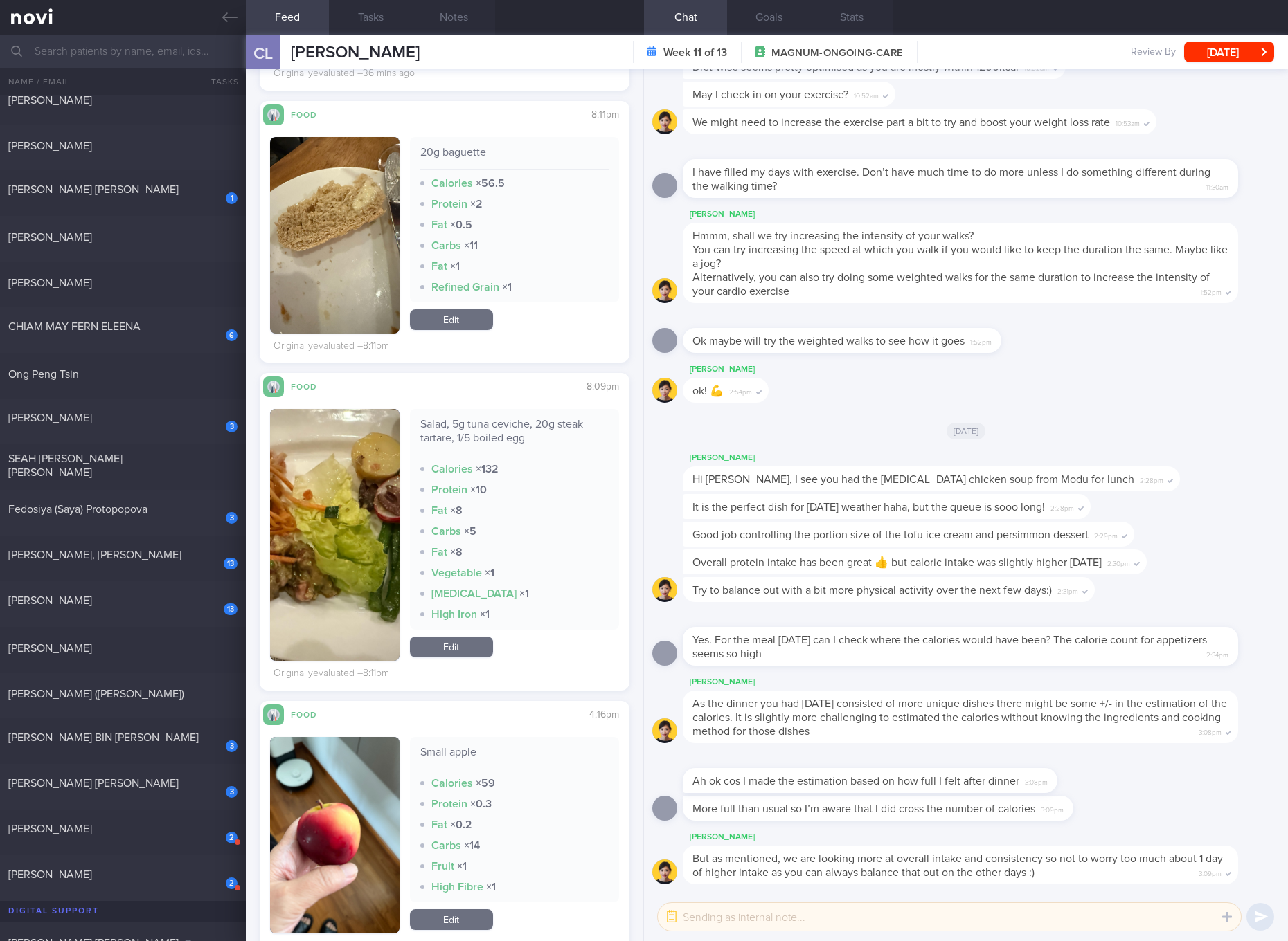
scroll to position [1816, 0]
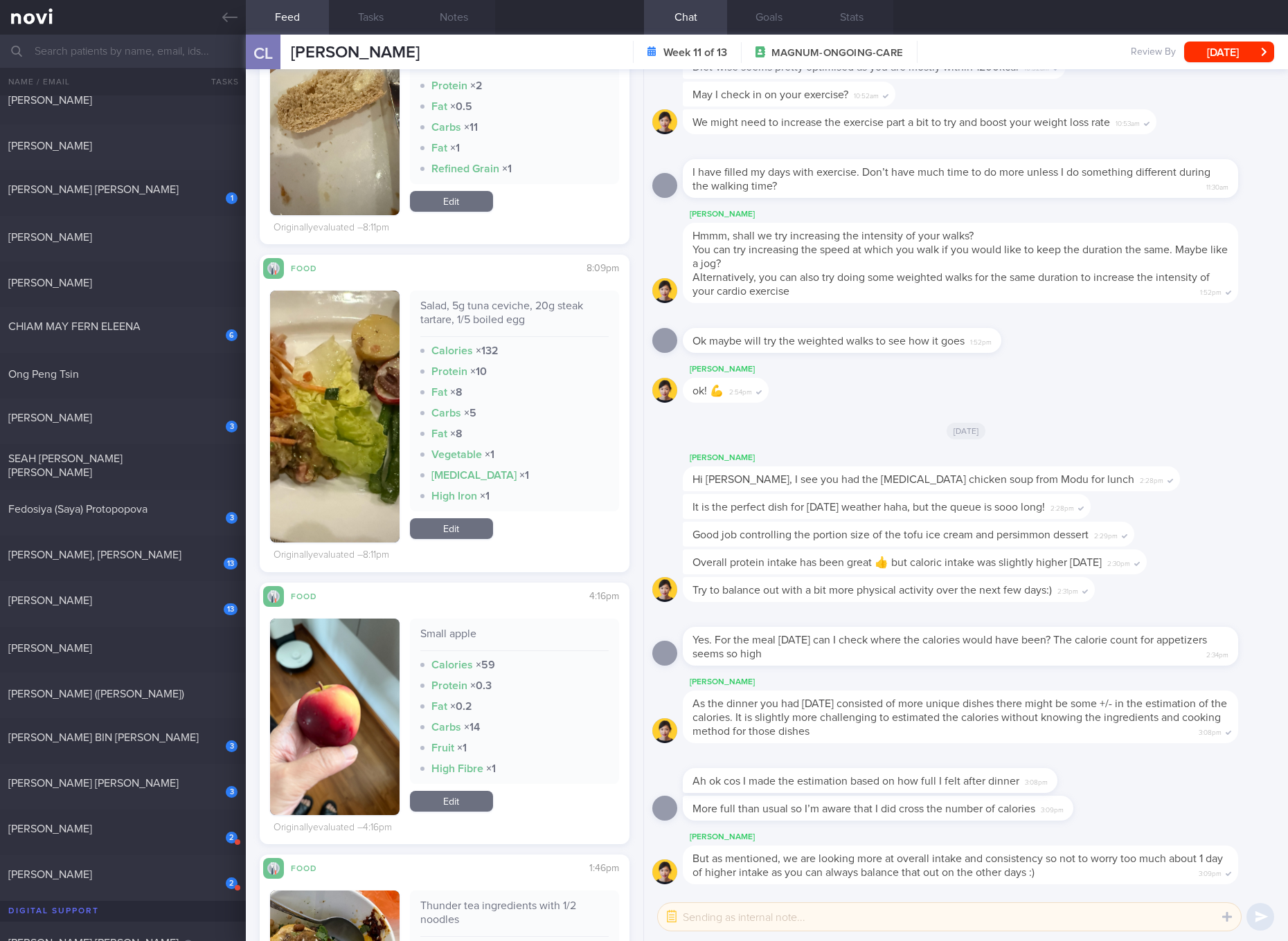
click at [327, 396] on button "button" at bounding box center [335, 416] width 129 height 252
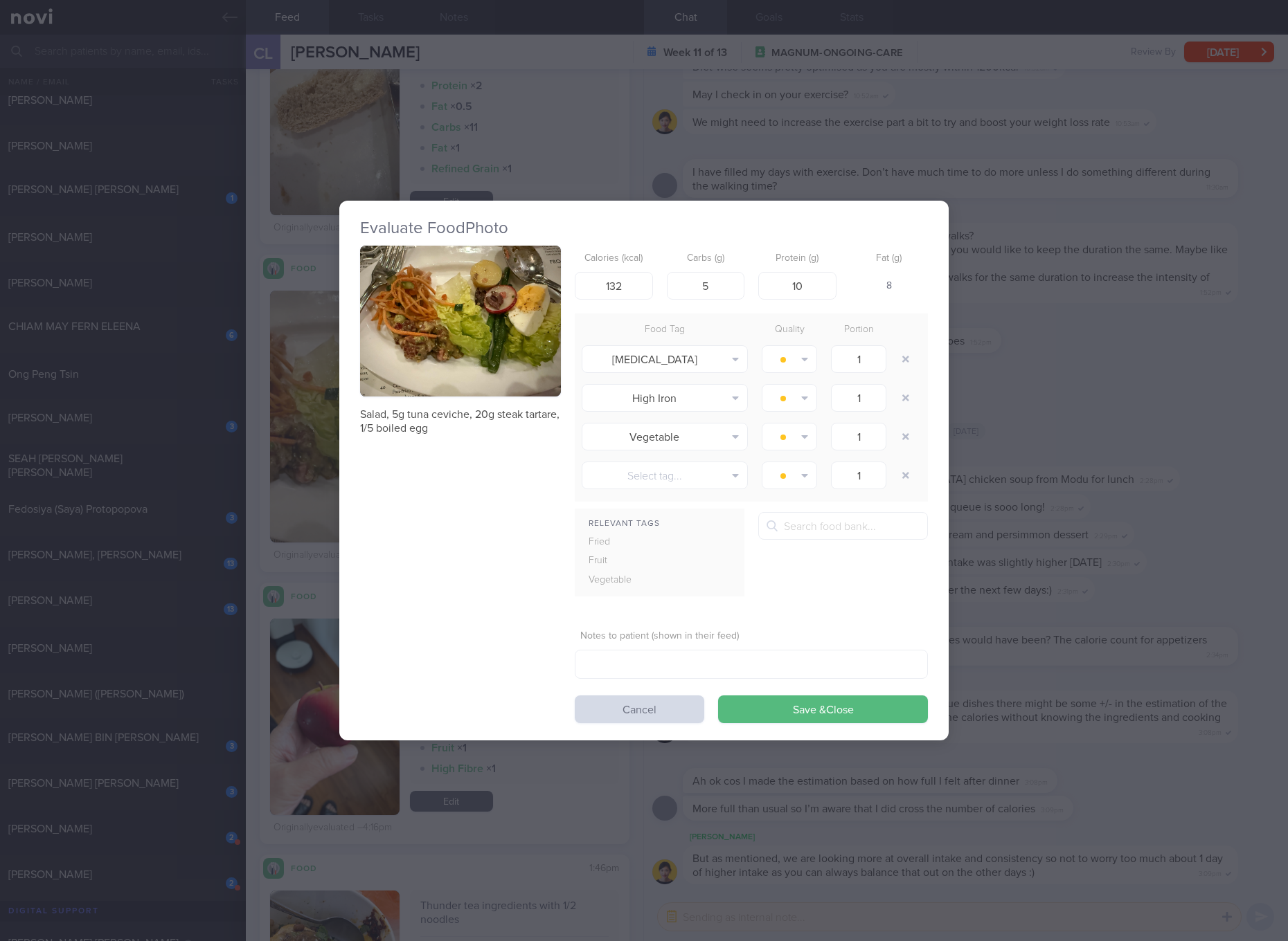
click at [327, 396] on body "Evaluate Food Photo Salad, 5g tuna ceviche, 20g steak tartare, 1/5 boiled egg C…" at bounding box center [644, 470] width 1288 height 941
click at [511, 366] on button "button" at bounding box center [460, 321] width 201 height 151
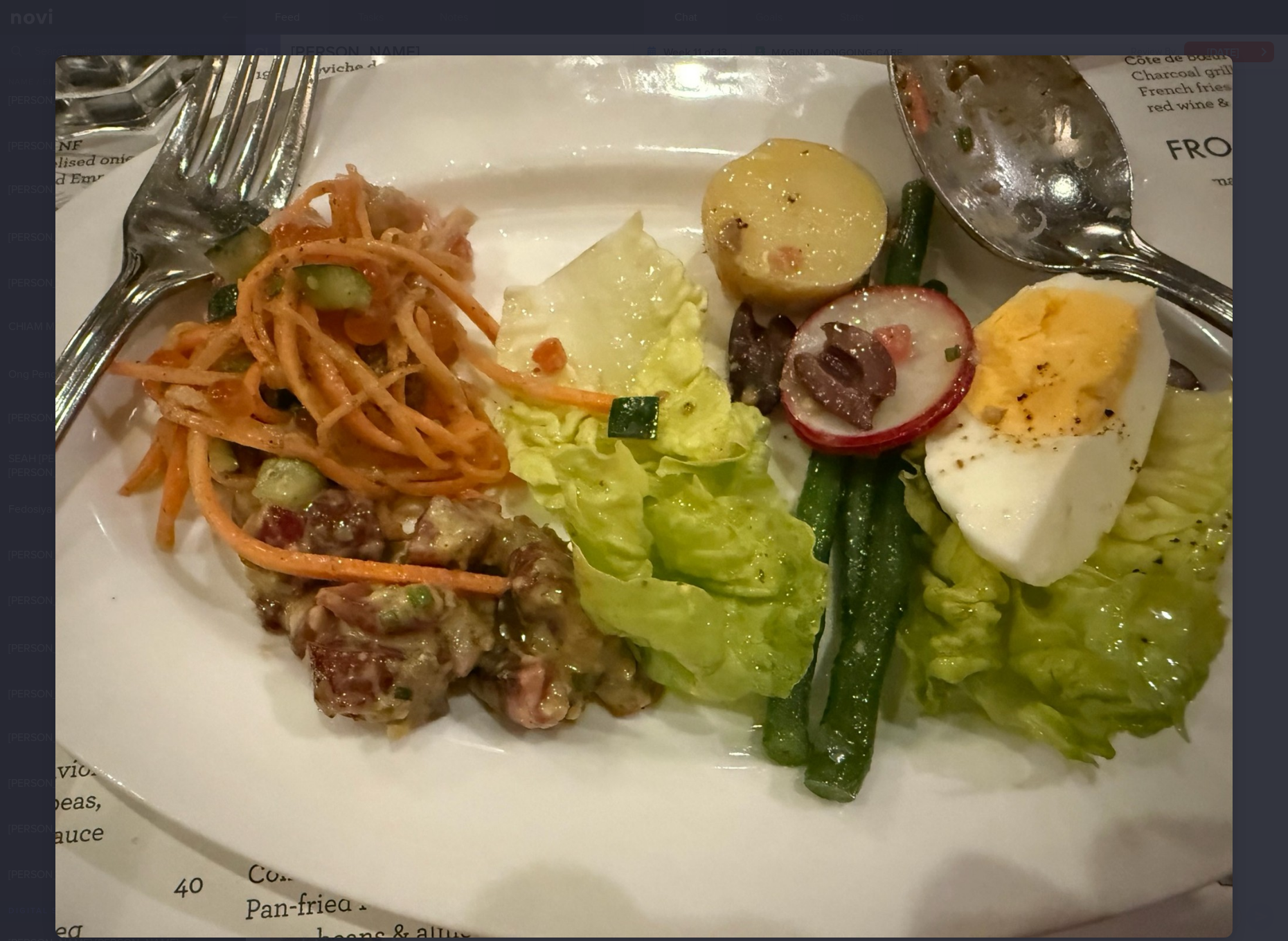
click at [804, 392] on img at bounding box center [644, 497] width 1177 height 883
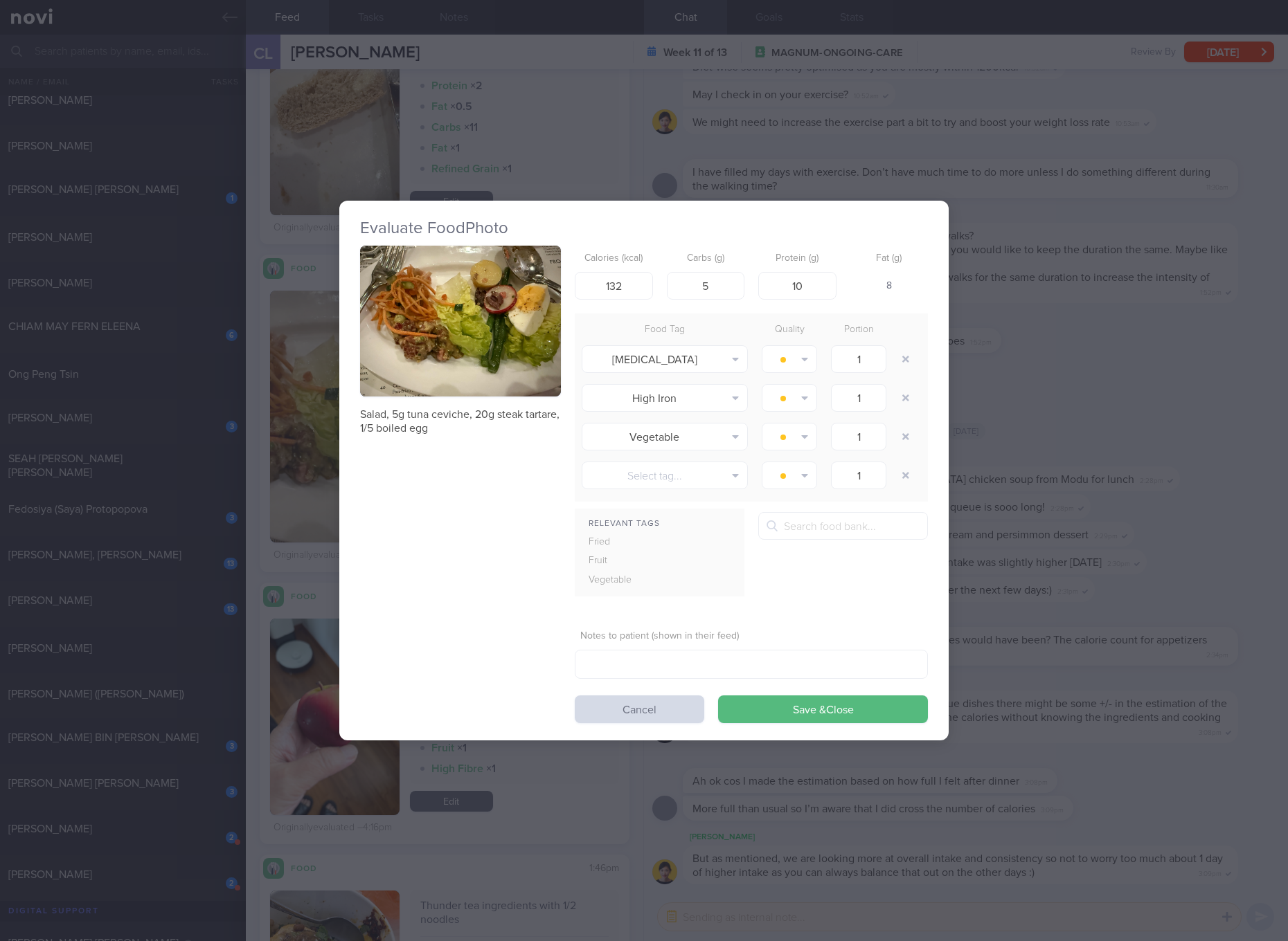
click at [1075, 380] on div "Evaluate Food Photo Salad, 5g tuna ceviche, 20g steak tartare, 1/5 boiled egg C…" at bounding box center [644, 470] width 1288 height 941
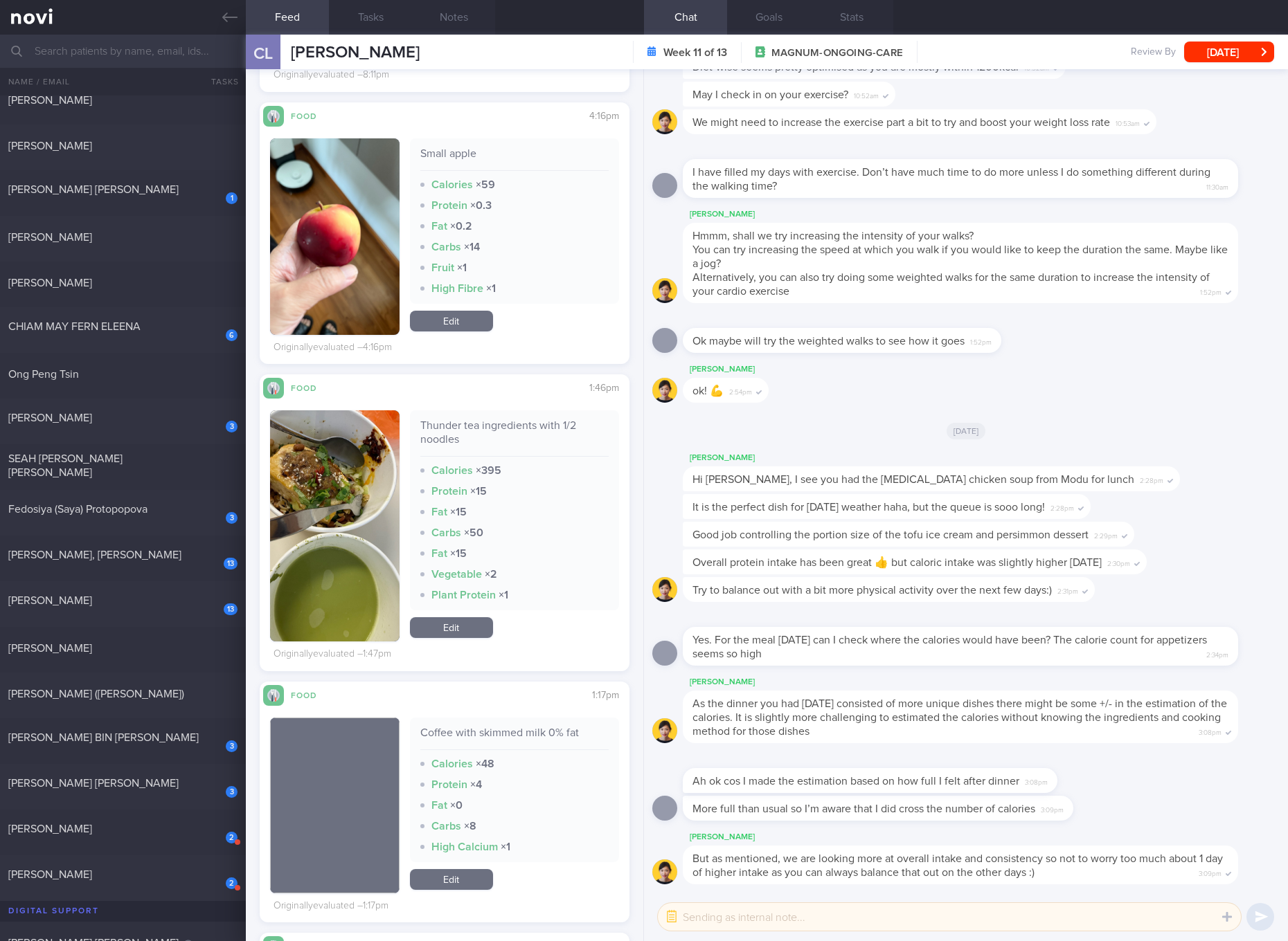
scroll to position [2336, 0]
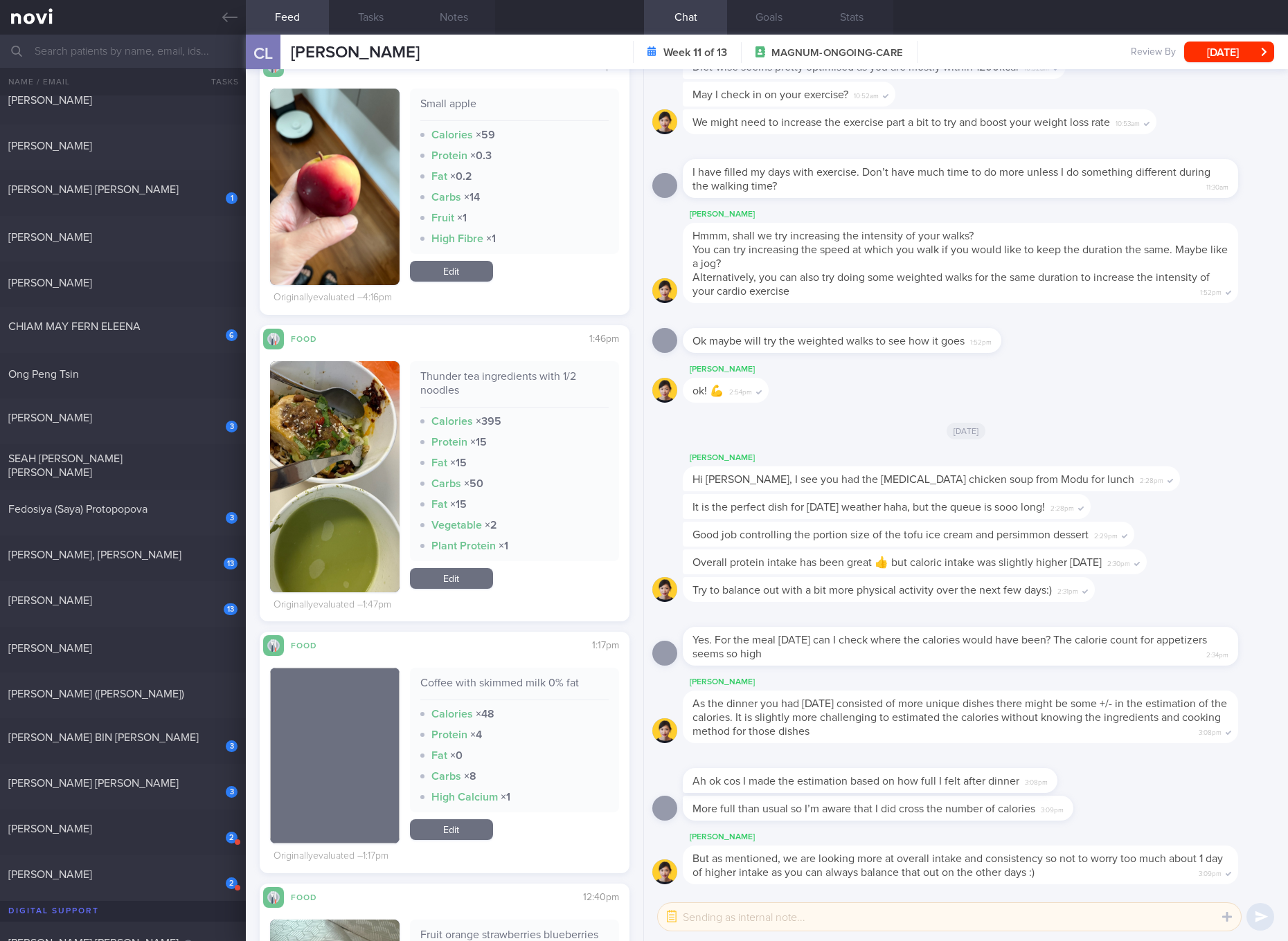
click at [546, 378] on div "Thunder tea ingredients with 1/2 noodles" at bounding box center [514, 389] width 188 height 38
click at [394, 476] on div "Thunder tea ingredients with 1/2 noodles Calories × 395 Protein × 15 Fat × 15 C…" at bounding box center [444, 476] width 349 height 231
click at [387, 384] on img "button" at bounding box center [335, 476] width 129 height 231
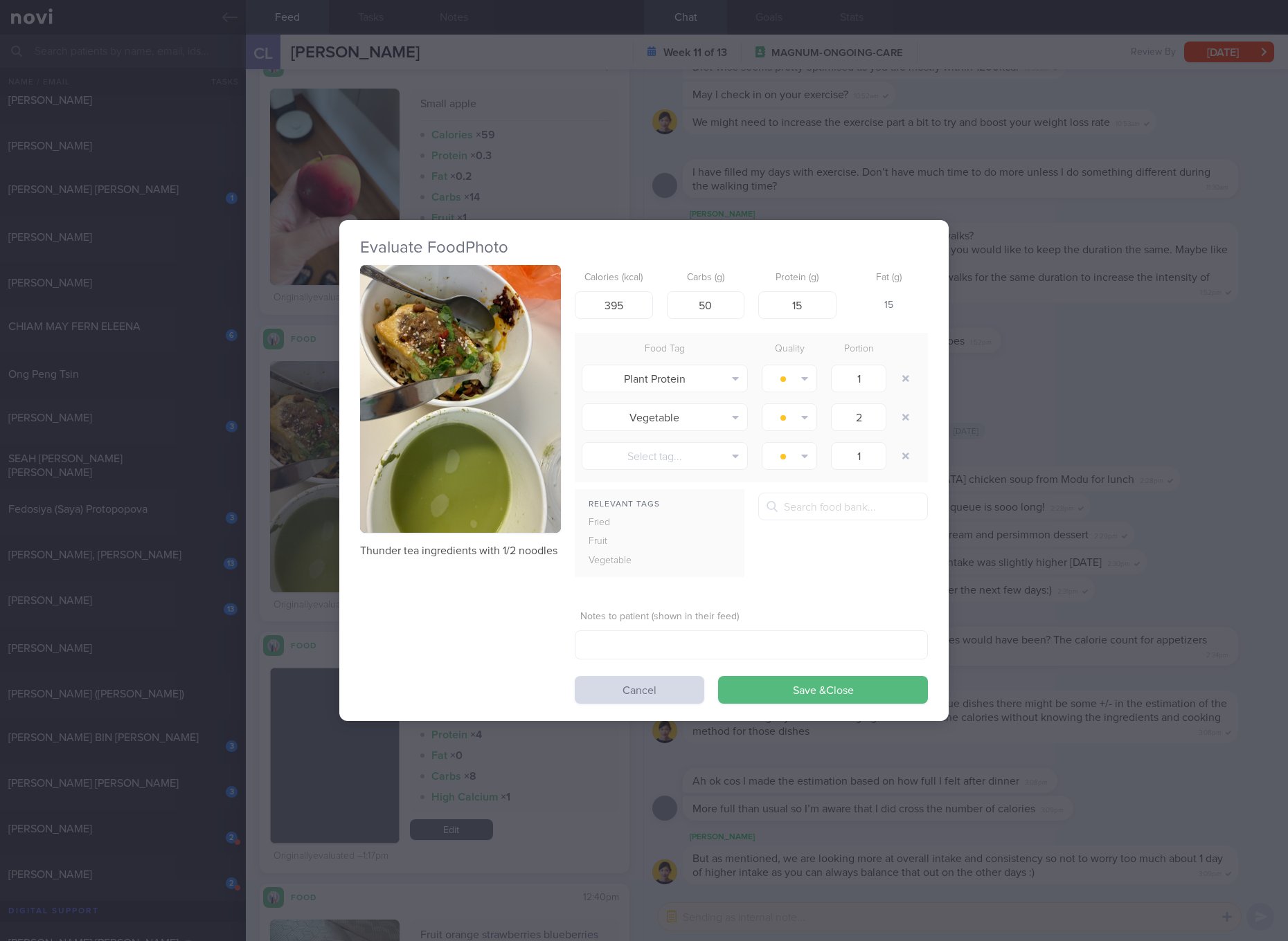
click at [462, 364] on button "button" at bounding box center [460, 399] width 201 height 268
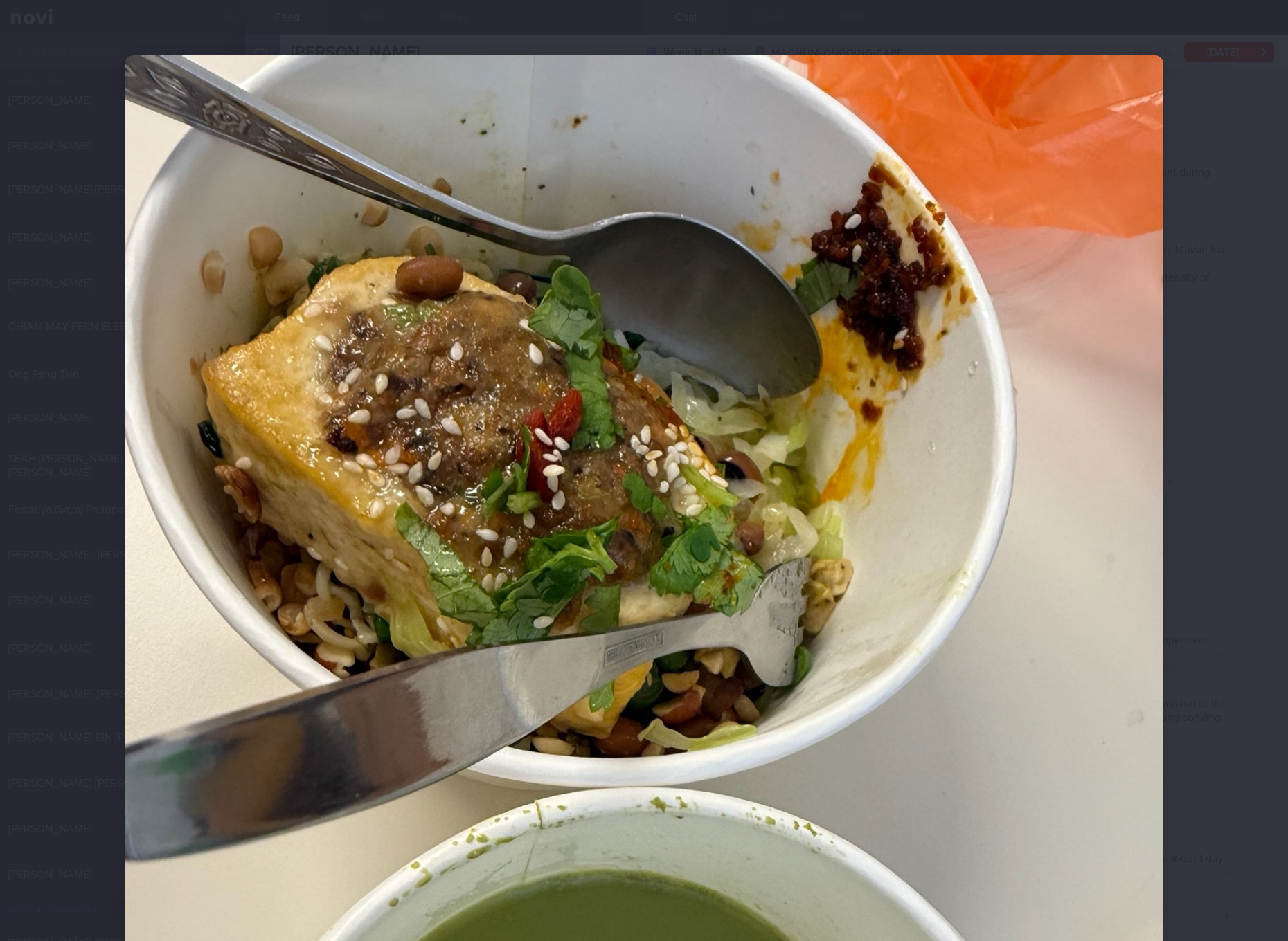
click at [539, 488] on img at bounding box center [644, 747] width 1038 height 1384
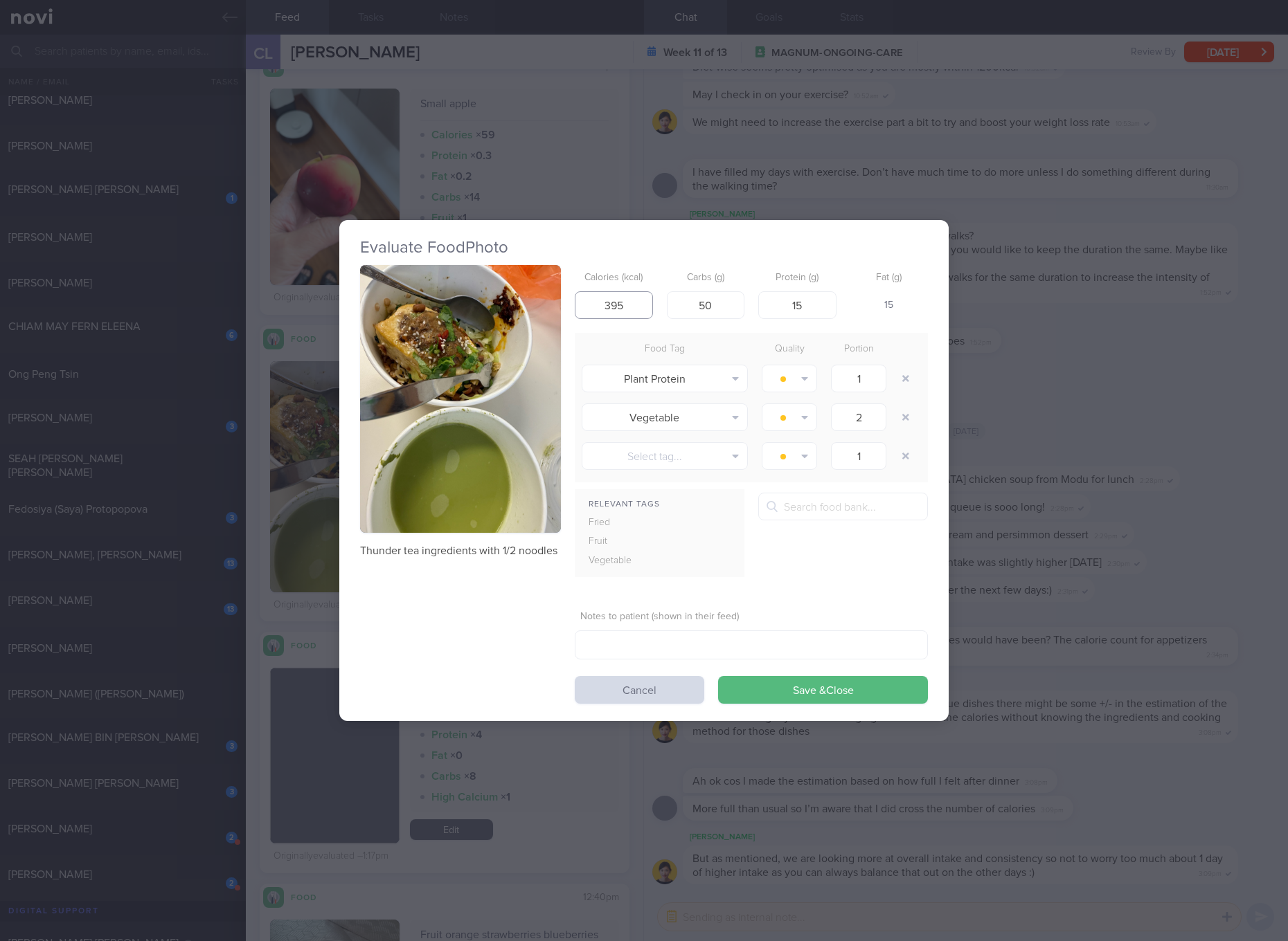
click at [642, 307] on input "395" at bounding box center [613, 305] width 78 height 27
type input "305"
type input "30"
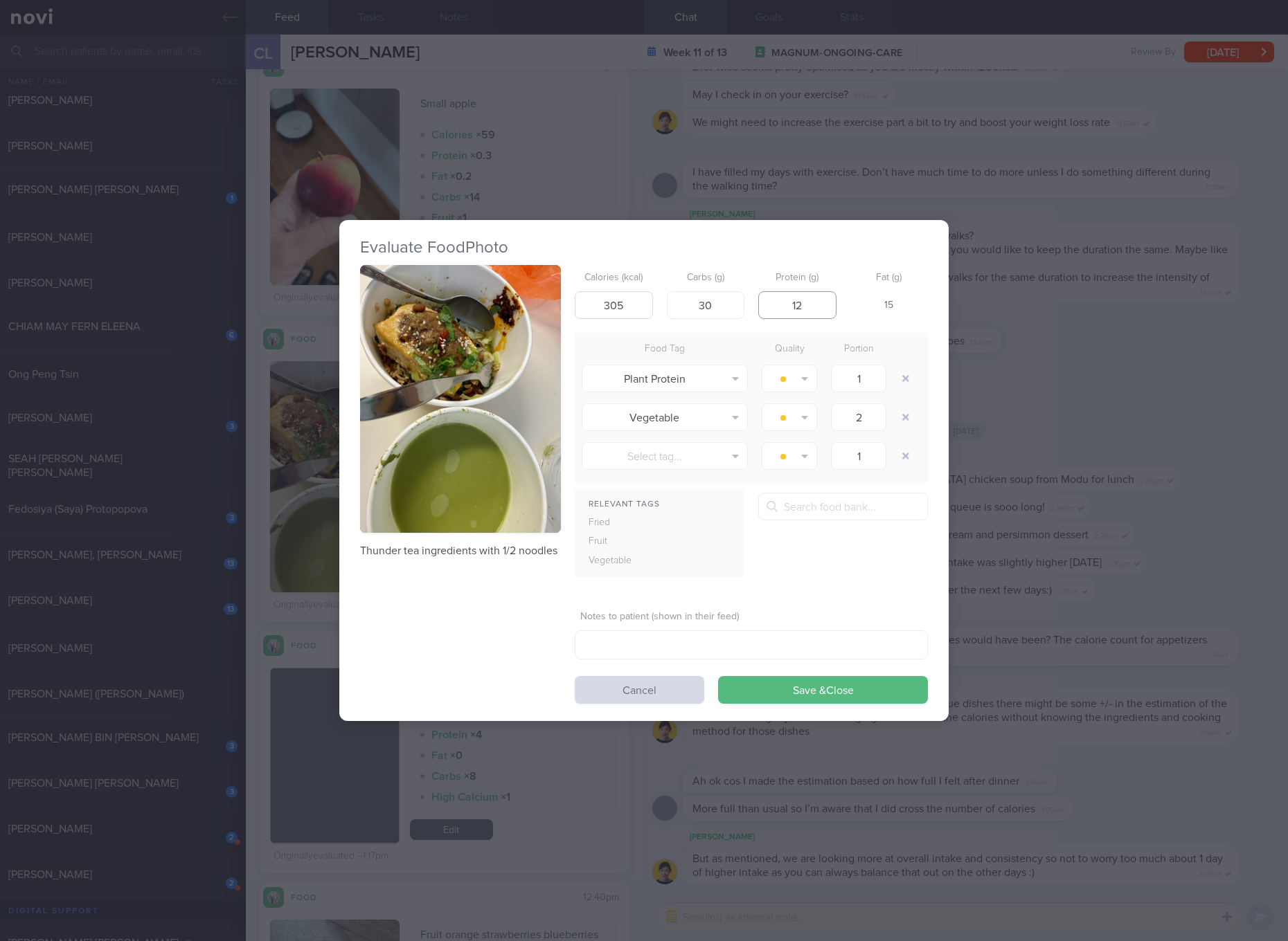
type input "12"
click at [718, 676] on button "Save & Close" at bounding box center [823, 690] width 210 height 27
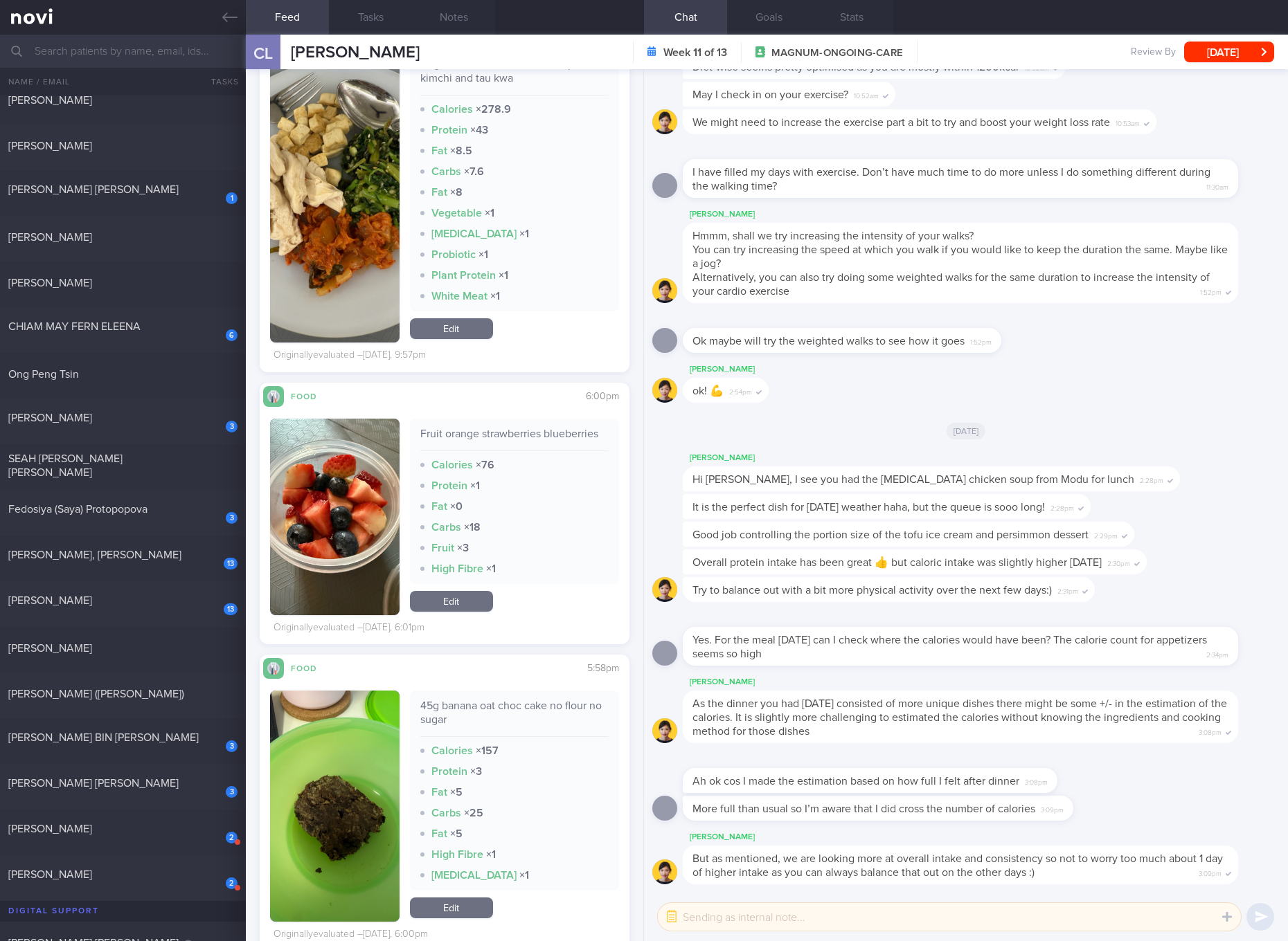
scroll to position [3633, 0]
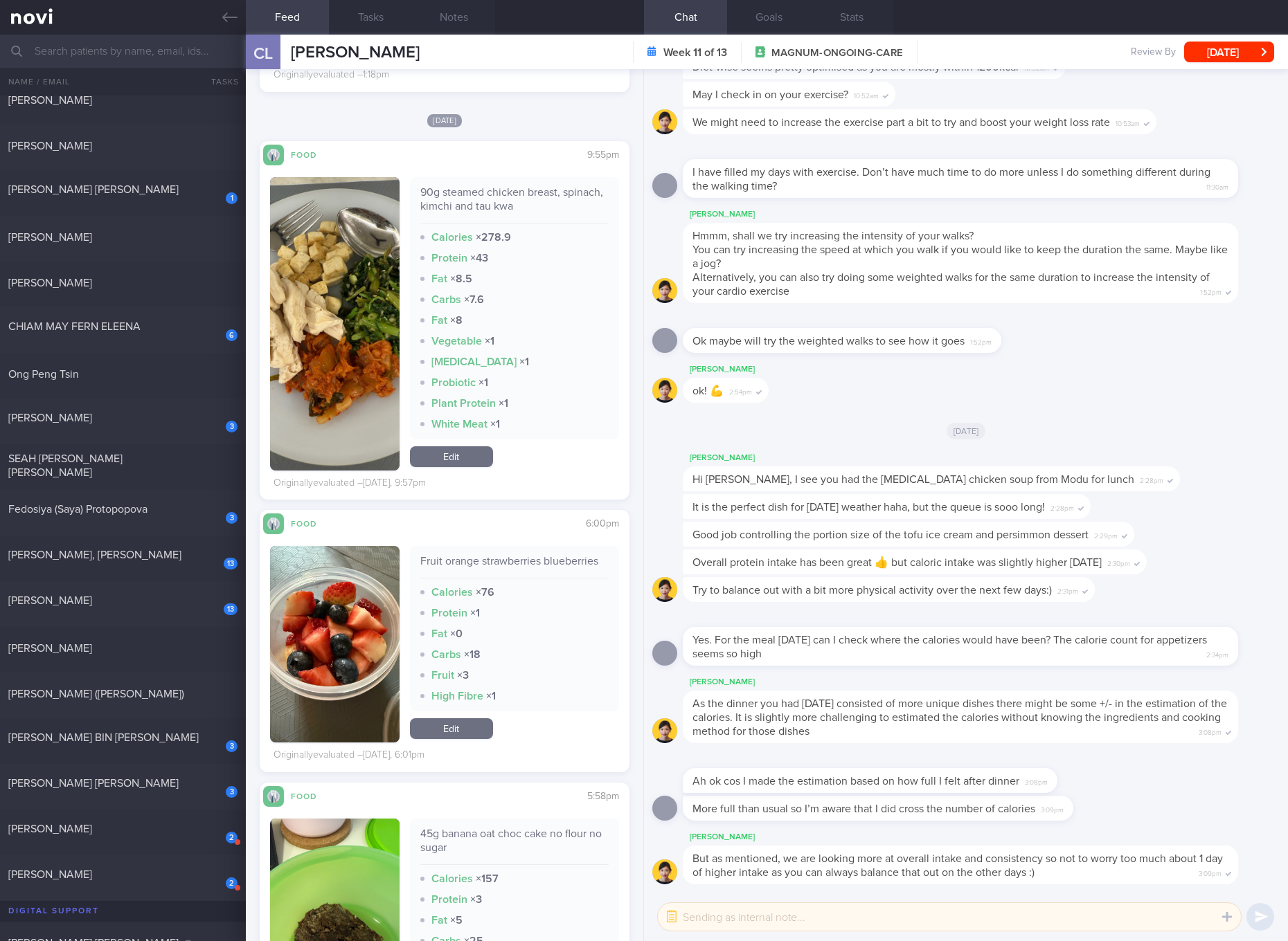
click at [490, 200] on div "90g steamed chicken breast, spinach, kimchi and tau kwa" at bounding box center [514, 204] width 188 height 38
click at [473, 460] on link "Edit" at bounding box center [451, 457] width 83 height 21
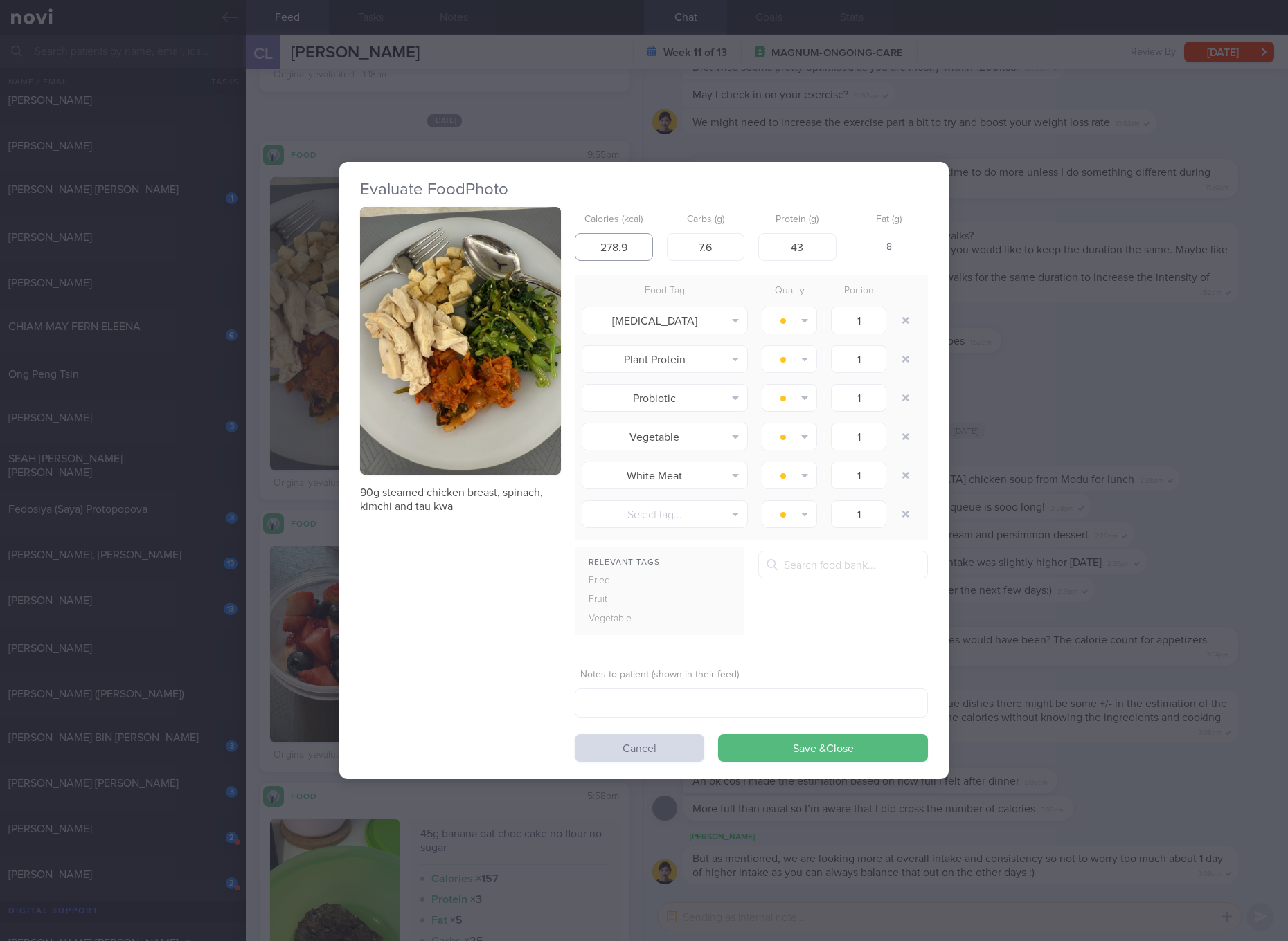
click at [641, 255] on input "278.9" at bounding box center [613, 246] width 78 height 27
type input "117"
type input "1"
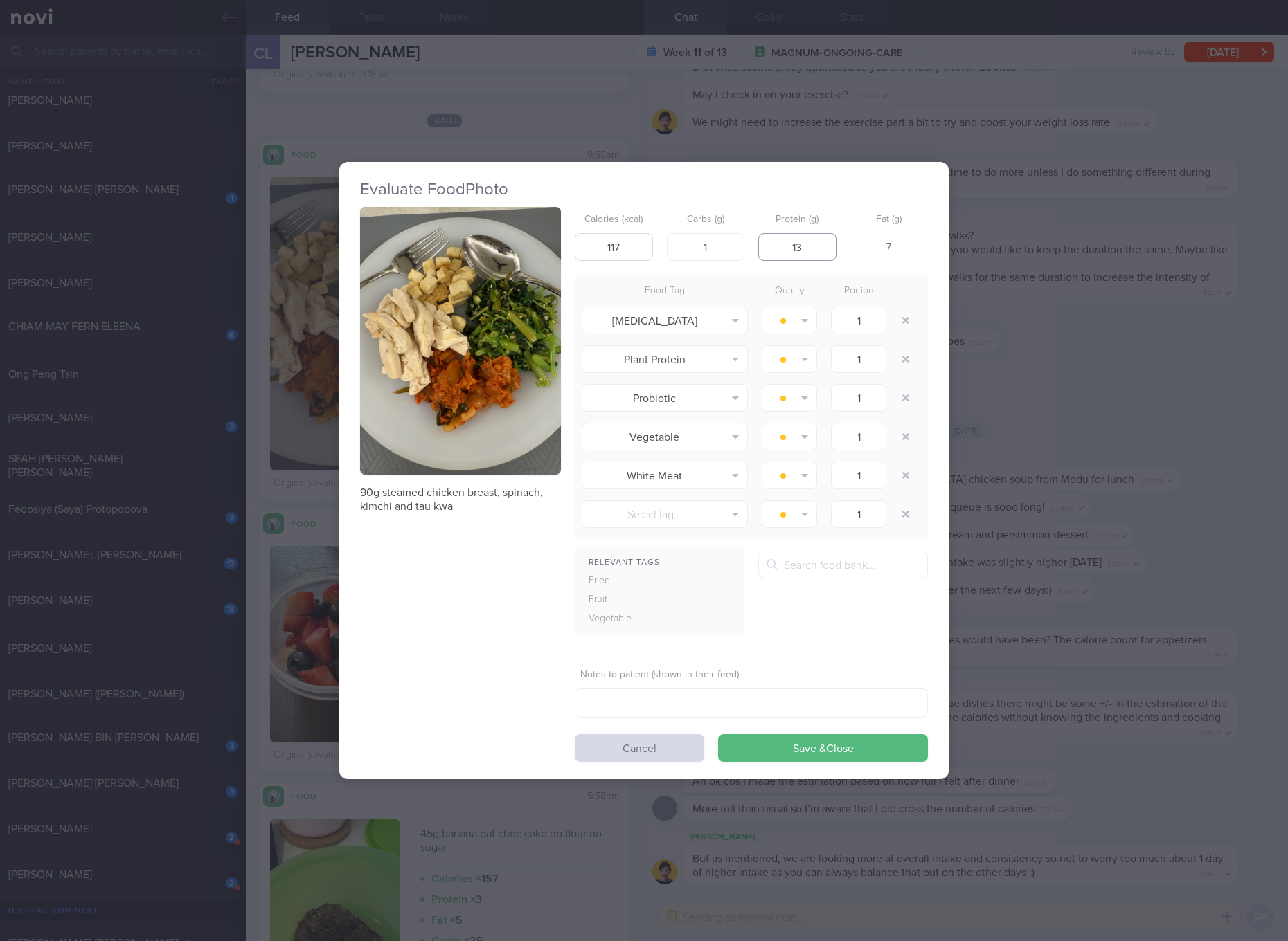
type input "13"
click at [718, 734] on button "Save & Close" at bounding box center [823, 747] width 210 height 27
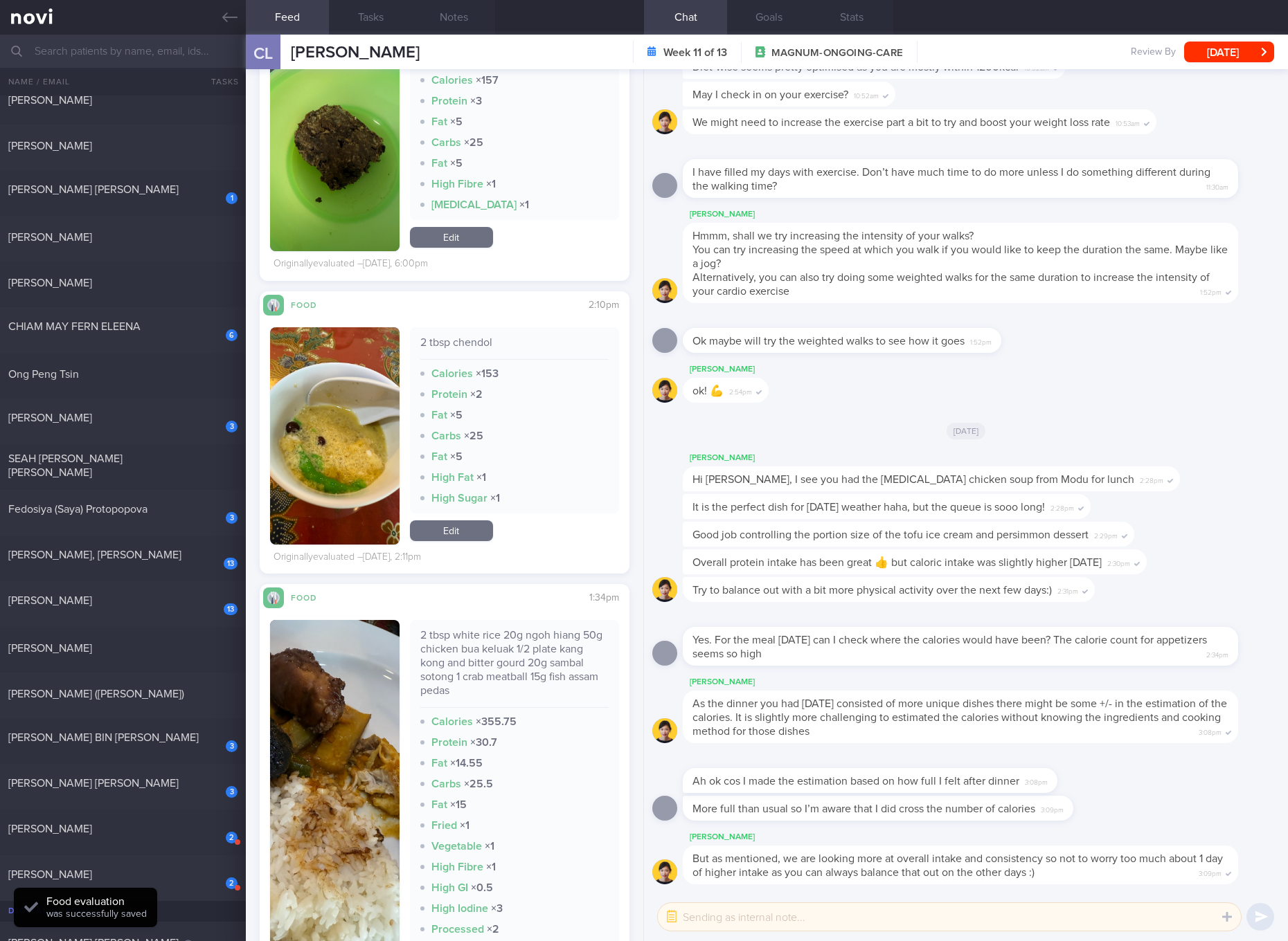
scroll to position [4672, 0]
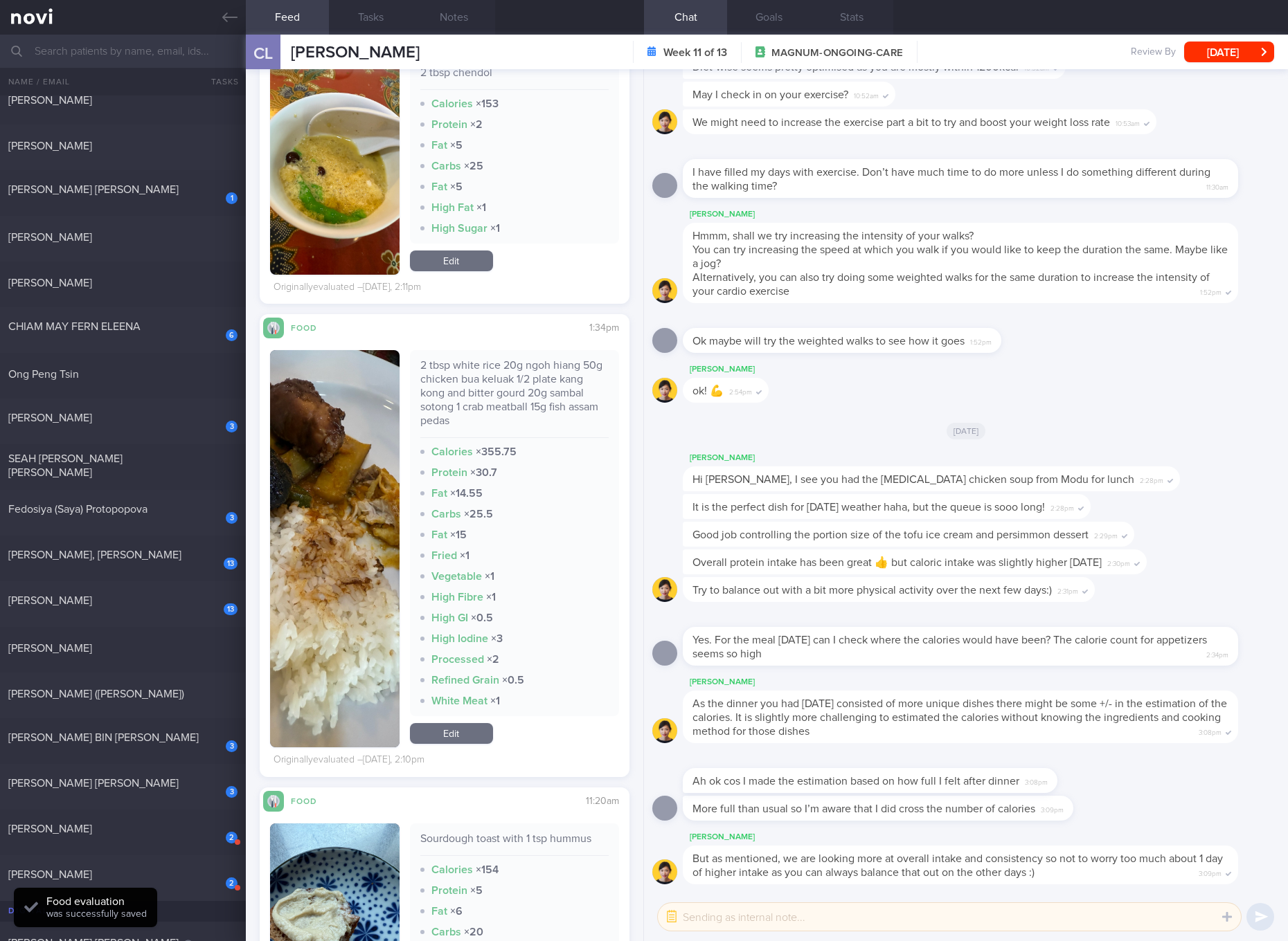
click at [545, 372] on div "2 tbsp white rice 20g ngoh hiang 50g chicken bua keluak 1/2 plate kang kong and…" at bounding box center [514, 398] width 188 height 79
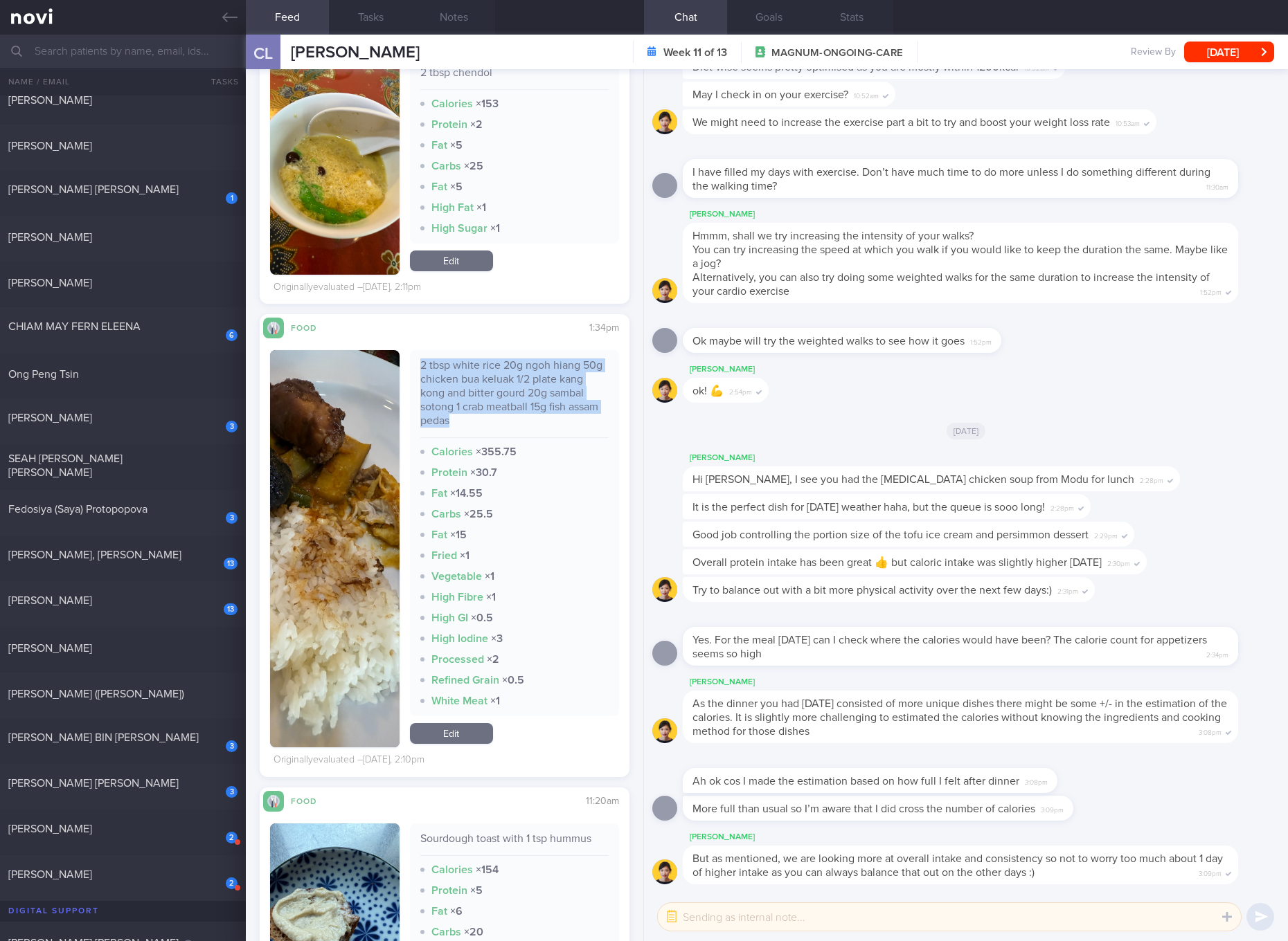
scroll to position [4669, 0]
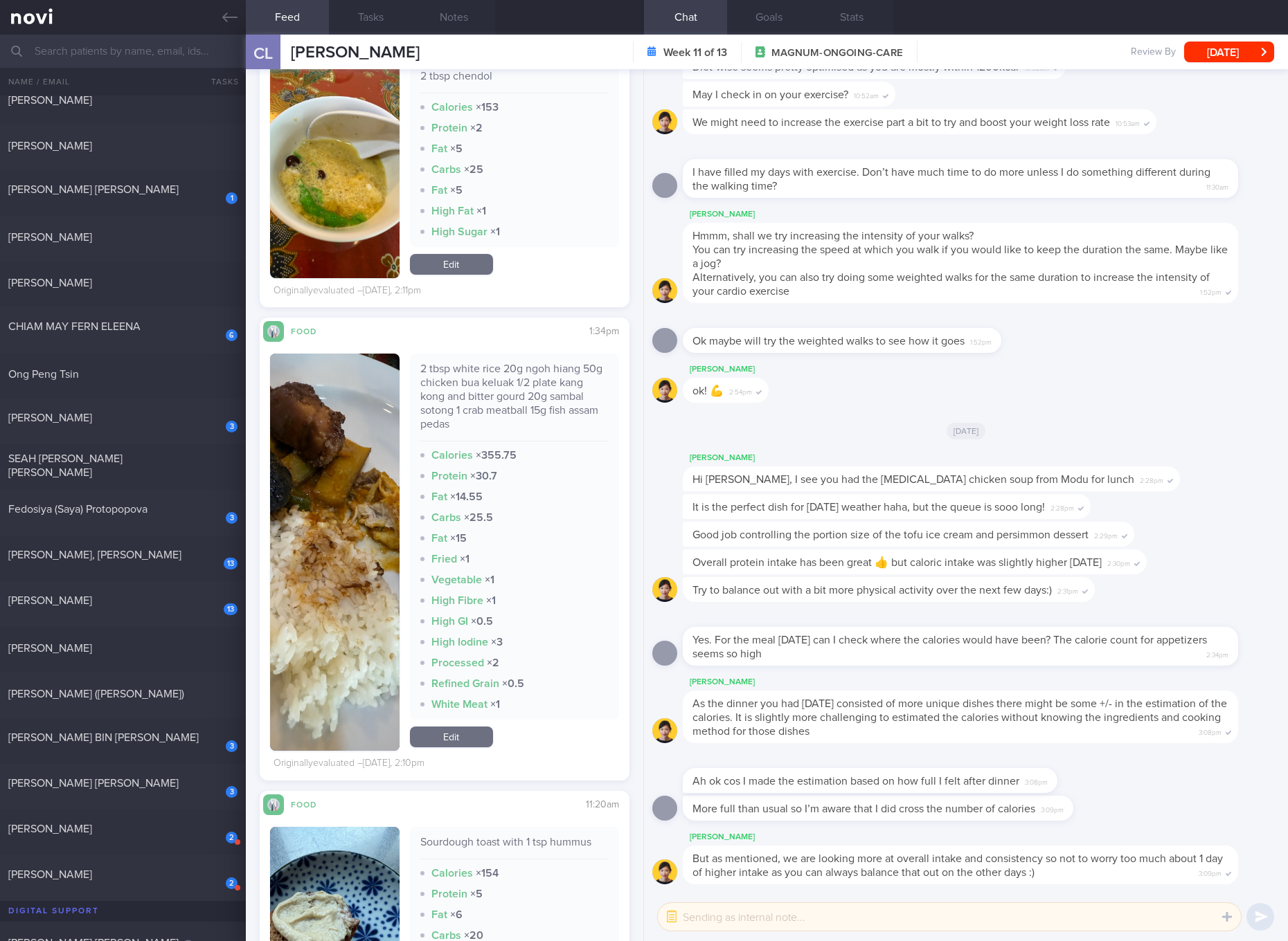
click at [1220, 385] on div "[PERSON_NAME] ok! 💪 2:54pm" at bounding box center [966, 386] width 628 height 50
click at [444, 739] on link "Edit" at bounding box center [451, 738] width 83 height 21
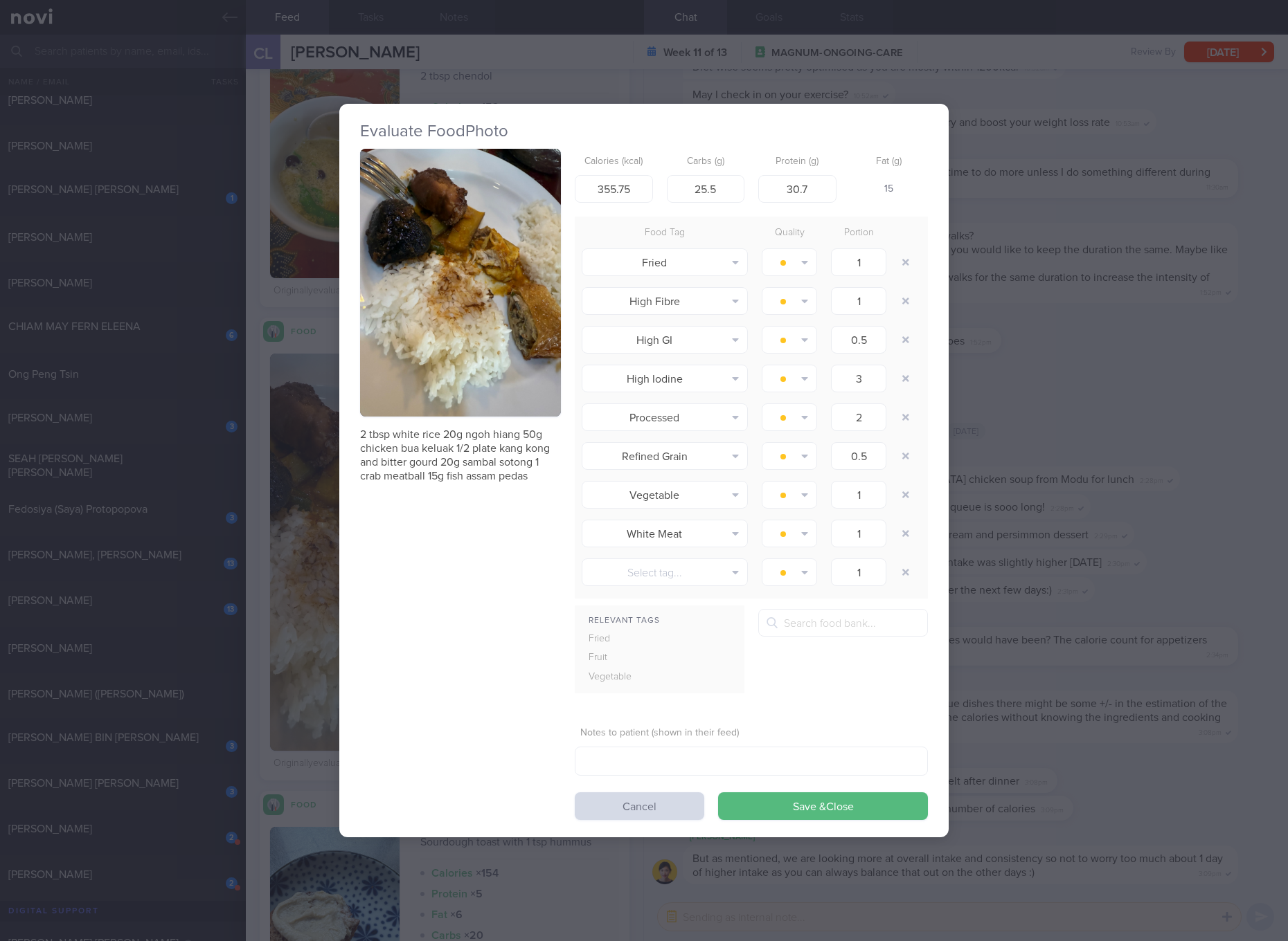
click at [454, 241] on button "button" at bounding box center [460, 283] width 201 height 268
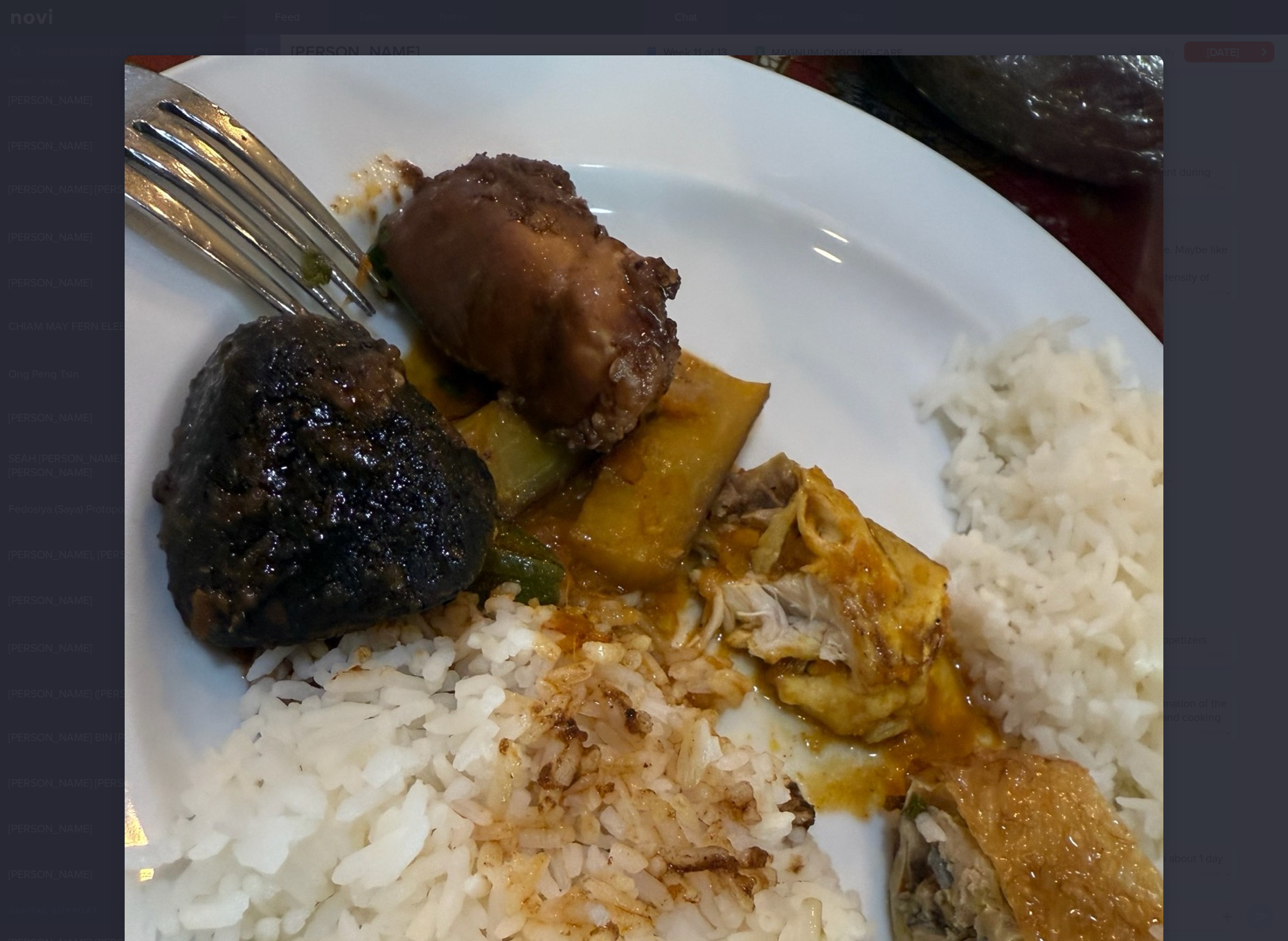
click at [559, 255] on img at bounding box center [644, 747] width 1038 height 1384
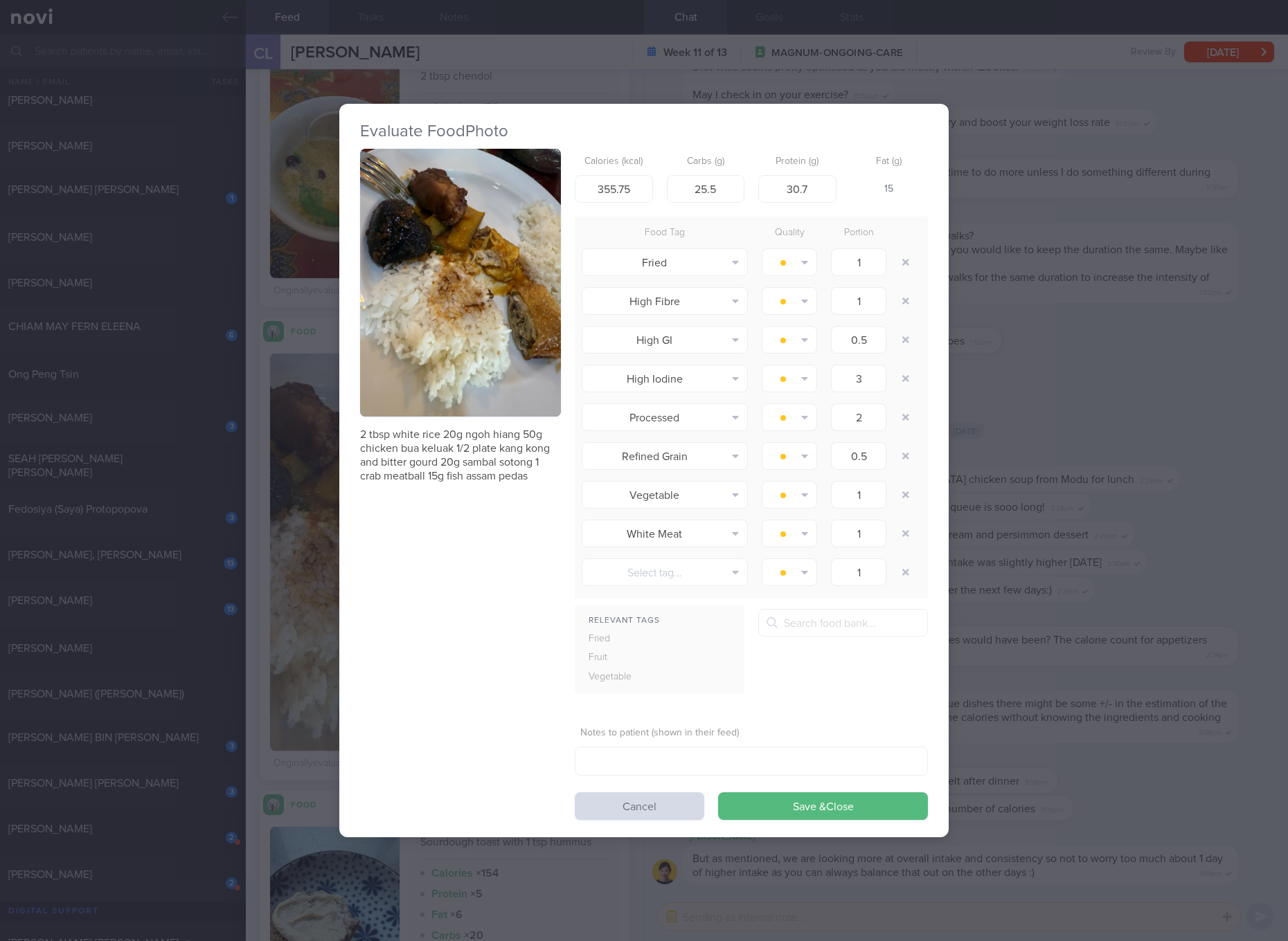
drag, startPoint x: 559, startPoint y: 255, endPoint x: 488, endPoint y: 258, distance: 71.1
click at [488, 258] on button "button" at bounding box center [460, 283] width 201 height 268
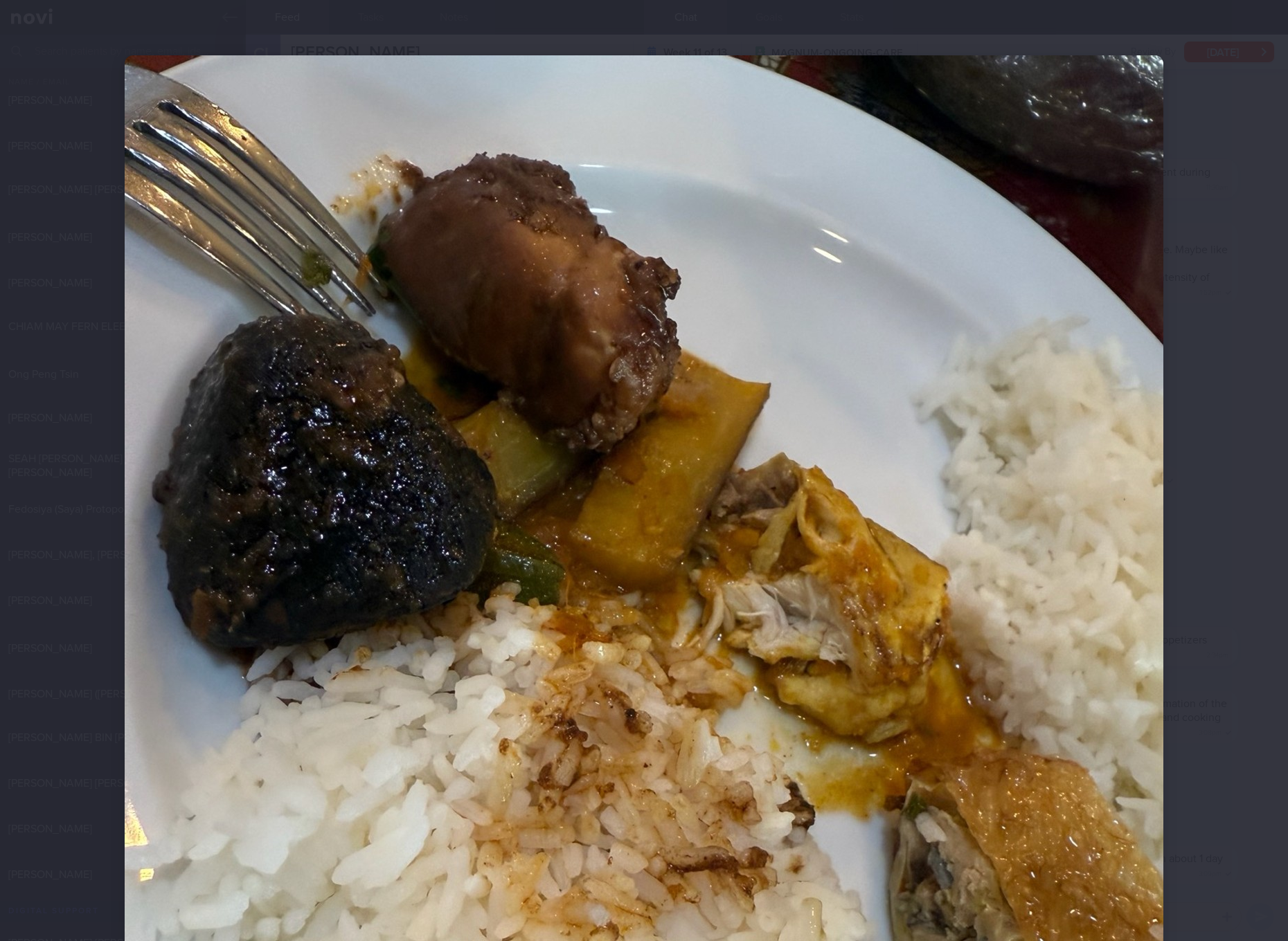
click at [785, 461] on img at bounding box center [644, 747] width 1038 height 1384
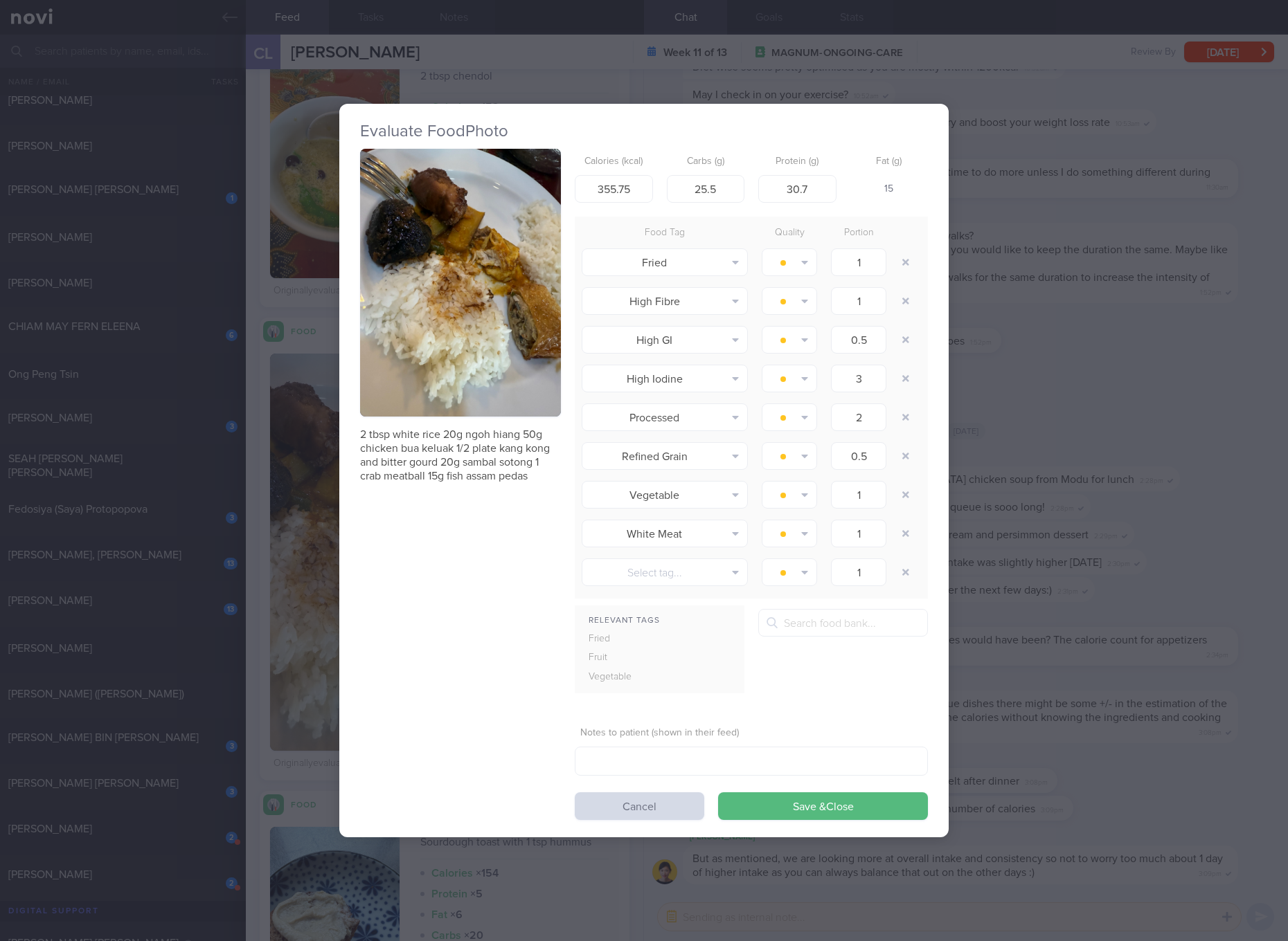
click at [511, 464] on p "2 tbsp white rice 20g ngoh hiang 50g chicken bua keluak 1/2 plate kang kong and…" at bounding box center [460, 455] width 201 height 55
click at [540, 263] on button "button" at bounding box center [460, 283] width 201 height 268
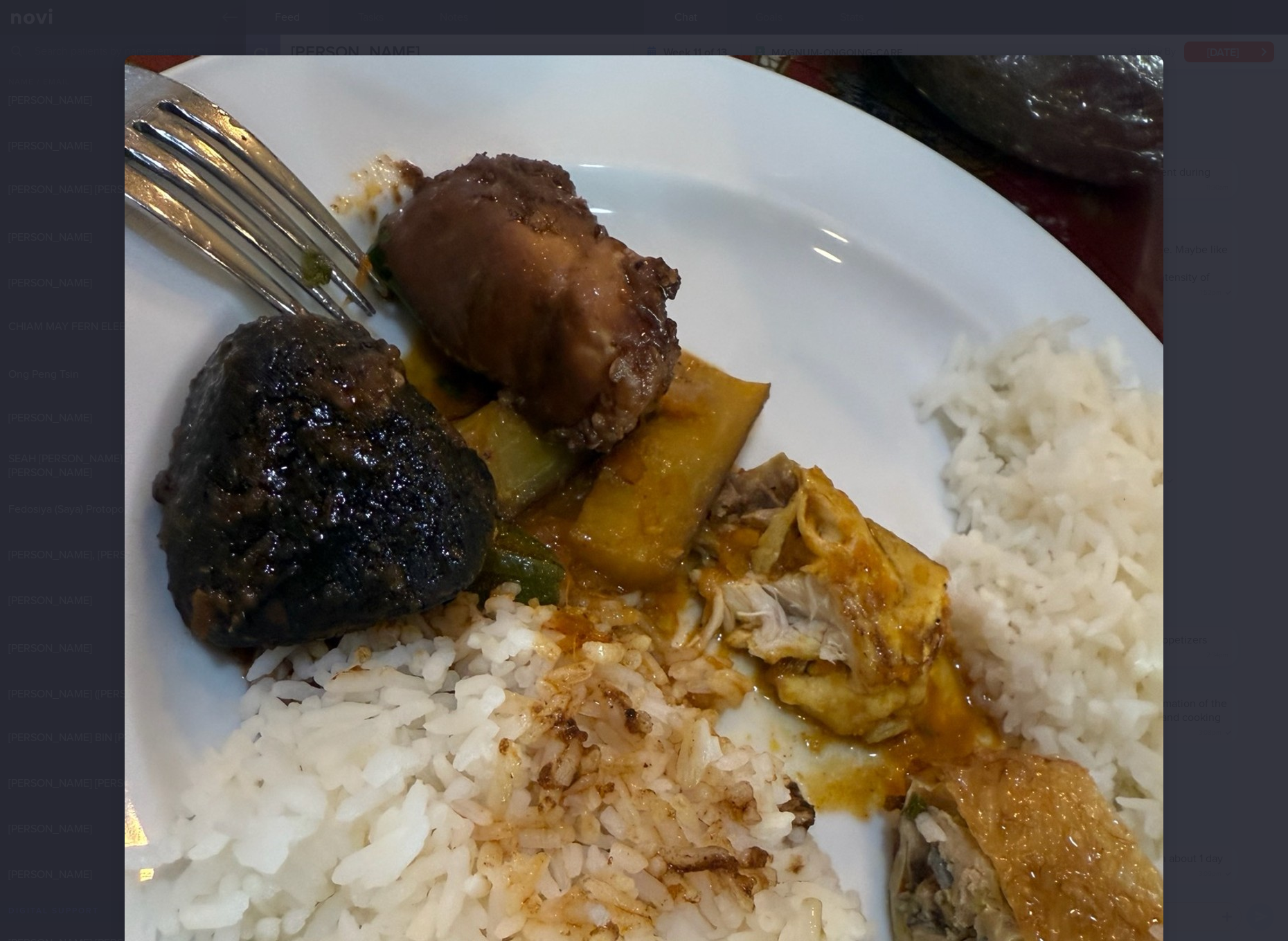
click at [701, 289] on img at bounding box center [644, 747] width 1038 height 1384
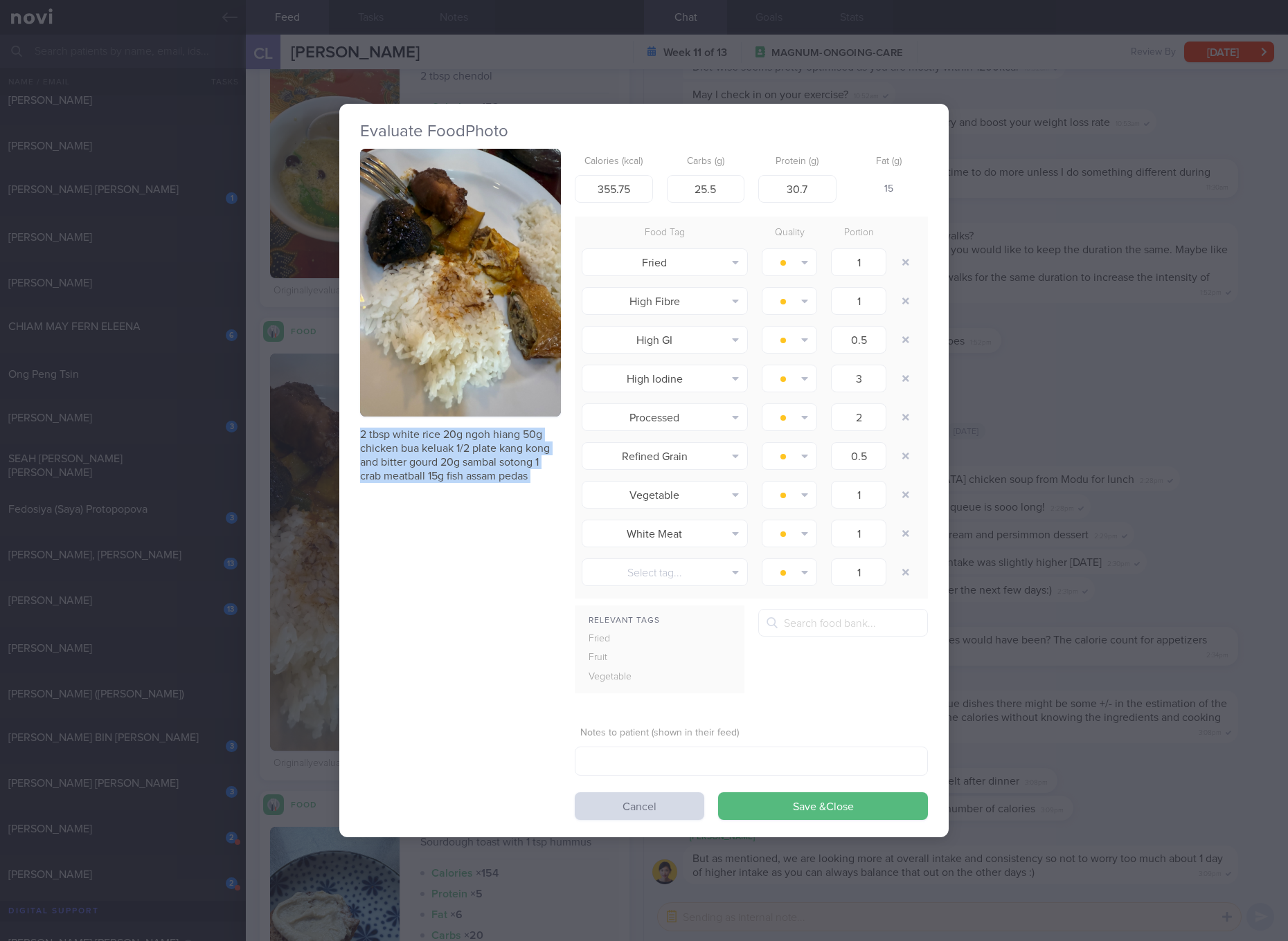
click at [496, 227] on button "button" at bounding box center [460, 283] width 201 height 268
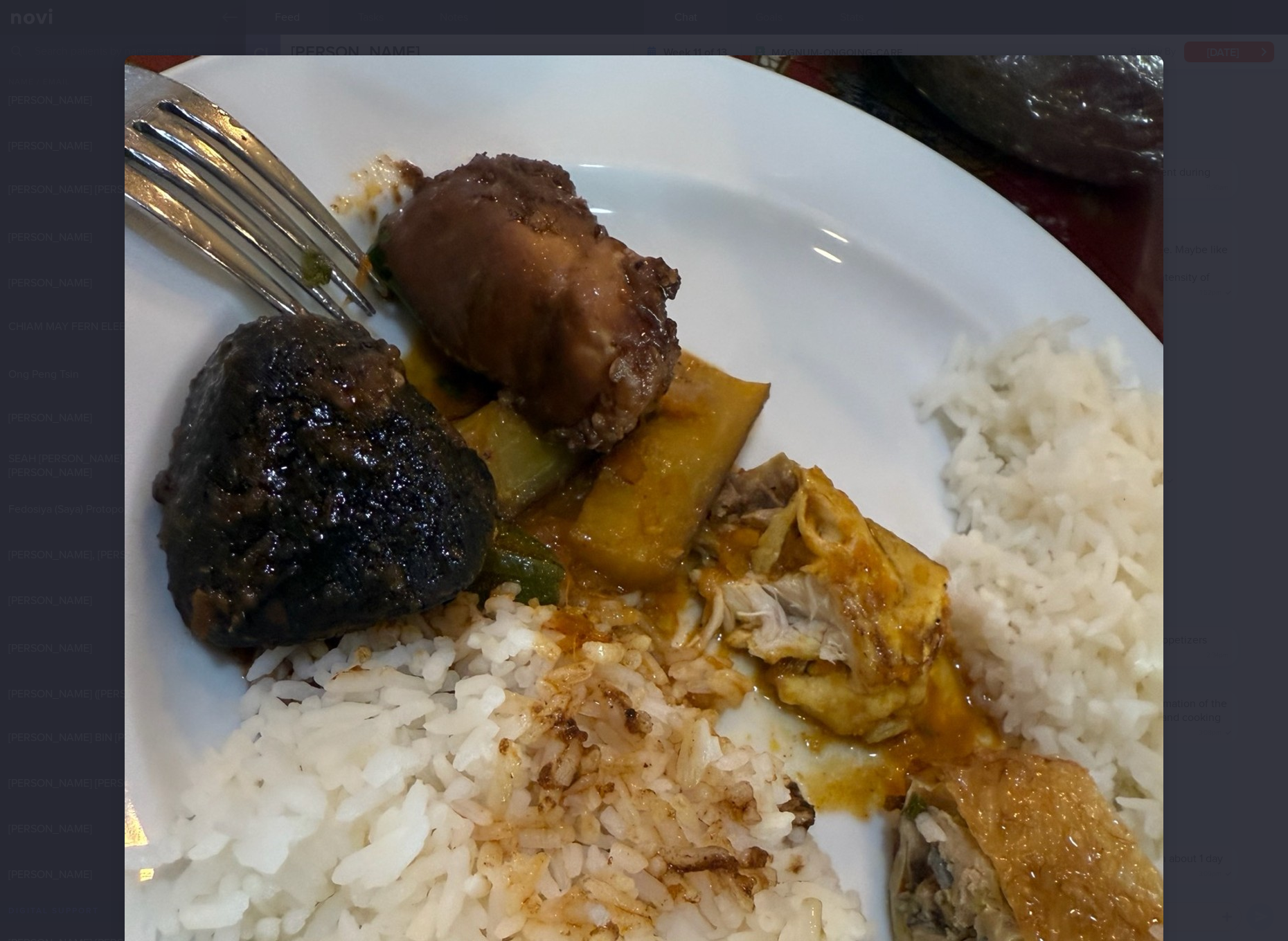
click at [845, 352] on img at bounding box center [644, 747] width 1038 height 1384
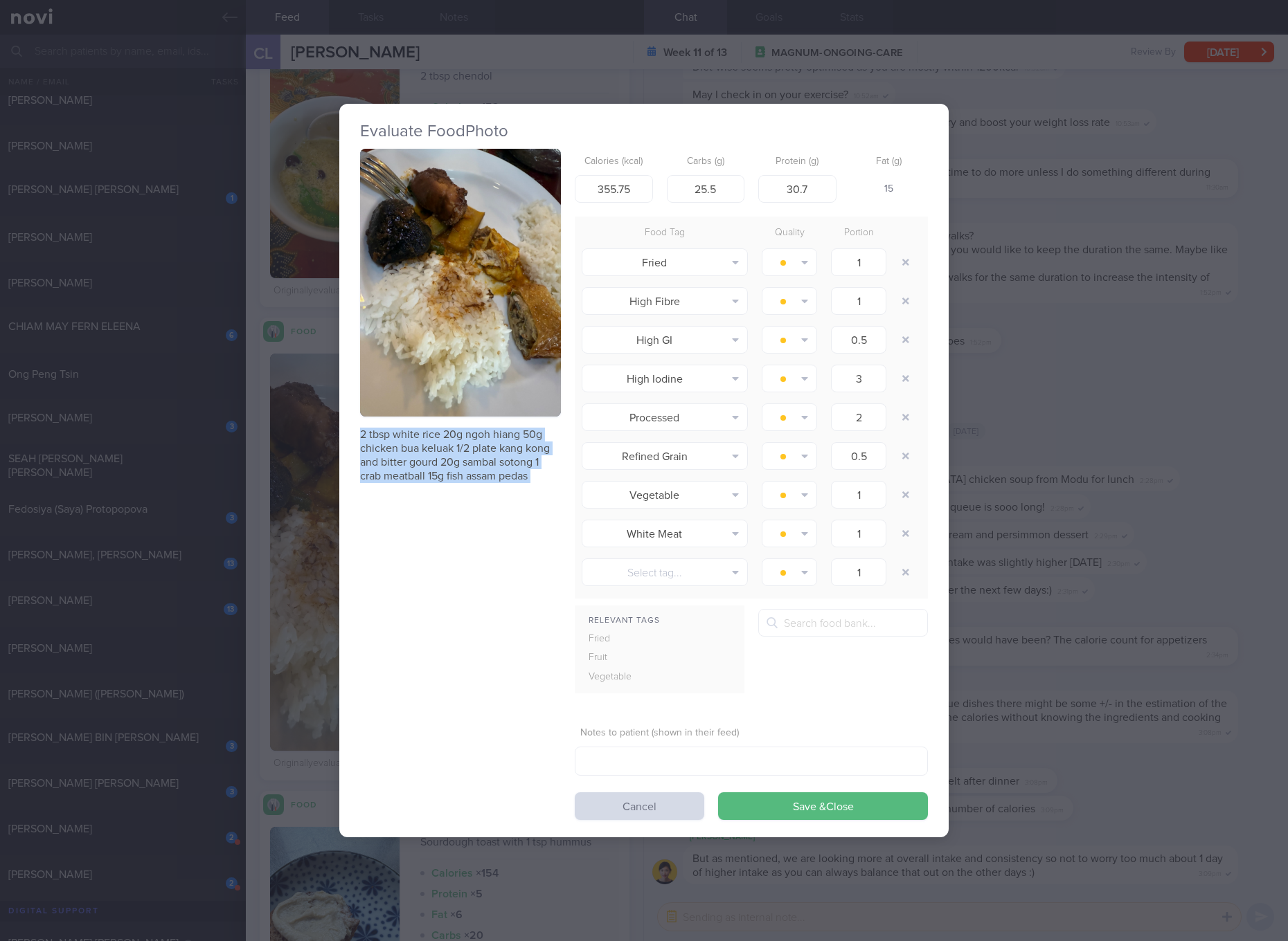
click at [418, 474] on p "2 tbsp white rice 20g ngoh hiang 50g chicken bua keluak 1/2 plate kang kong and…" at bounding box center [460, 455] width 201 height 55
click at [616, 180] on input "355.75" at bounding box center [613, 189] width 78 height 27
type input "344"
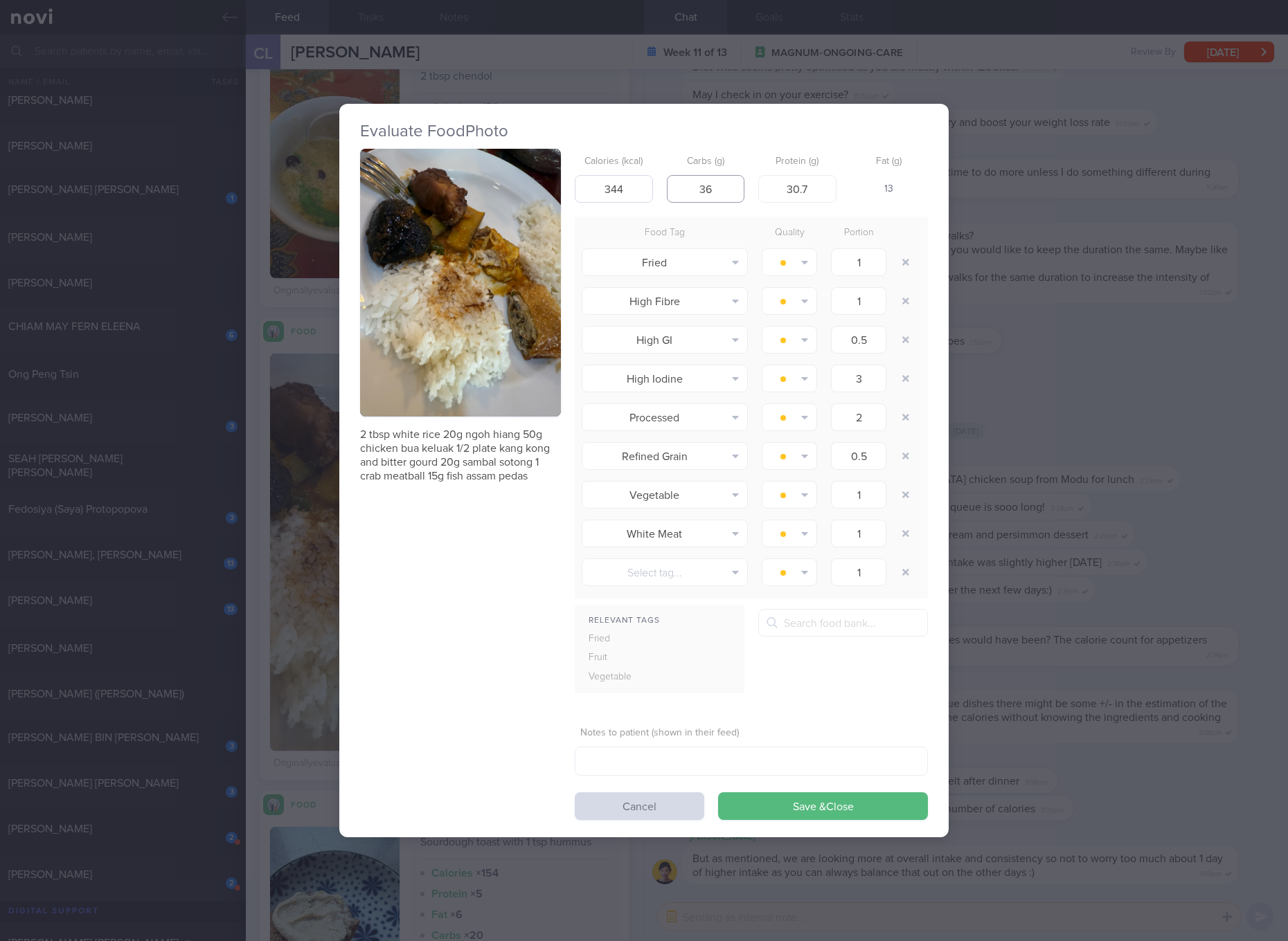
type input "36"
type input "29"
click at [718, 792] on button "Save & Close" at bounding box center [823, 806] width 210 height 27
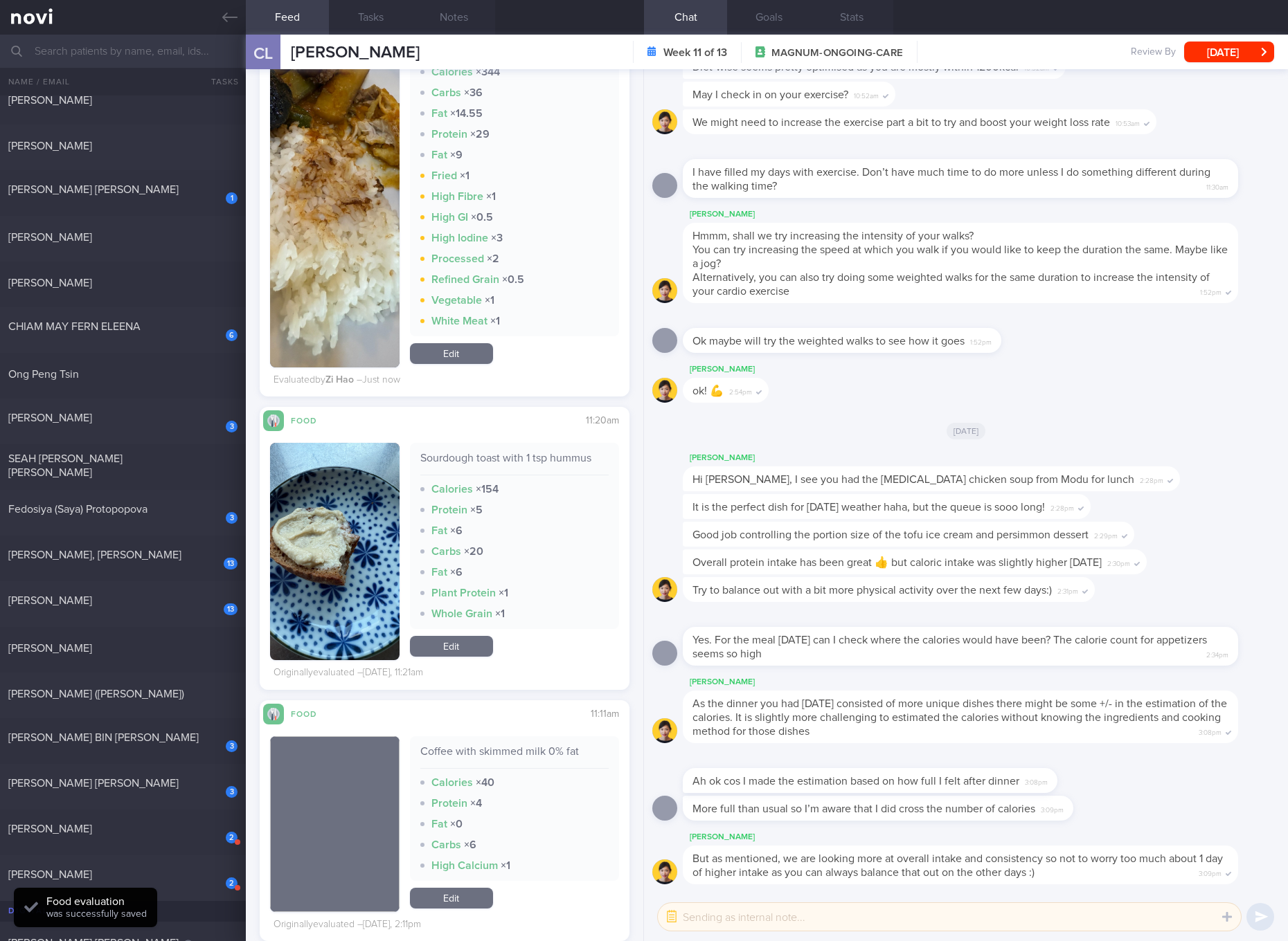
scroll to position [4928, 0]
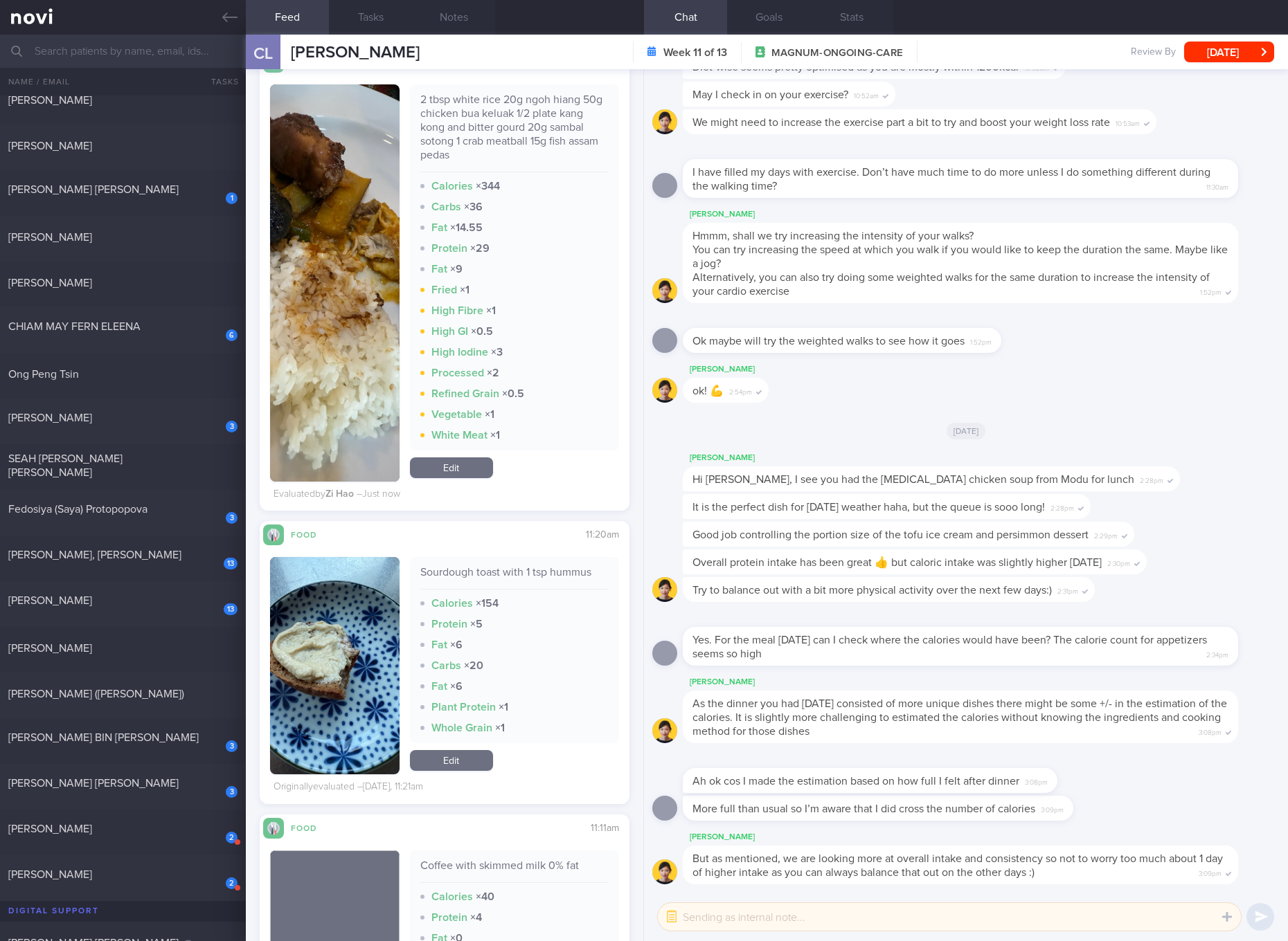
click at [547, 572] on div "Sourdough toast with 1 tsp hummus" at bounding box center [514, 578] width 188 height 25
click at [349, 658] on button "button" at bounding box center [335, 666] width 129 height 218
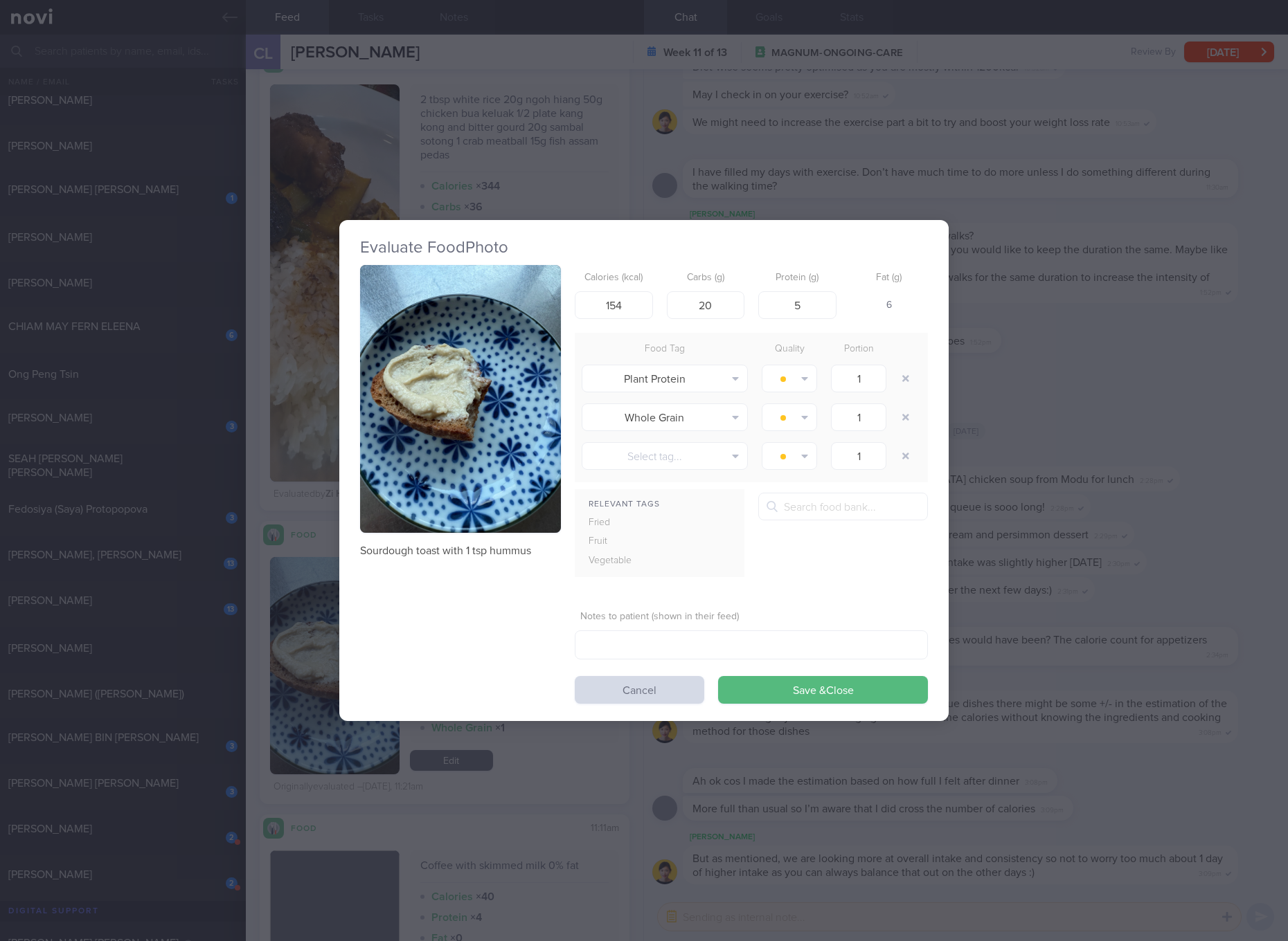
click at [456, 302] on button "button" at bounding box center [460, 399] width 201 height 268
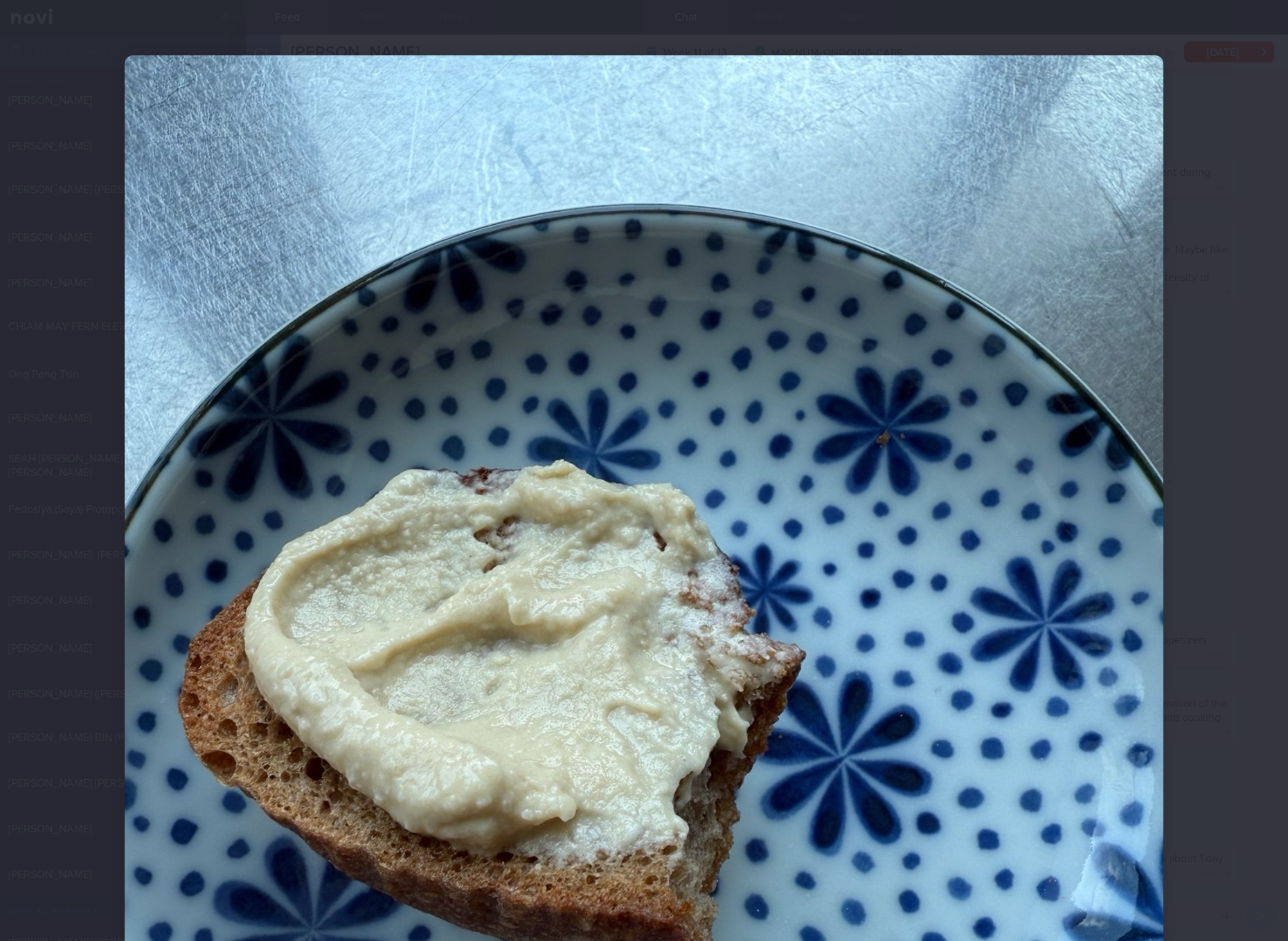
scroll to position [553, 0]
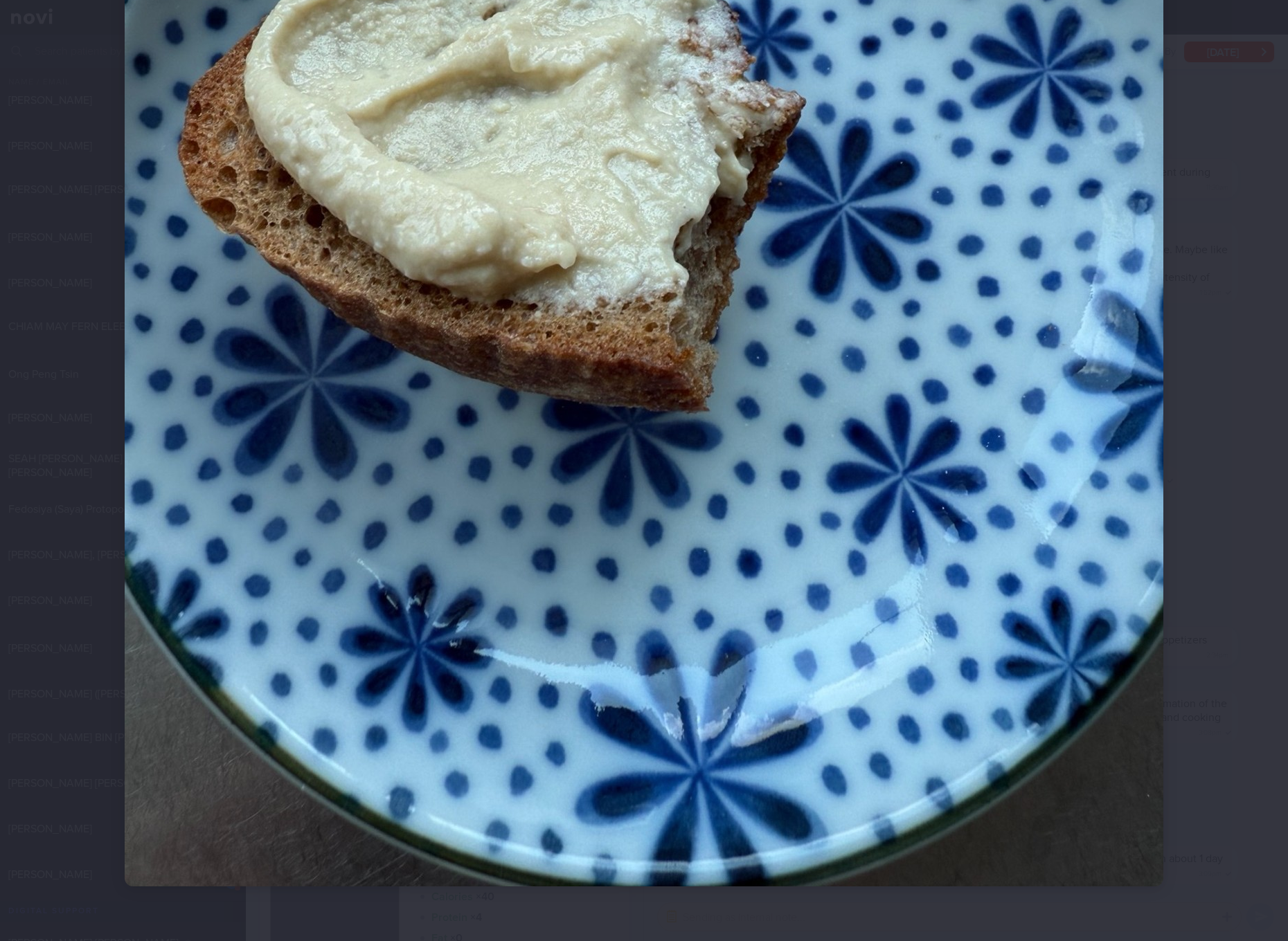
click at [950, 380] on img at bounding box center [644, 194] width 1038 height 1384
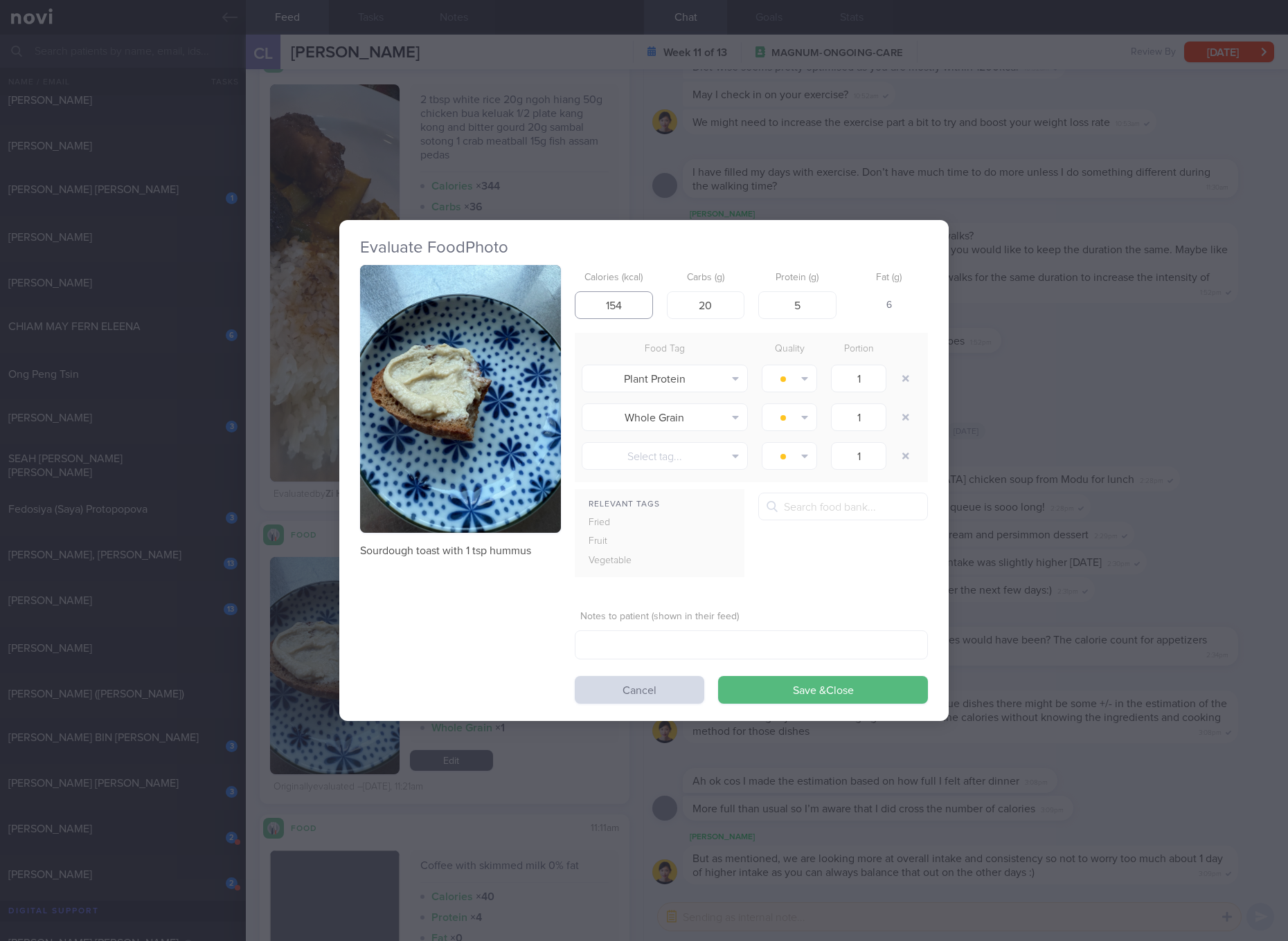
click at [639, 302] on input "154" at bounding box center [613, 305] width 78 height 27
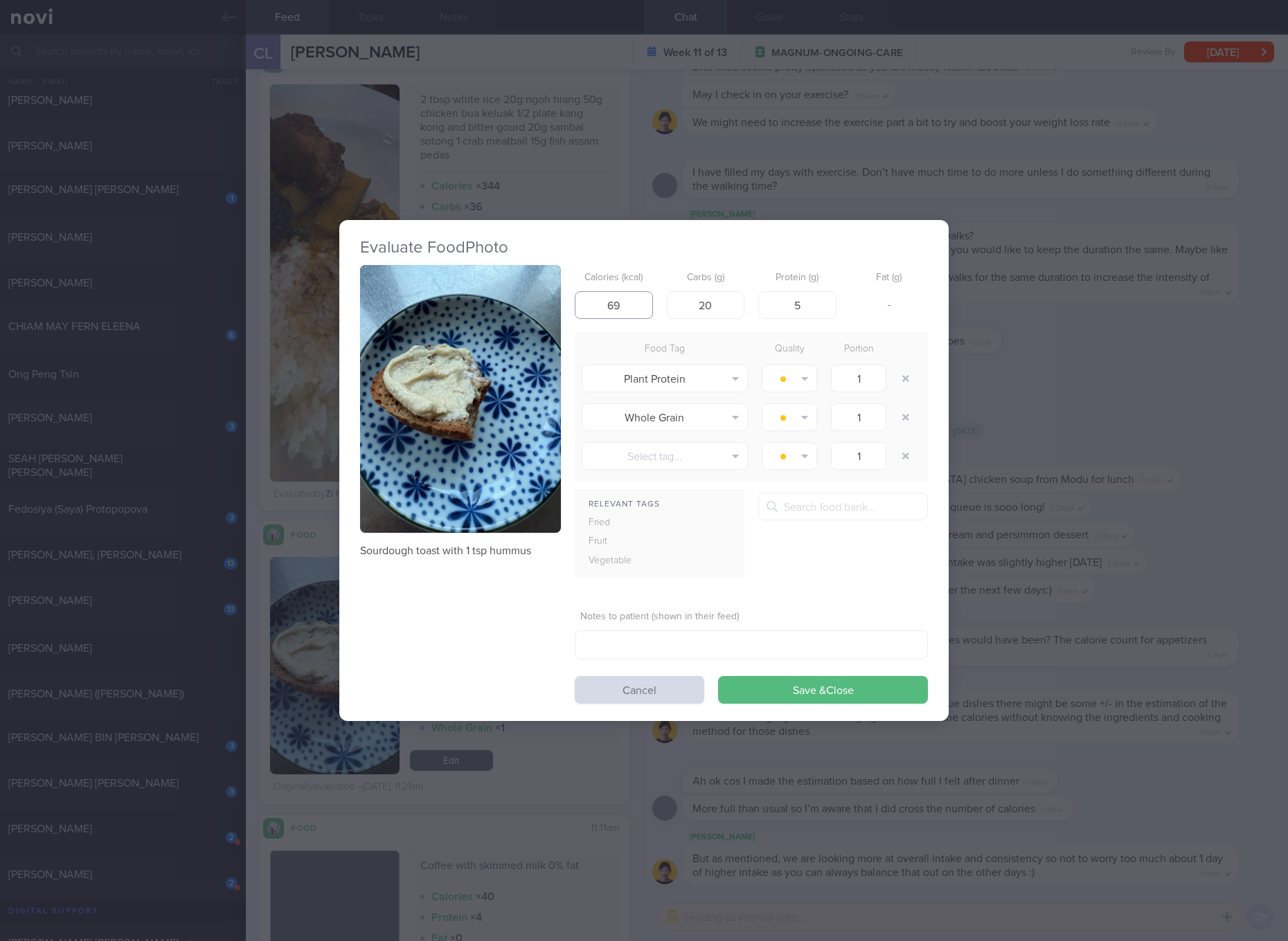
type input "69"
type input "12"
type input "2"
click at [718, 676] on button "Save & Close" at bounding box center [823, 690] width 210 height 27
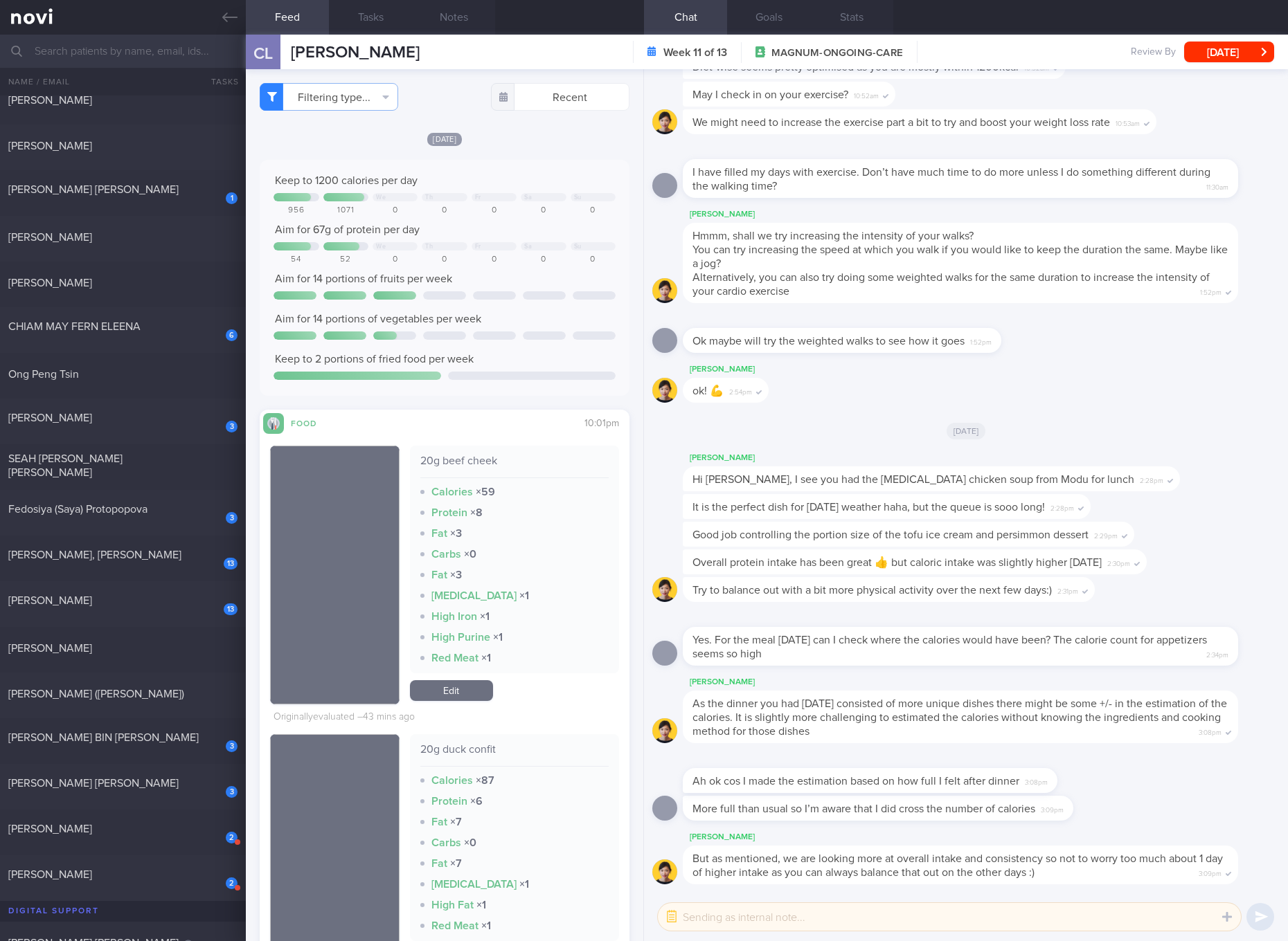
drag, startPoint x: 164, startPoint y: 781, endPoint x: 691, endPoint y: 111, distance: 852.4
click at [164, 781] on div "[PERSON_NAME] [PERSON_NAME]" at bounding box center [121, 784] width 226 height 14
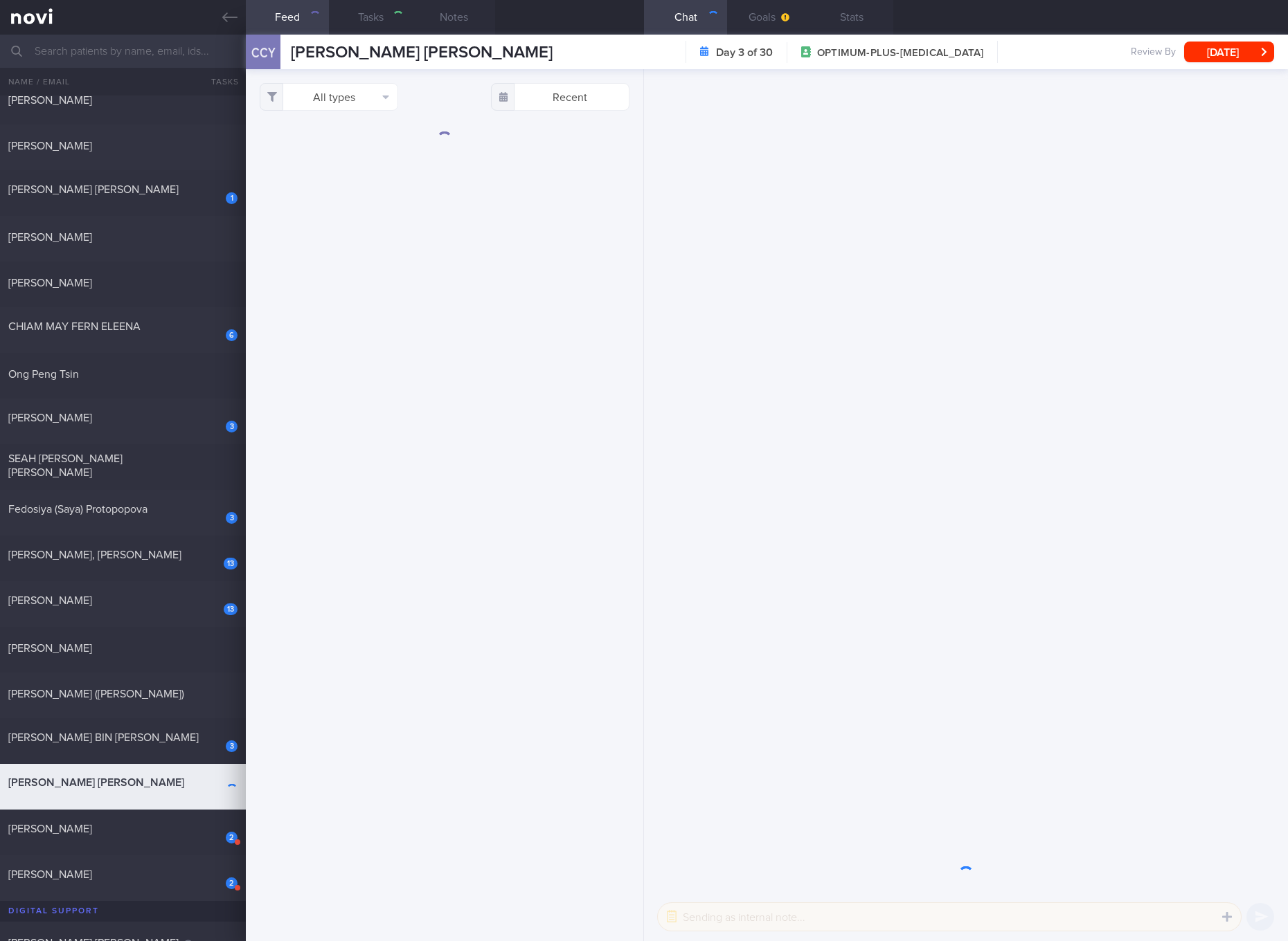
select select "8"
checkbox input "true"
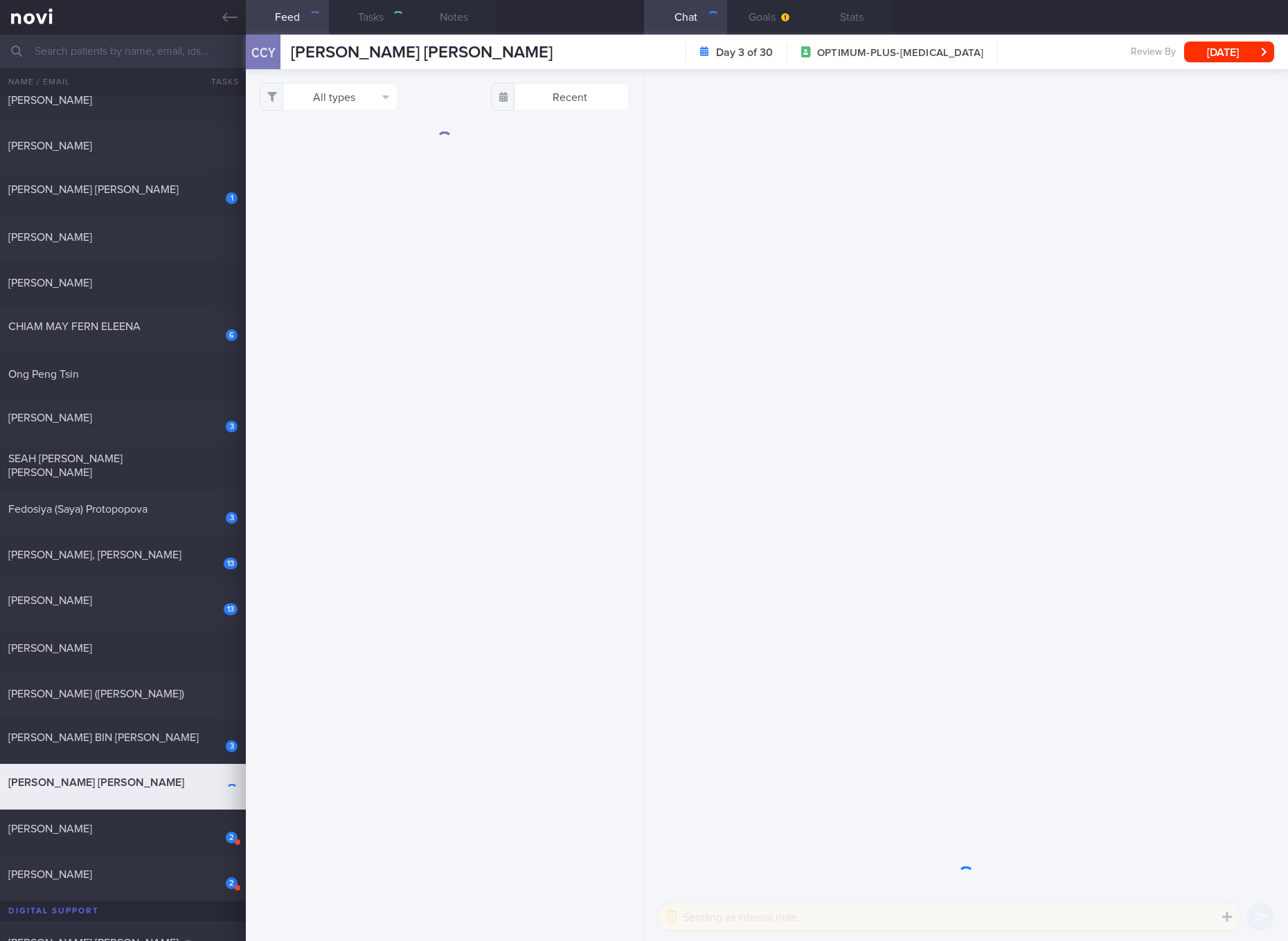
checkbox input "true"
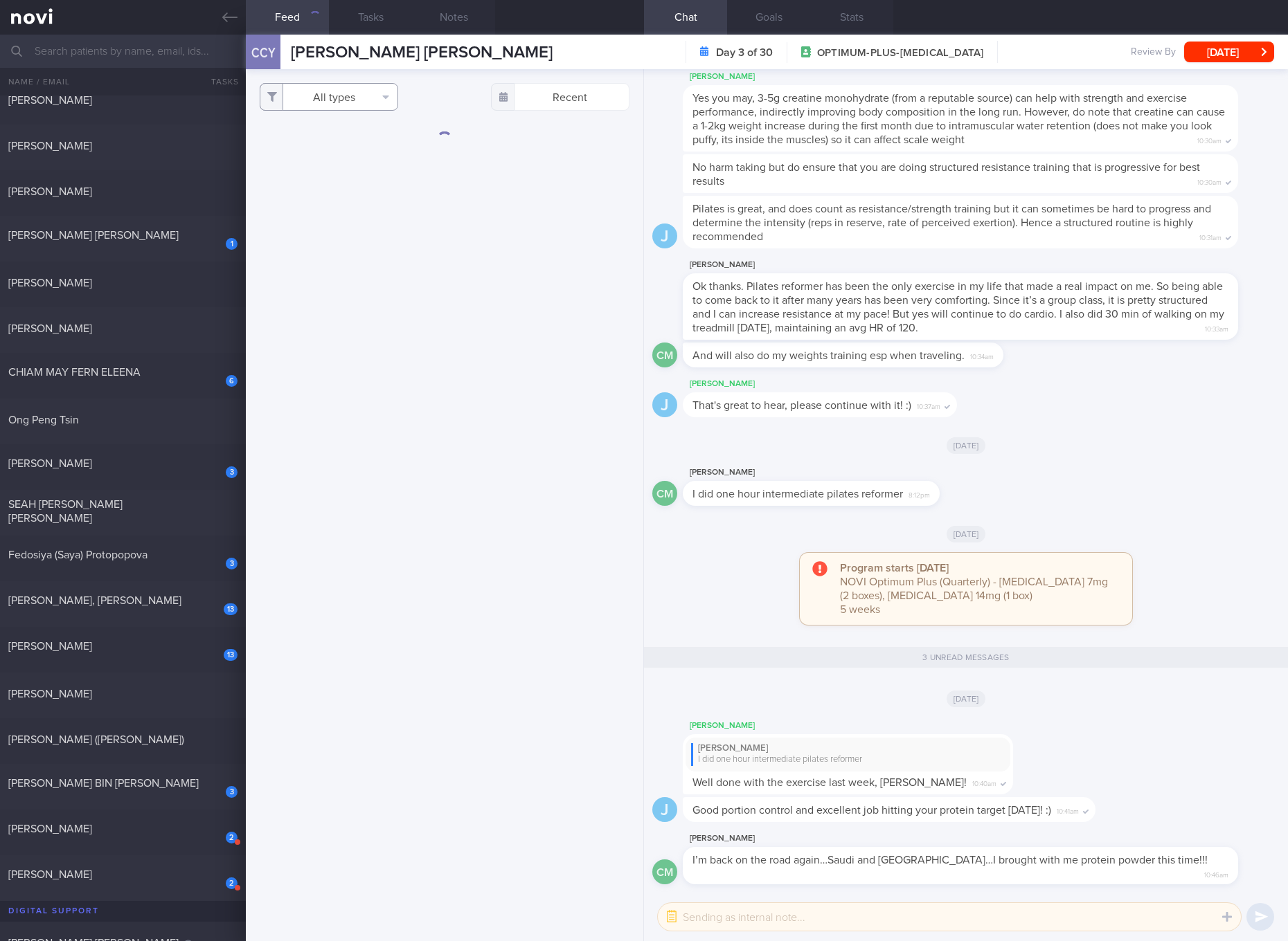
click at [352, 110] on button "All types" at bounding box center [328, 96] width 138 height 27
click at [308, 142] on button "Activity" at bounding box center [328, 145] width 137 height 21
checkbox input "false"
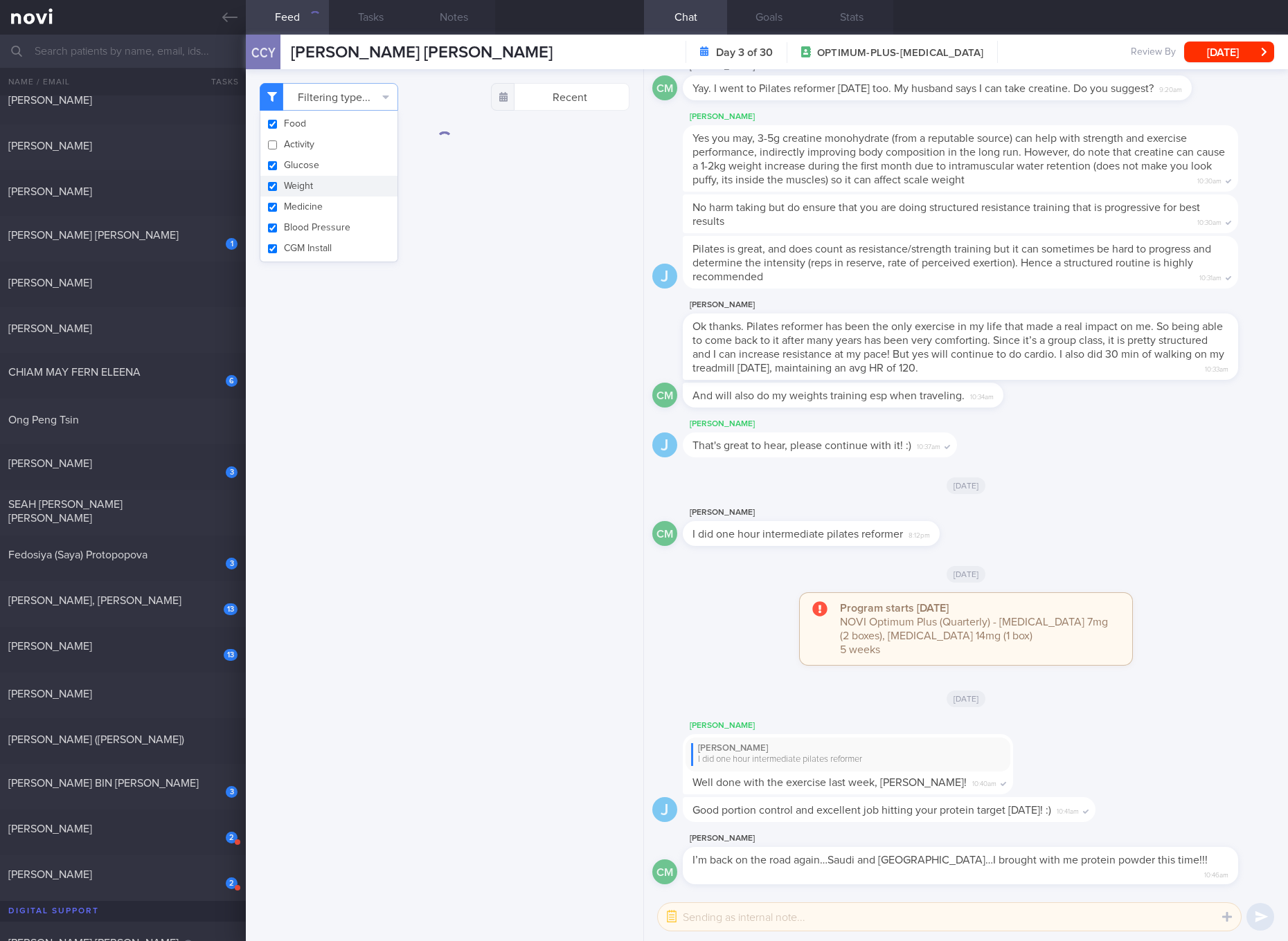
click at [298, 191] on button "Weight" at bounding box center [328, 187] width 137 height 21
checkbox input "false"
click at [298, 169] on button "Glucose" at bounding box center [328, 166] width 137 height 21
checkbox input "false"
click at [303, 210] on button "Medicine" at bounding box center [328, 207] width 137 height 21
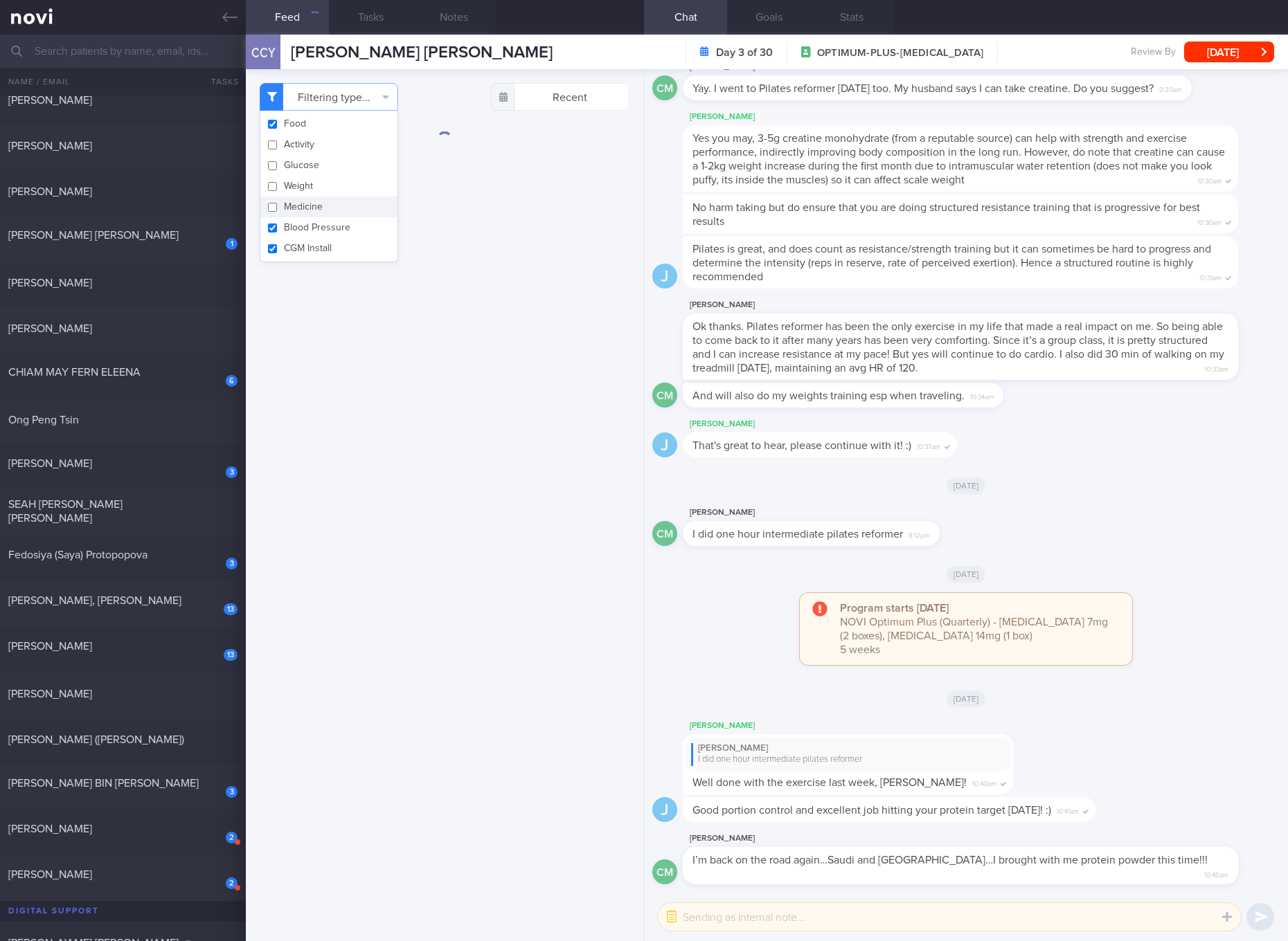
checkbox input "false"
click at [303, 232] on button "Blood Pressure" at bounding box center [328, 228] width 137 height 21
checkbox input "false"
click at [303, 246] on button "CGM Install" at bounding box center [328, 248] width 137 height 21
checkbox input "false"
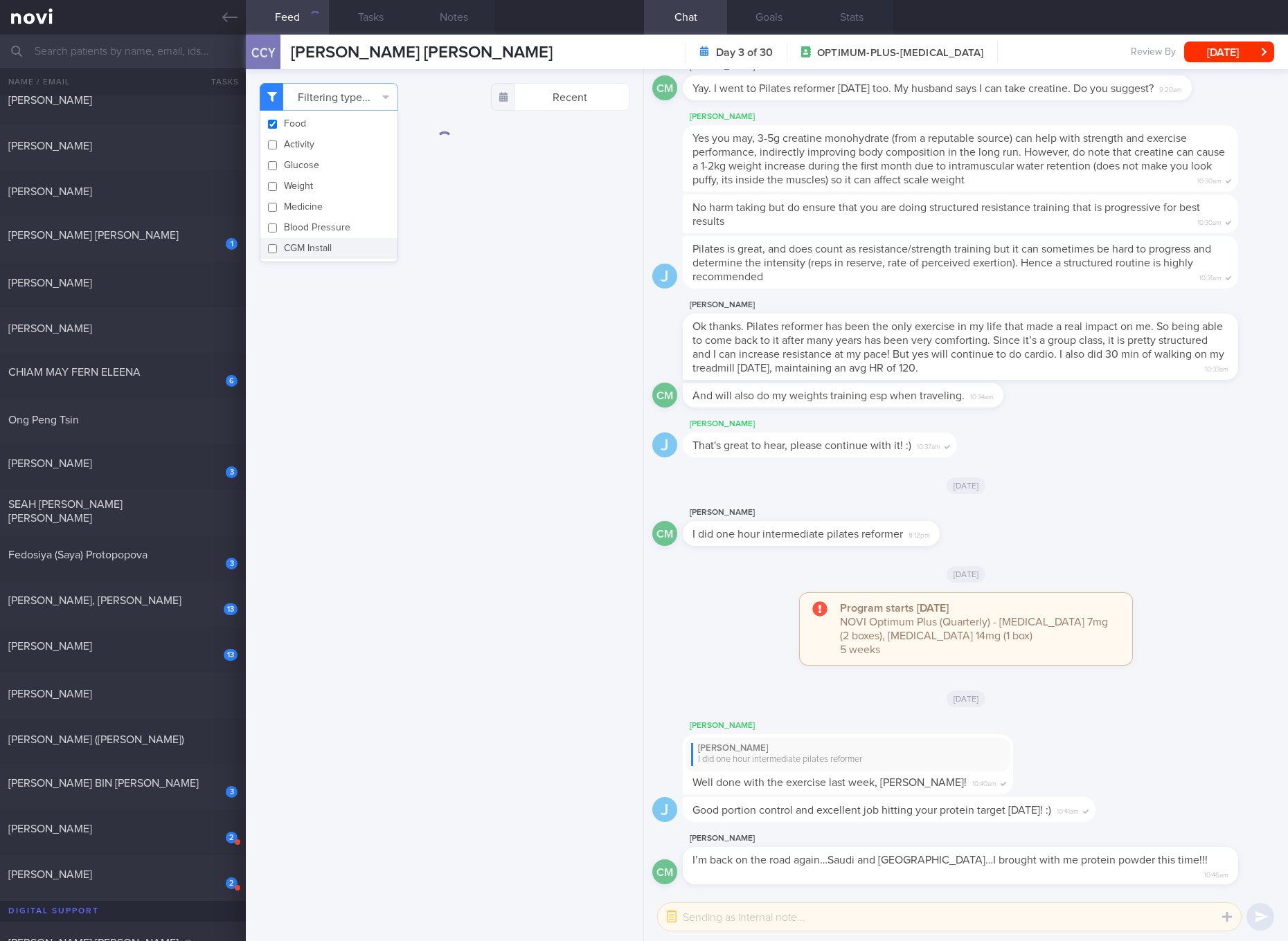
click at [452, 323] on div "Filtering type... Food Activity Glucose Weight Medicine Blood Pressure [MEDICAL…" at bounding box center [444, 505] width 397 height 872
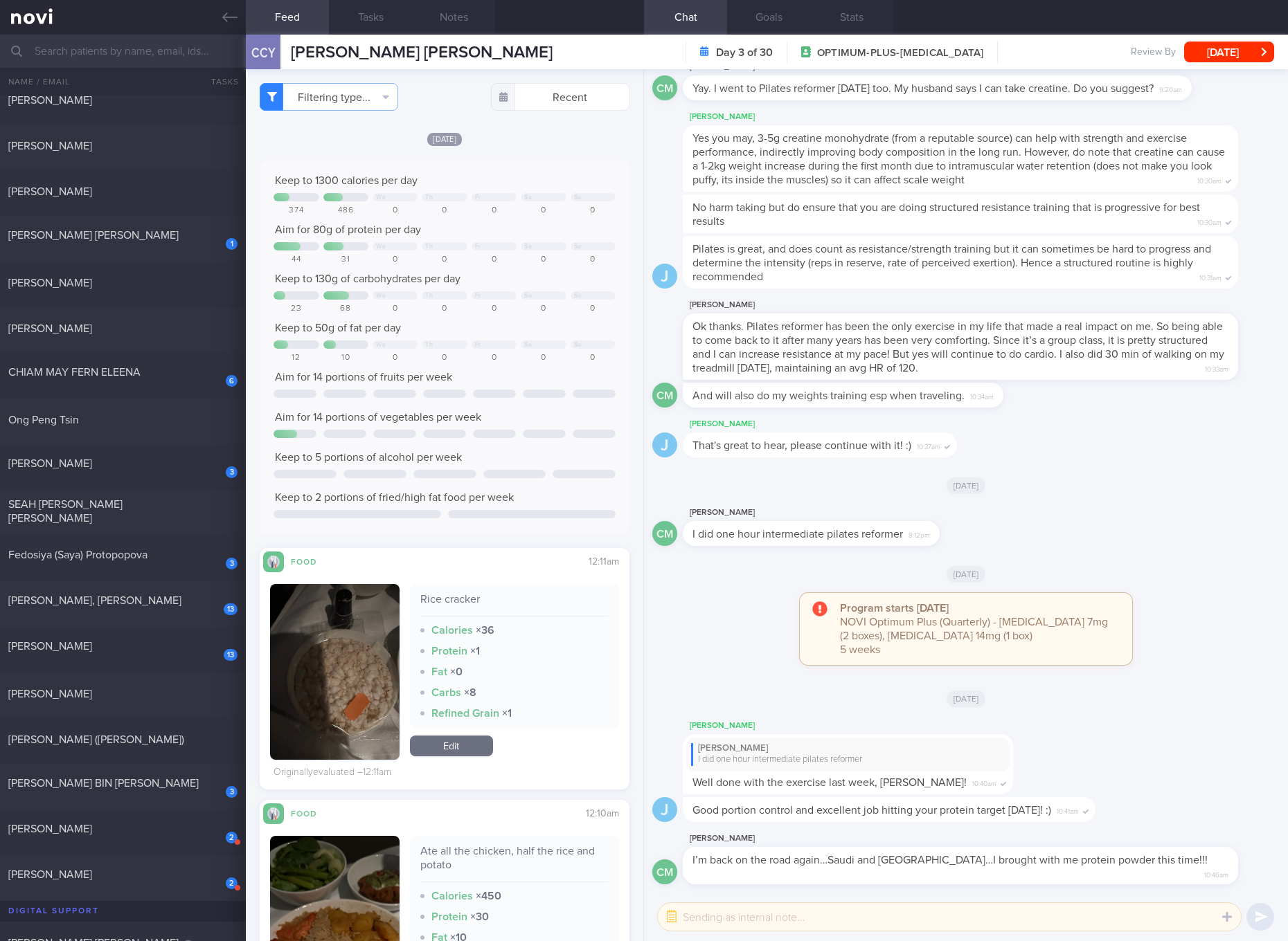
click at [537, 304] on div "0" at bounding box center [543, 309] width 45 height 11
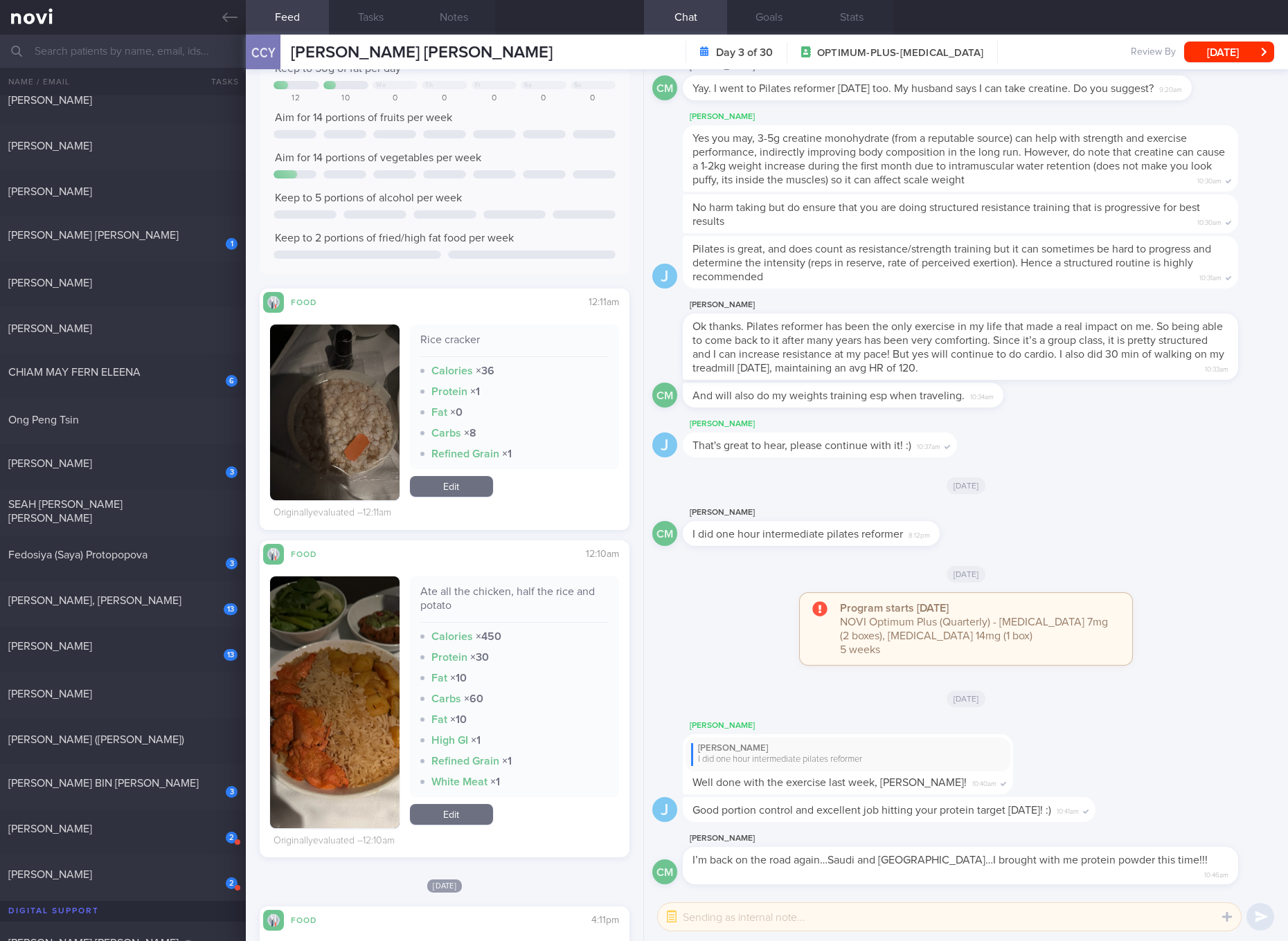
click at [500, 596] on div "Ate all the chicken, half the rice and potato" at bounding box center [514, 603] width 188 height 38
click at [324, 723] on button "button" at bounding box center [335, 702] width 129 height 252
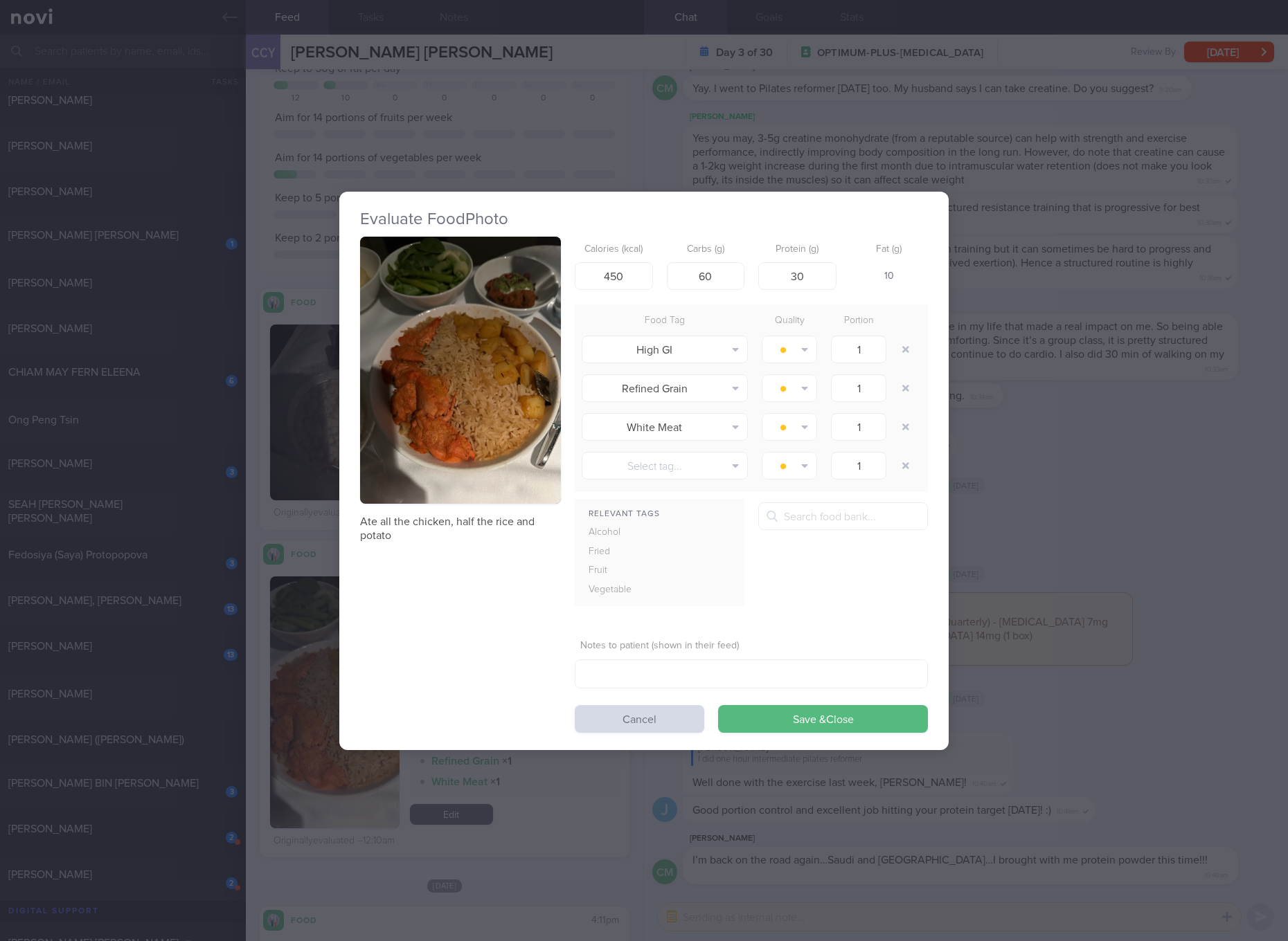
click at [535, 393] on button "button" at bounding box center [460, 371] width 201 height 268
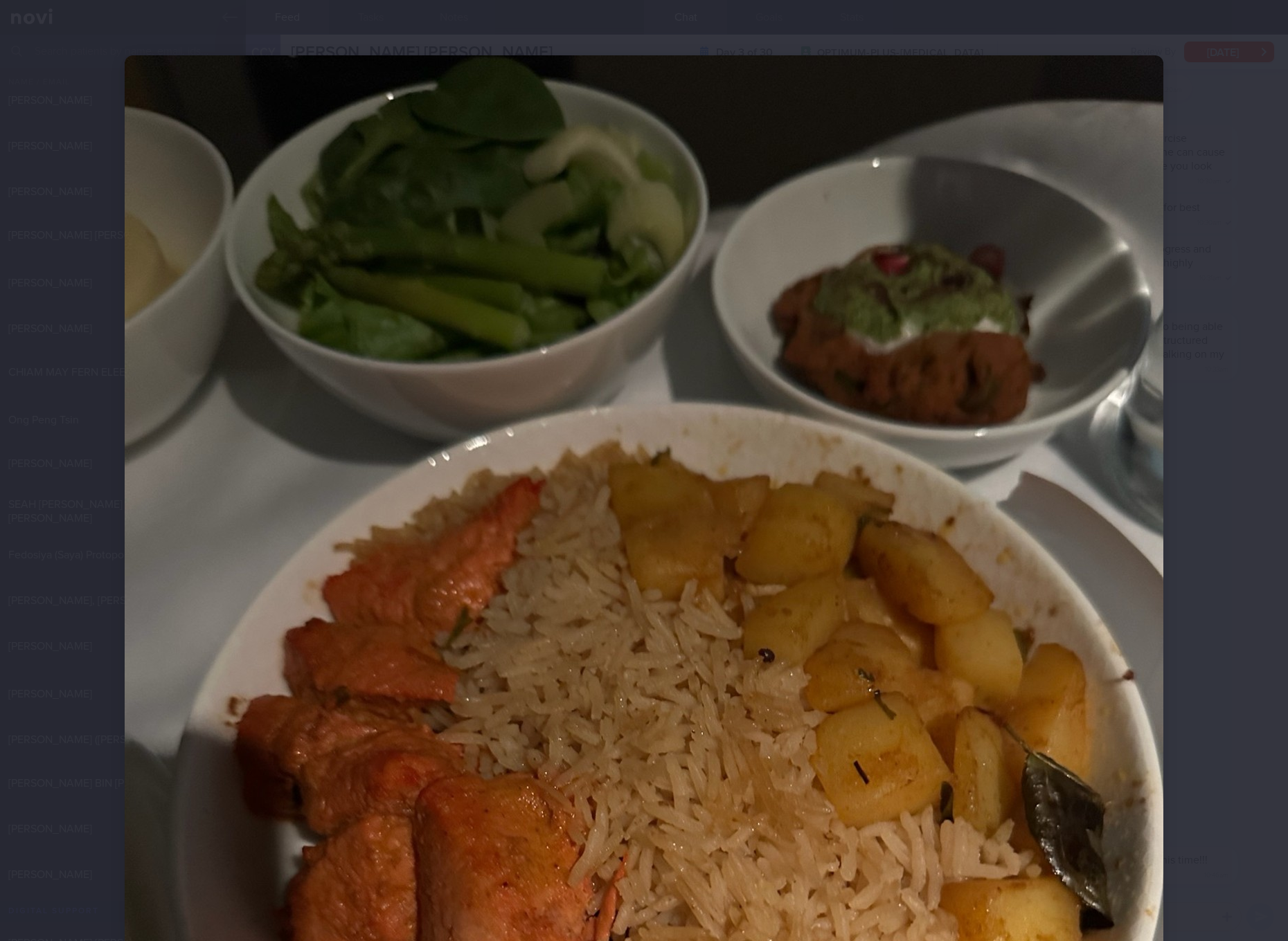
scroll to position [519, 0]
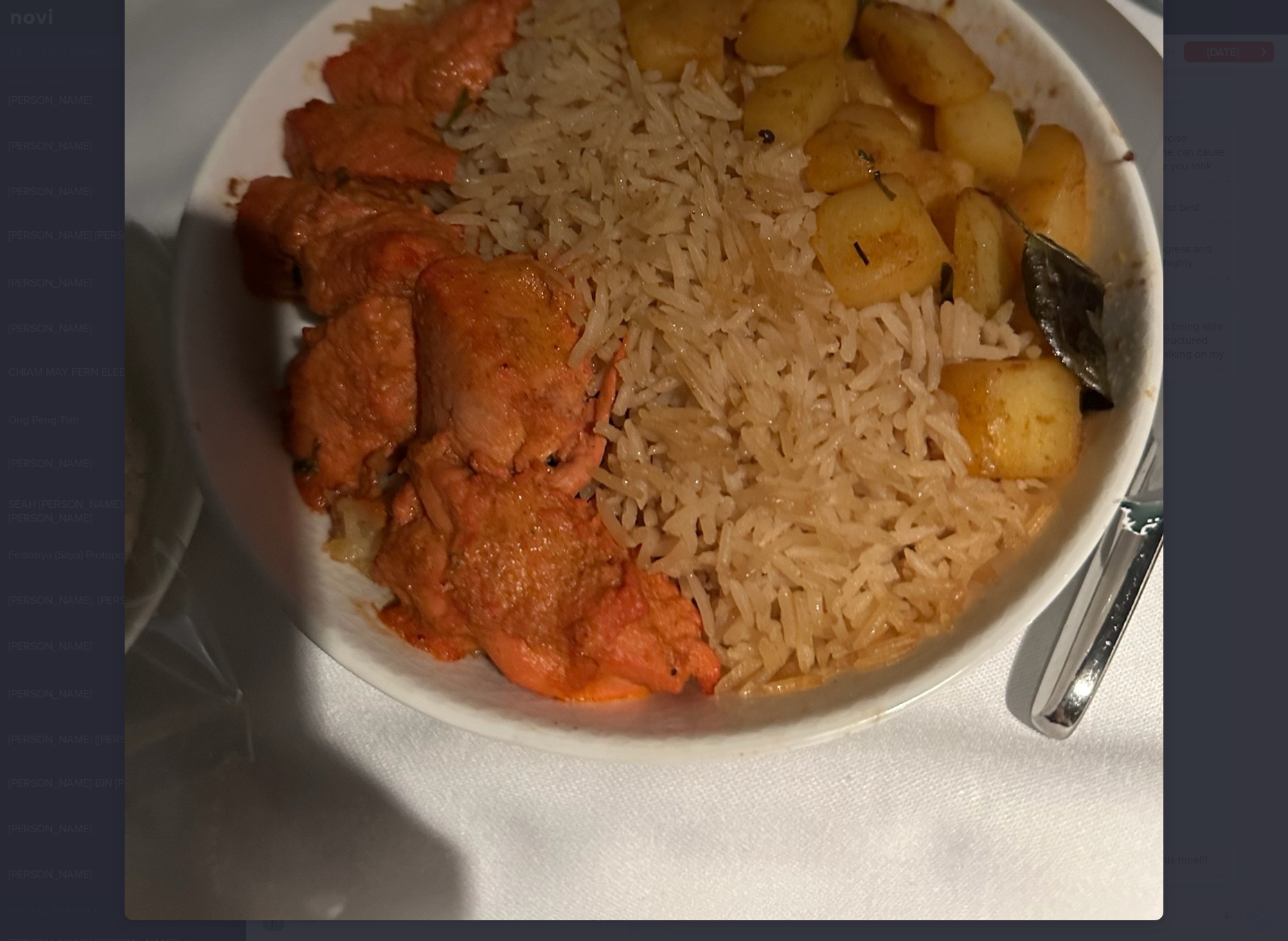
click at [733, 349] on img at bounding box center [644, 228] width 1038 height 1384
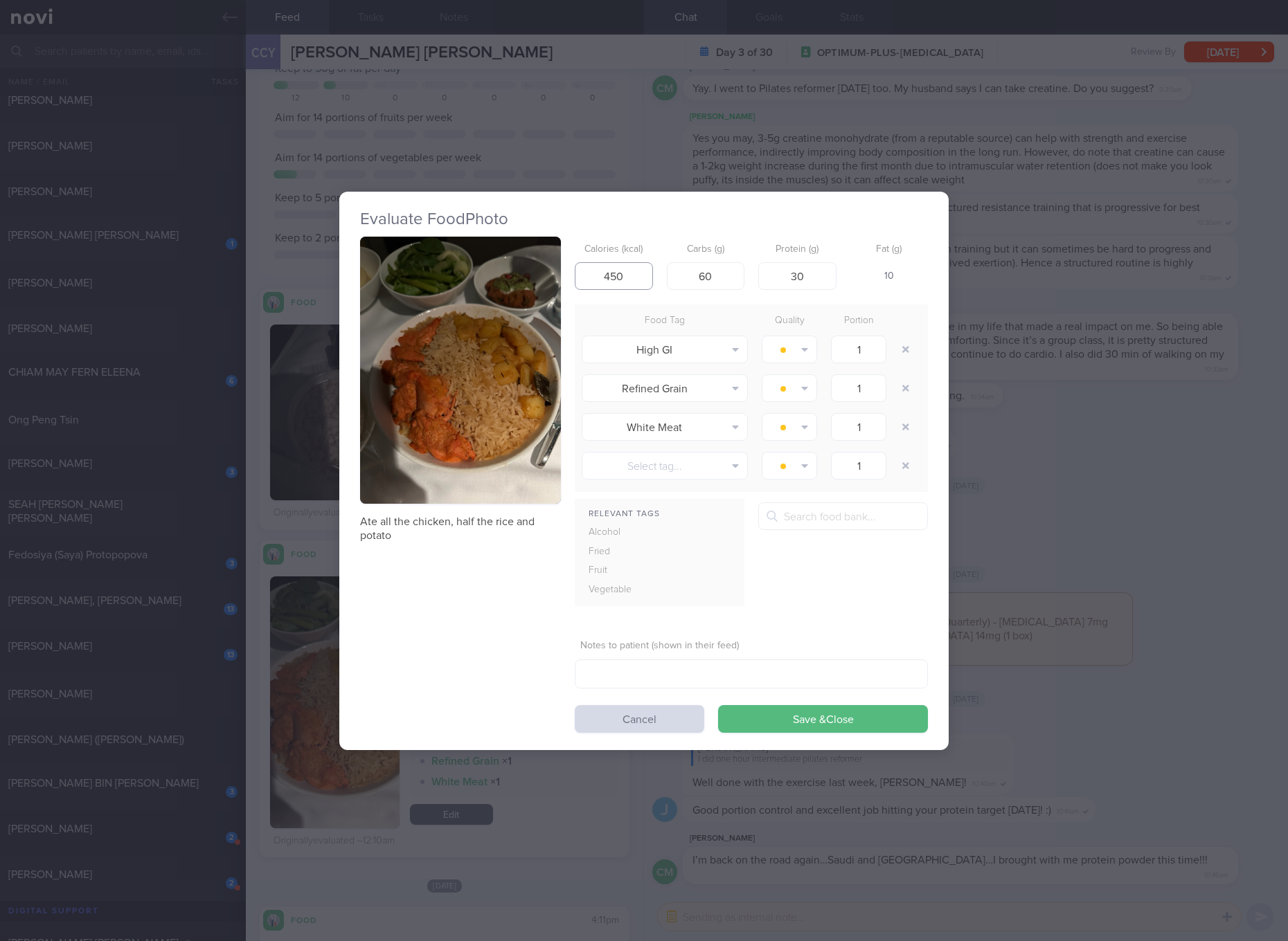
click at [635, 282] on input "450" at bounding box center [613, 276] width 78 height 27
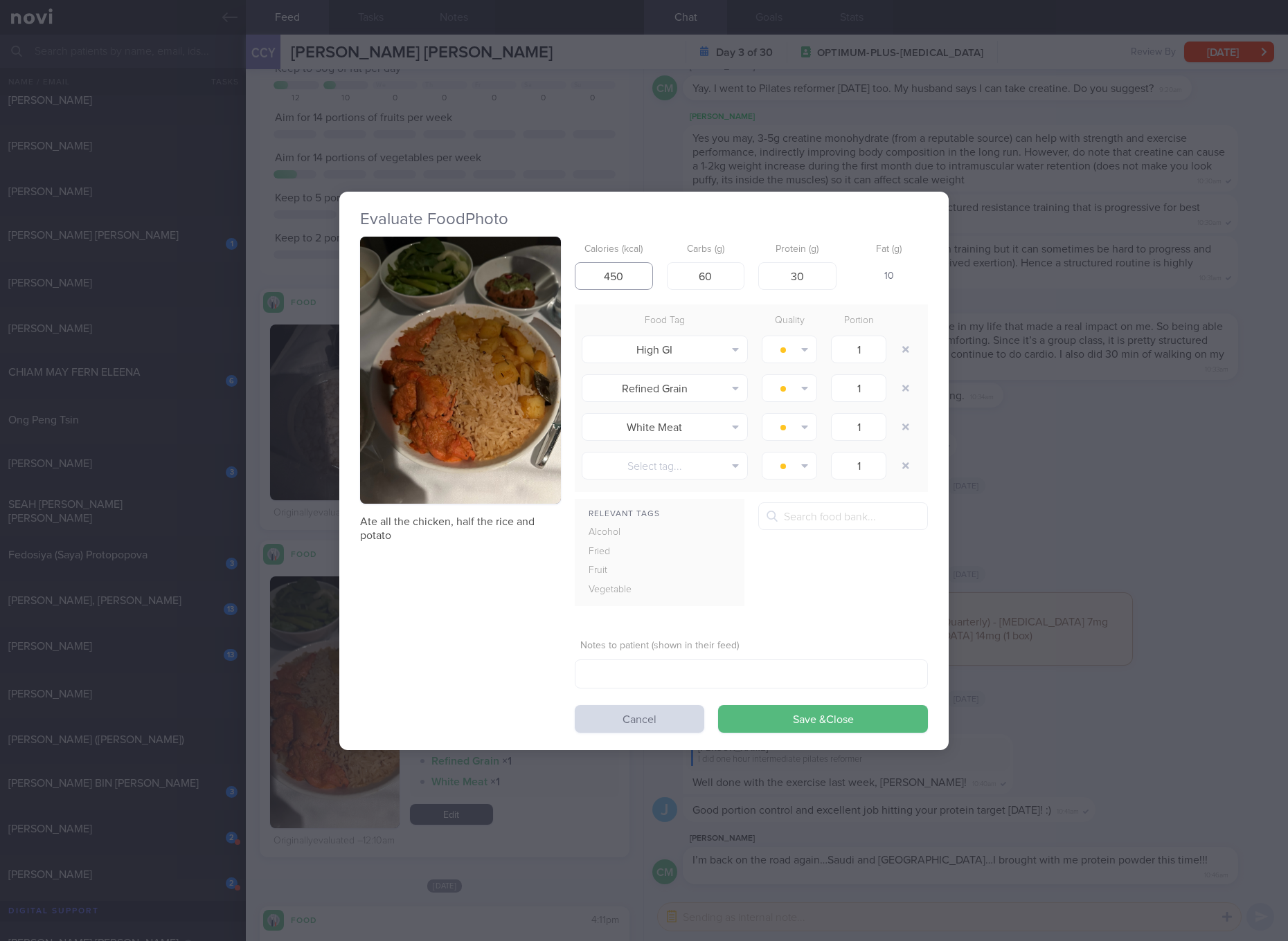
click at [635, 282] on input "450" at bounding box center [613, 276] width 78 height 27
type input "427"
type input "56"
type input "29"
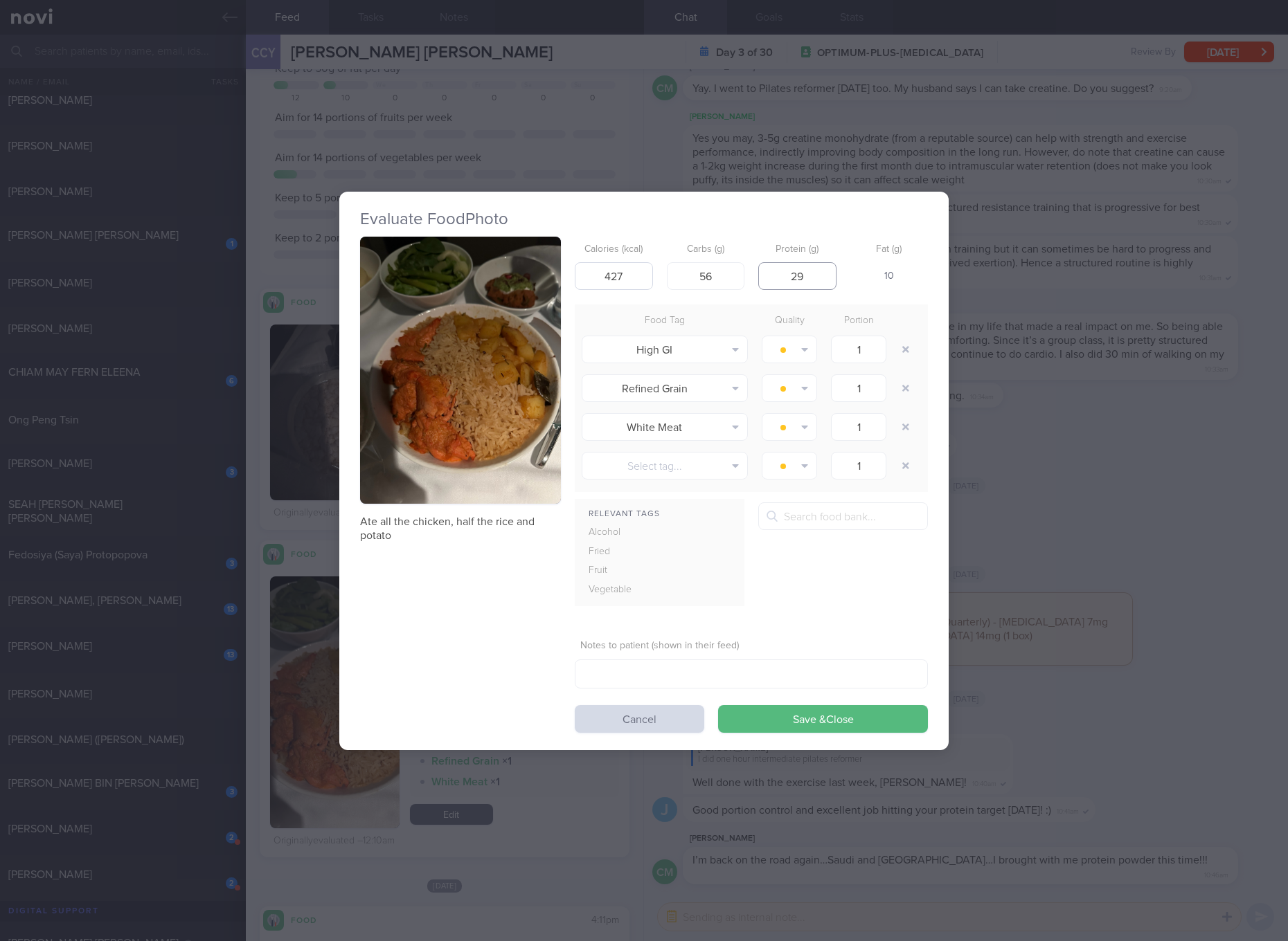
click at [718, 705] on button "Save & Close" at bounding box center [823, 719] width 210 height 27
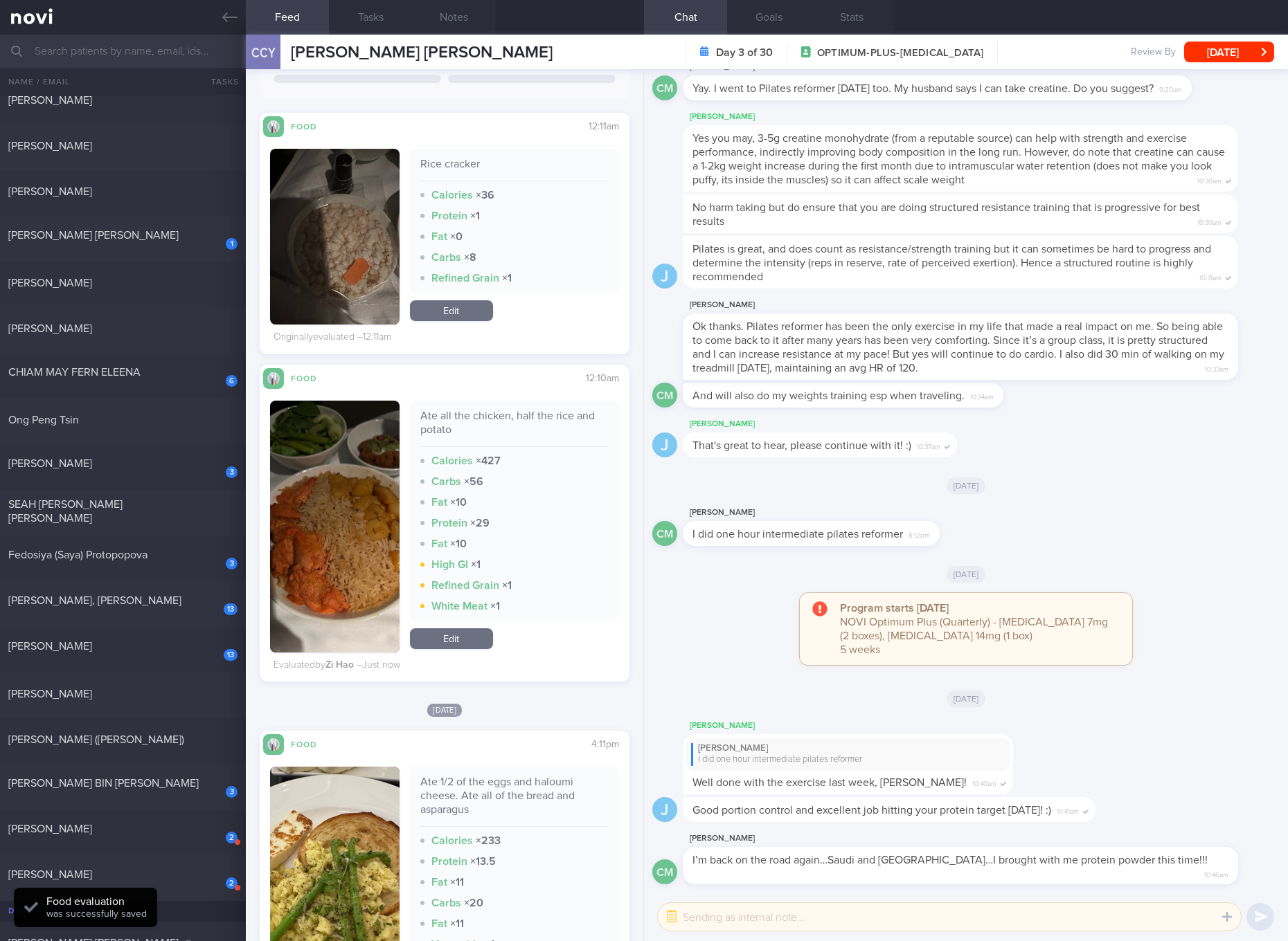
scroll to position [1038, 0]
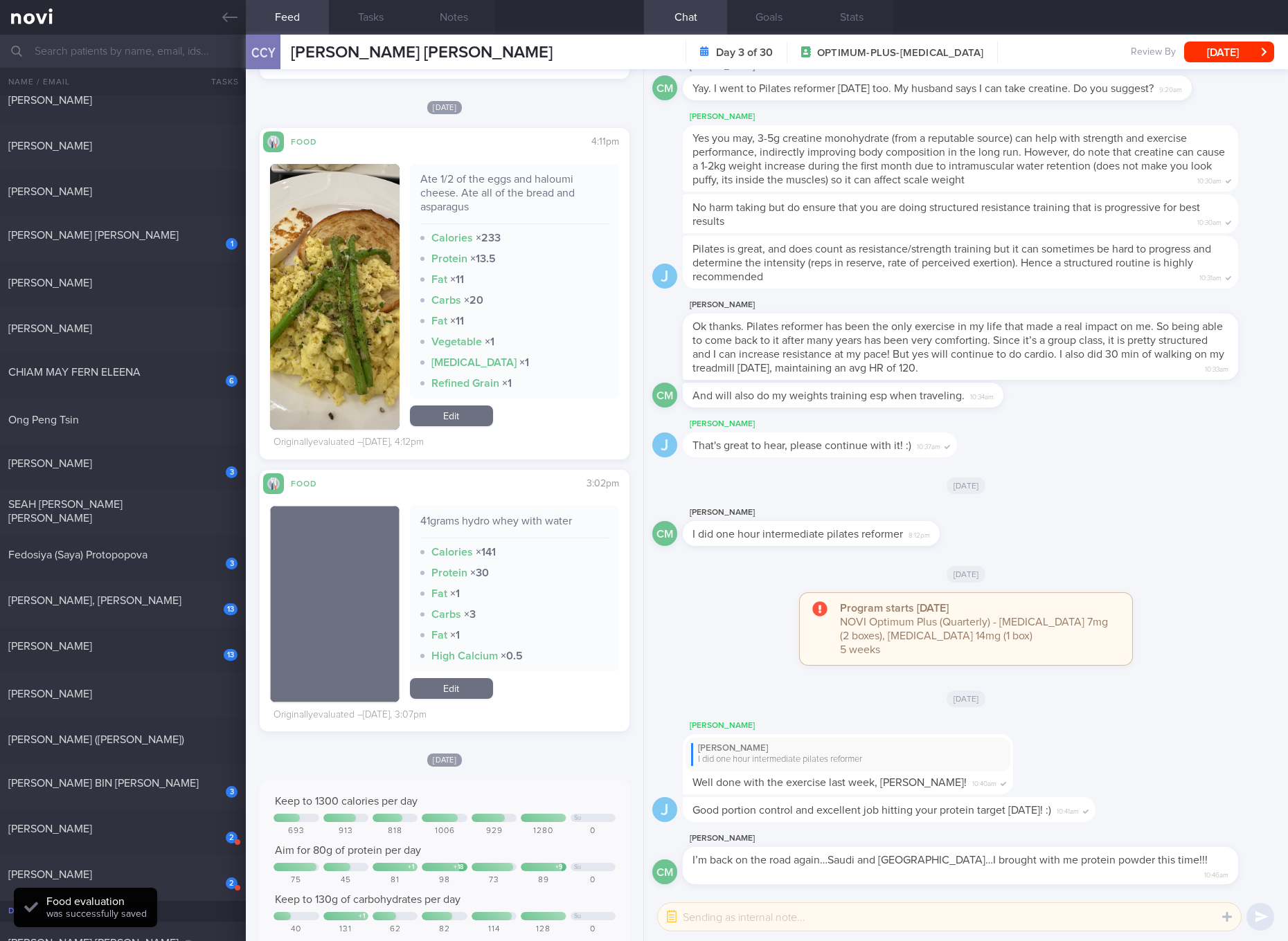
click at [491, 194] on div "Ate 1/2 of the eggs and haloumi cheese. Ate all of the bread and asparagus" at bounding box center [514, 199] width 188 height 52
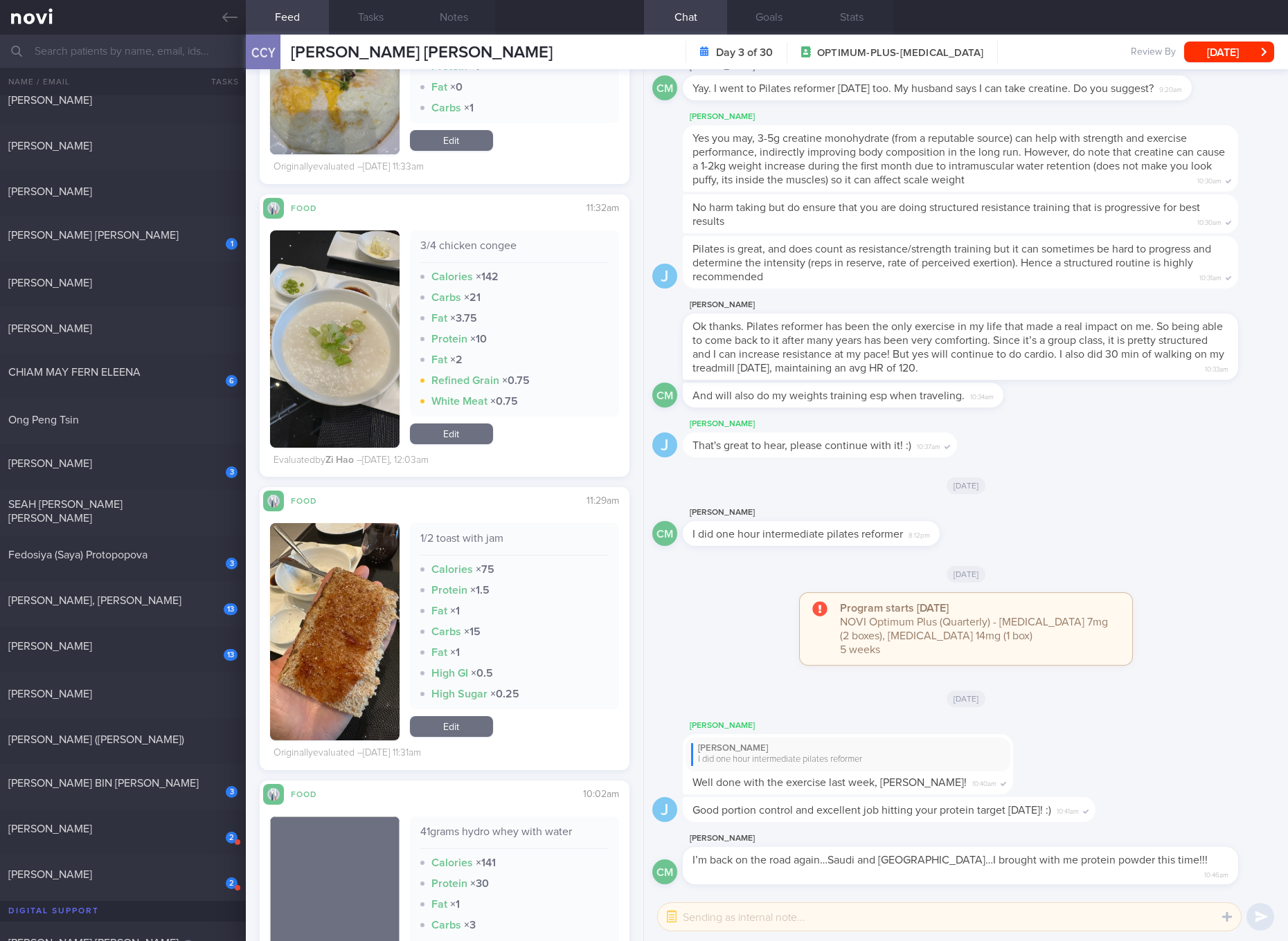
scroll to position [1827, 0]
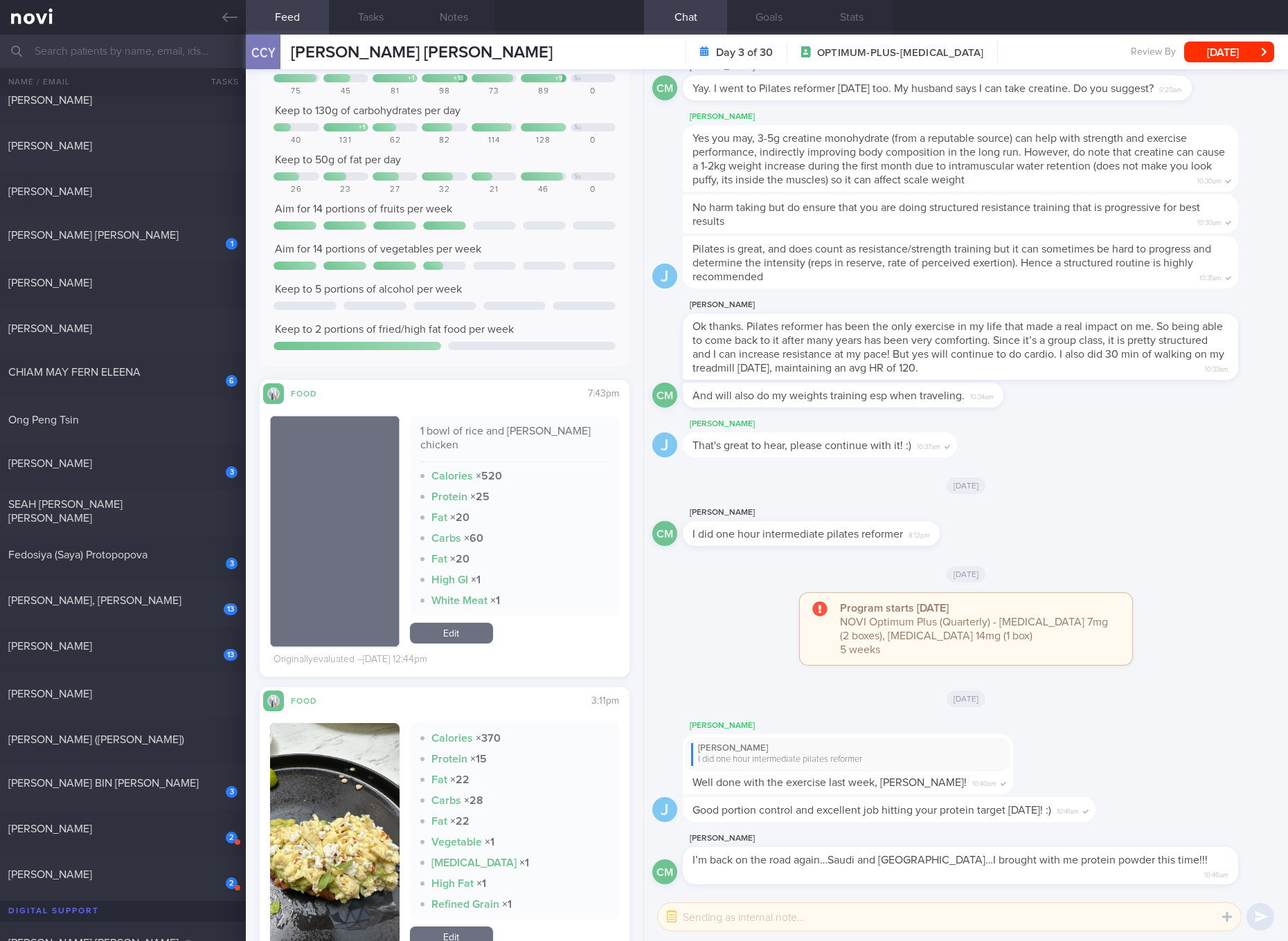
click at [321, 765] on button "button" at bounding box center [335, 837] width 129 height 228
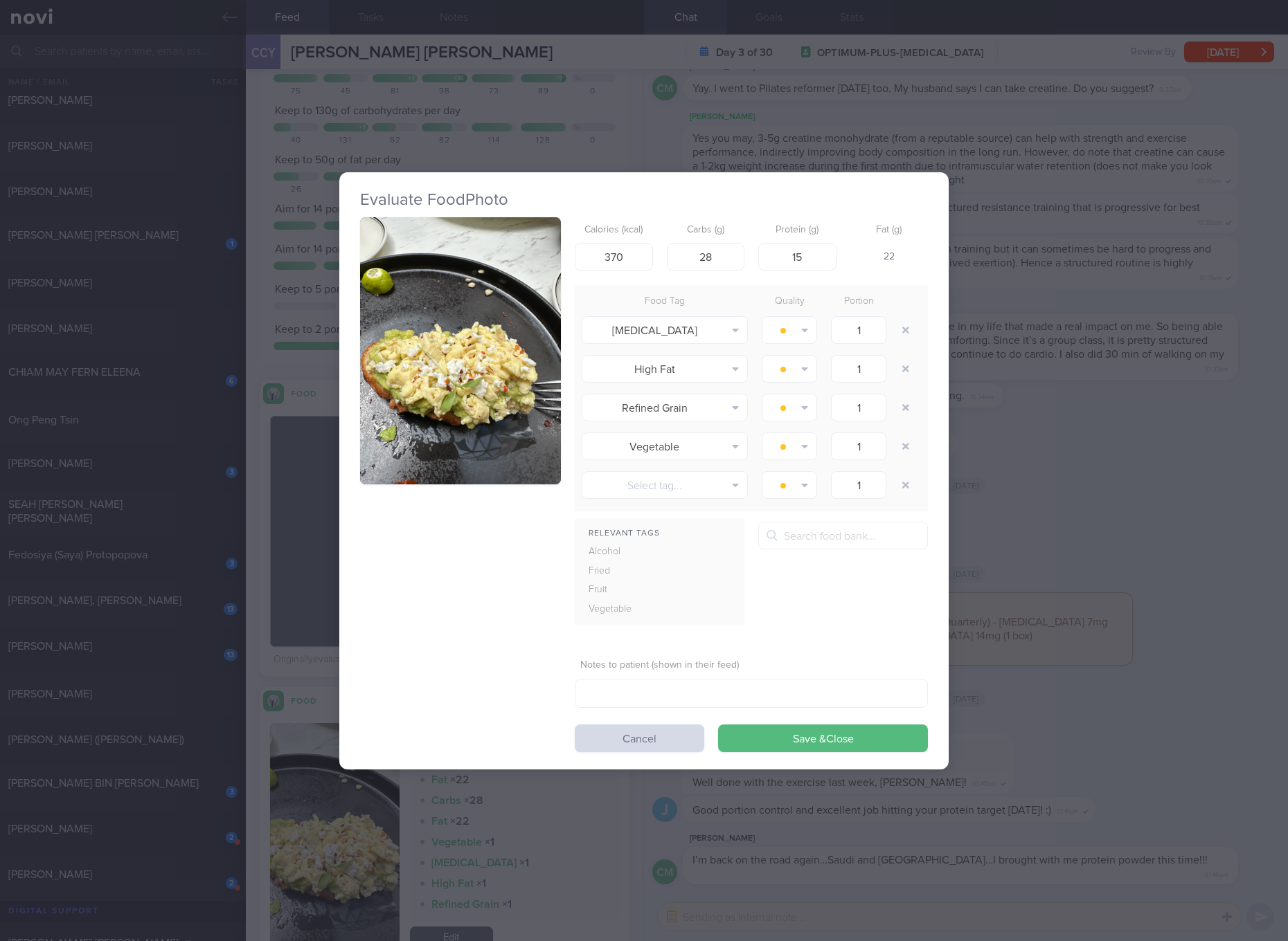
click at [1133, 427] on div "Evaluate Food Photo Calories (kcal) 370 Carbs (g) 28 Protein (g) 15 Fat (g) 22 …" at bounding box center [644, 470] width 1288 height 941
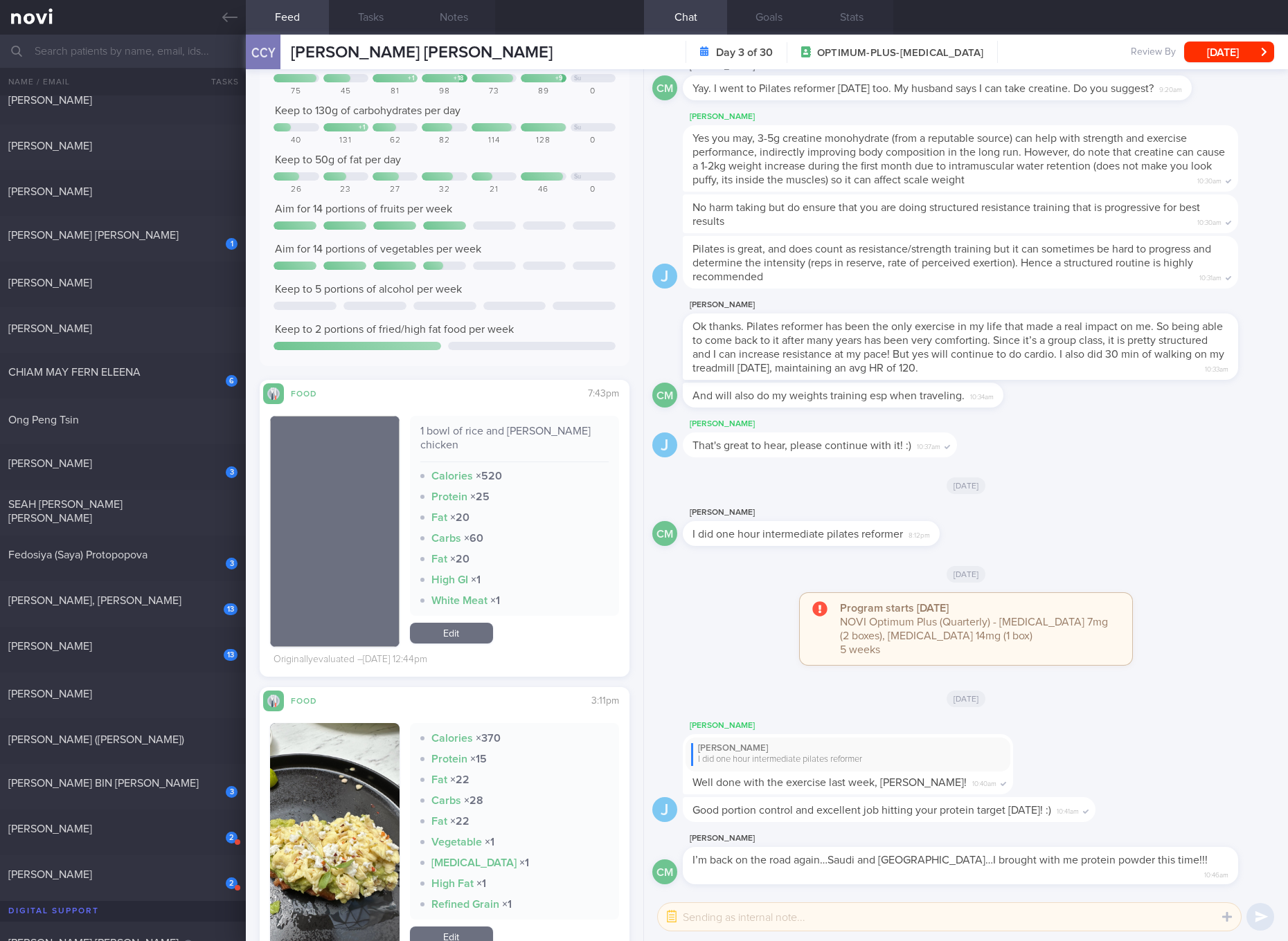
click at [500, 430] on div "1 bowl of rice and [PERSON_NAME] chicken" at bounding box center [514, 443] width 188 height 38
click at [459, 623] on link "Edit" at bounding box center [451, 634] width 83 height 21
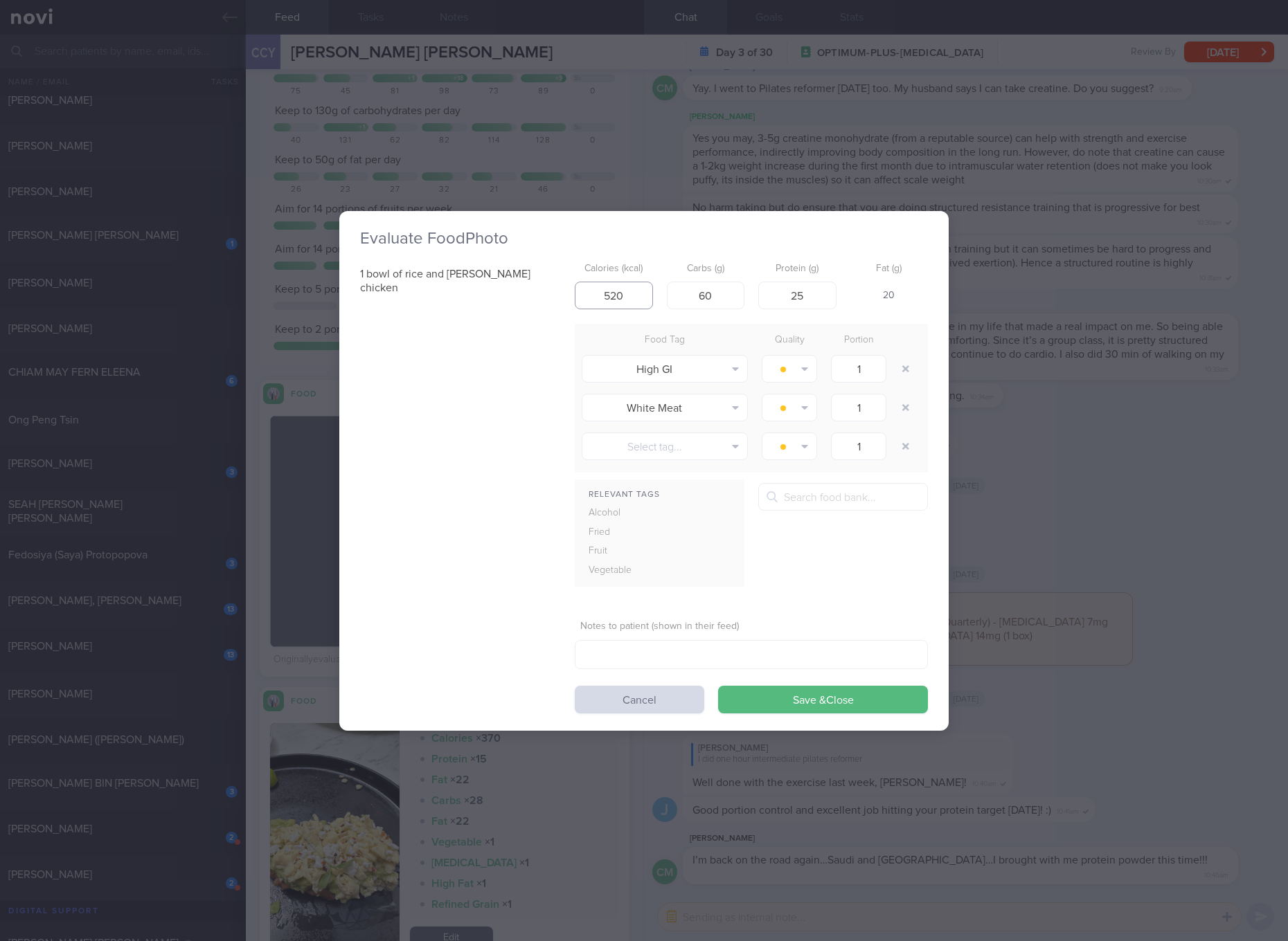
click at [632, 297] on input "520" at bounding box center [613, 295] width 78 height 27
type input "491"
type input "53"
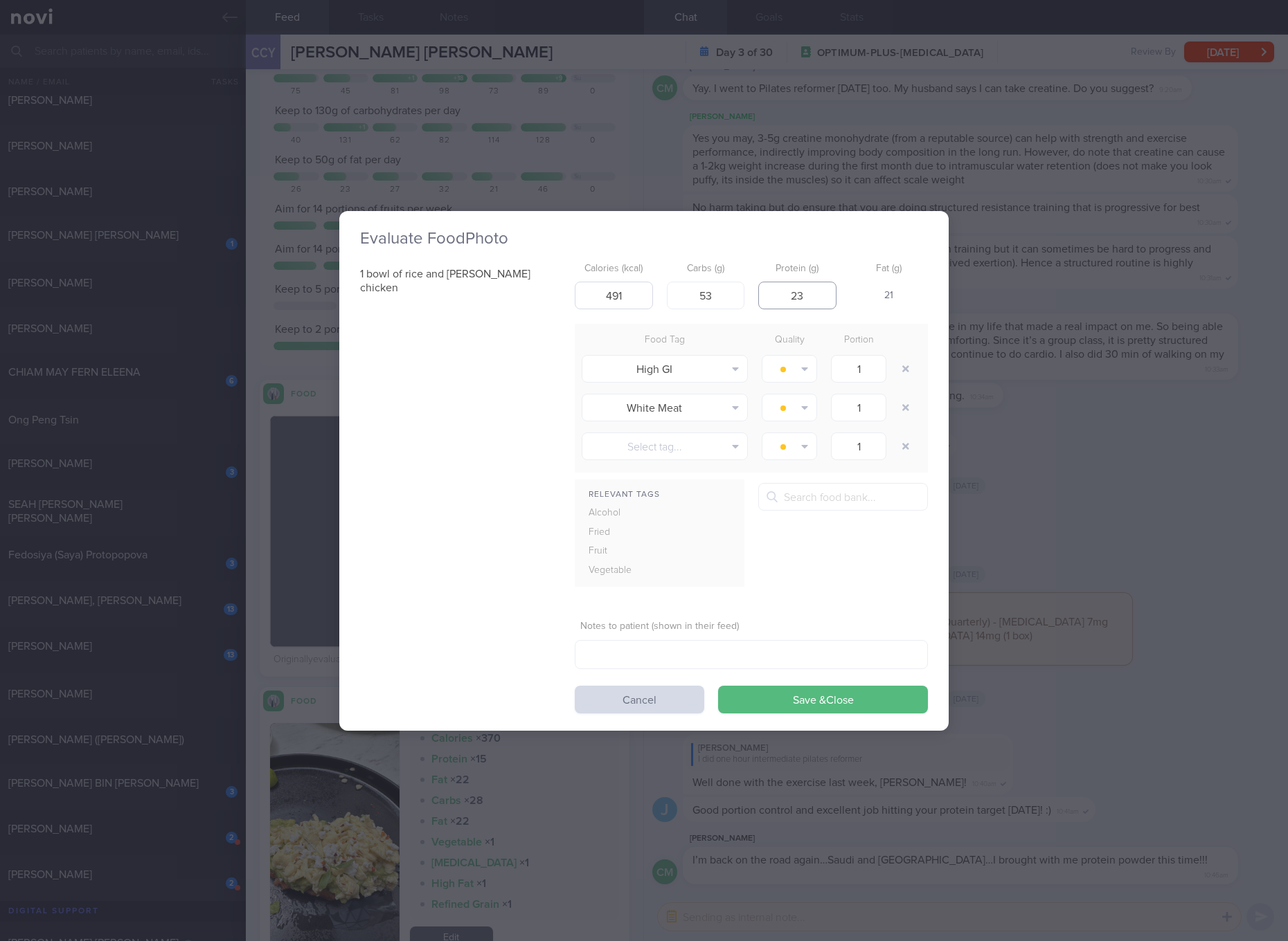
type input "2"
type input "39"
click at [718, 686] on button "Save & Close" at bounding box center [823, 699] width 210 height 27
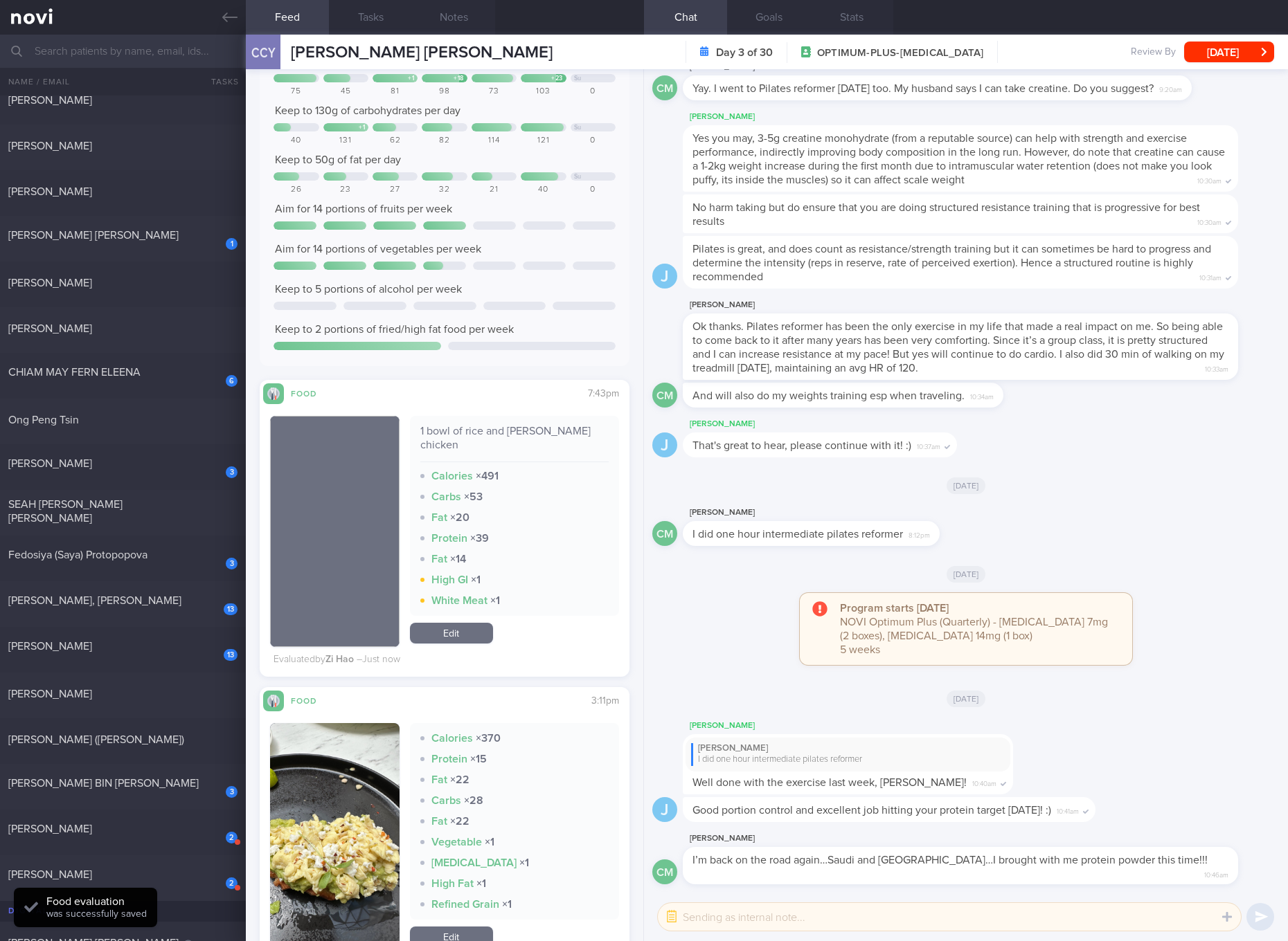
scroll to position [2087, 0]
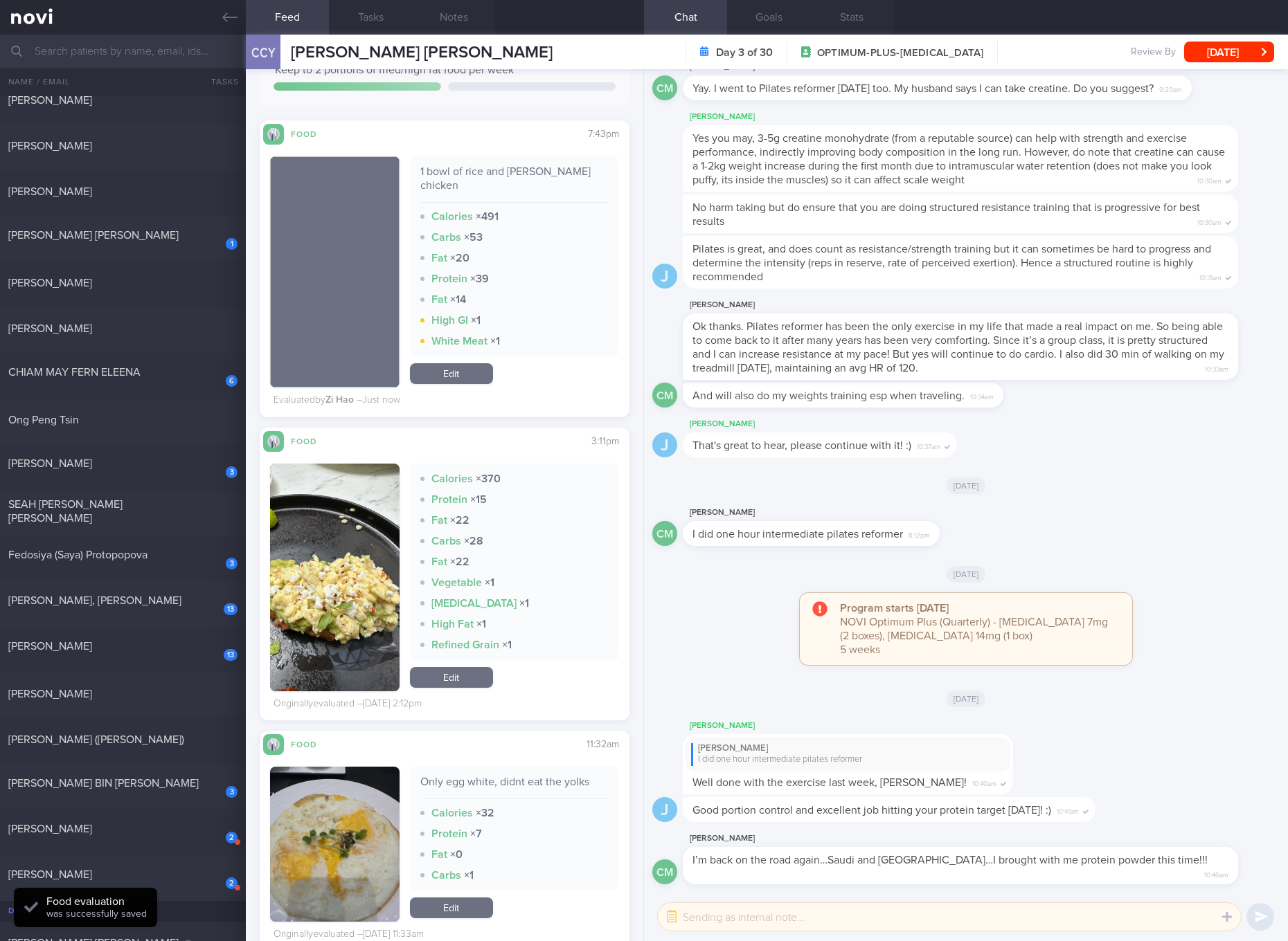
click at [318, 563] on button "button" at bounding box center [335, 578] width 129 height 228
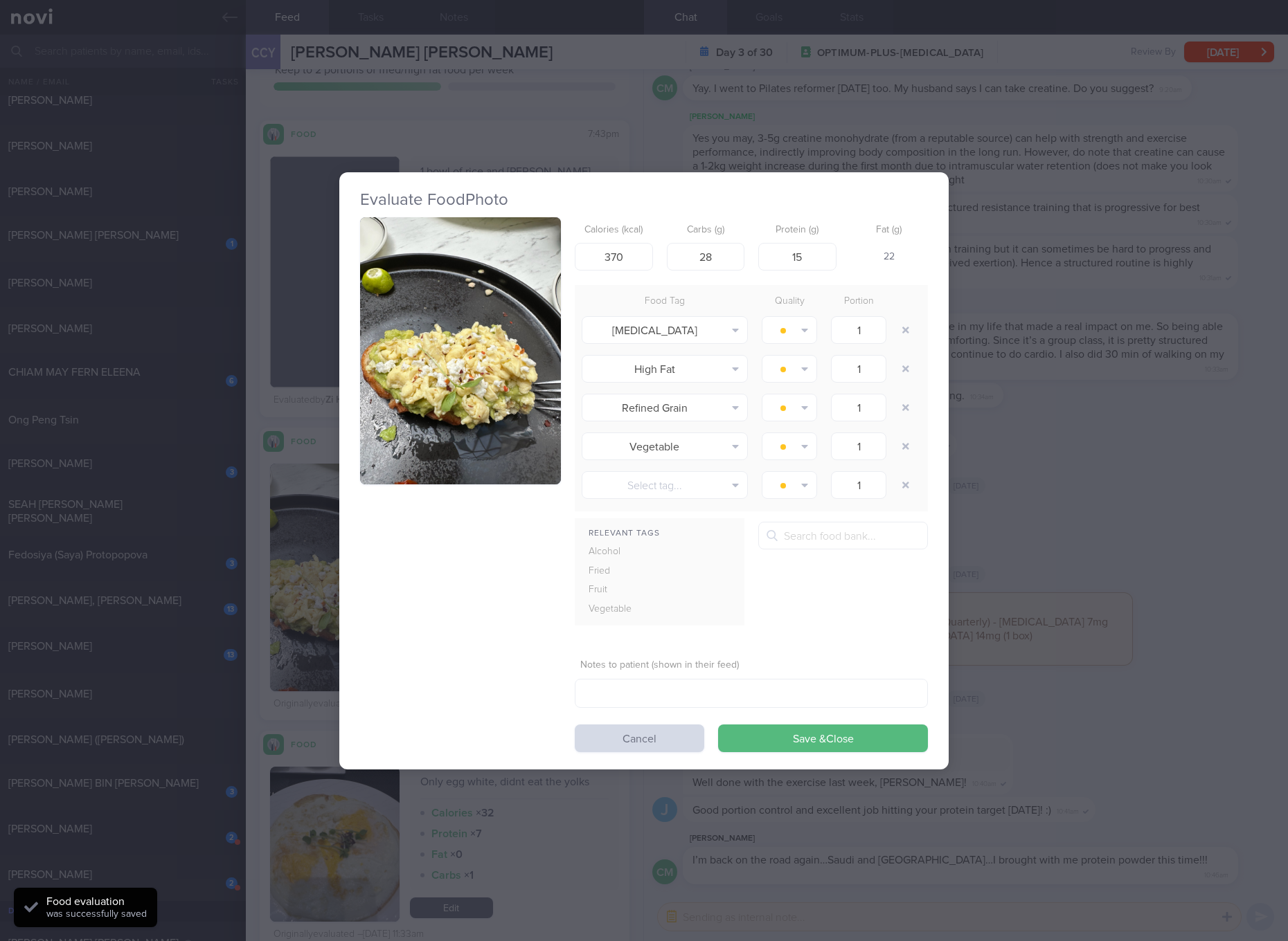
click at [404, 431] on button "button" at bounding box center [460, 352] width 201 height 268
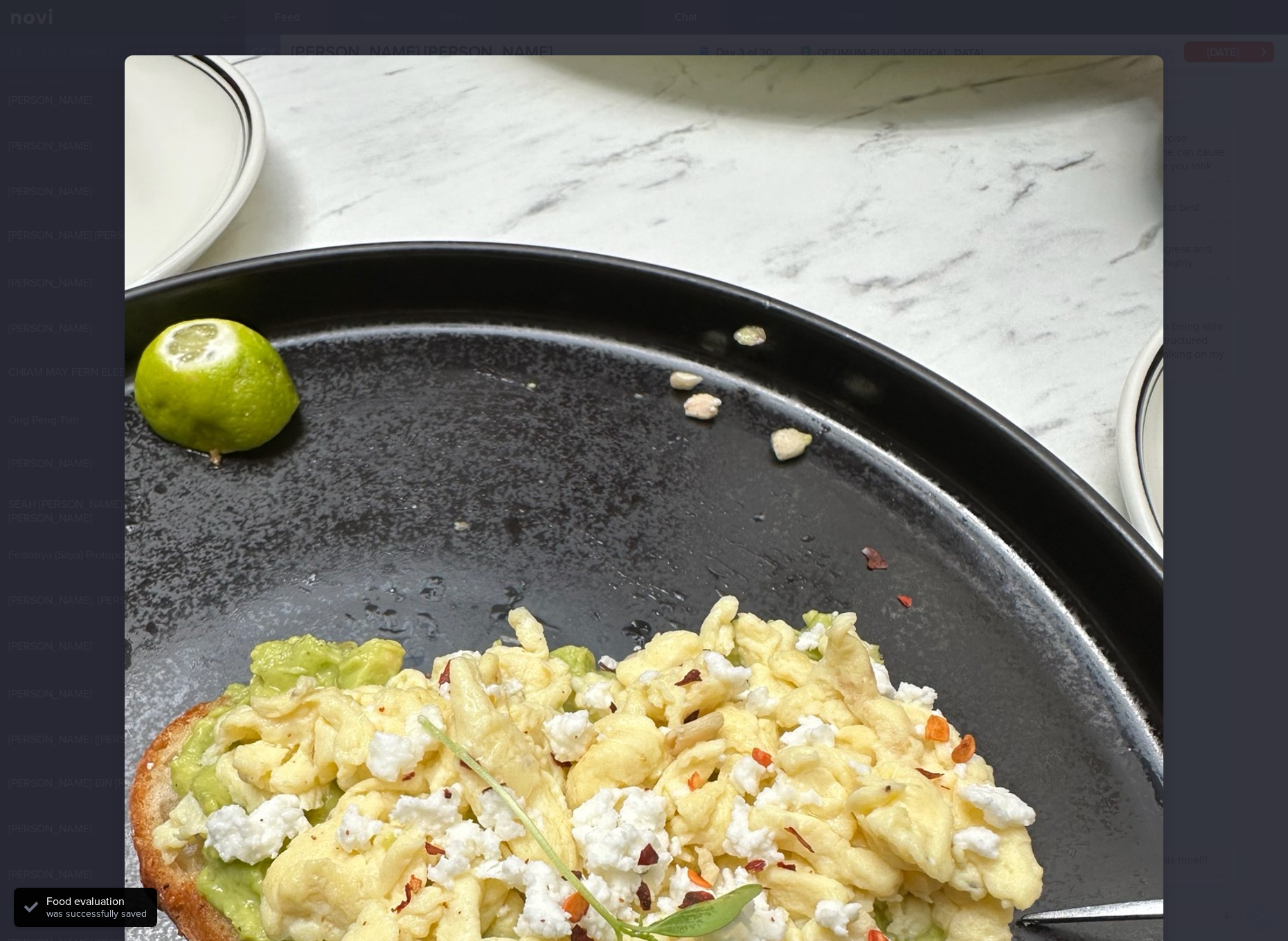
scroll to position [519, 0]
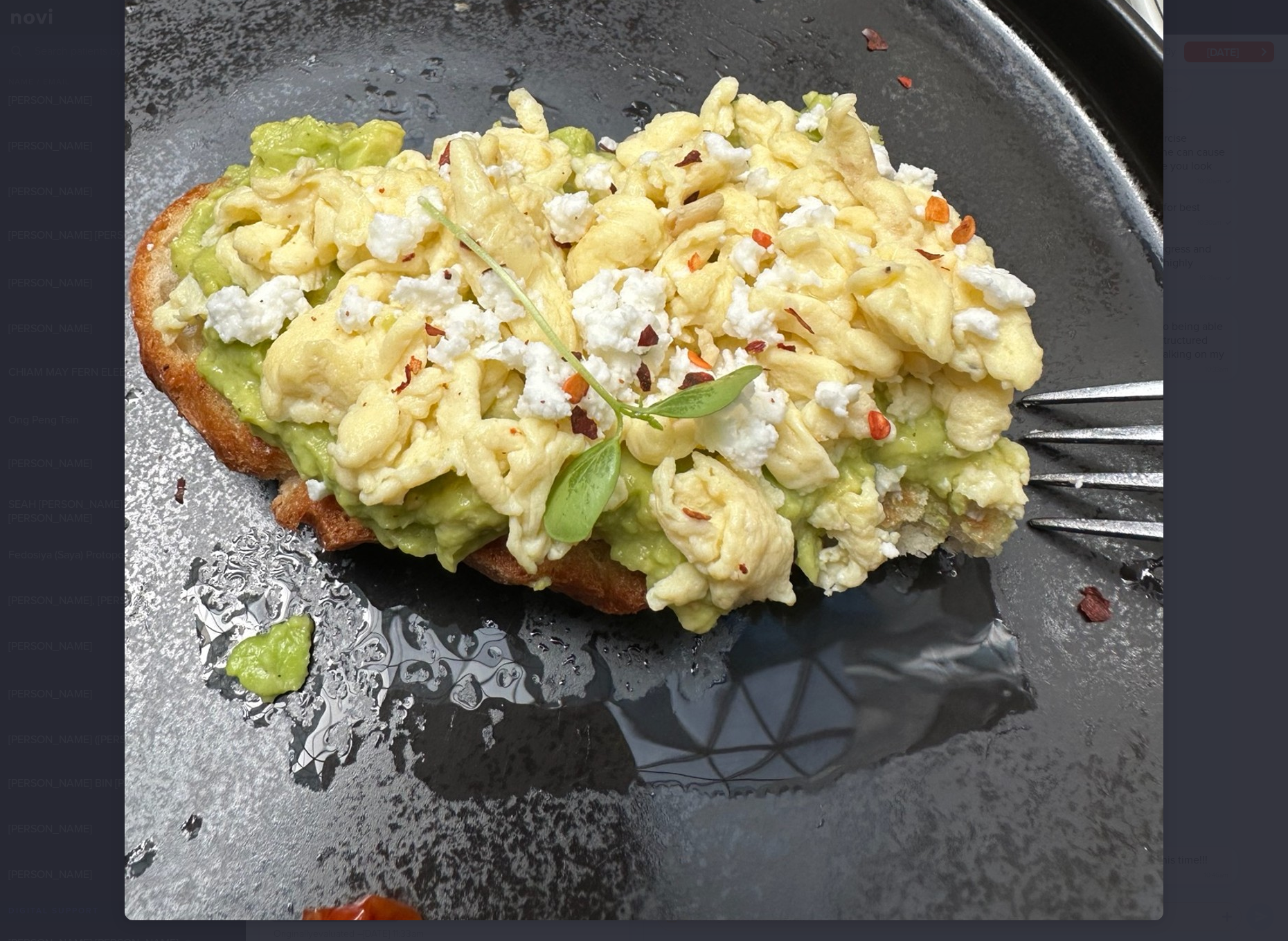
click at [686, 363] on img at bounding box center [644, 228] width 1038 height 1384
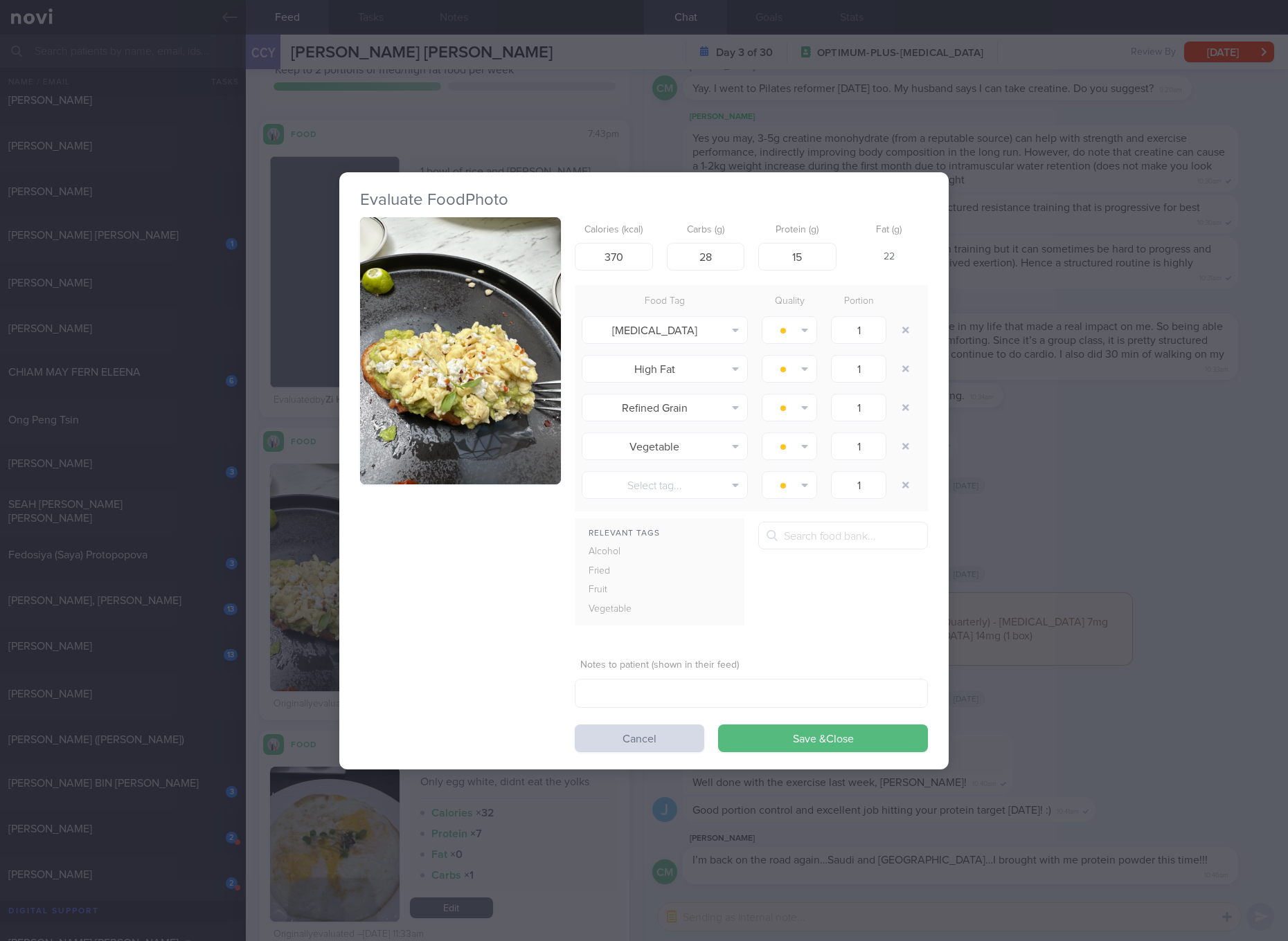
click at [516, 356] on button "button" at bounding box center [460, 352] width 201 height 268
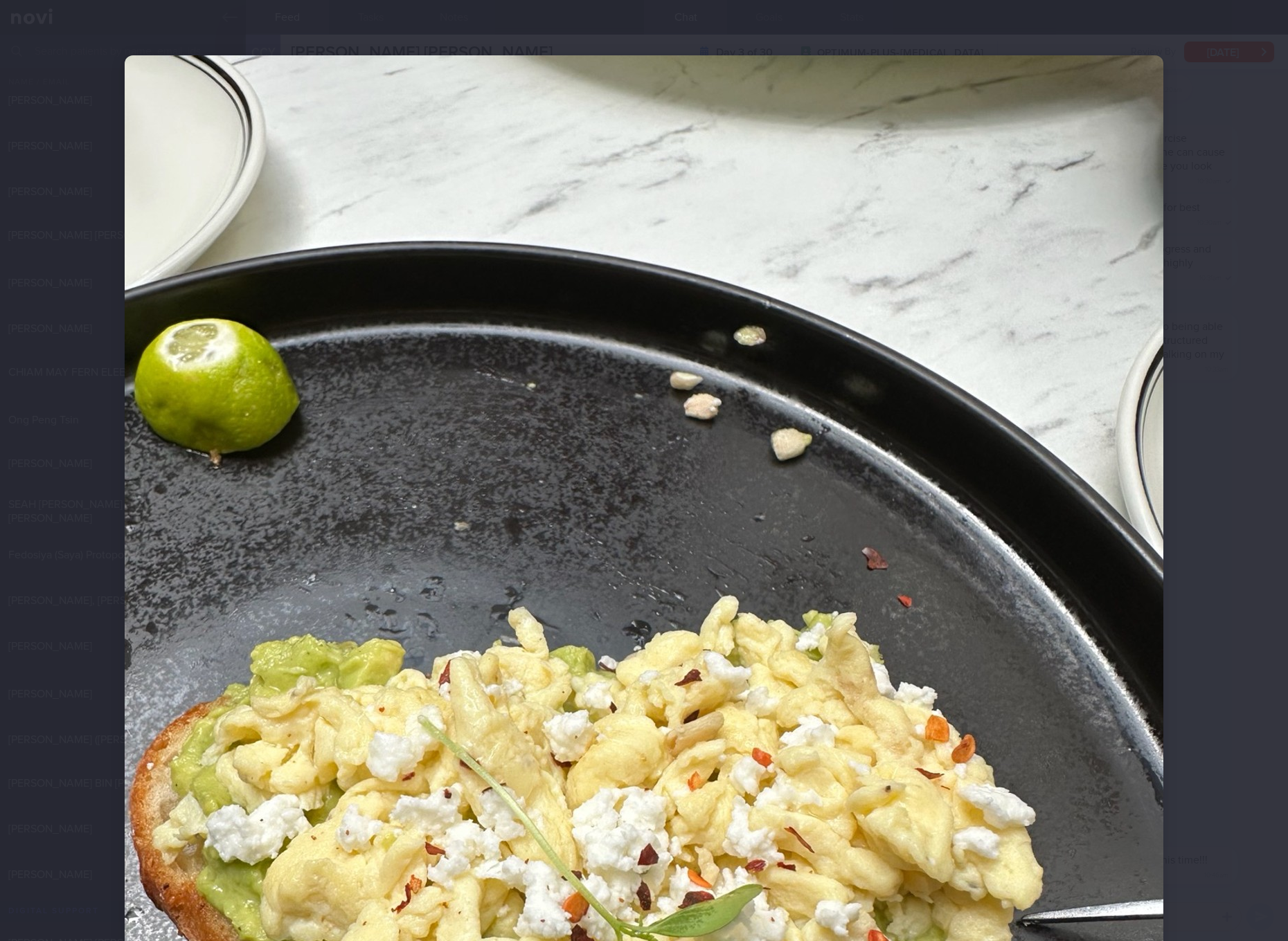
click at [964, 441] on img at bounding box center [644, 747] width 1038 height 1384
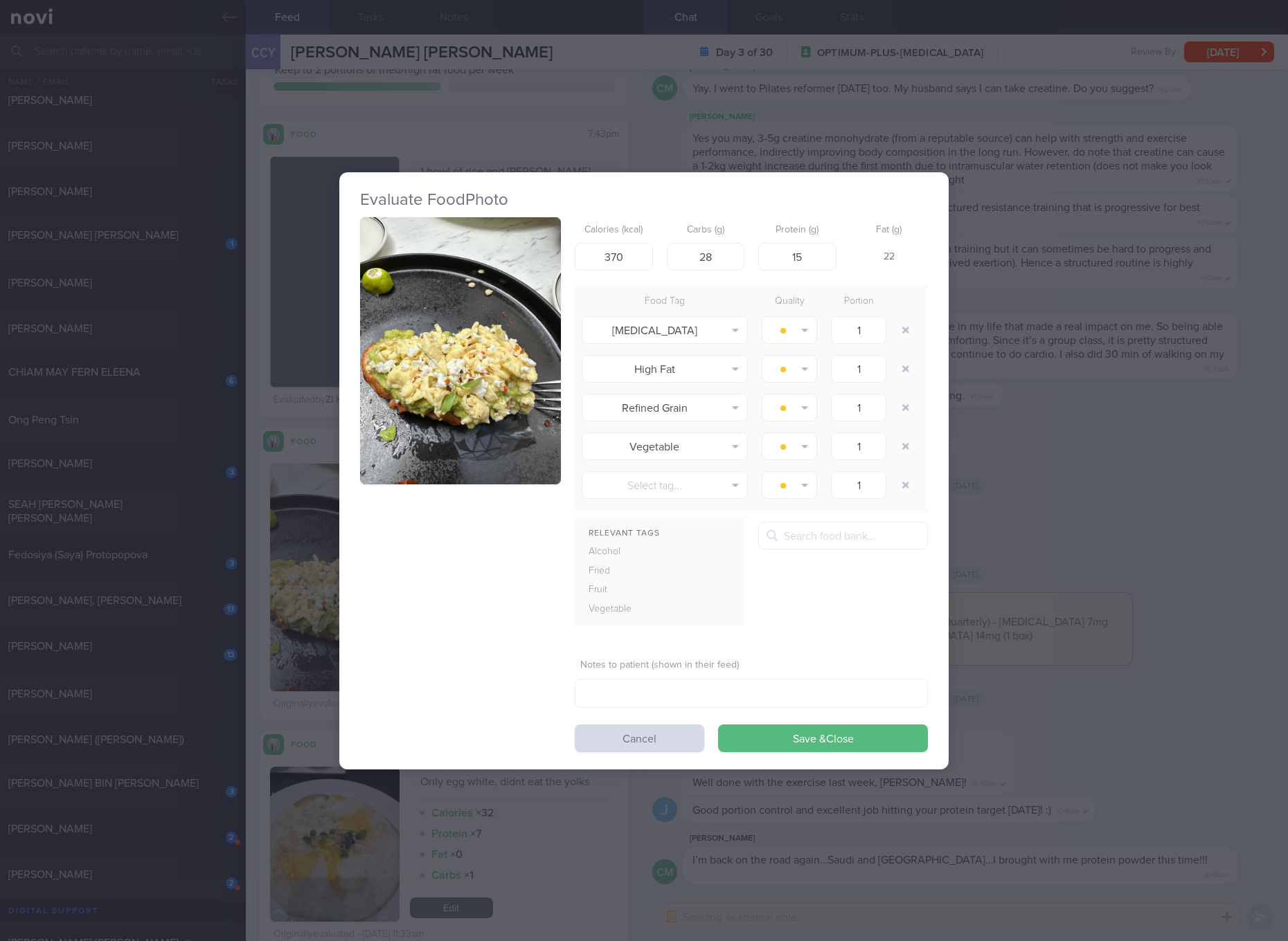
click at [1065, 463] on div "Evaluate Food Photo Calories (kcal) 370 Carbs (g) 28 Protein (g) 15 Fat (g) 22 …" at bounding box center [644, 470] width 1288 height 941
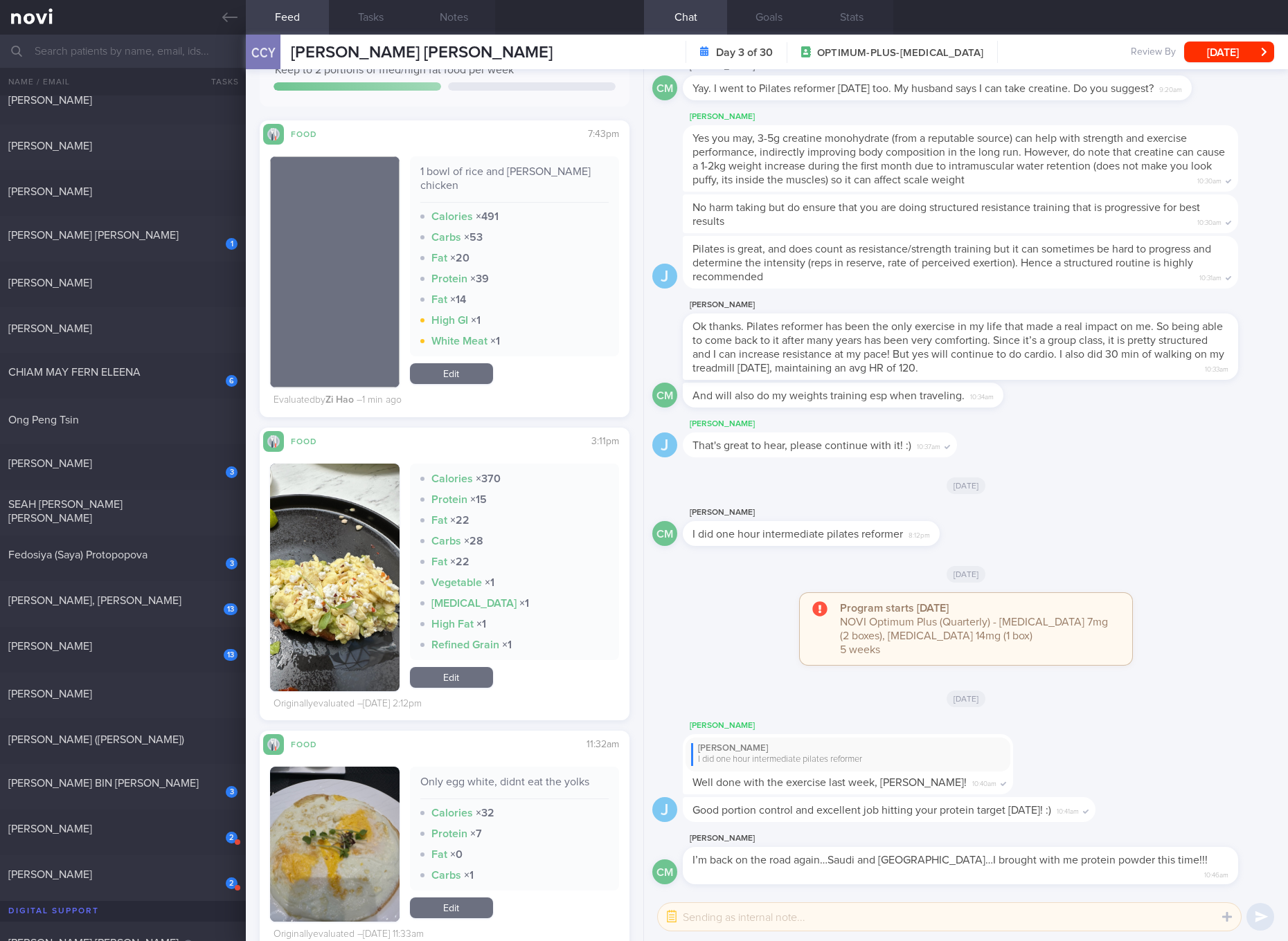
click at [460, 667] on link "Edit" at bounding box center [451, 678] width 83 height 21
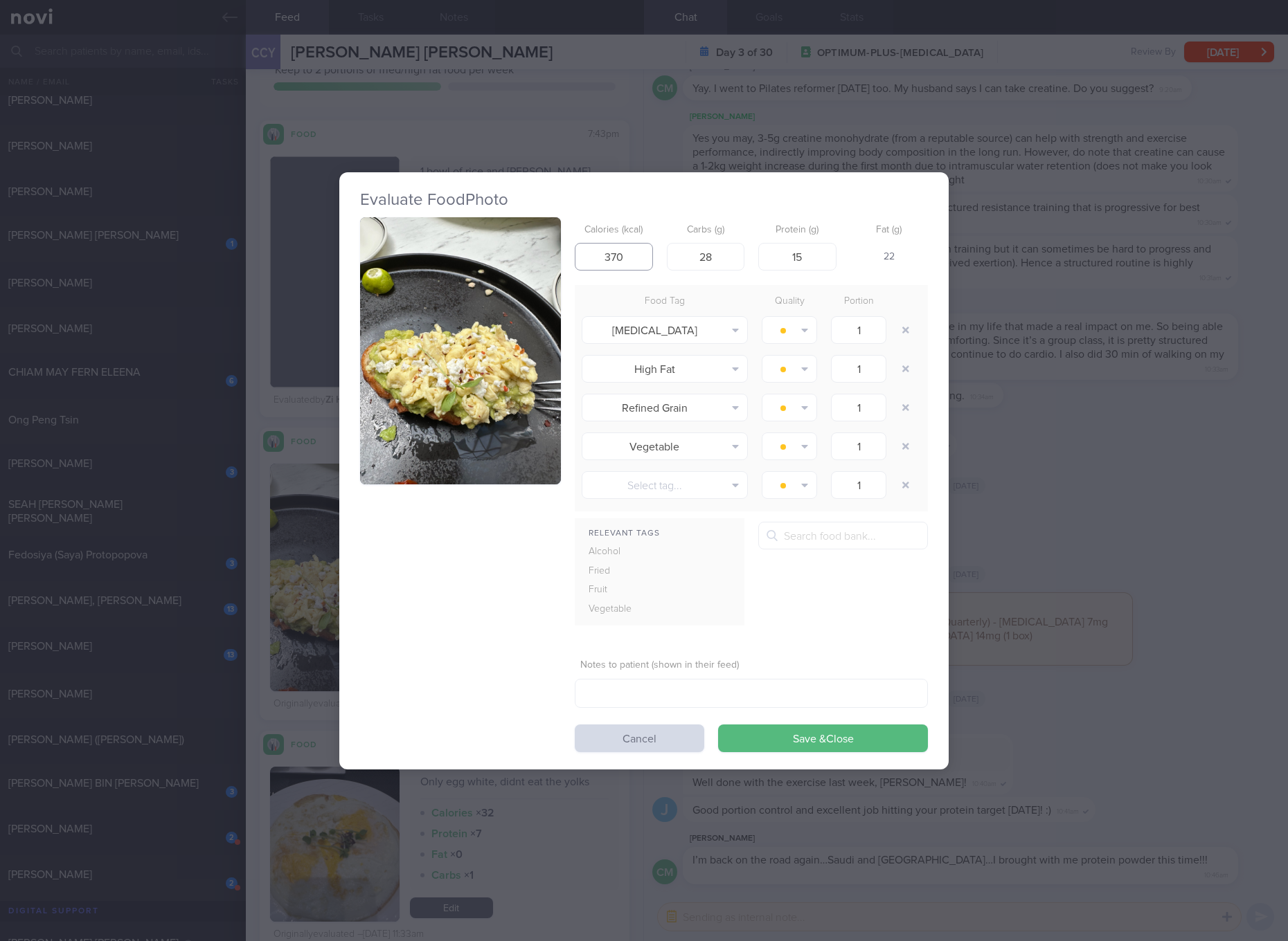
click at [613, 267] on input "370" at bounding box center [613, 256] width 78 height 27
type input "239"
type input "18"
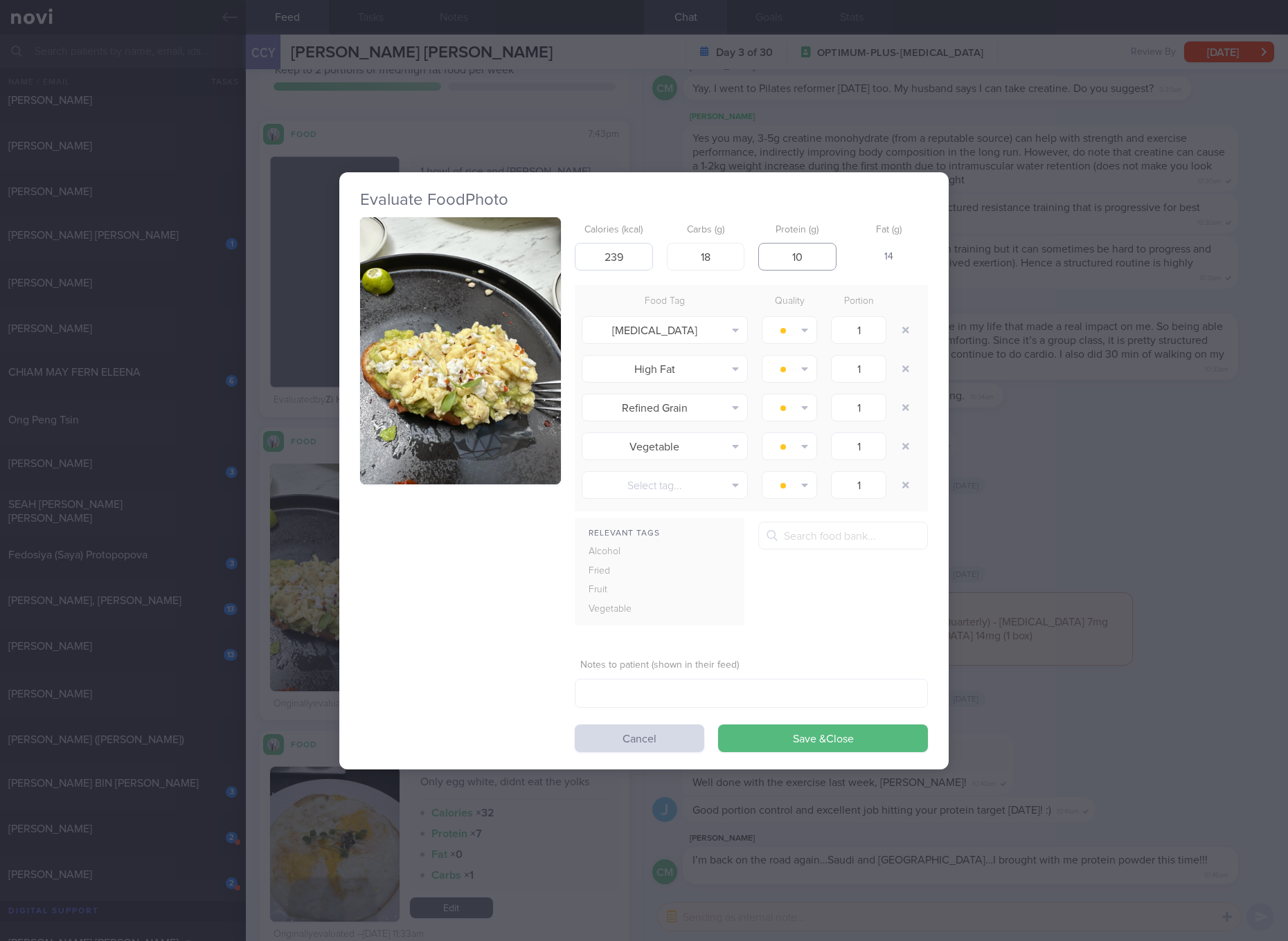
type input "10"
click at [718, 725] on button "Save & Close" at bounding box center [823, 738] width 210 height 27
